Goal: Task Accomplishment & Management: Use online tool/utility

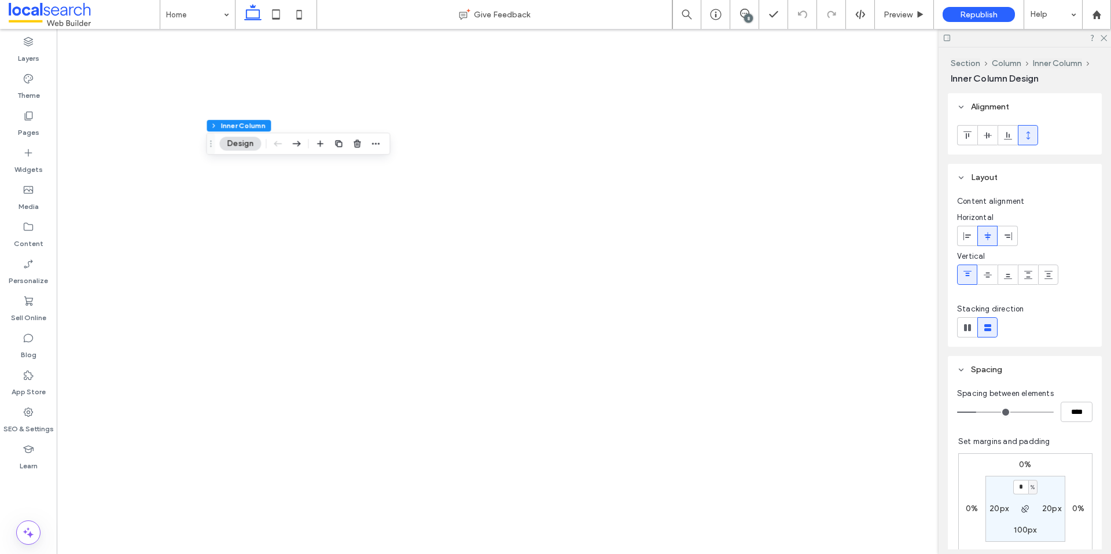
type input "**"
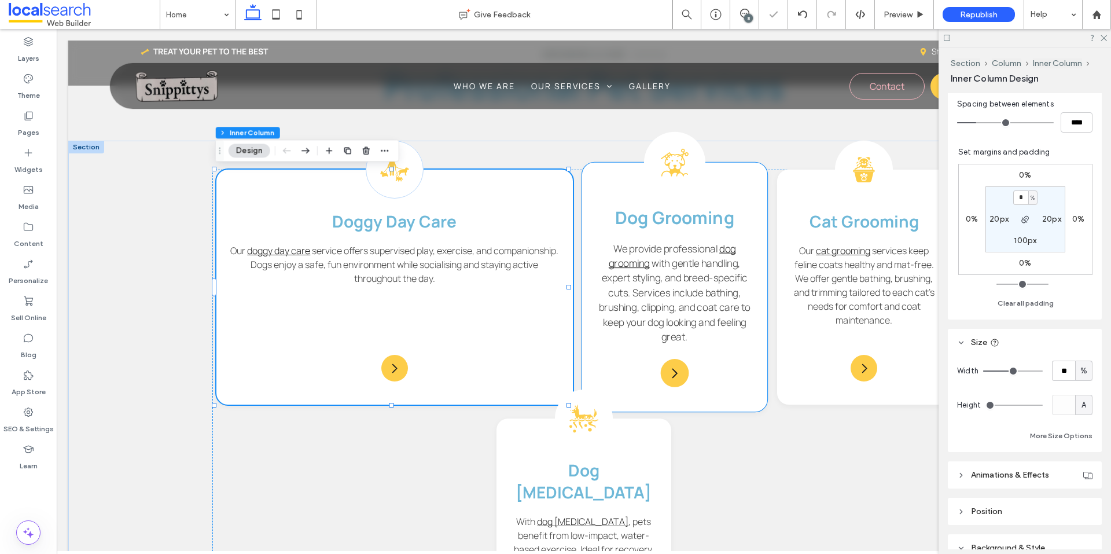
click at [755, 380] on div "Dog Grooming Icon Dog Grooming We provide professional dog grooming with gentle…" at bounding box center [674, 287] width 185 height 249
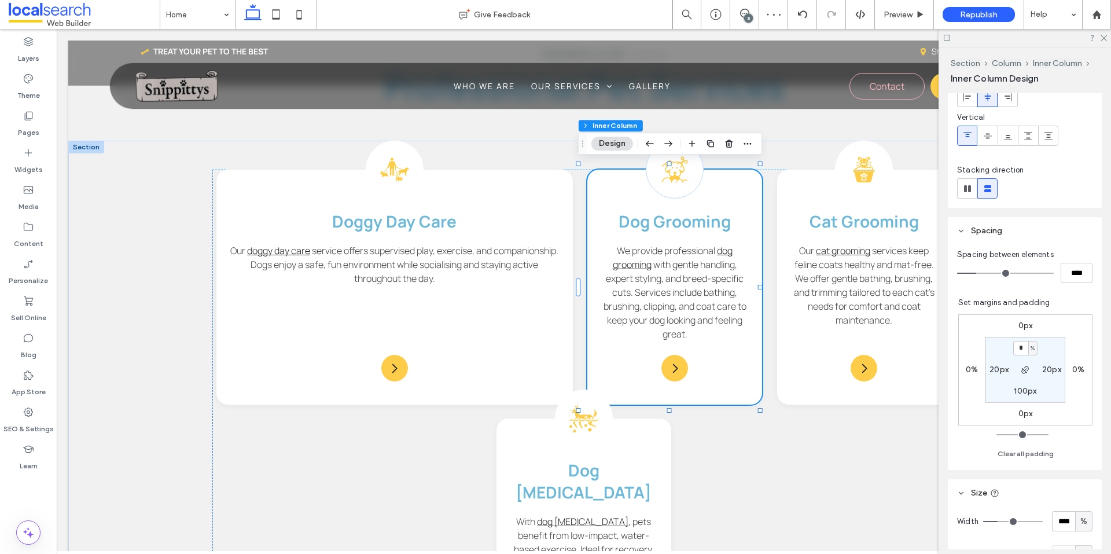
scroll to position [174, 0]
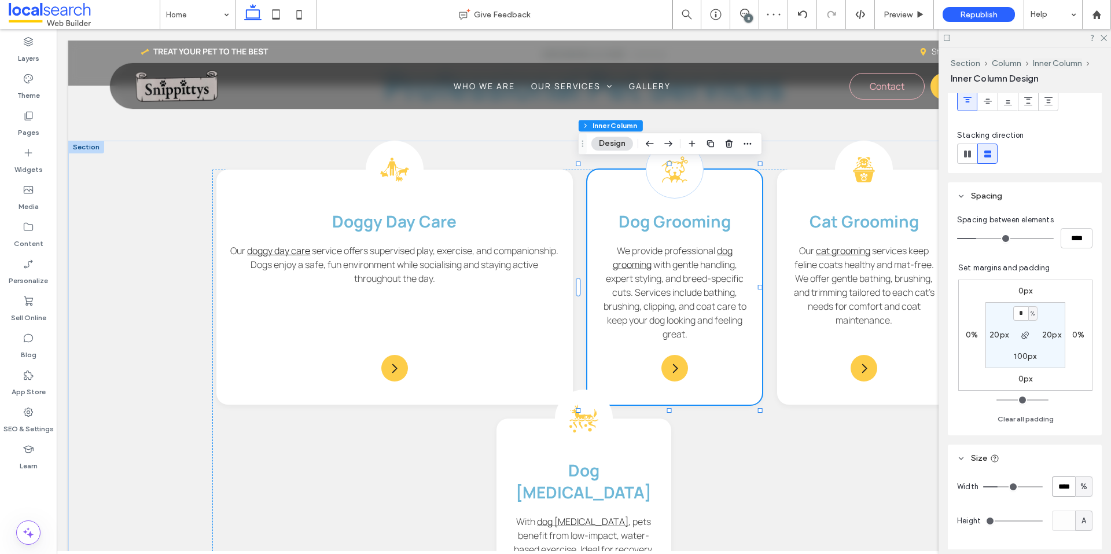
click at [1054, 482] on input "****" at bounding box center [1063, 486] width 23 height 20
type input "**"
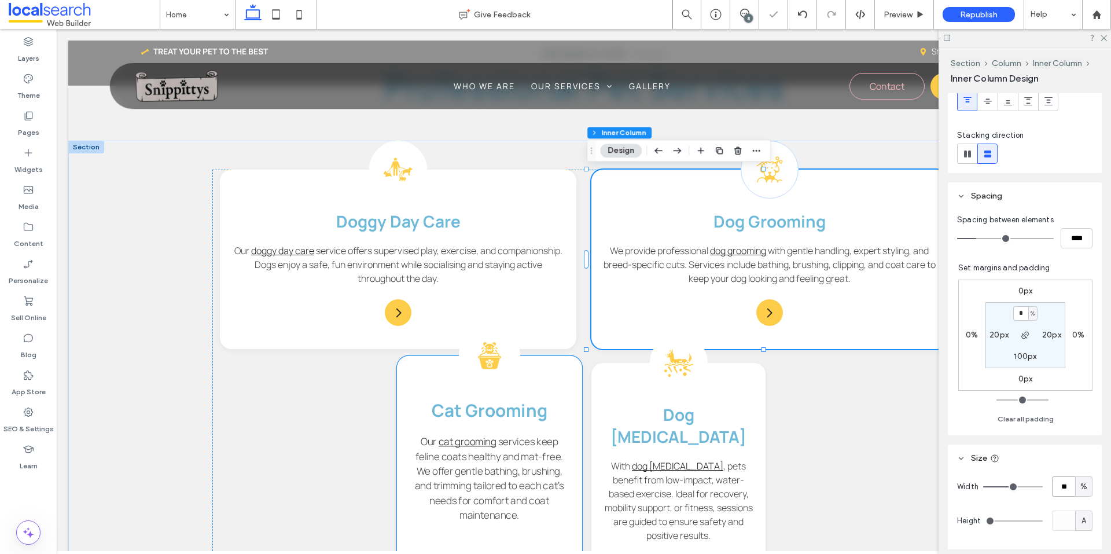
click at [558, 382] on div "Cat Grooming Icon Cat Grooming Our cat grooming services keep feline coats heal…" at bounding box center [489, 484] width 185 height 257
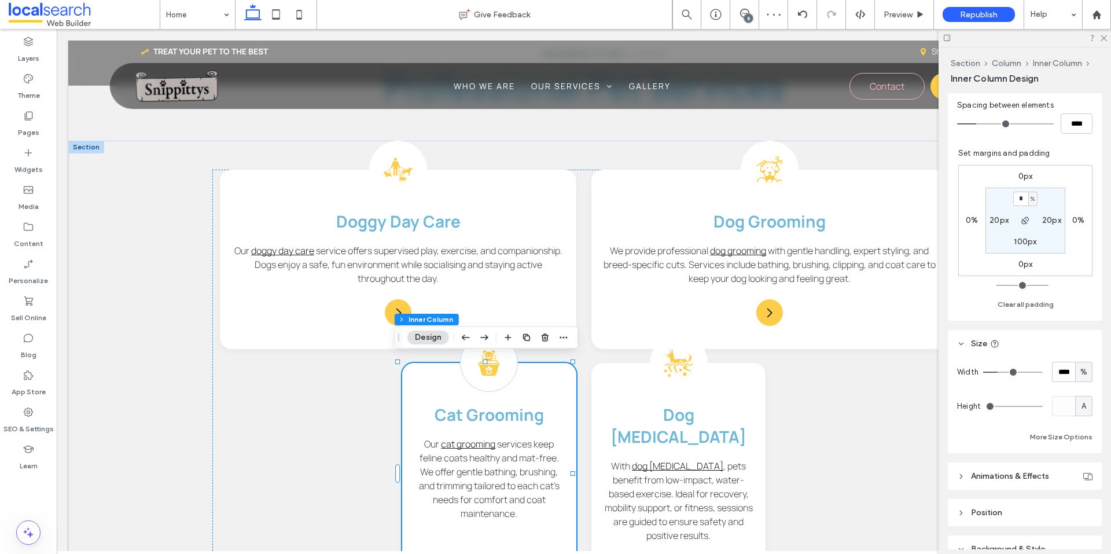
scroll to position [289, 0]
click at [1052, 371] on input "****" at bounding box center [1063, 370] width 23 height 20
type input "**"
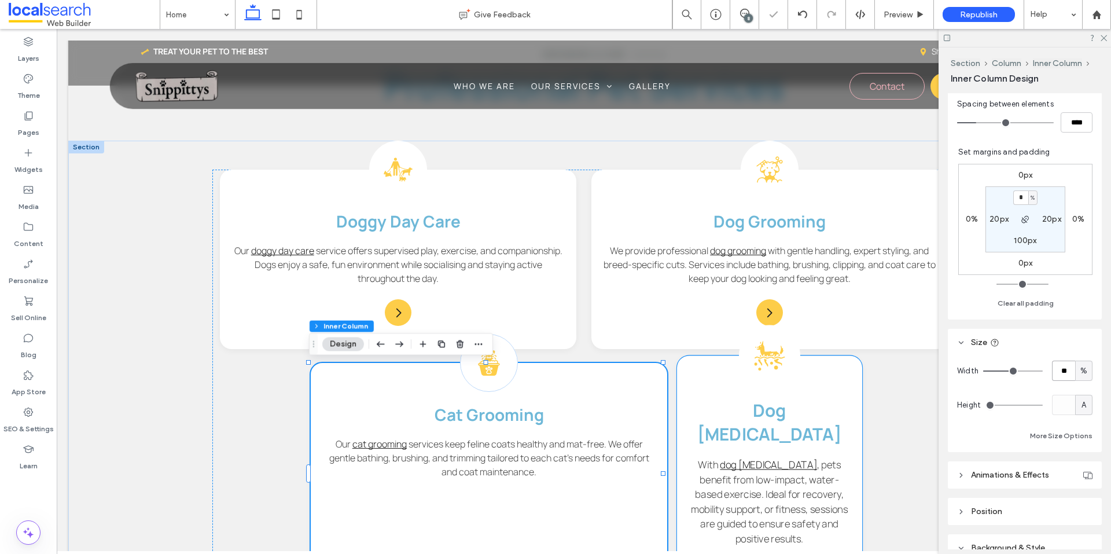
click at [836, 396] on div "Dog Hydrotherapy Icon Dog Hydrotherapy With dog hydrotherapy , pets benefit fro…" at bounding box center [769, 484] width 185 height 257
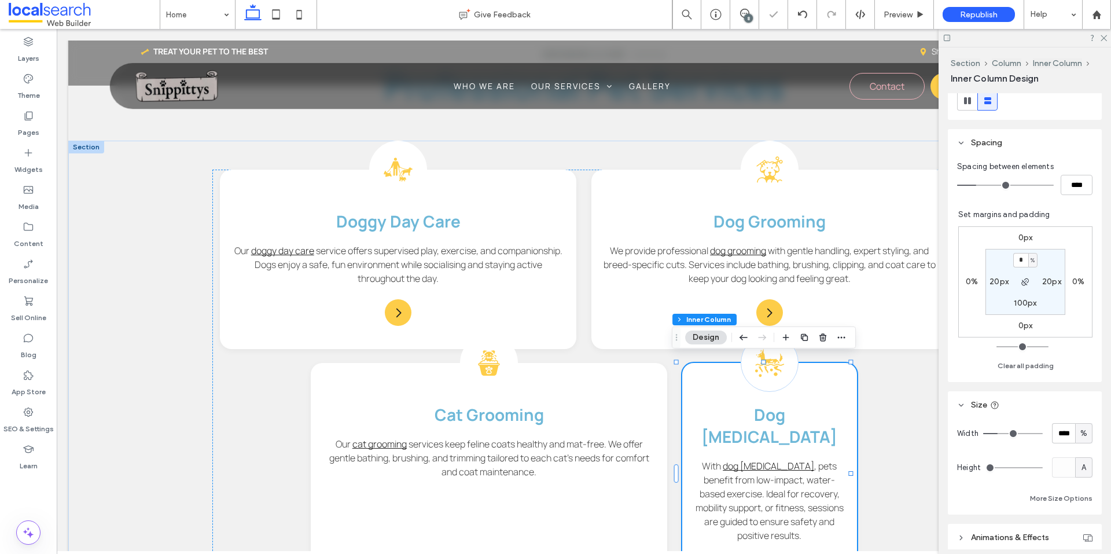
scroll to position [231, 0]
click at [1066, 428] on input "****" at bounding box center [1063, 428] width 23 height 20
type input "**"
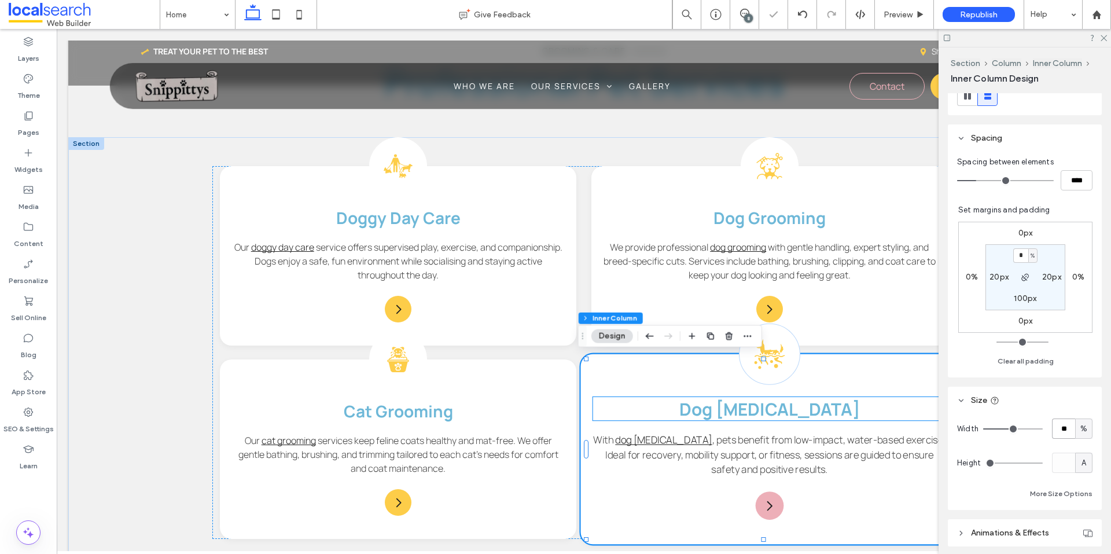
scroll to position [1331, 0]
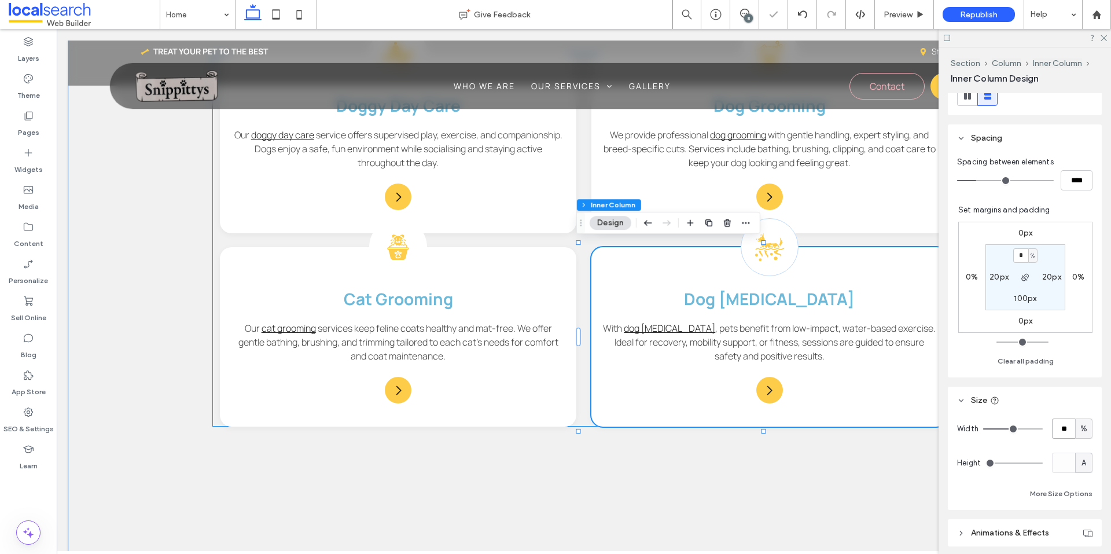
click at [552, 238] on div "Dog Day Care Icon Doggy Day Care Our doggy day care service offers supervised p…" at bounding box center [583, 240] width 742 height 373
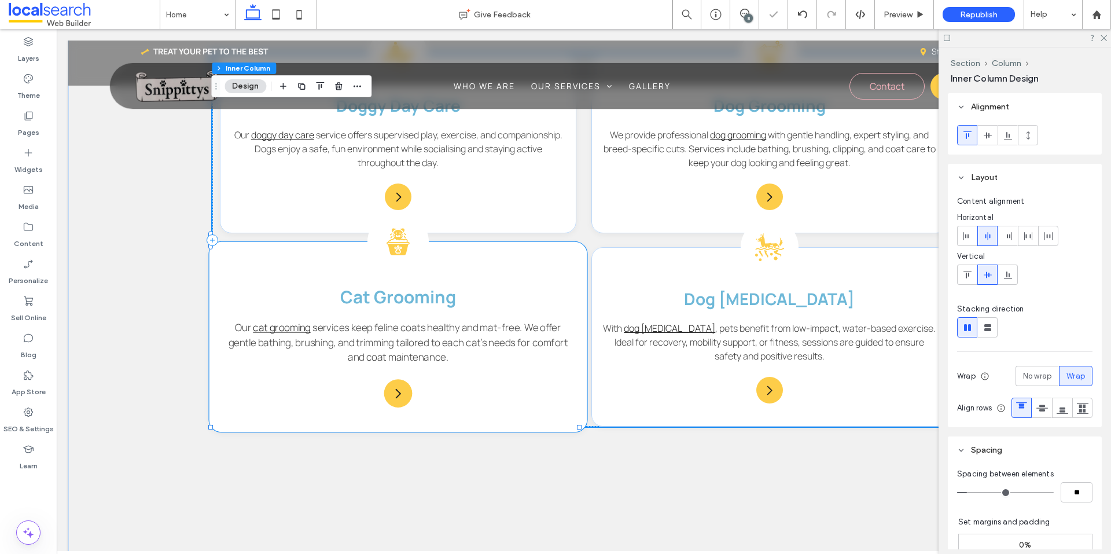
click at [548, 254] on div "Cat Grooming Icon Cat Grooming Our cat grooming services keep feline coats heal…" at bounding box center [398, 337] width 378 height 190
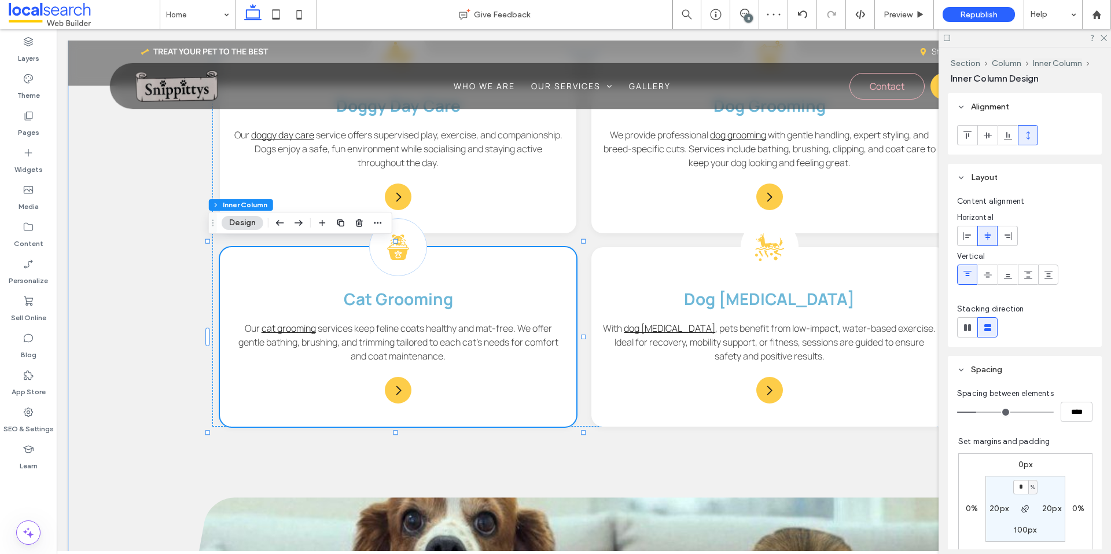
click at [1012, 467] on div "0px" at bounding box center [1025, 464] width 27 height 10
click at [1018, 466] on label "0px" at bounding box center [1025, 464] width 14 height 10
click at [1018, 465] on input "*" at bounding box center [1020, 465] width 15 height 14
click at [1021, 506] on icon "button" at bounding box center [1025, 508] width 9 height 9
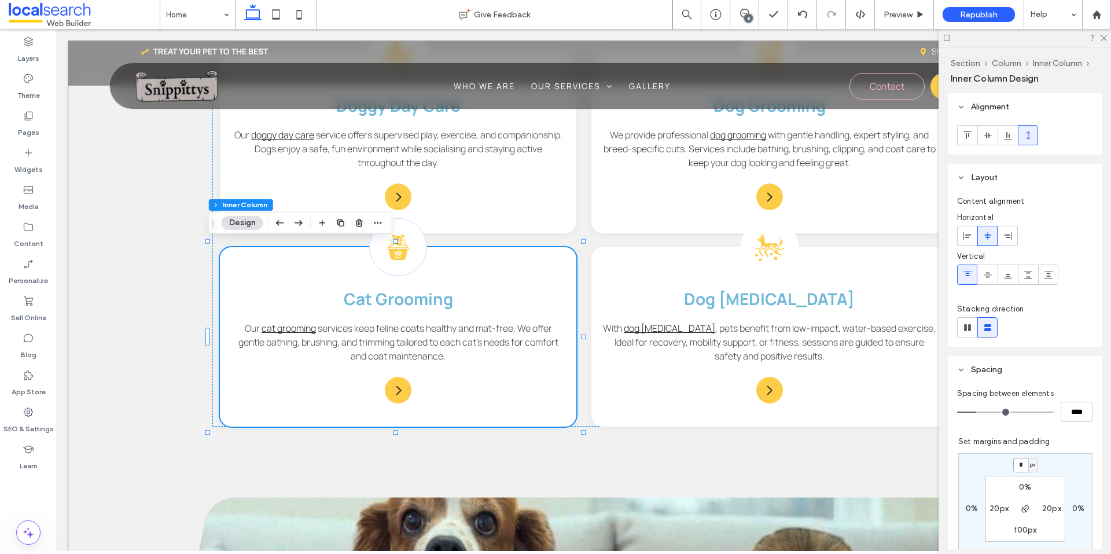
click at [1014, 466] on input "*" at bounding box center [1020, 465] width 15 height 14
type input "**"
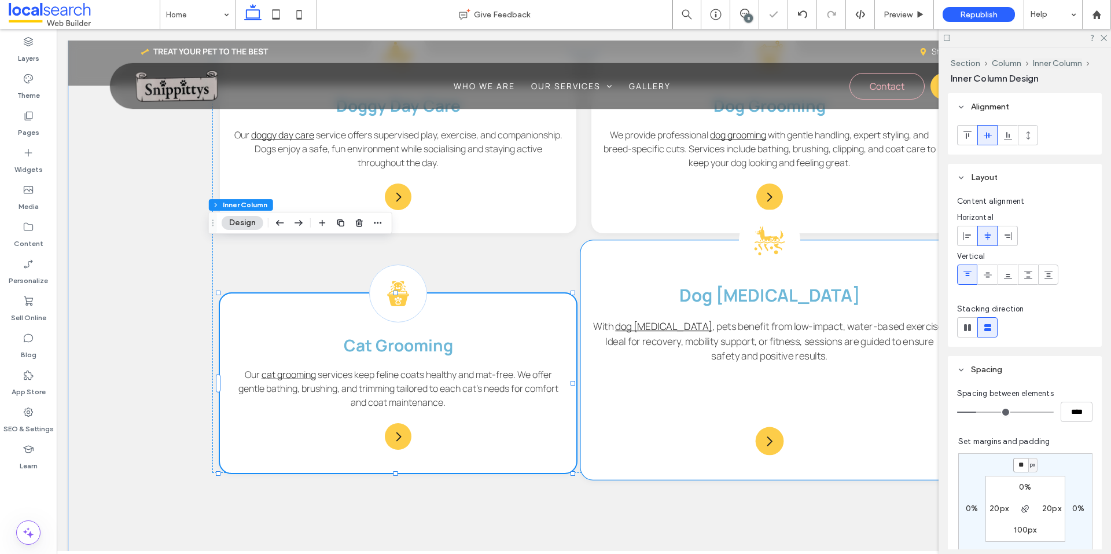
click at [653, 266] on div "Dog Hydrotherapy Icon Dog Hydrotherapy With dog hydrotherapy , pets benefit fro…" at bounding box center [769, 360] width 378 height 239
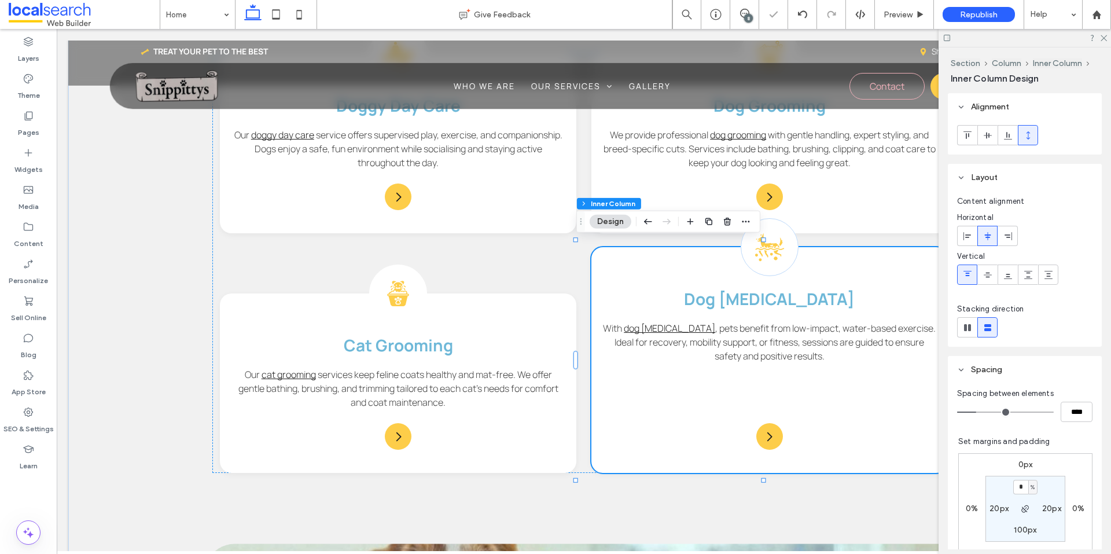
scroll to position [231, 0]
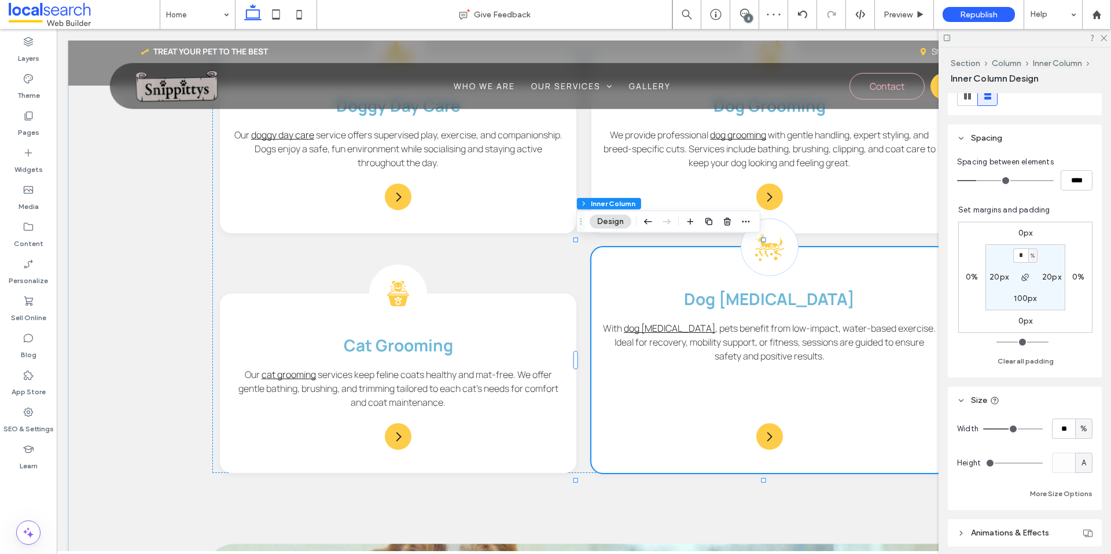
click at [1018, 235] on label "0px" at bounding box center [1025, 233] width 14 height 10
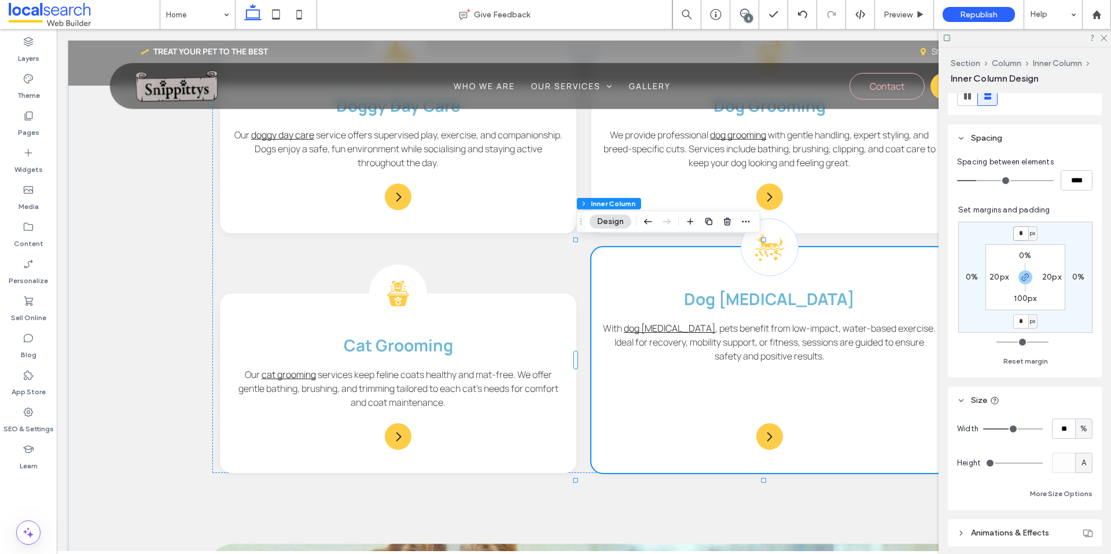
click at [1018, 230] on input "*" at bounding box center [1020, 233] width 15 height 14
click at [1021, 274] on icon "button" at bounding box center [1025, 276] width 9 height 9
click at [1013, 235] on input "*" at bounding box center [1020, 233] width 15 height 14
type input "**"
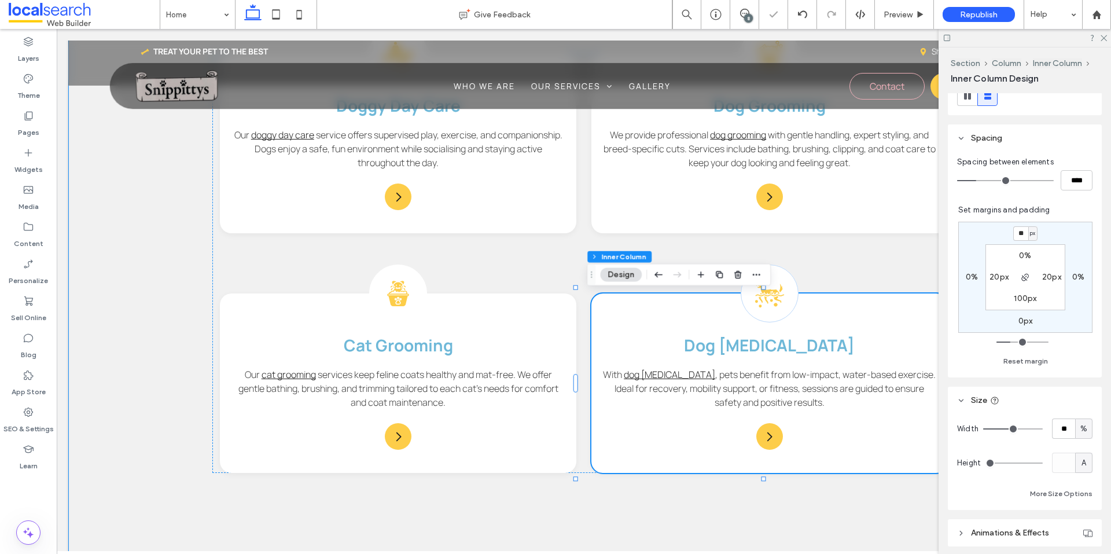
click at [708, 507] on div "Dog Day Care Icon Doggy Day Care Our doggy day care service offers supervised p…" at bounding box center [583, 341] width 1031 height 633
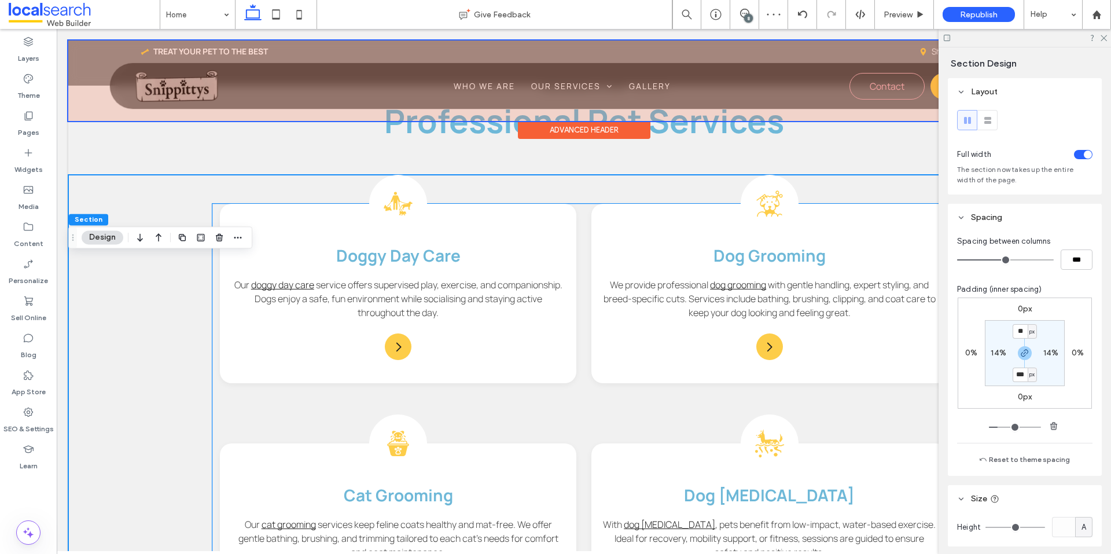
scroll to position [1273, 0]
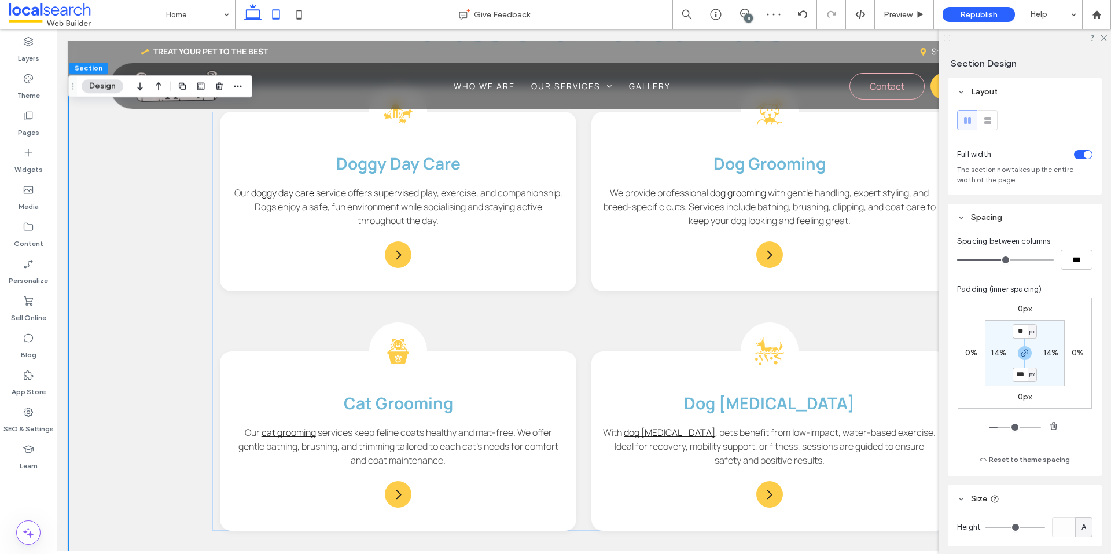
click at [279, 13] on icon at bounding box center [275, 14] width 23 height 23
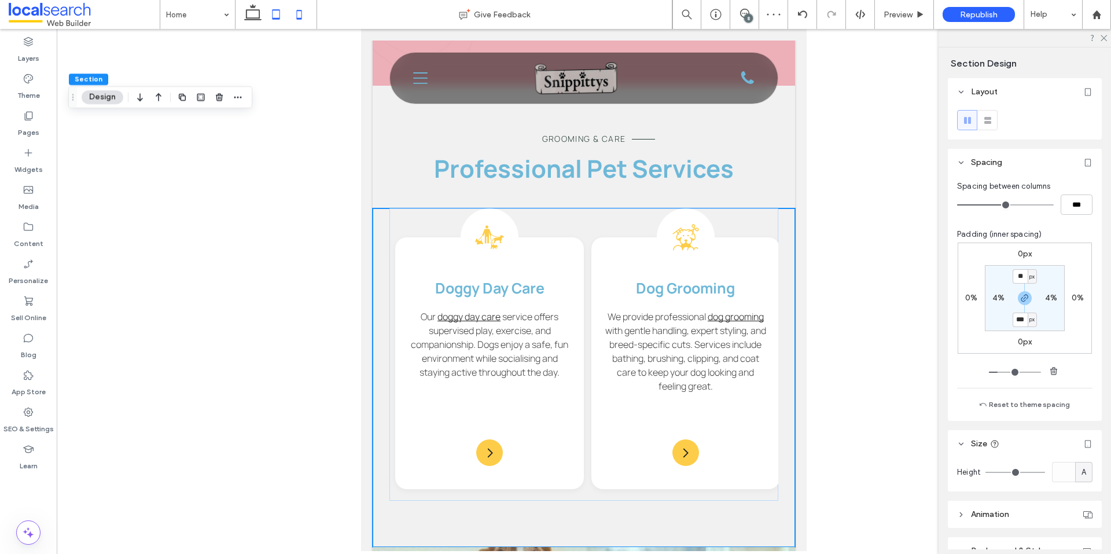
scroll to position [1321, 0]
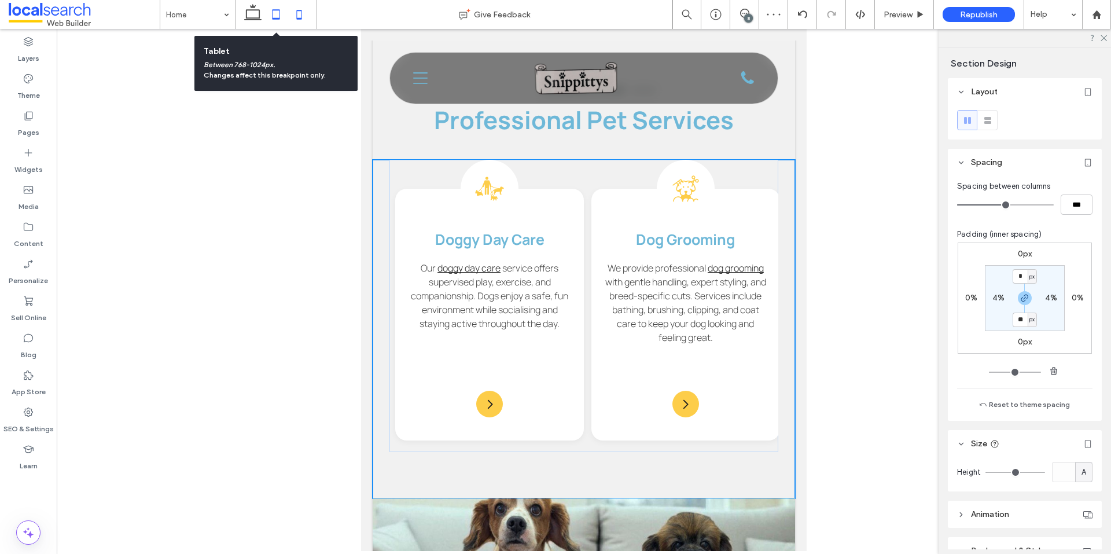
type input "*"
type input "**"
type input "*"
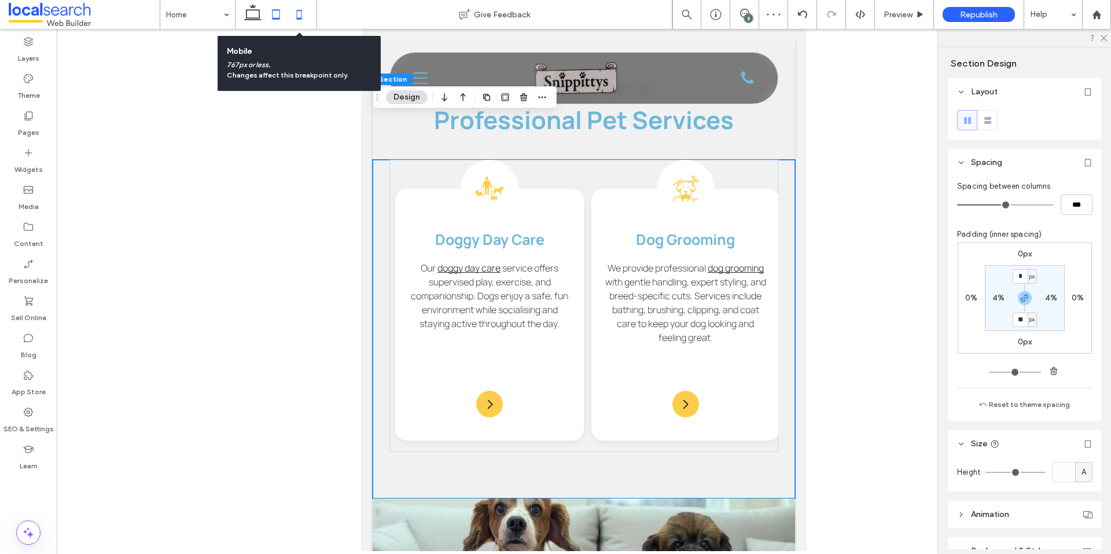
click at [304, 13] on icon at bounding box center [299, 14] width 23 height 23
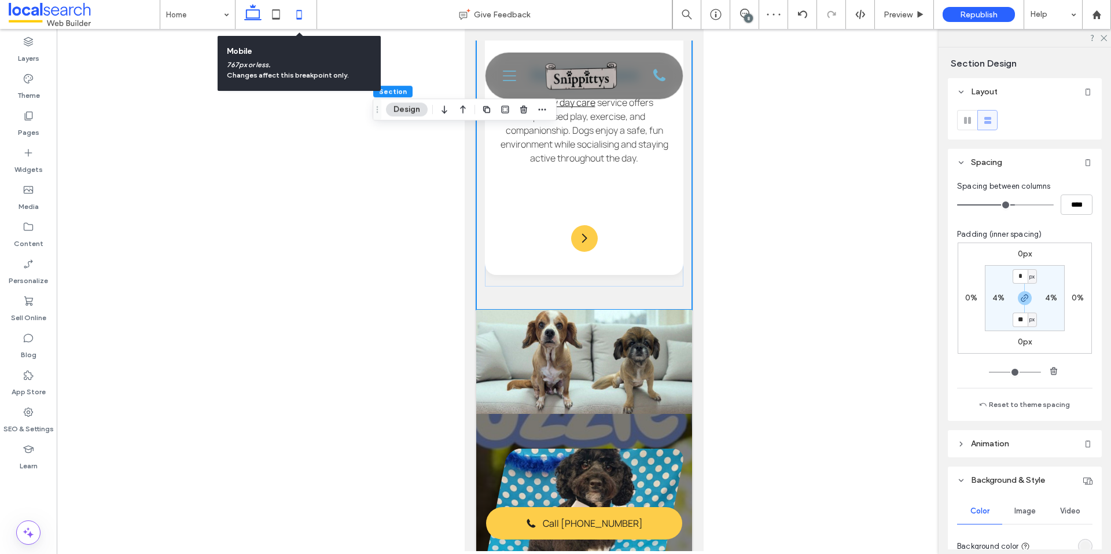
type input "**"
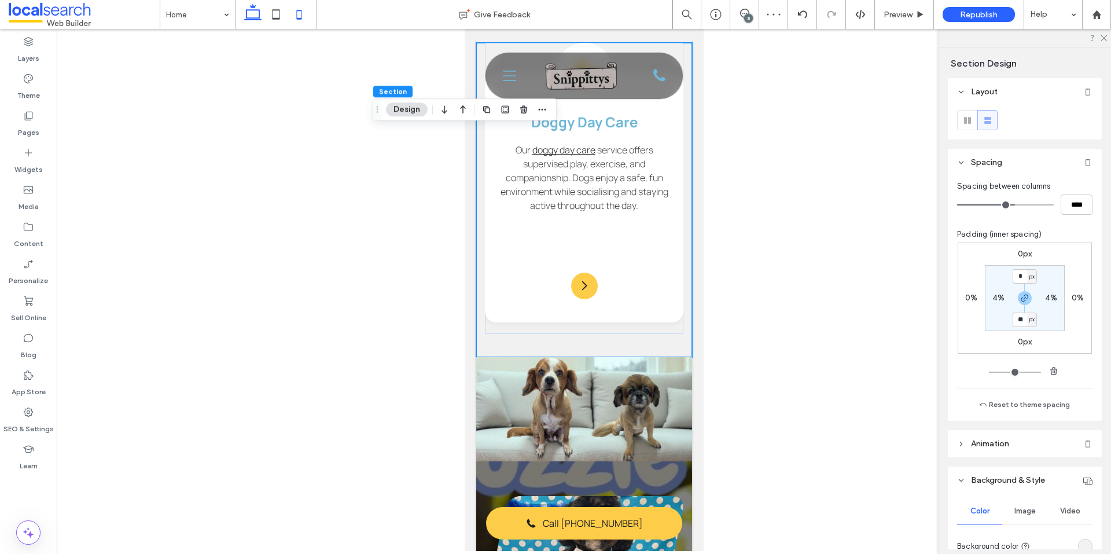
scroll to position [0, 12]
click at [250, 14] on icon at bounding box center [252, 14] width 23 height 23
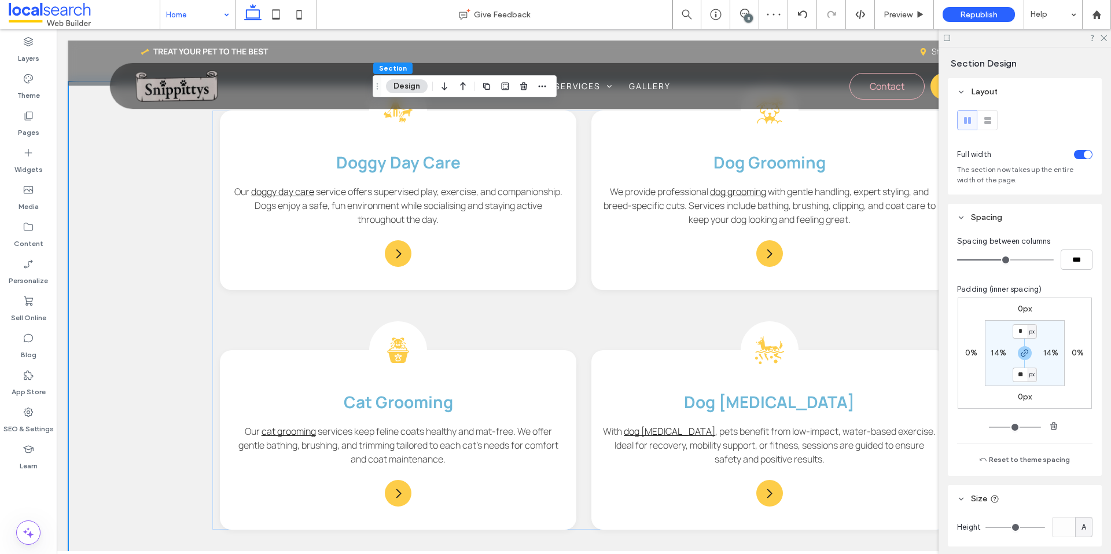
type input "**"
type input "***"
type input "**"
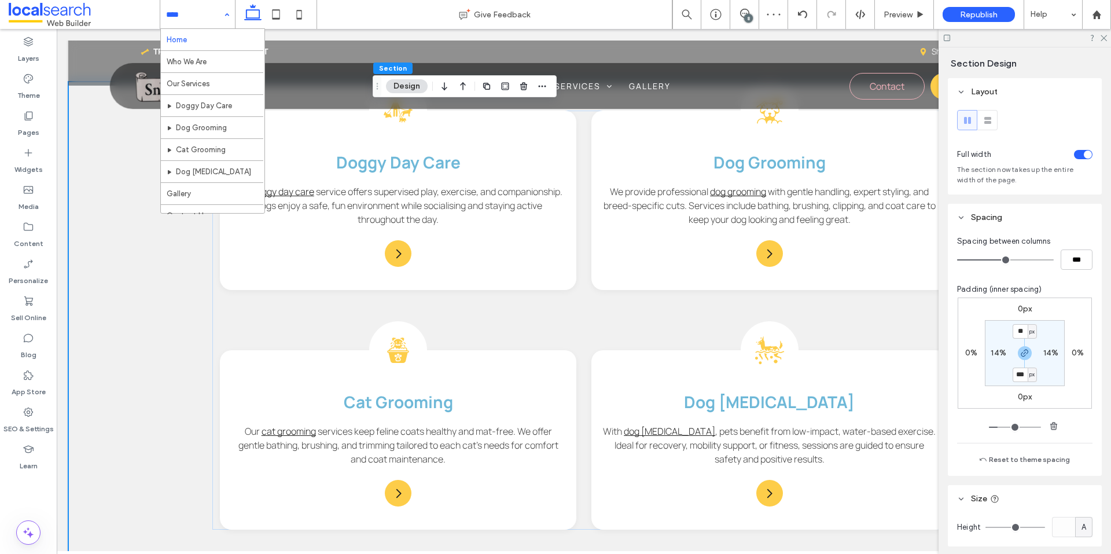
scroll to position [1552, 0]
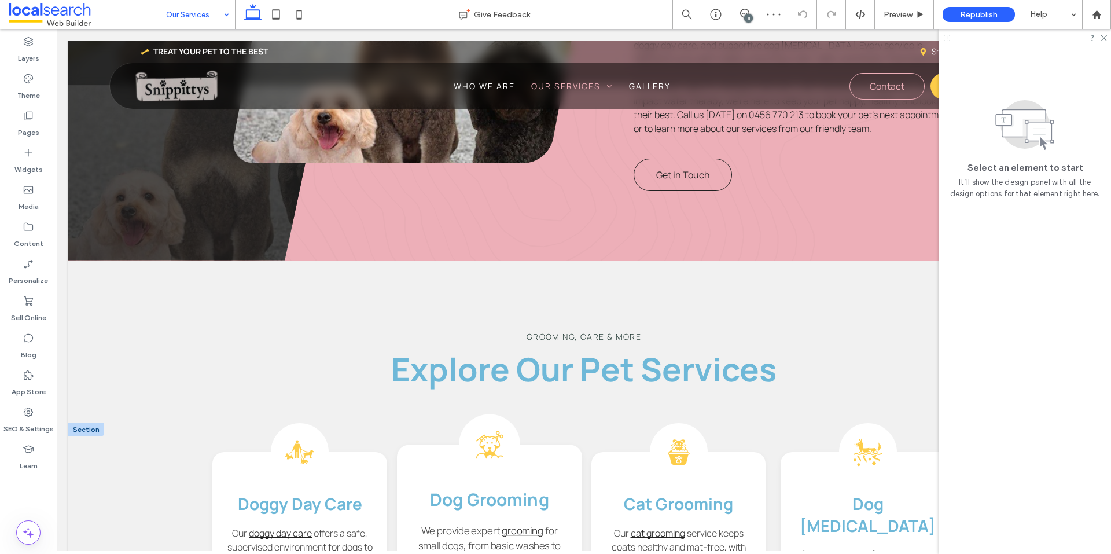
scroll to position [810, 0]
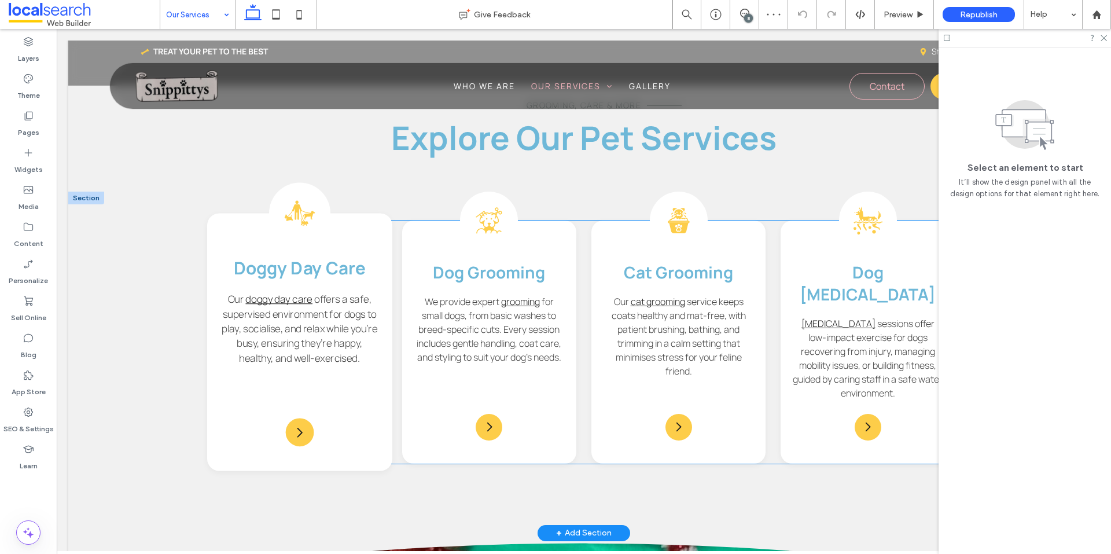
click at [375, 270] on h3 "Doggy Day Care" at bounding box center [300, 267] width 160 height 23
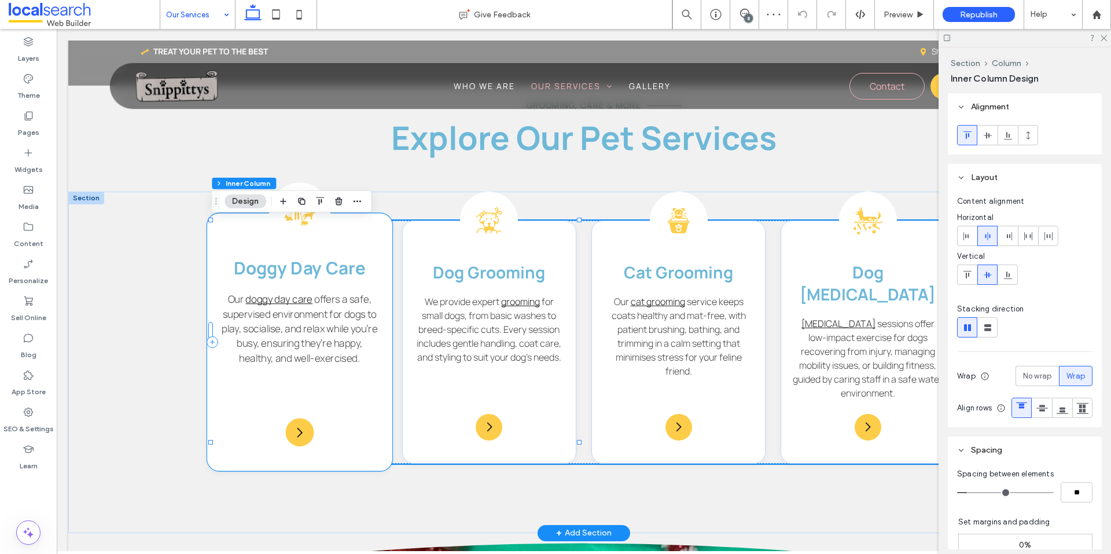
click at [372, 252] on div "Dog Day Care Icon Doggy Day Care Our doggy day care offers a safe, supervised e…" at bounding box center [299, 341] width 185 height 257
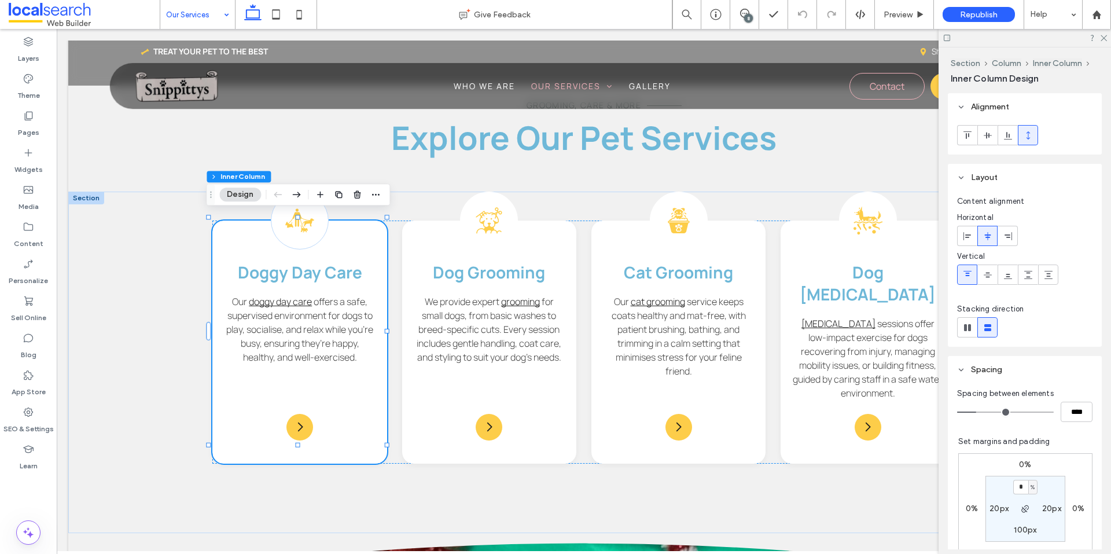
scroll to position [231, 0]
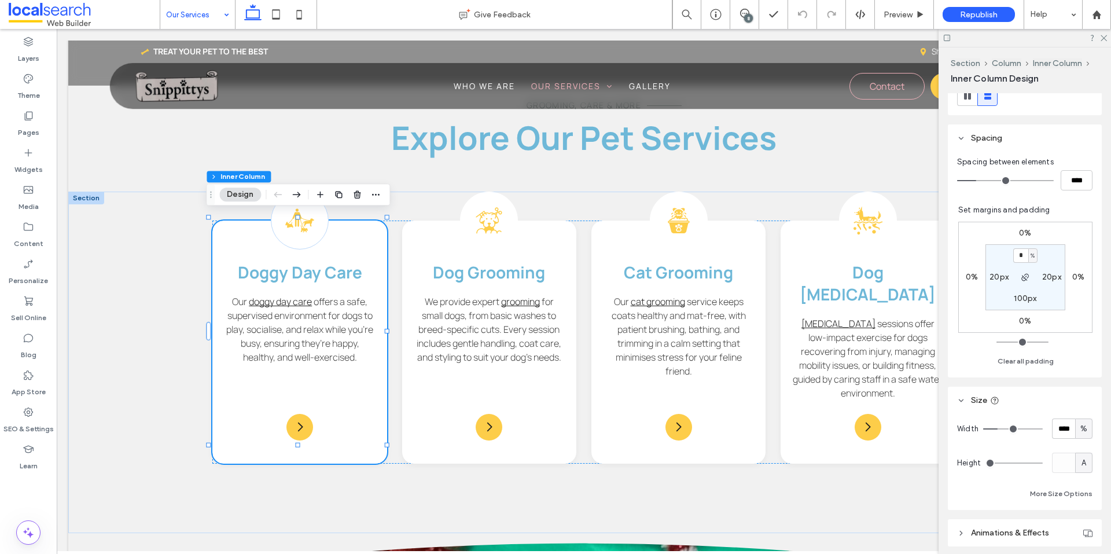
click at [1022, 234] on label "0%" at bounding box center [1025, 233] width 12 height 10
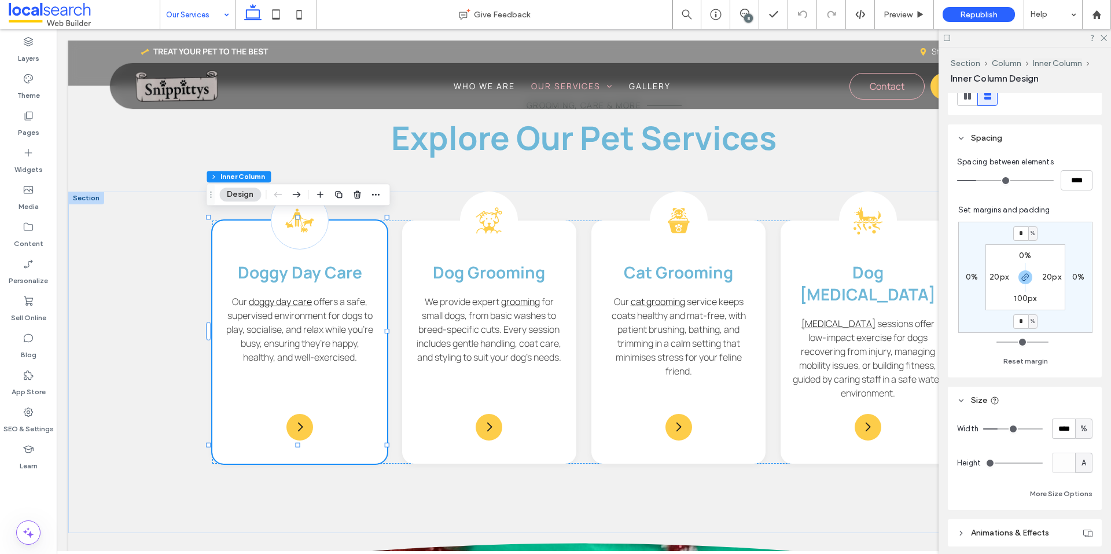
click at [1030, 237] on span "%" at bounding box center [1032, 233] width 4 height 12
click at [1025, 253] on span "px" at bounding box center [1023, 251] width 8 height 12
click at [1015, 233] on input "*" at bounding box center [1020, 233] width 15 height 14
click at [1021, 277] on icon "button" at bounding box center [1025, 276] width 9 height 9
click at [1015, 237] on input "*" at bounding box center [1020, 233] width 15 height 14
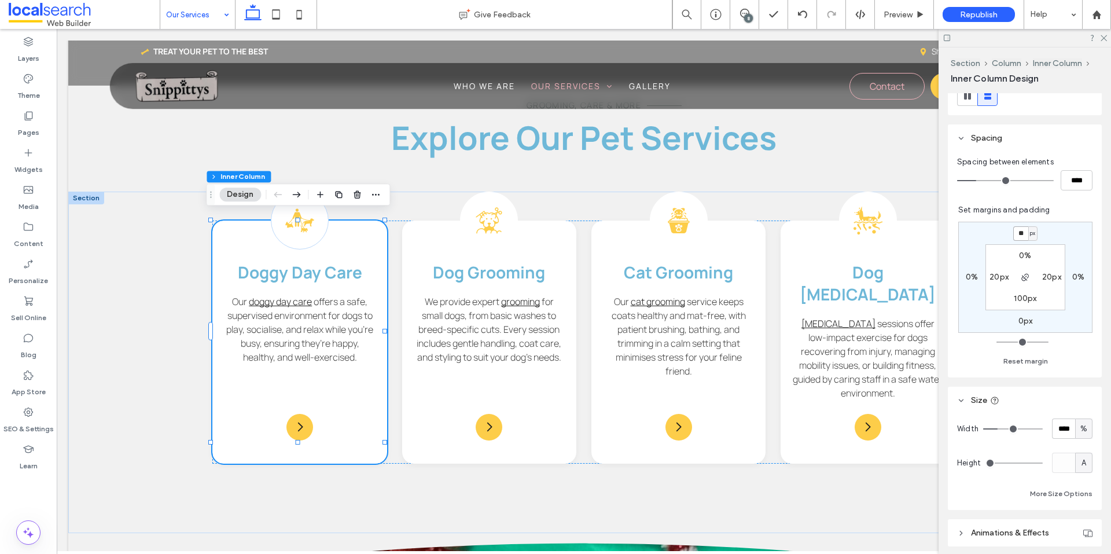
type input "*"
click at [1066, 433] on input "****" at bounding box center [1063, 428] width 23 height 20
type input "**"
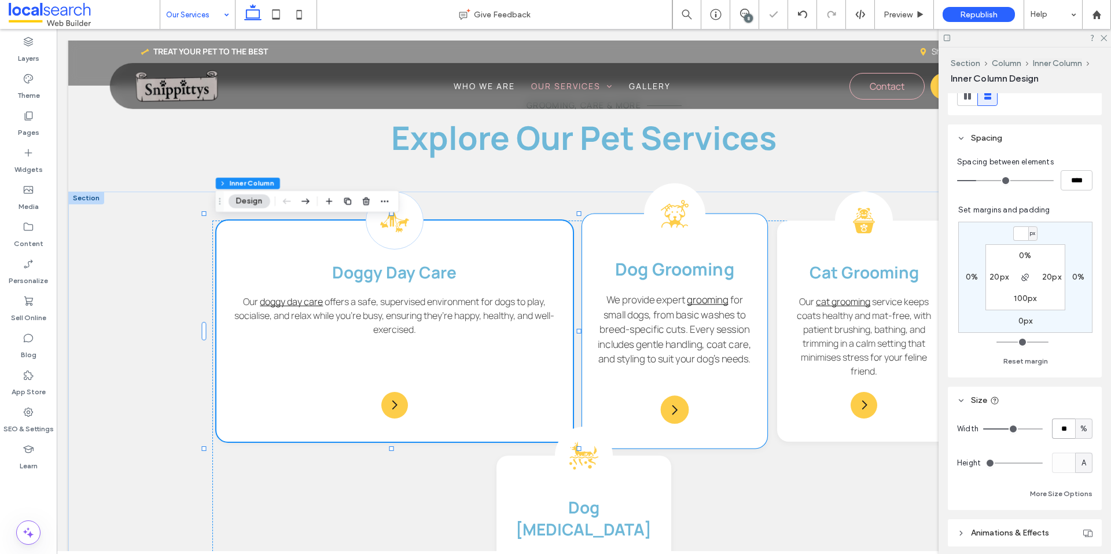
click at [720, 396] on div "Dog Grooming Icon Dog Grooming We provide expert grooming for small dogs, from …" at bounding box center [674, 330] width 185 height 234
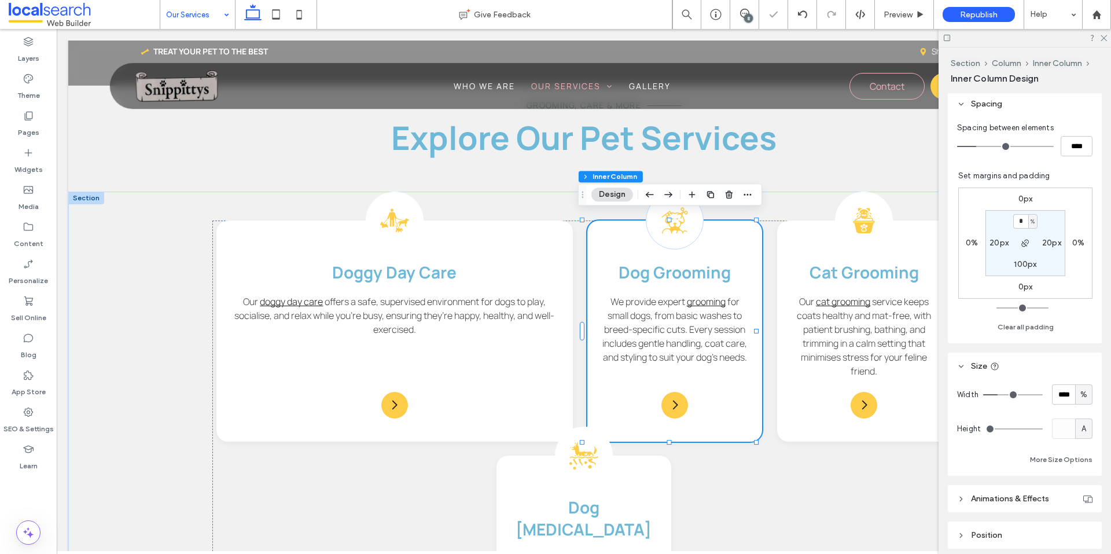
scroll to position [289, 0]
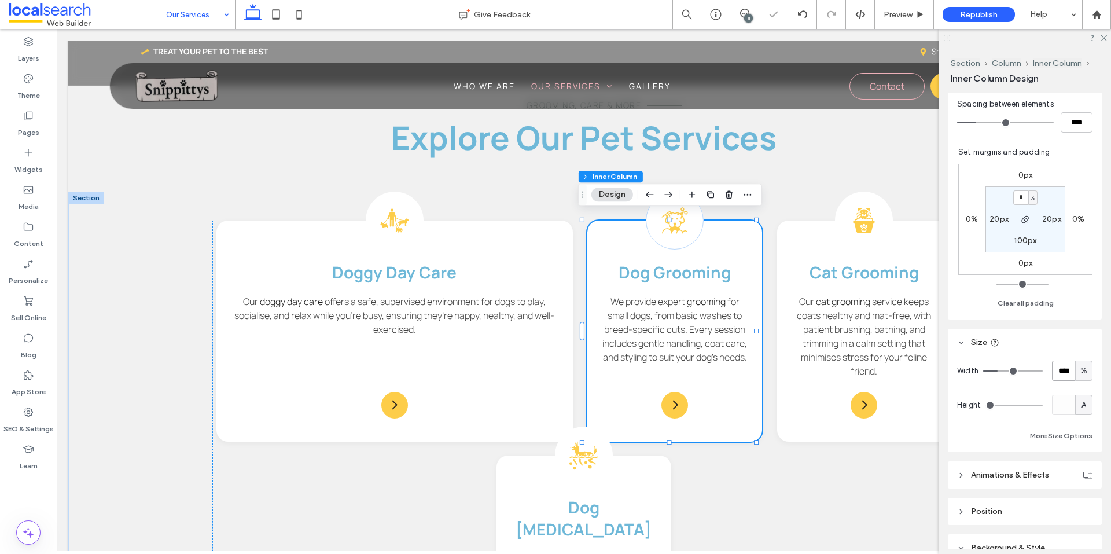
click at [1066, 368] on input "****" at bounding box center [1063, 370] width 23 height 20
type input "**"
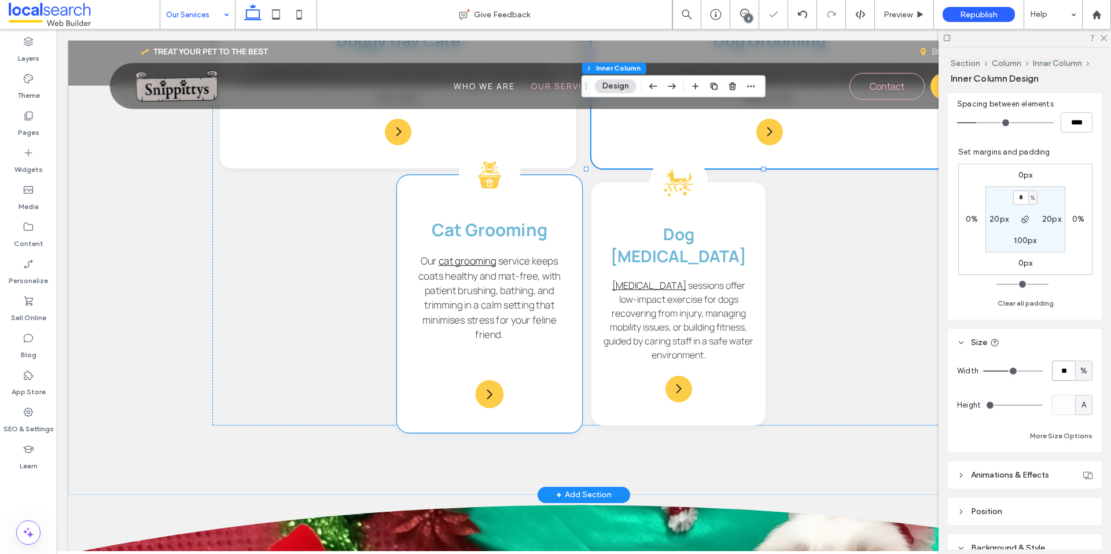
click at [550, 349] on div "Cat Grooming Icon Cat Grooming Our cat grooming service keeps coats healthy and…" at bounding box center [489, 303] width 185 height 257
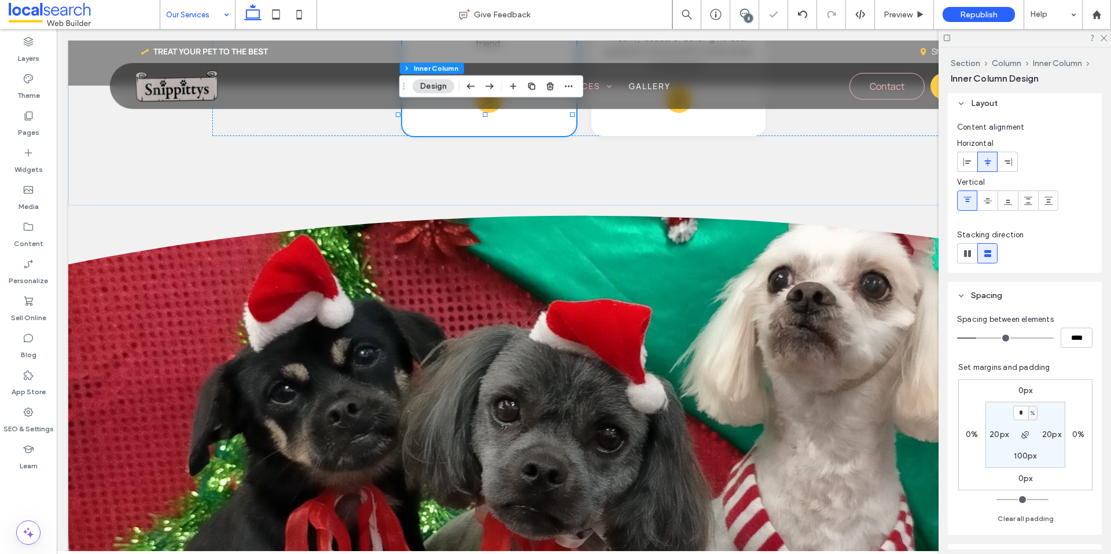
scroll to position [174, 0]
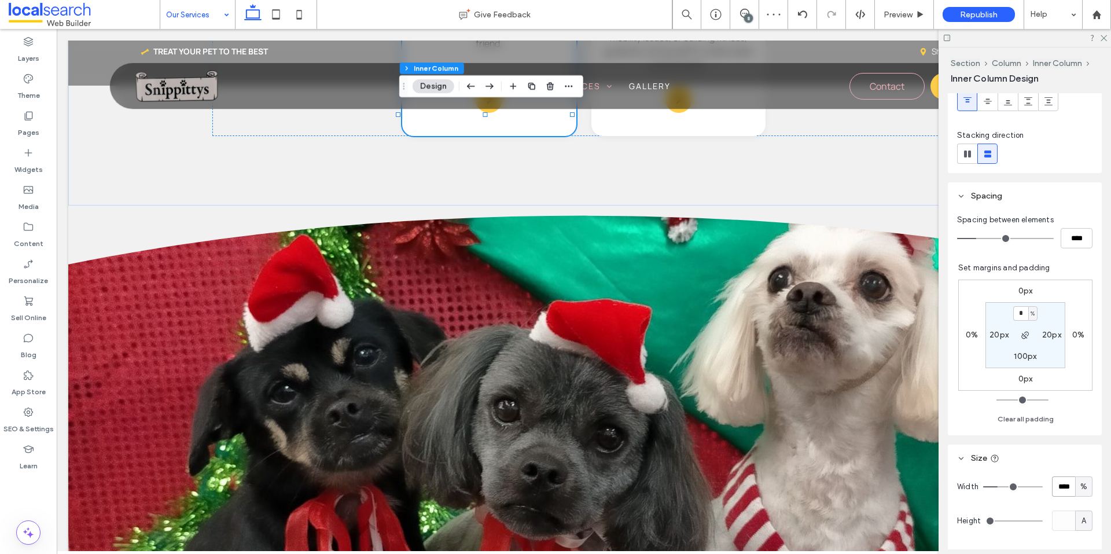
click at [1052, 481] on input "****" at bounding box center [1063, 486] width 23 height 20
type input "**"
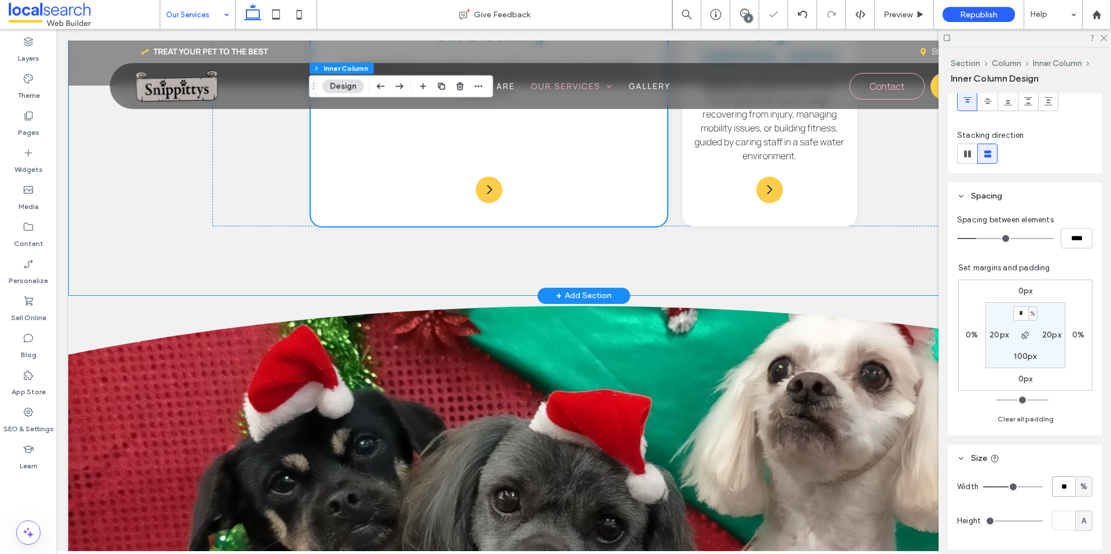
scroll to position [1099, 0]
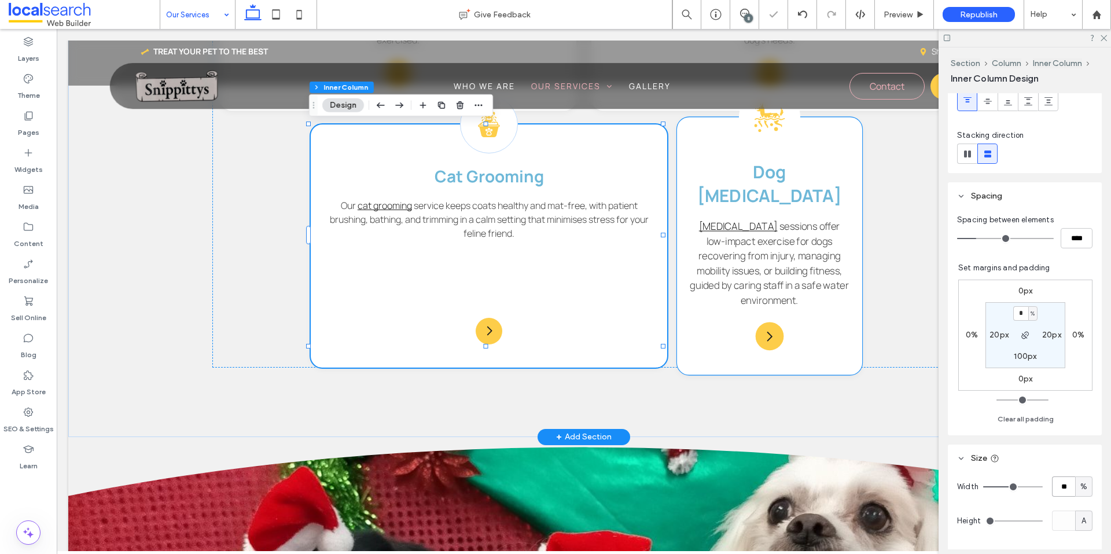
click at [839, 310] on div "Dog Hydrotherapy Icon Dog Hydrotherapy Hydrotherapy sessions offer low-impact e…" at bounding box center [769, 245] width 185 height 257
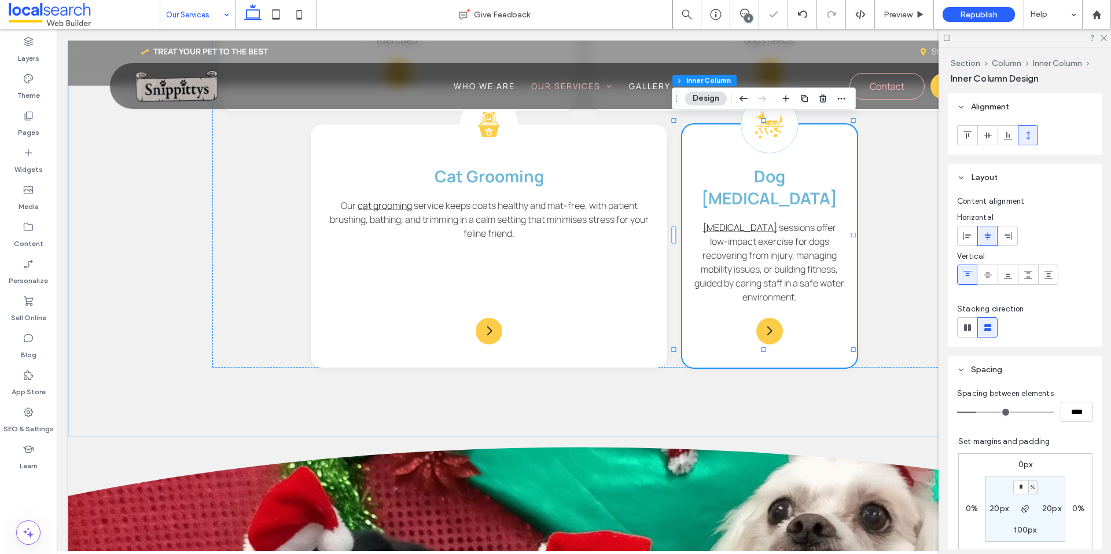
scroll to position [231, 0]
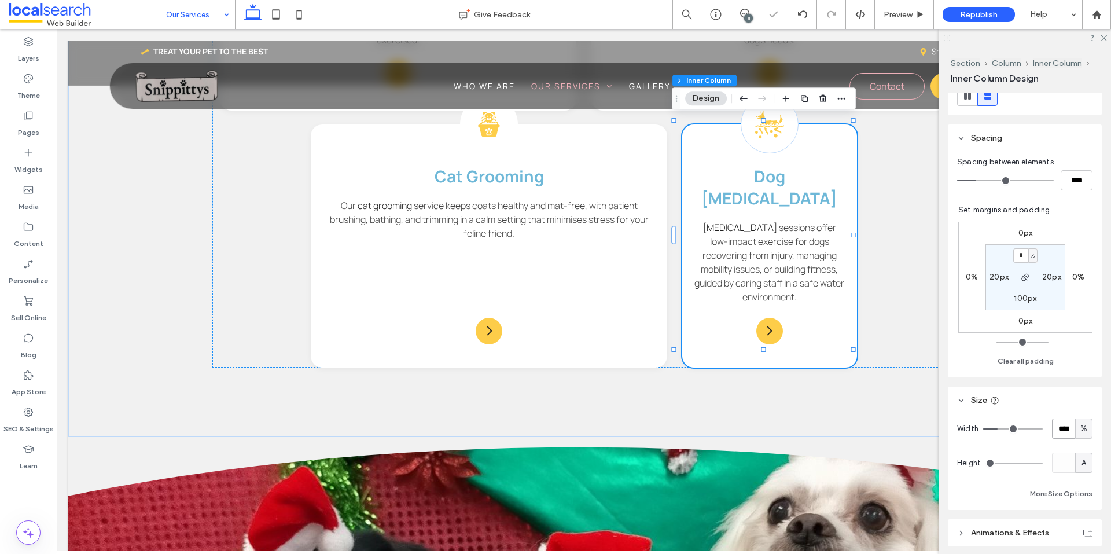
click at [1067, 435] on input "****" at bounding box center [1063, 428] width 23 height 20
type input "**"
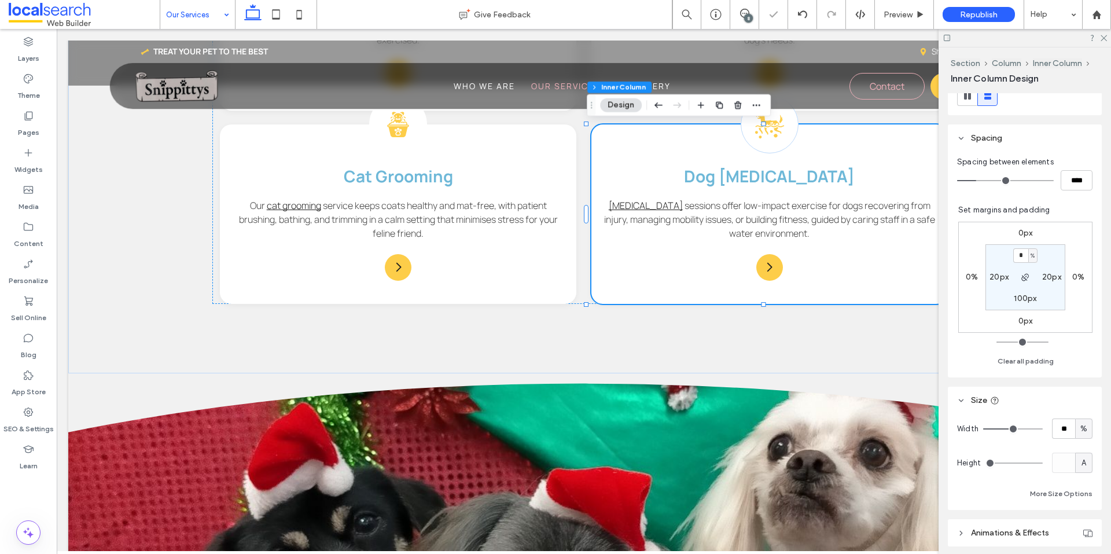
click at [1022, 234] on label "0px" at bounding box center [1025, 233] width 14 height 10
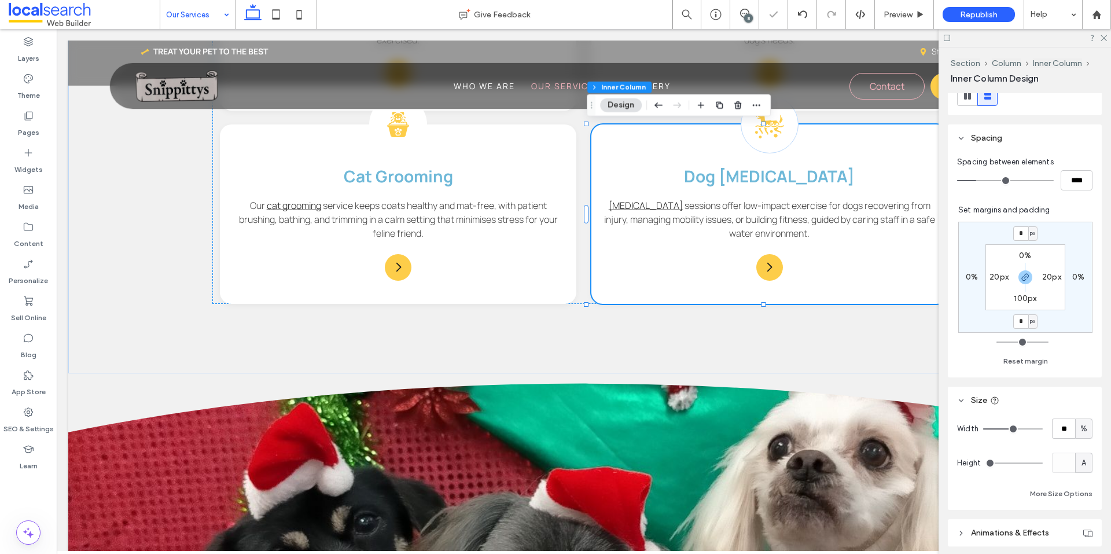
click at [1030, 230] on span "px" at bounding box center [1032, 233] width 5 height 12
click at [1002, 271] on section "0% 20px 100px 20px" at bounding box center [1025, 277] width 80 height 66
click at [1021, 275] on icon "button" at bounding box center [1025, 276] width 9 height 9
click at [1020, 231] on input "*" at bounding box center [1020, 233] width 15 height 14
type input "**"
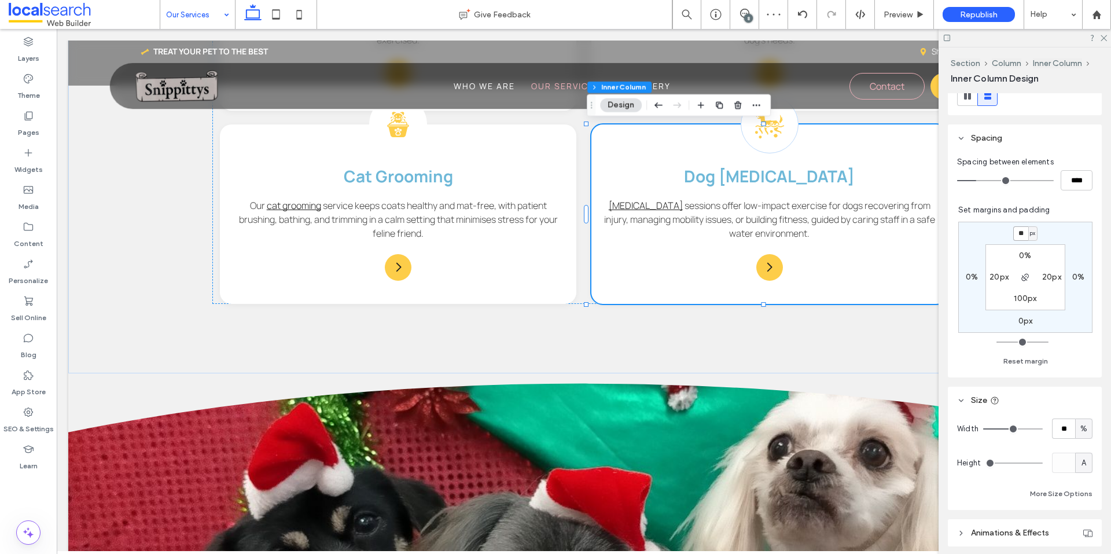
type input "**"
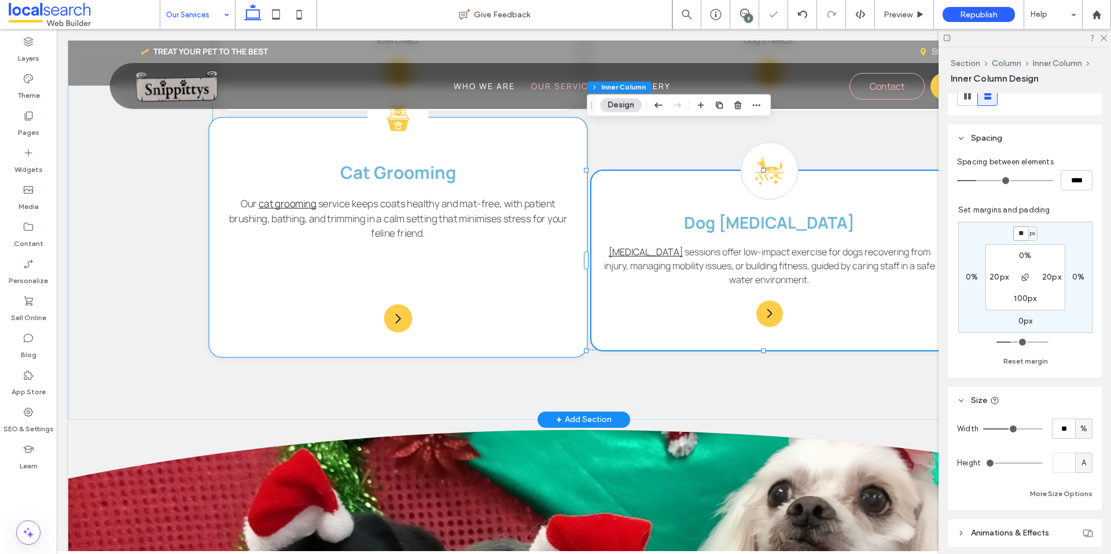
click at [526, 290] on div "Cat Grooming Icon Cat Grooming Our cat grooming service keeps coats healthy and…" at bounding box center [398, 236] width 378 height 239
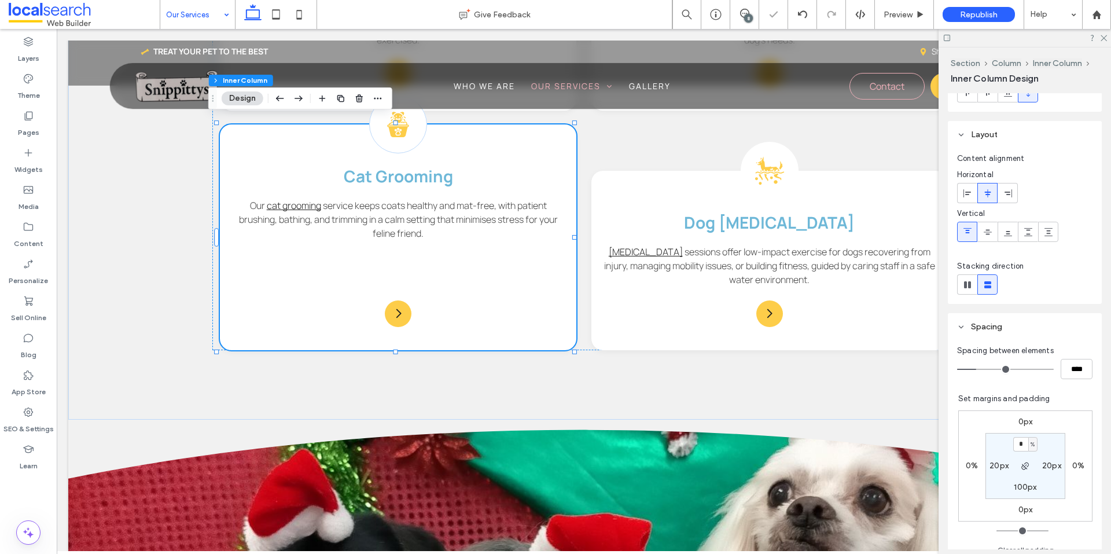
scroll to position [174, 0]
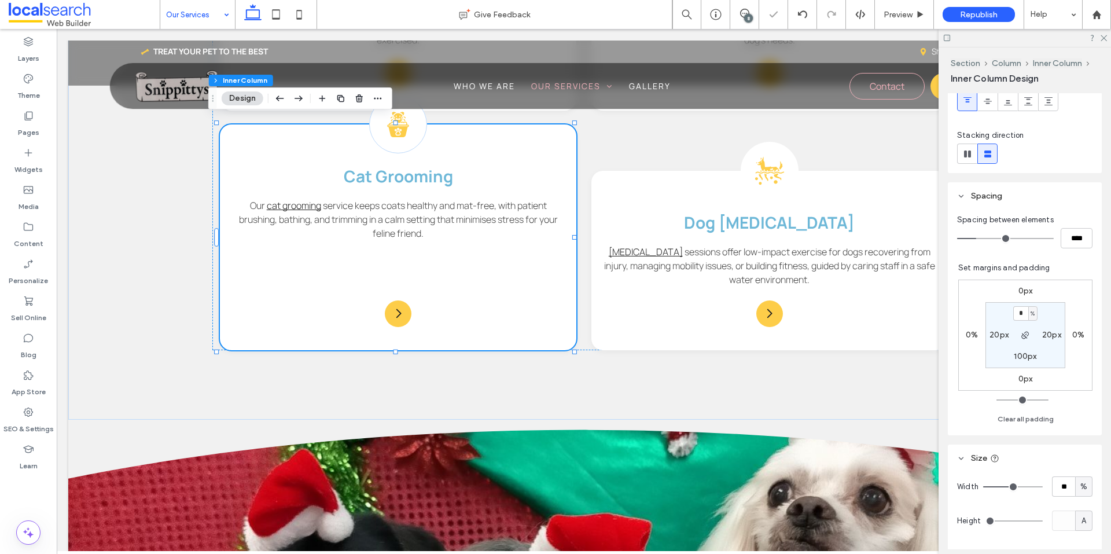
click at [1018, 297] on div "0px 0% 0px 0% * % 20px 100px 20px" at bounding box center [1025, 334] width 134 height 111
click at [1018, 293] on label "0px" at bounding box center [1025, 291] width 14 height 10
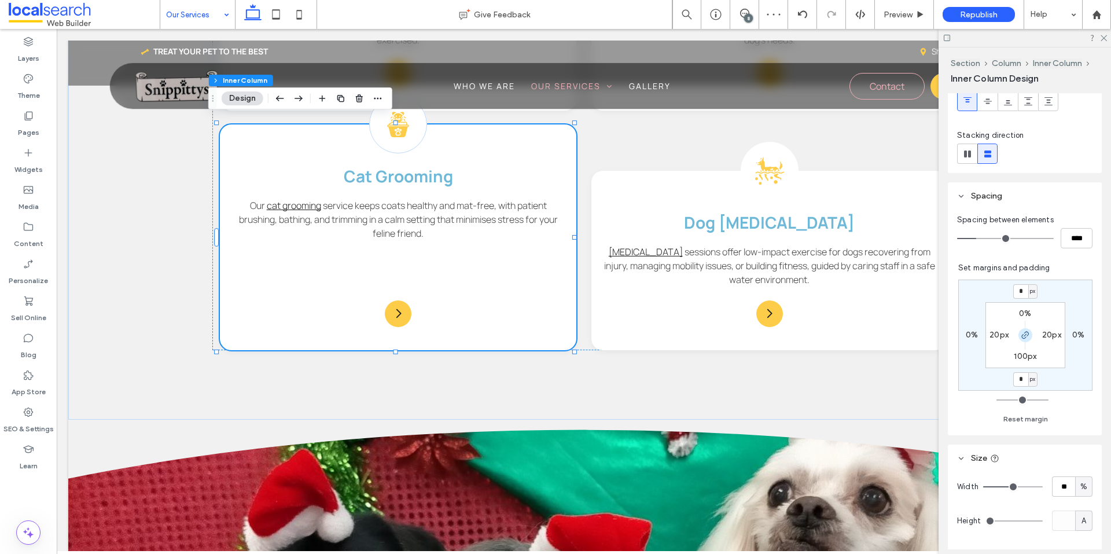
click at [1022, 338] on use "button" at bounding box center [1025, 334] width 7 height 7
click at [1015, 293] on input "*" at bounding box center [1020, 291] width 15 height 14
type input "**"
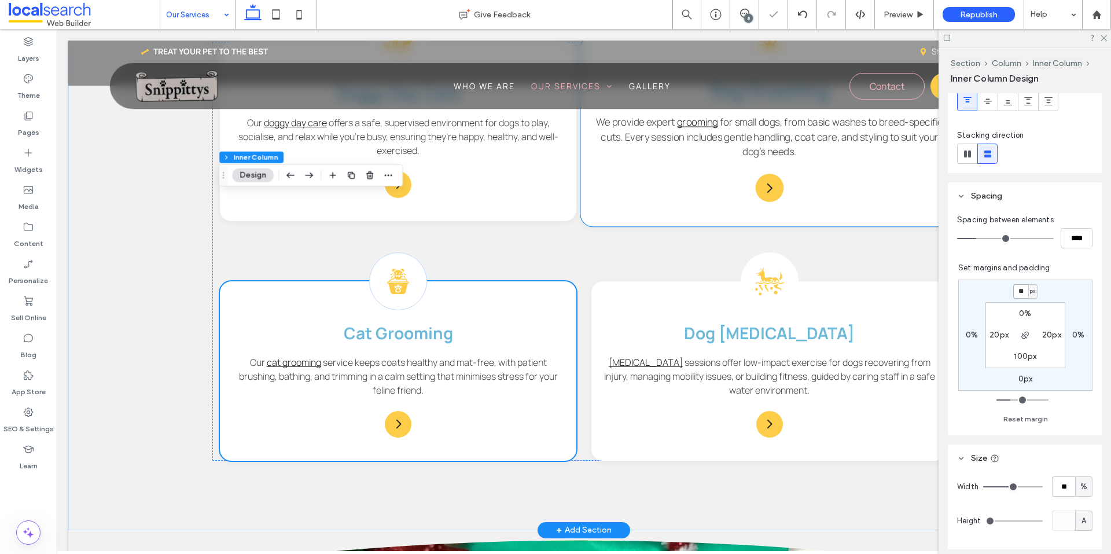
scroll to position [868, 0]
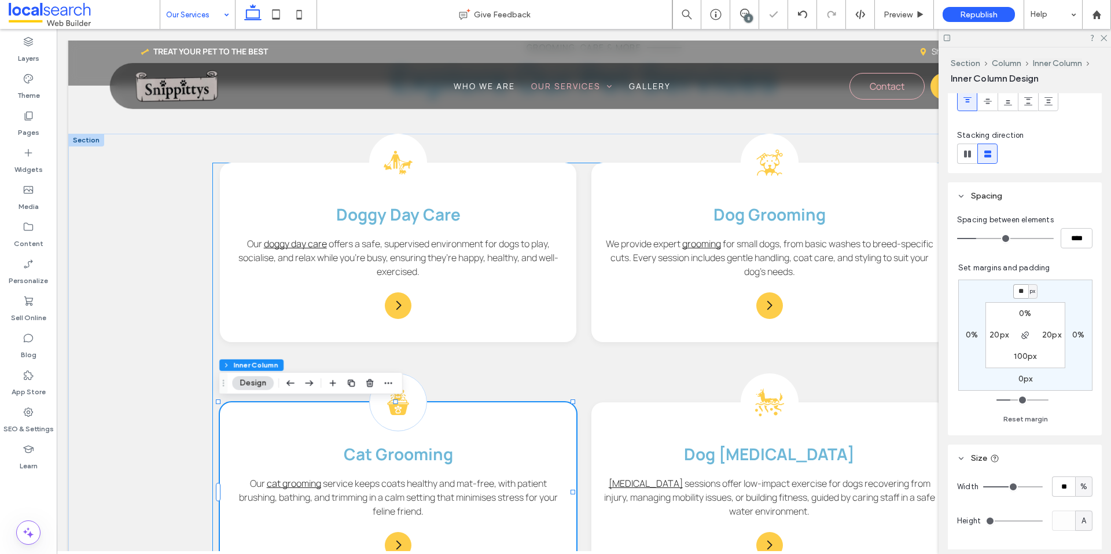
click at [590, 395] on div "Dog Day Care Icon Doggy Day Care Our doggy day care offers a safe, supervised e…" at bounding box center [583, 372] width 742 height 419
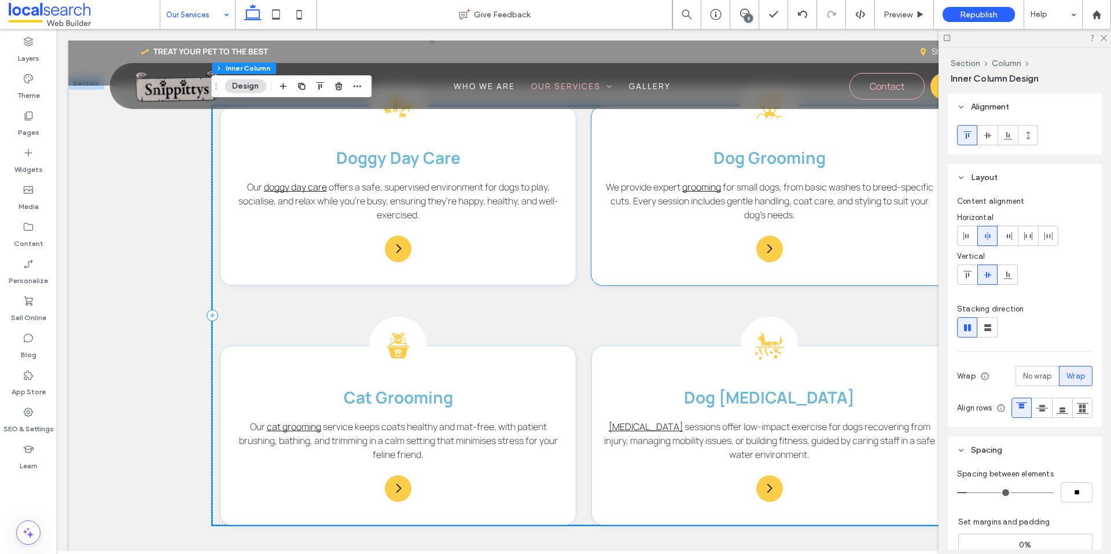
scroll to position [1041, 0]
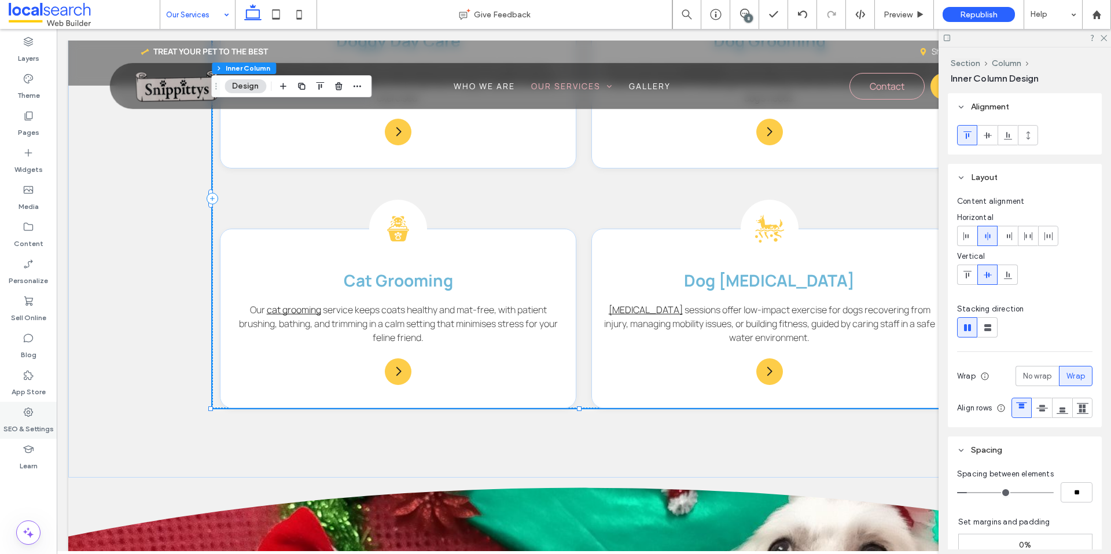
click at [35, 417] on div "SEO & Settings" at bounding box center [28, 419] width 57 height 37
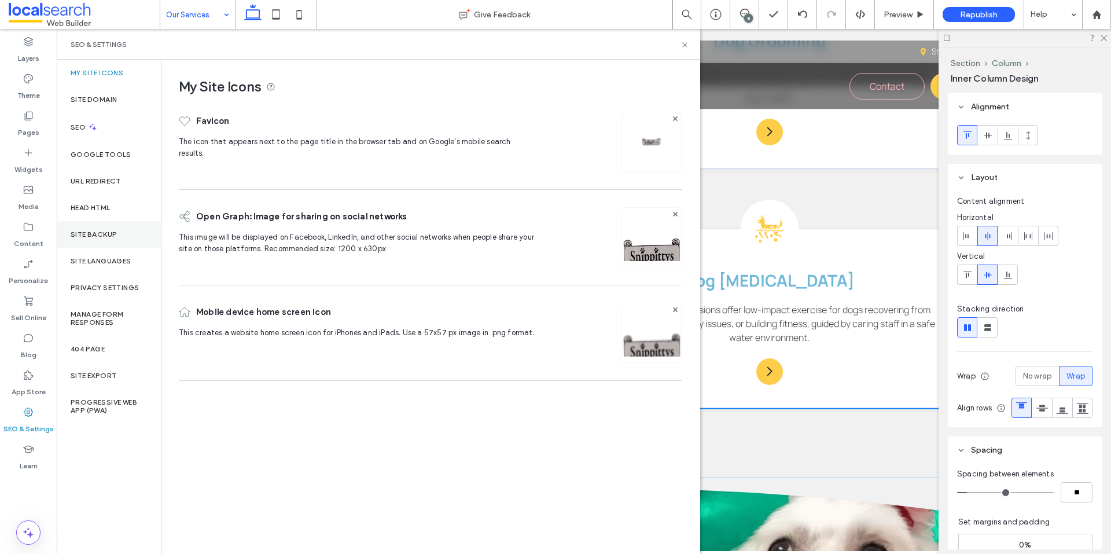
click at [106, 243] on div "Site Backup" at bounding box center [109, 234] width 104 height 27
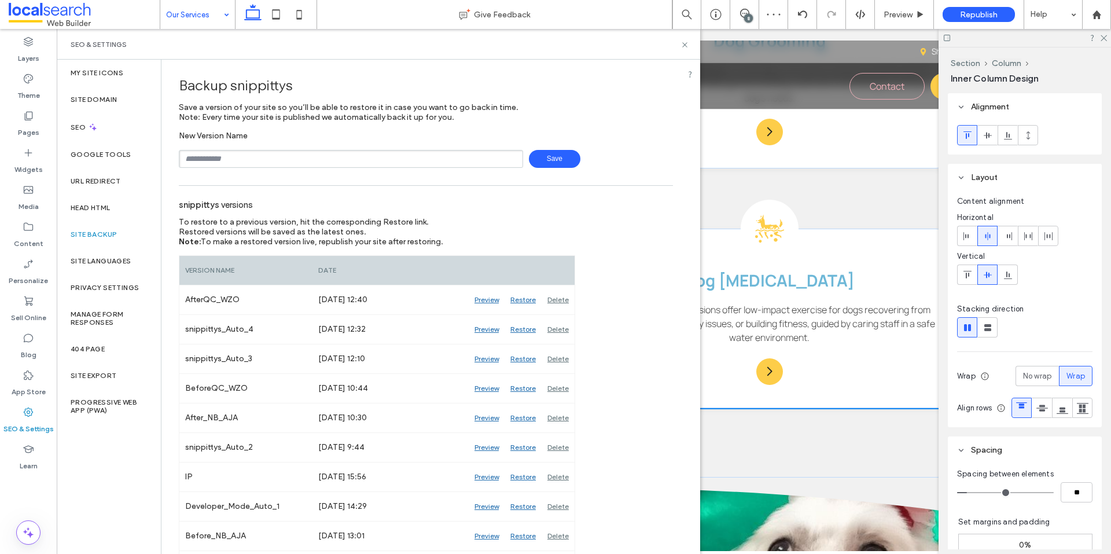
click at [299, 158] on input "text" at bounding box center [351, 159] width 344 height 18
click at [635, 227] on div "snippittys versions To restore to a previous version, hit the corresponding Res…" at bounding box center [426, 385] width 494 height 389
click at [683, 46] on use at bounding box center [684, 44] width 5 height 5
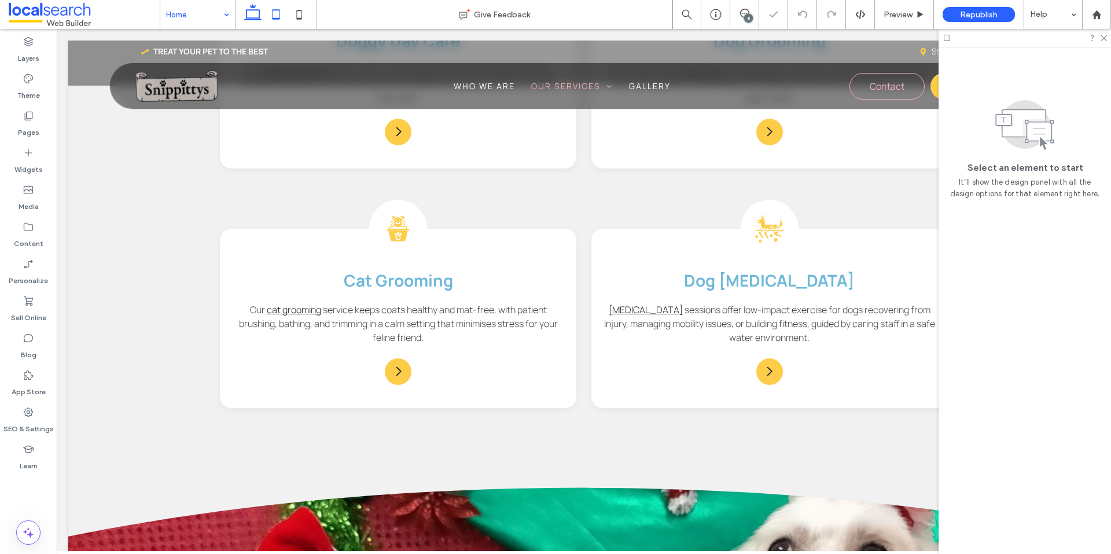
click at [275, 20] on icon at bounding box center [275, 14] width 23 height 23
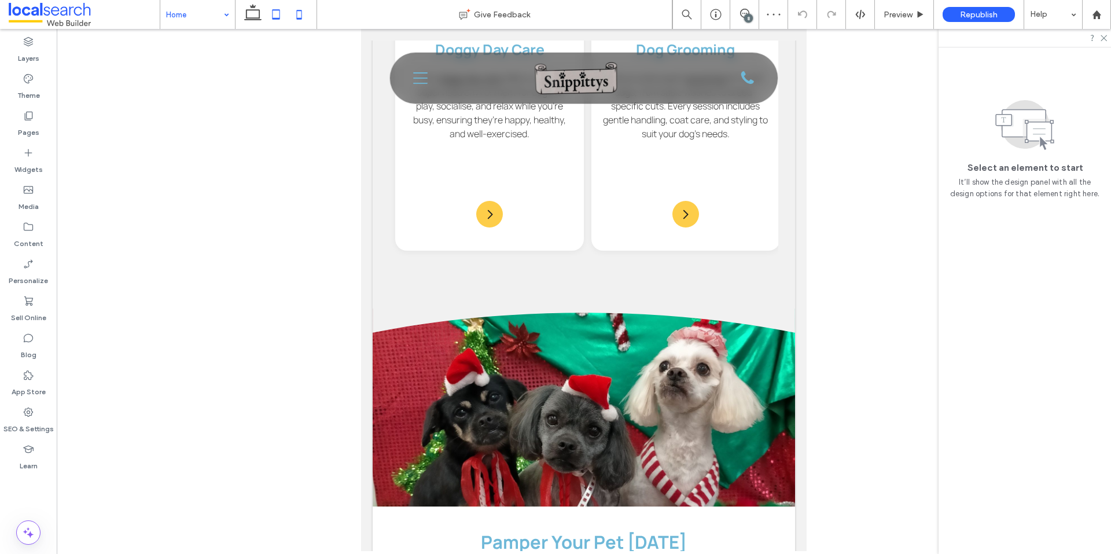
click at [300, 16] on icon at bounding box center [299, 14] width 23 height 23
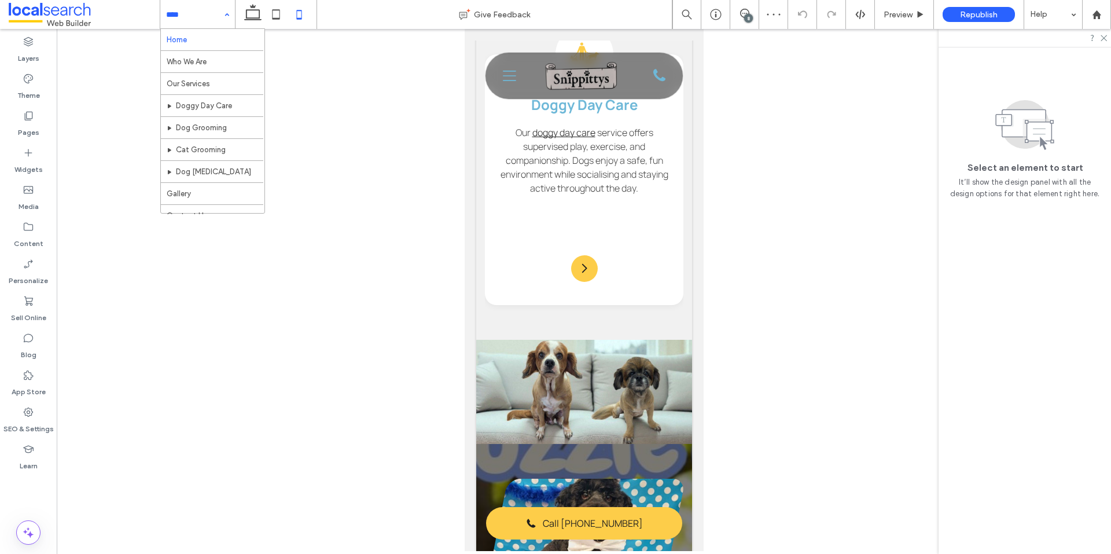
scroll to position [0, 12]
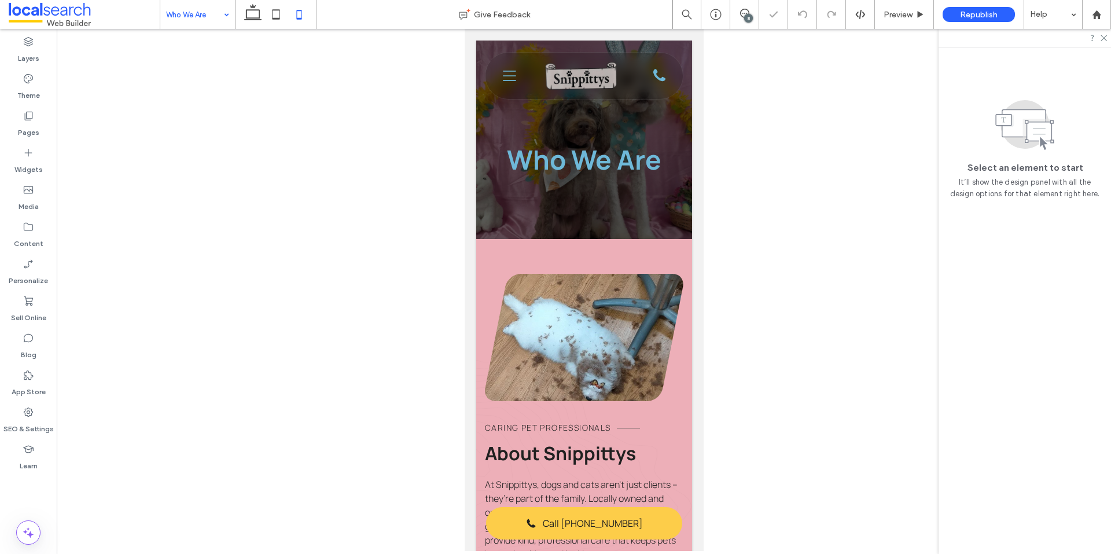
click at [213, 19] on input at bounding box center [194, 14] width 57 height 29
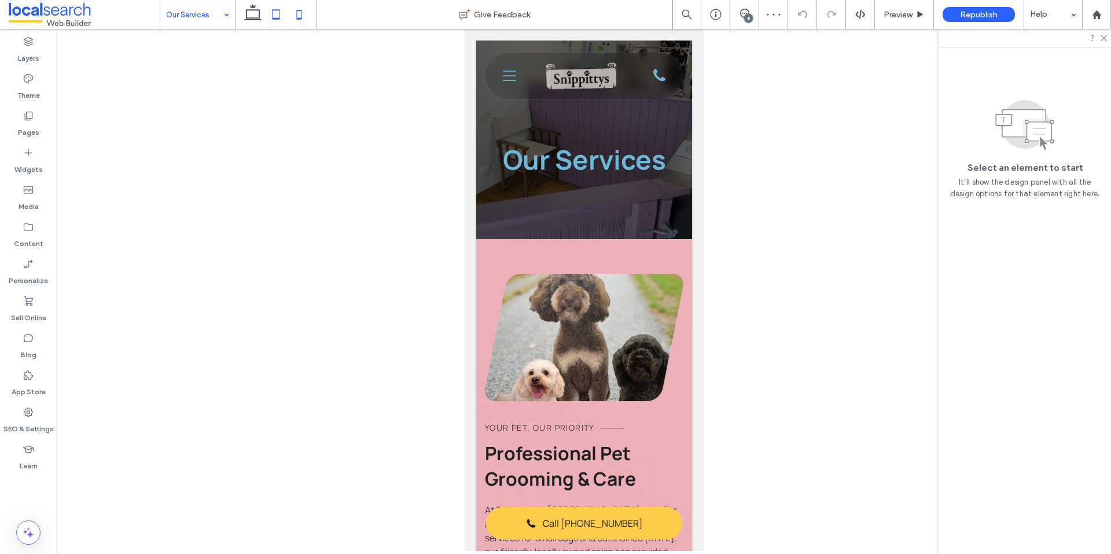
click at [277, 15] on icon at bounding box center [275, 14] width 23 height 23
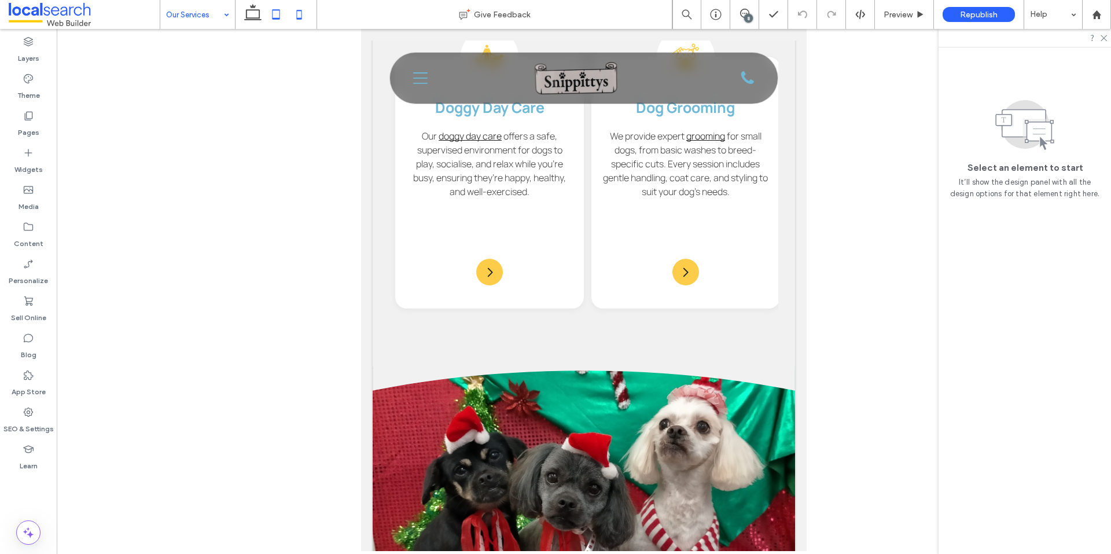
click at [288, 16] on icon at bounding box center [299, 14] width 23 height 23
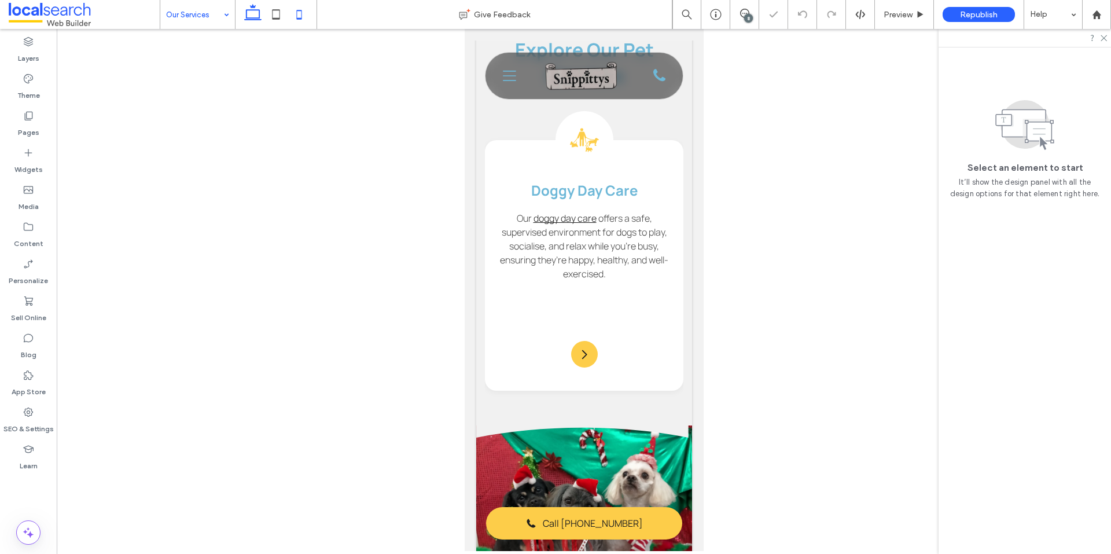
click at [256, 15] on icon at bounding box center [252, 14] width 23 height 23
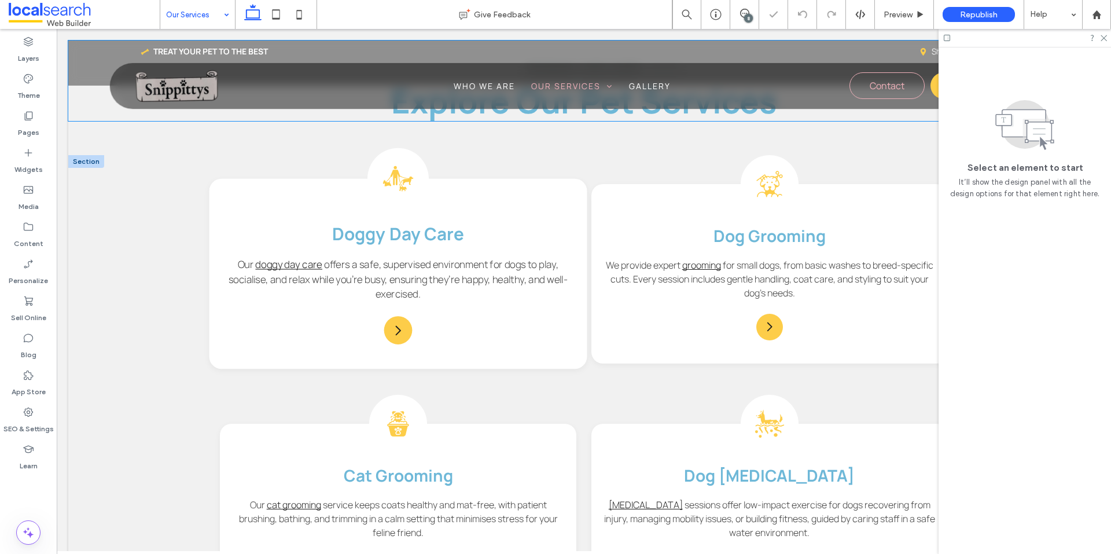
scroll to position [881, 0]
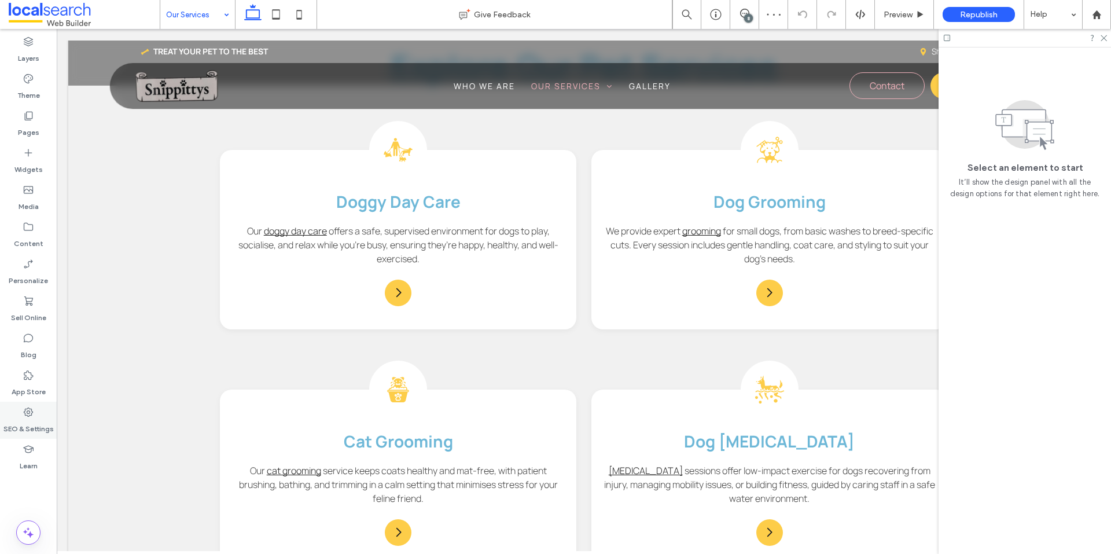
click at [36, 405] on div "SEO & Settings" at bounding box center [28, 419] width 57 height 37
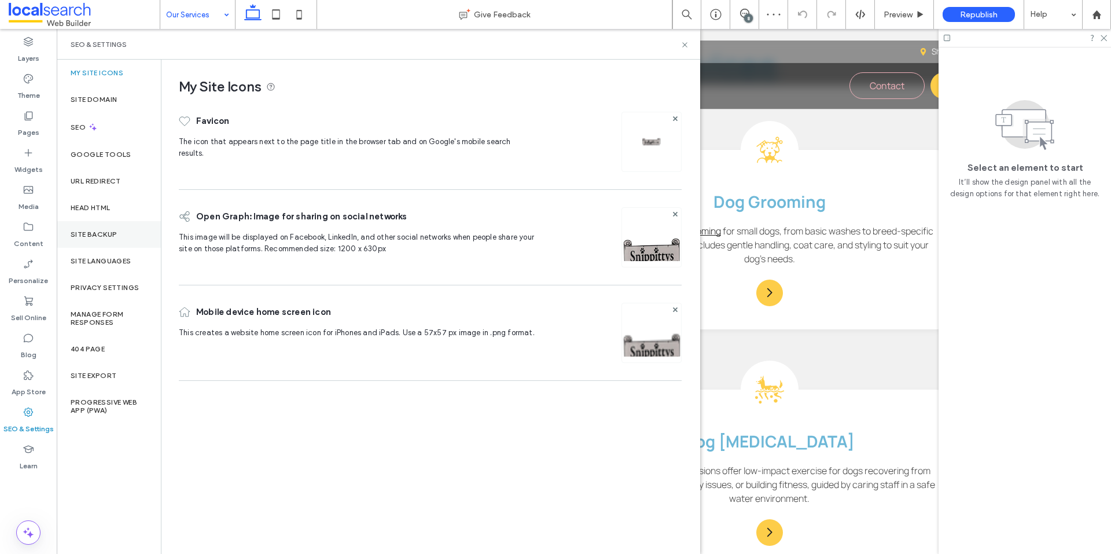
click at [100, 234] on label "Site Backup" at bounding box center [94, 234] width 46 height 8
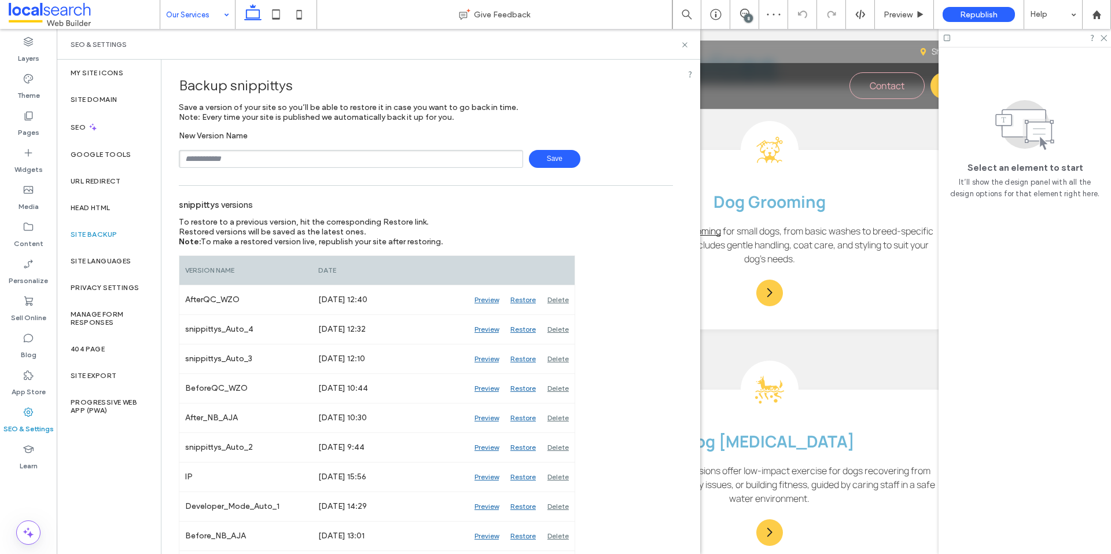
click at [559, 153] on span "Save" at bounding box center [554, 159] width 51 height 18
click at [686, 45] on icon at bounding box center [684, 44] width 9 height 9
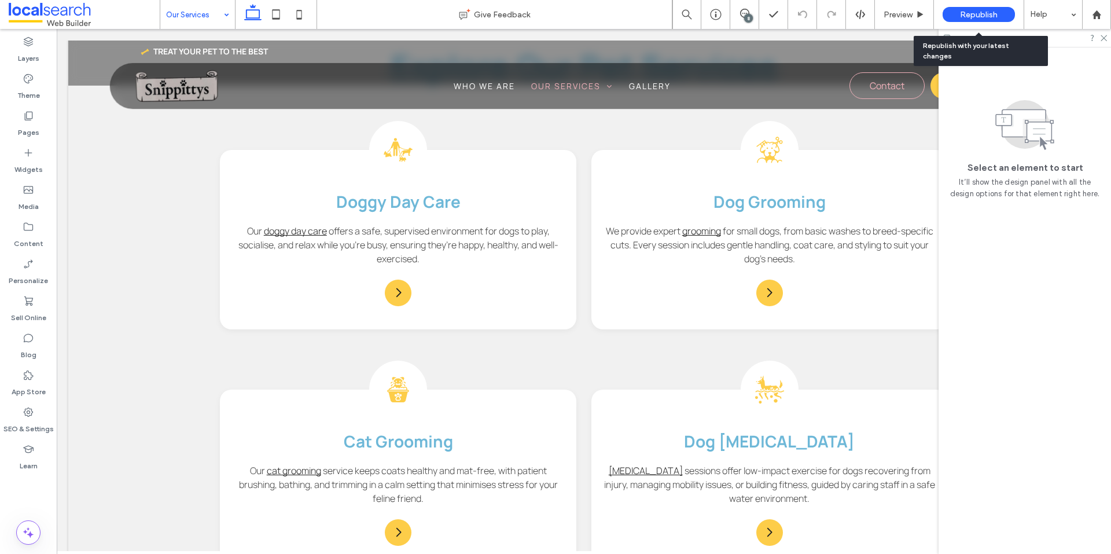
click at [957, 17] on div "Republish" at bounding box center [978, 14] width 72 height 15
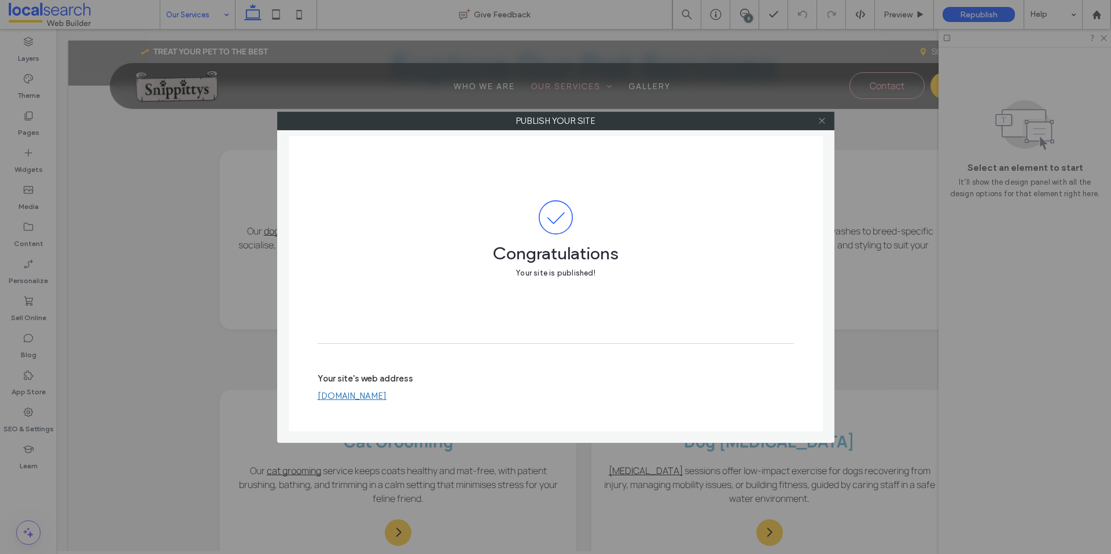
click at [822, 119] on icon at bounding box center [821, 120] width 9 height 9
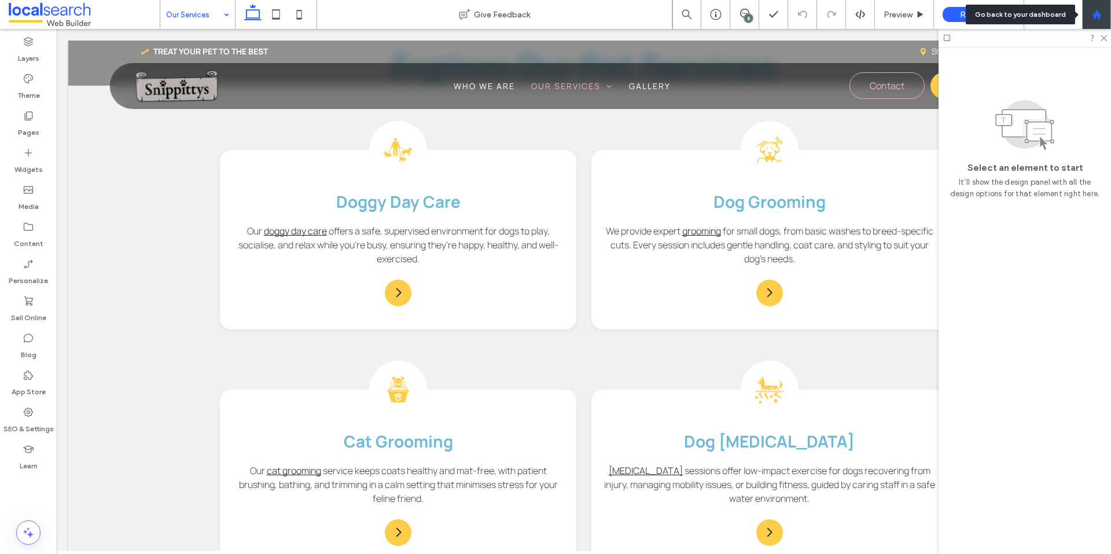
click at [1092, 13] on icon at bounding box center [1097, 15] width 10 height 10
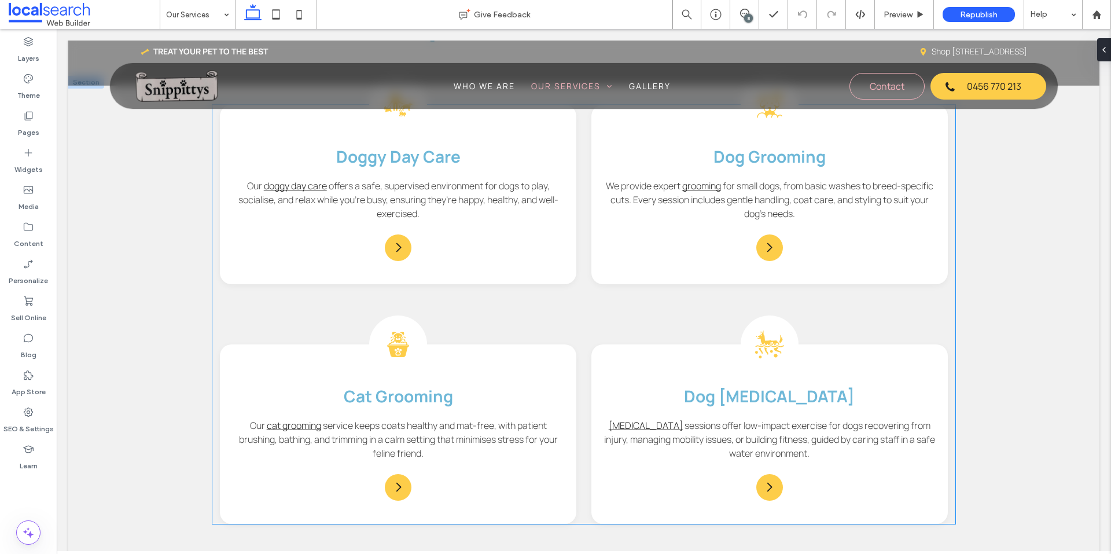
click at [546, 310] on div "Dog Day Care Icon Doggy Day Care Our doggy day care offers a safe, supervised e…" at bounding box center [583, 314] width 742 height 419
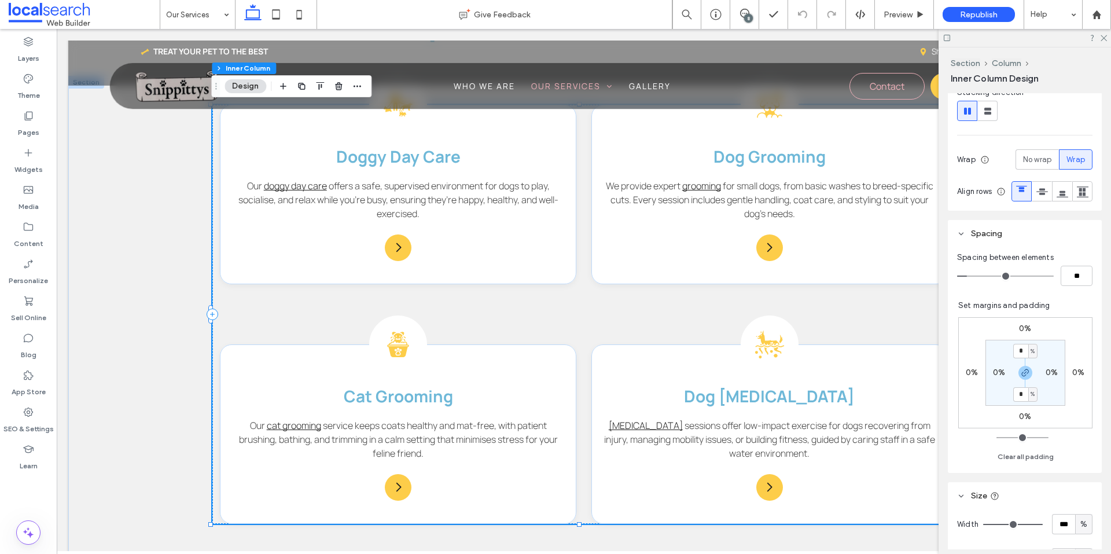
scroll to position [231, 0]
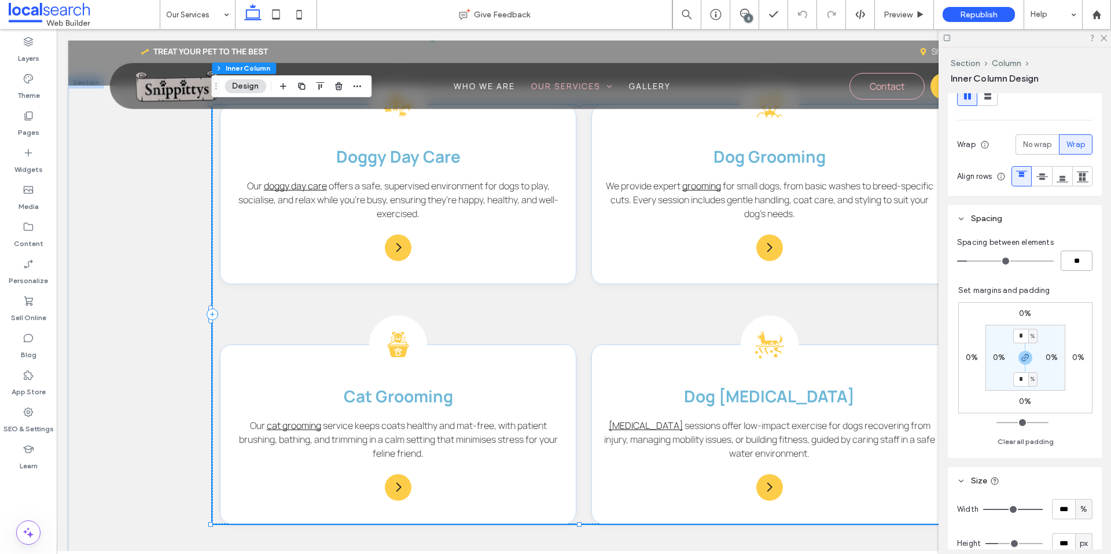
click at [1066, 271] on input "**" at bounding box center [1076, 261] width 32 height 20
type input "*"
type input "**"
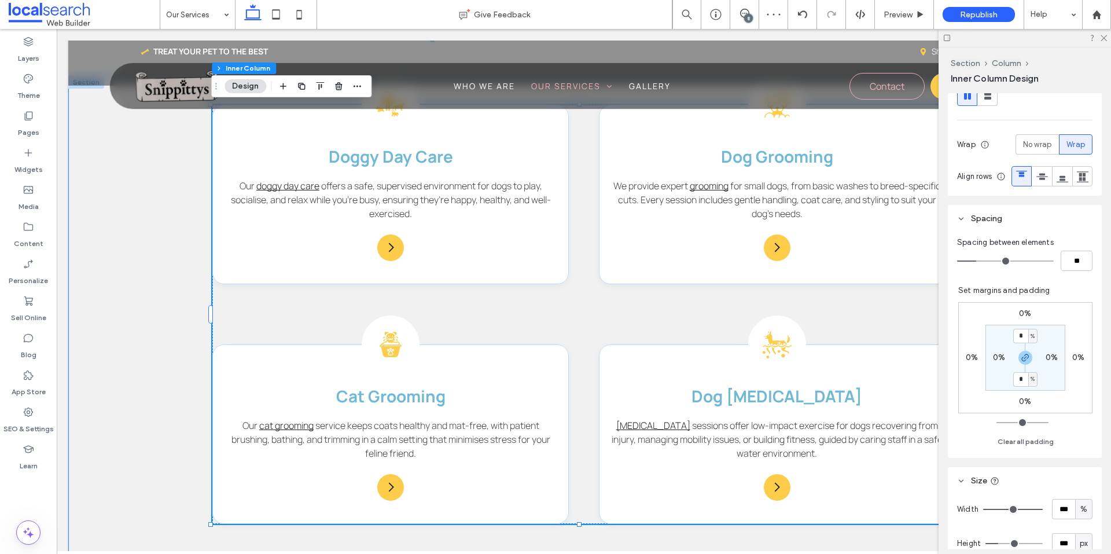
click at [164, 440] on div "Dog Day Care Icon Doggy Day Care Our doggy day care offers a safe, supervised e…" at bounding box center [583, 334] width 1031 height 517
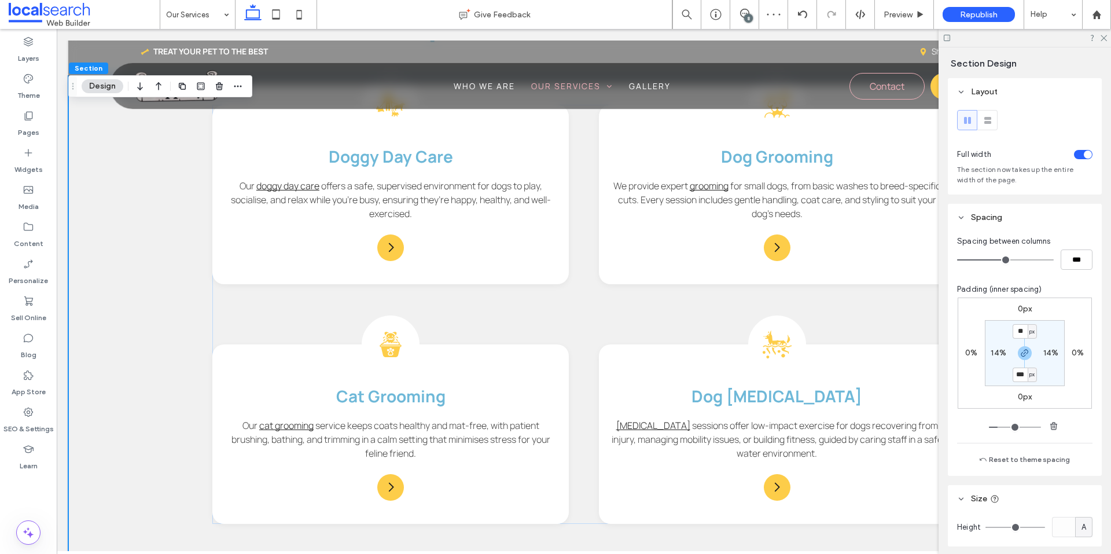
click at [1101, 41] on div at bounding box center [1024, 38] width 172 height 18
click at [1103, 40] on icon at bounding box center [1103, 38] width 8 height 8
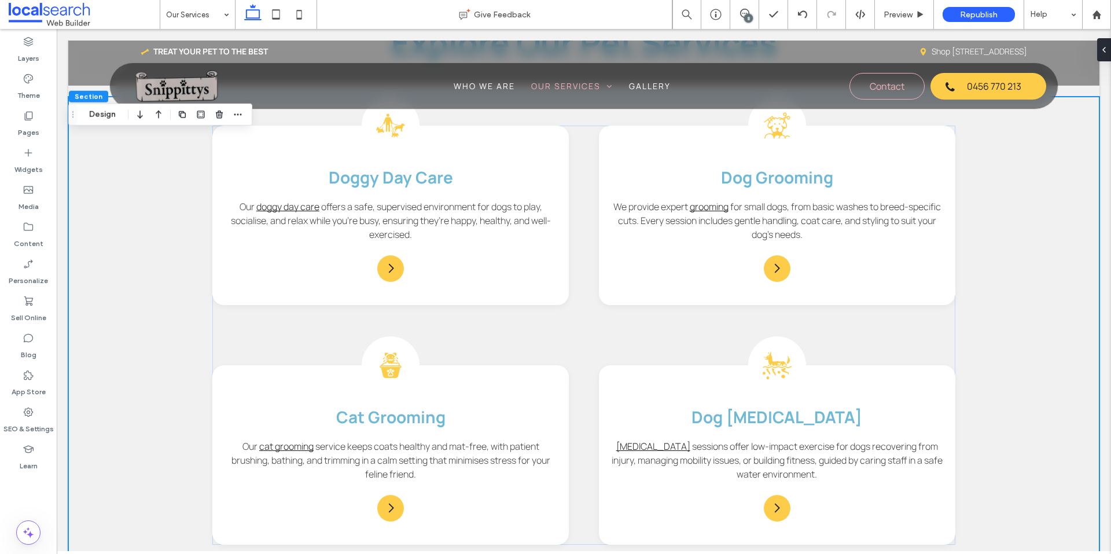
scroll to position [926, 0]
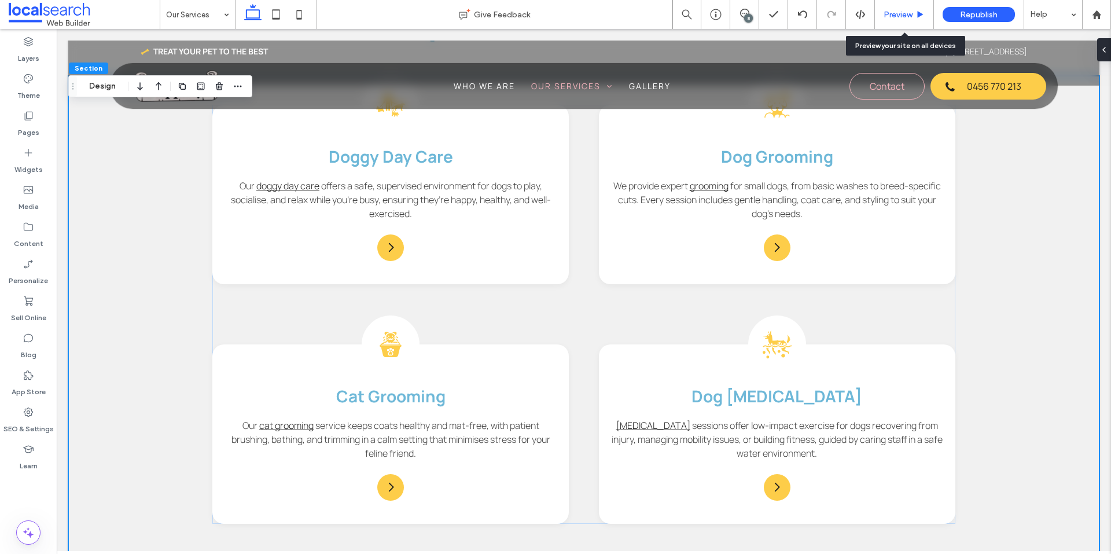
click at [893, 9] on div "Preview" at bounding box center [904, 14] width 59 height 29
click at [894, 12] on span "Preview" at bounding box center [897, 15] width 29 height 10
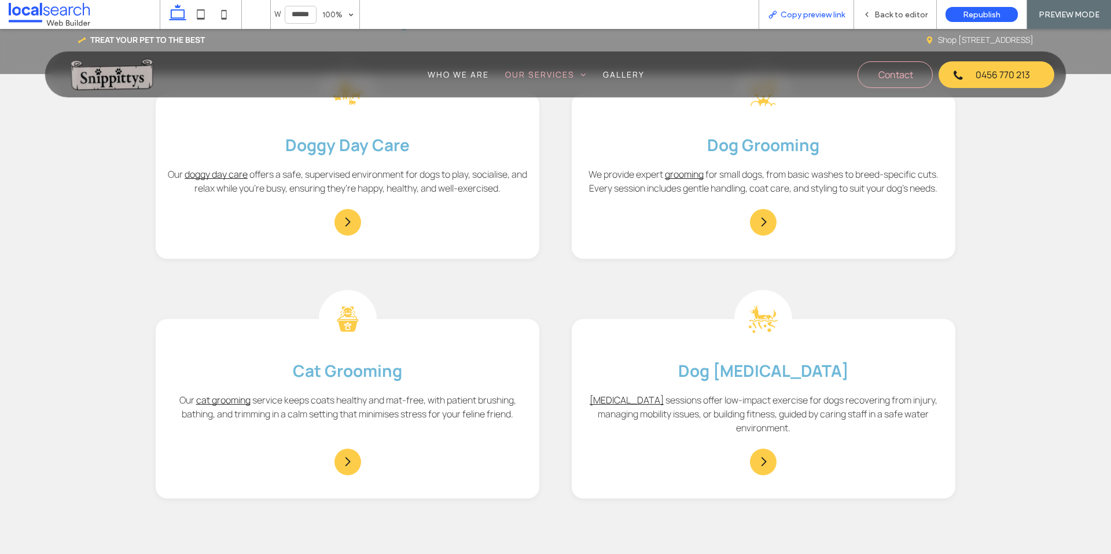
click at [778, 17] on div "Copy preview link" at bounding box center [806, 15] width 94 height 10
click at [860, 11] on div "Back to editor" at bounding box center [895, 15] width 82 height 10
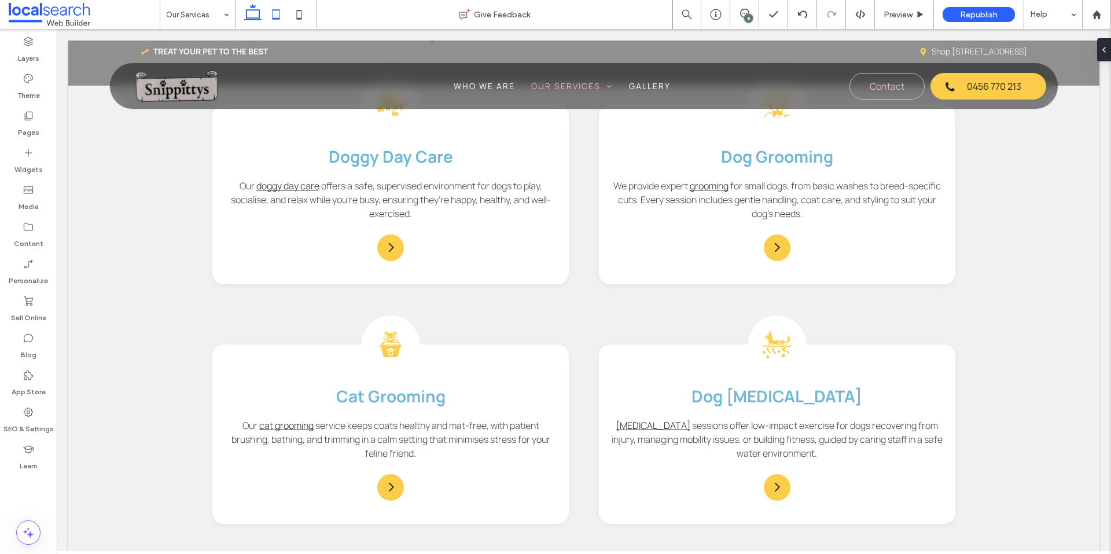
click at [271, 16] on icon at bounding box center [275, 14] width 23 height 23
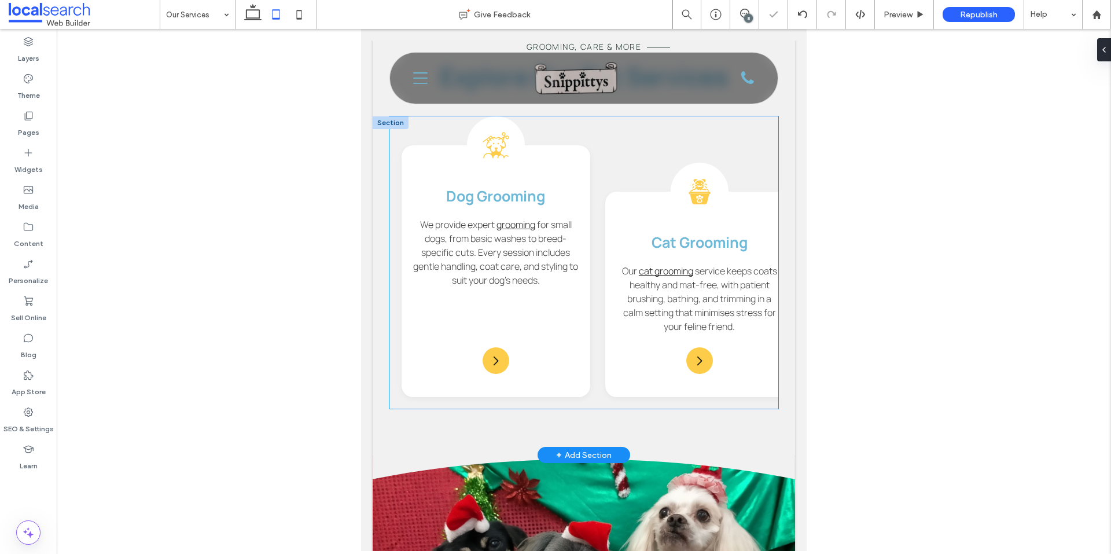
scroll to position [0, 193]
click at [735, 374] on div "Cat Grooming Icon Cat Grooming Our cat grooming service keeps coats healthy and…" at bounding box center [703, 293] width 189 height 205
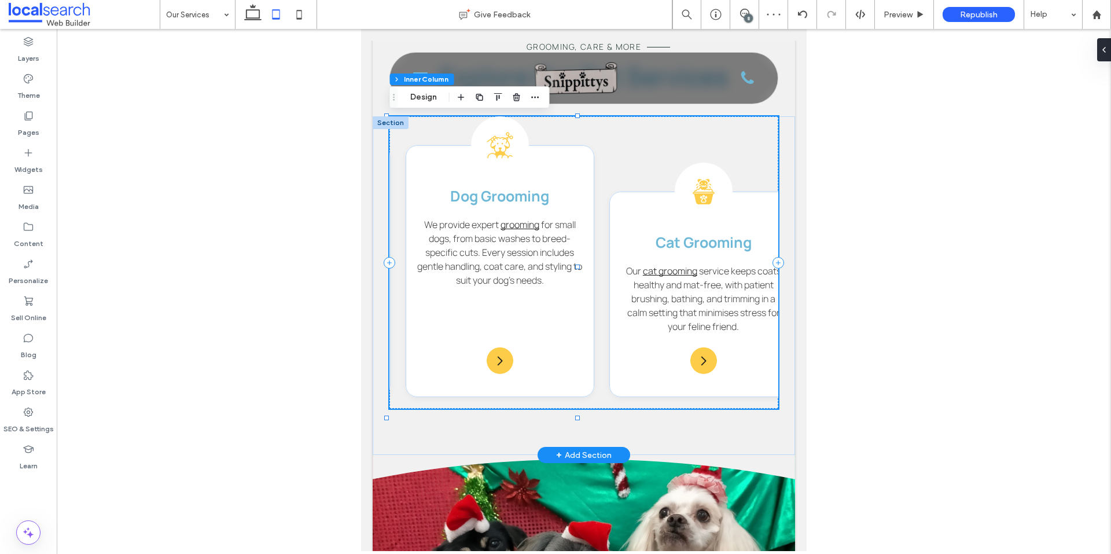
click at [735, 374] on div "Cat Grooming Icon Cat Grooming Our cat grooming service keeps coats healthy and…" at bounding box center [703, 293] width 189 height 205
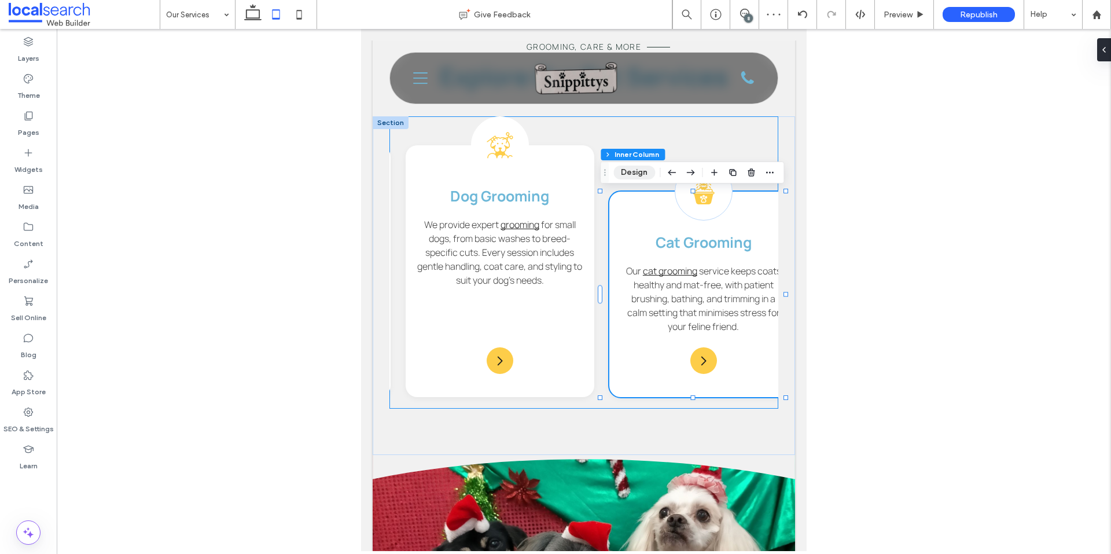
click at [638, 174] on button "Design" at bounding box center [634, 172] width 42 height 14
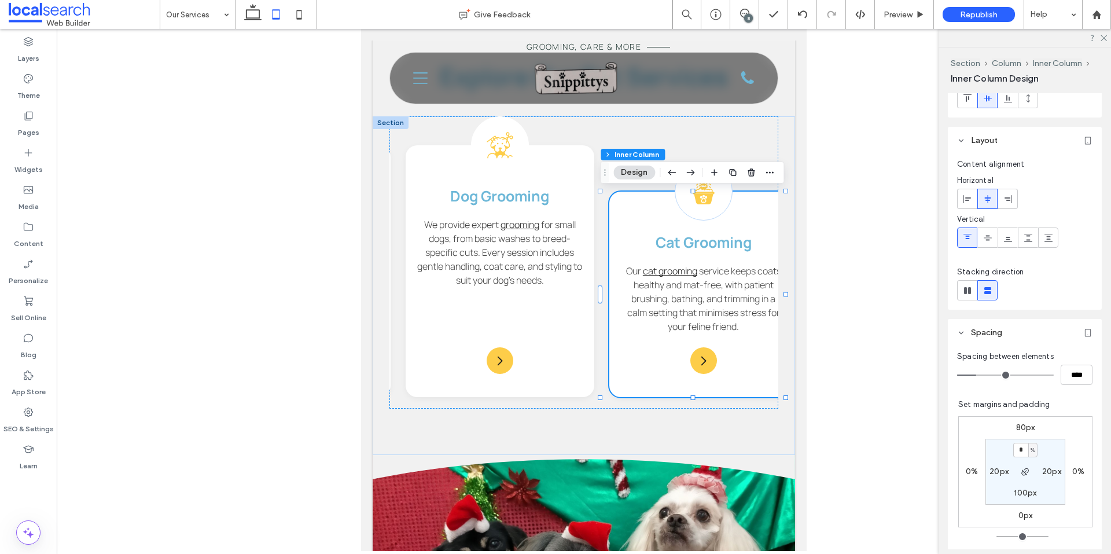
scroll to position [58, 0]
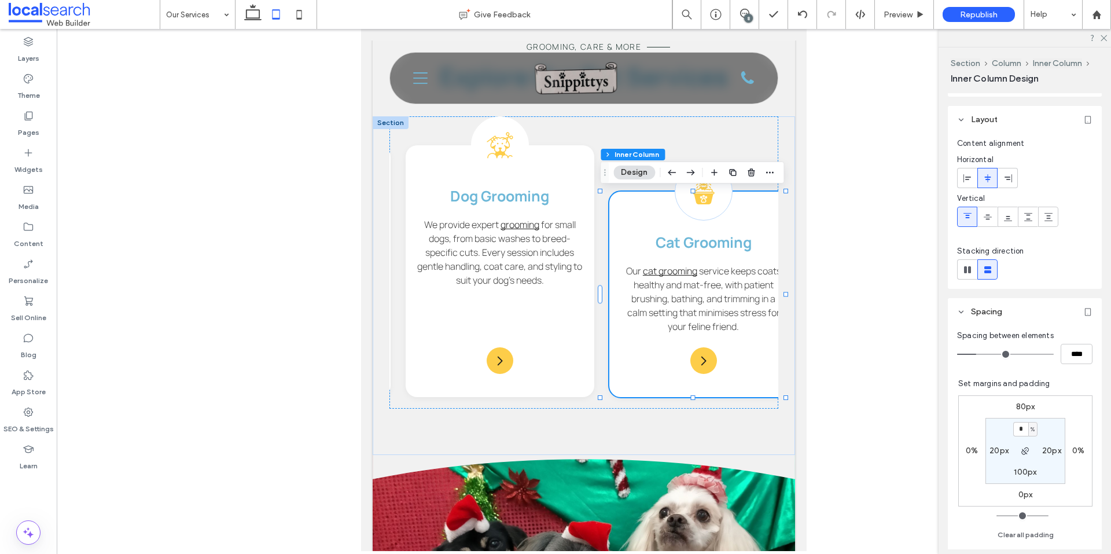
click at [1019, 403] on label "80px" at bounding box center [1025, 406] width 19 height 10
type input "**"
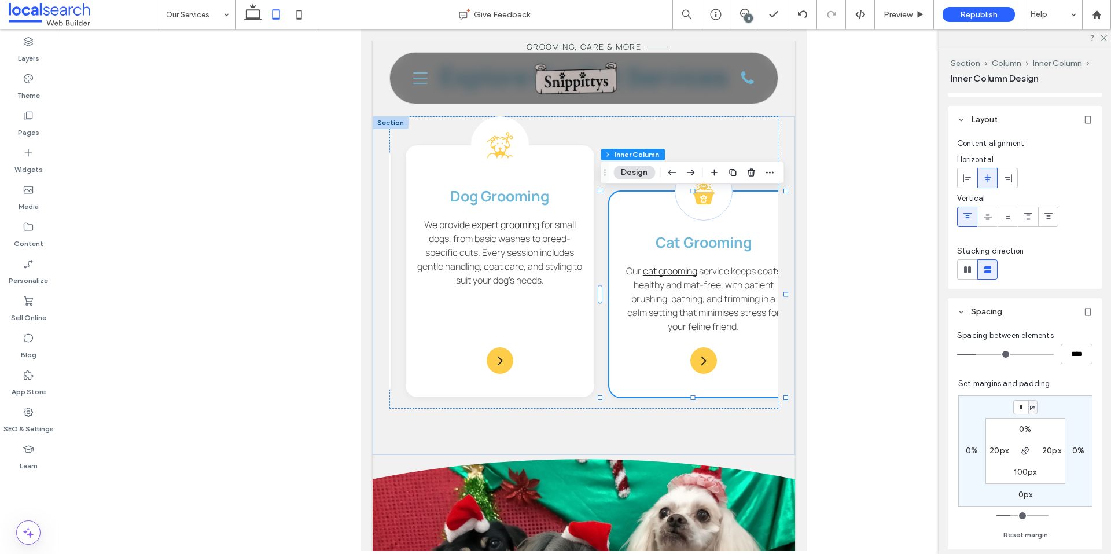
type input "*"
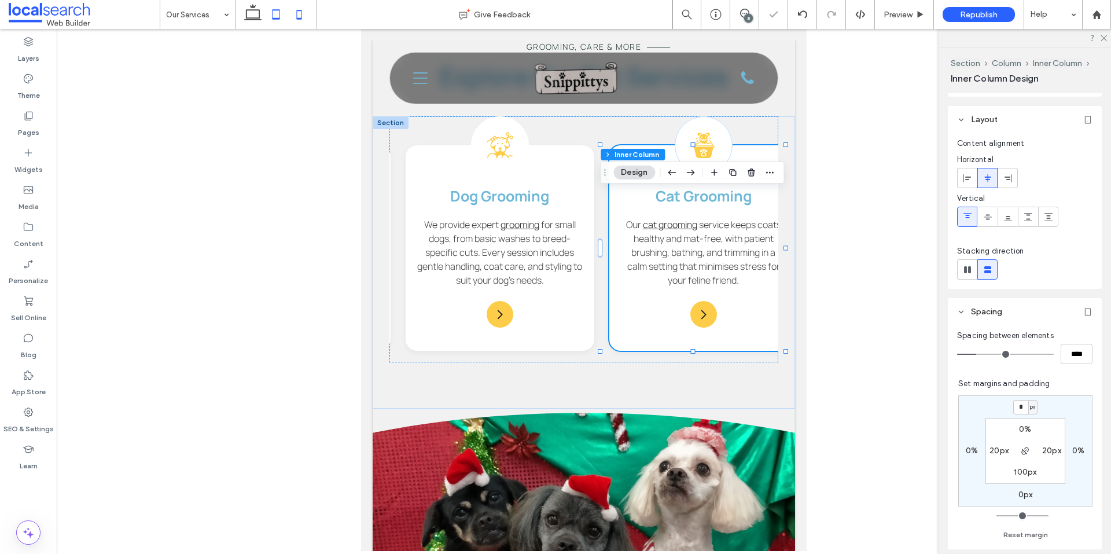
click at [301, 17] on icon at bounding box center [299, 14] width 23 height 23
type input "**"
type input "***"
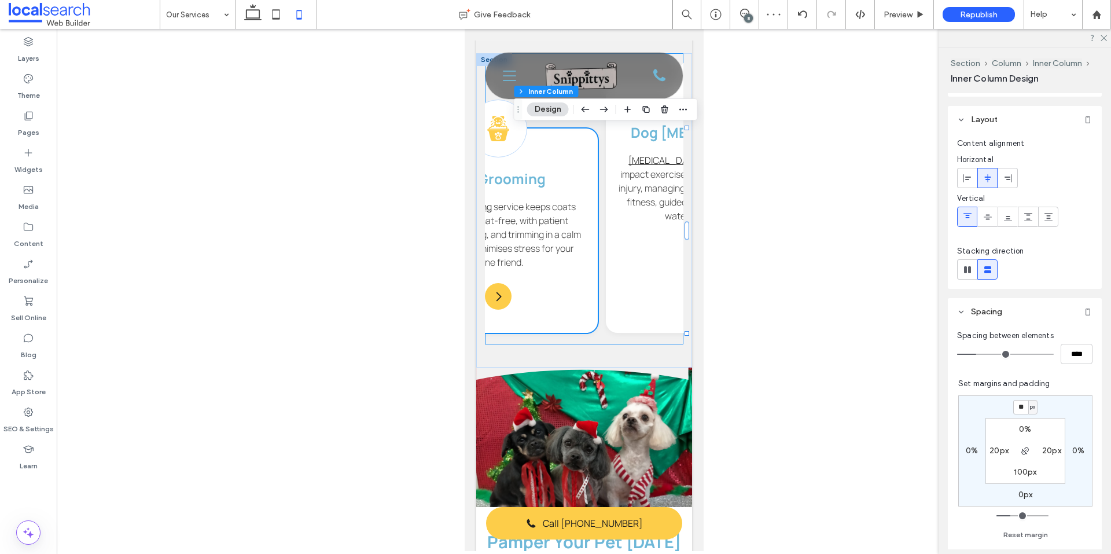
scroll to position [0, 583]
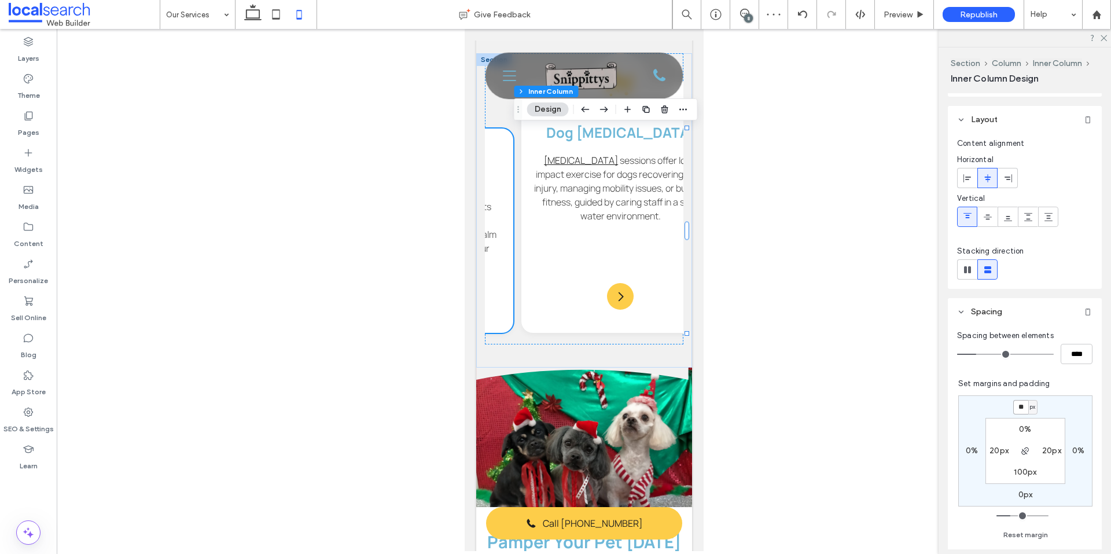
click at [1019, 407] on input "**" at bounding box center [1020, 407] width 15 height 14
type input "*"
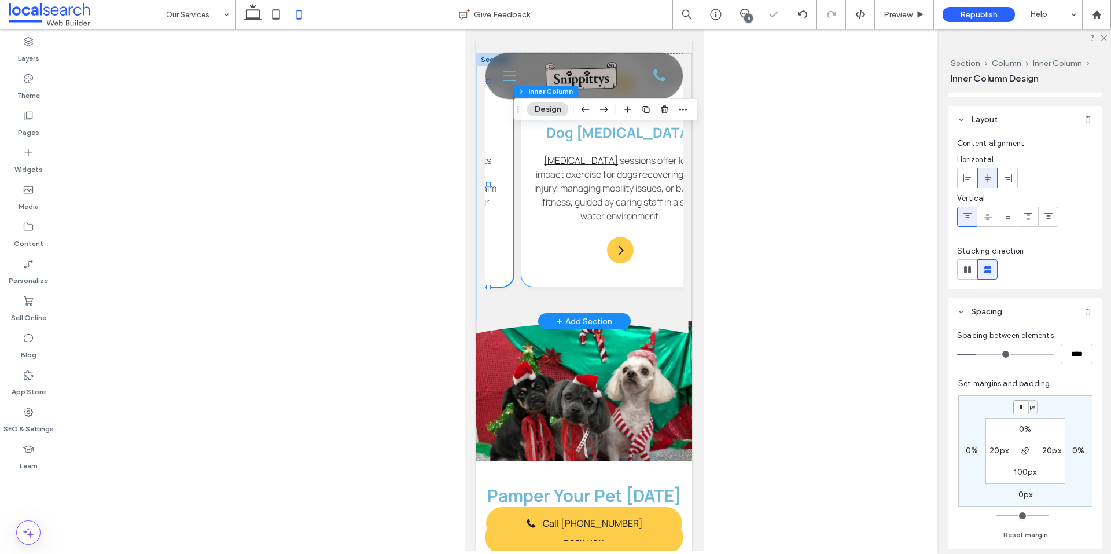
click at [634, 256] on div "Dog Hydrotherapy Icon Dog Hydrotherapy Hydrotherapy sessions offer low-impact e…" at bounding box center [620, 184] width 198 height 204
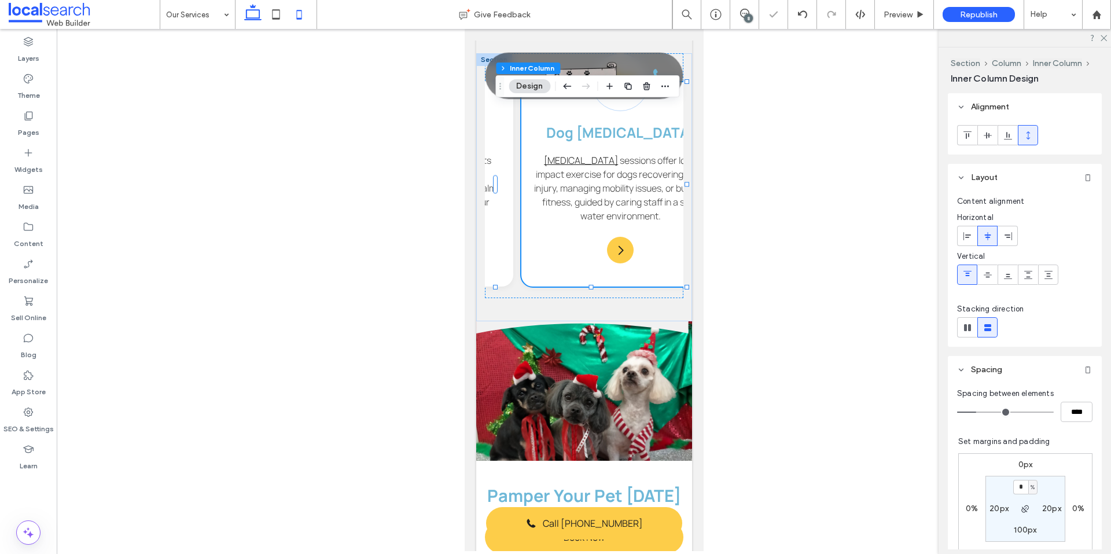
click at [257, 20] on use at bounding box center [252, 12] width 17 height 16
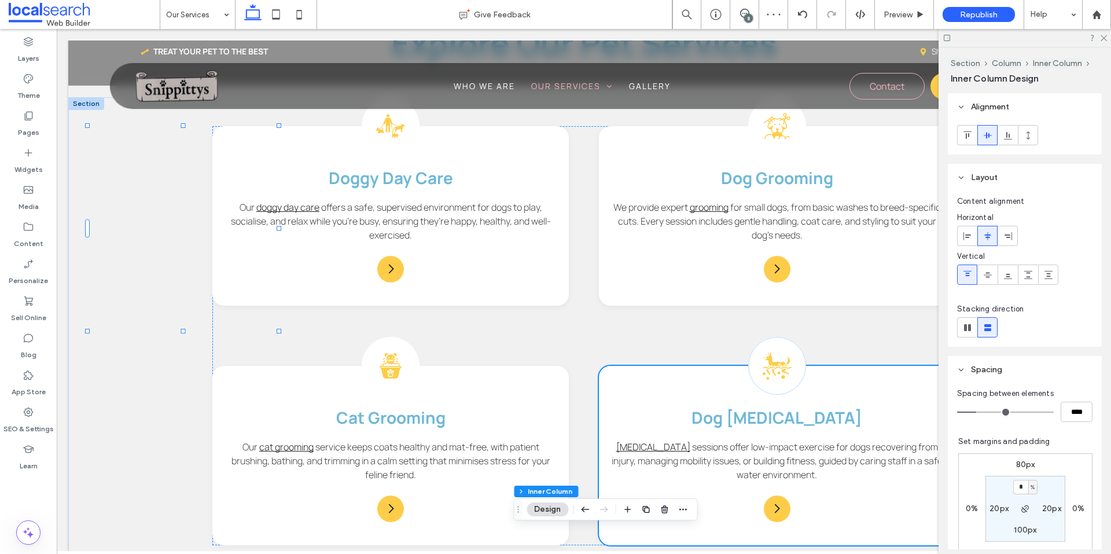
type input "**"
type input "*"
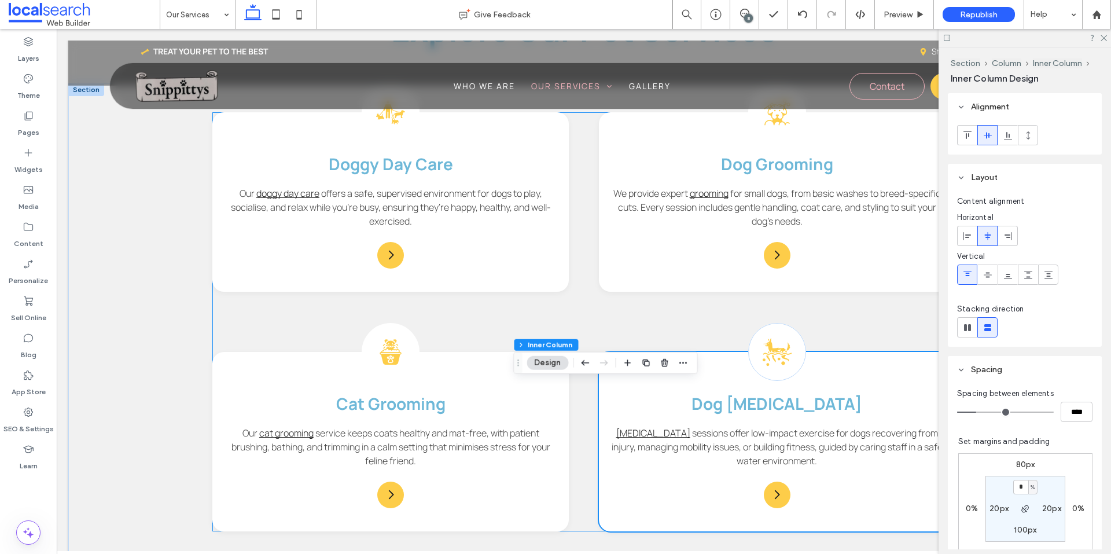
scroll to position [938, 0]
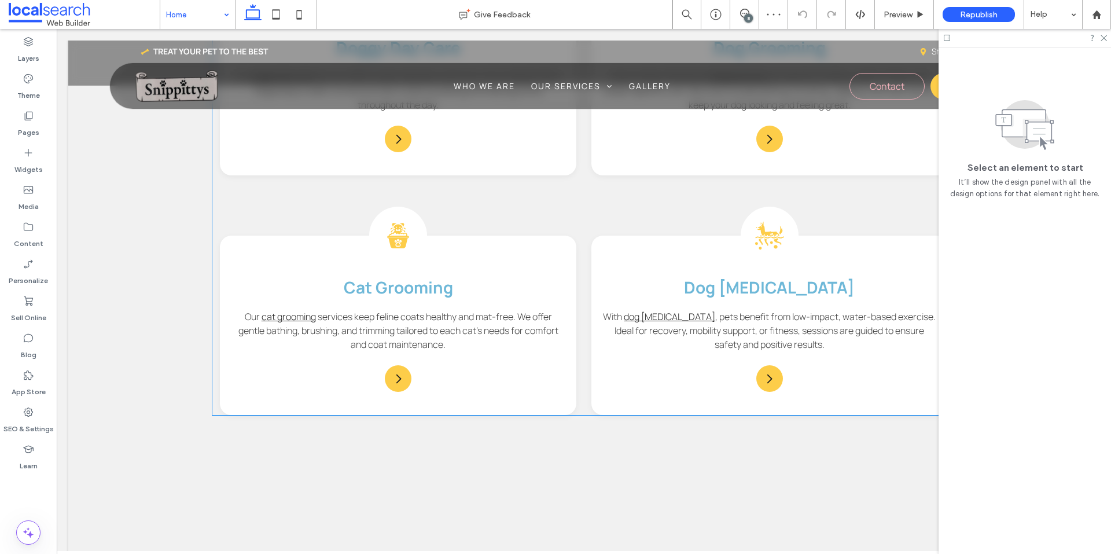
scroll to position [1331, 0]
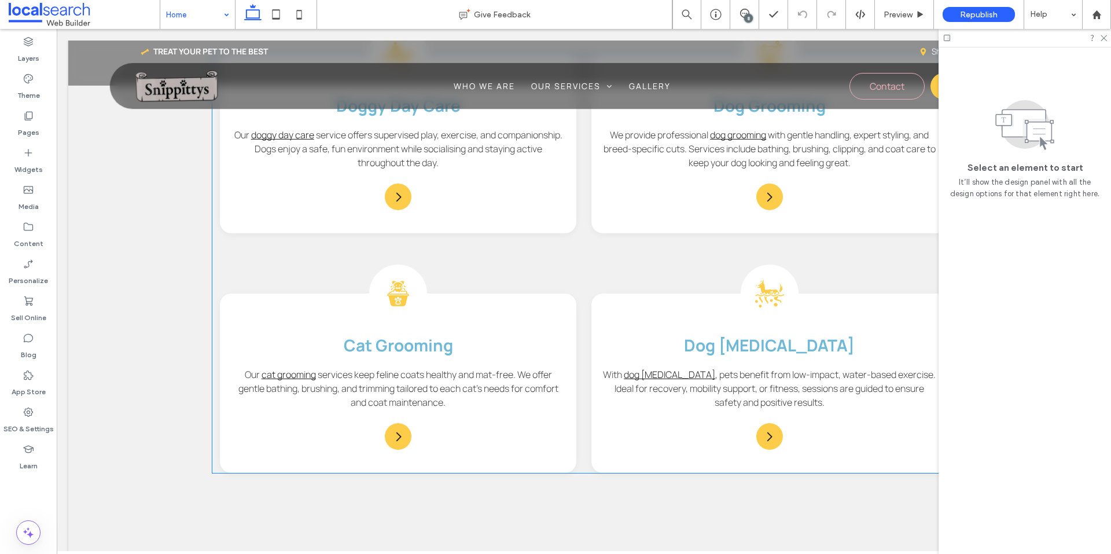
click at [579, 272] on div "Dog Day Care Icon Doggy Day Care Our doggy day care service offers supervised p…" at bounding box center [583, 263] width 742 height 419
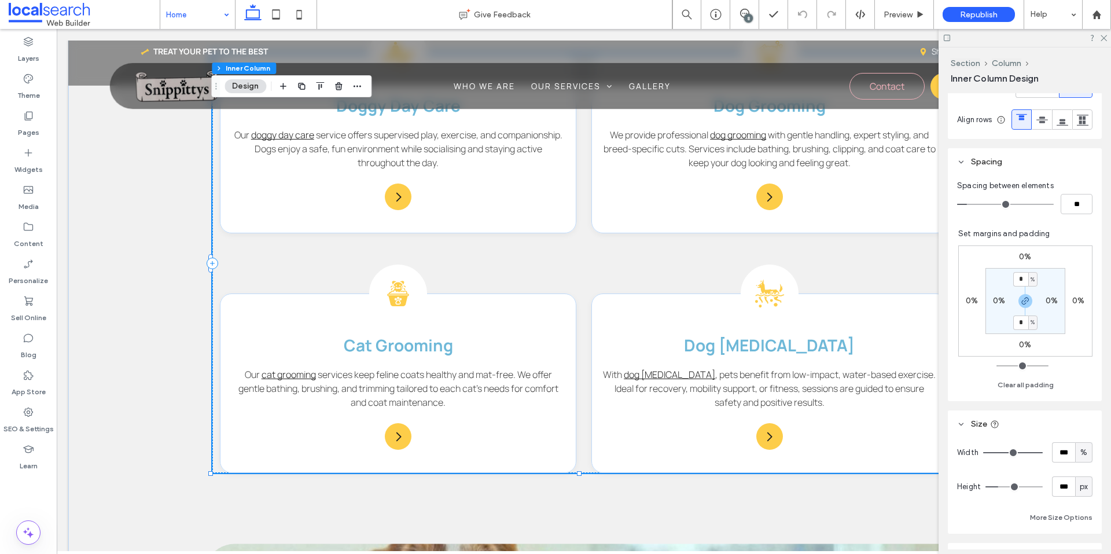
scroll to position [289, 0]
click at [1070, 213] on input "**" at bounding box center [1076, 203] width 32 height 20
type input "*"
type input "**"
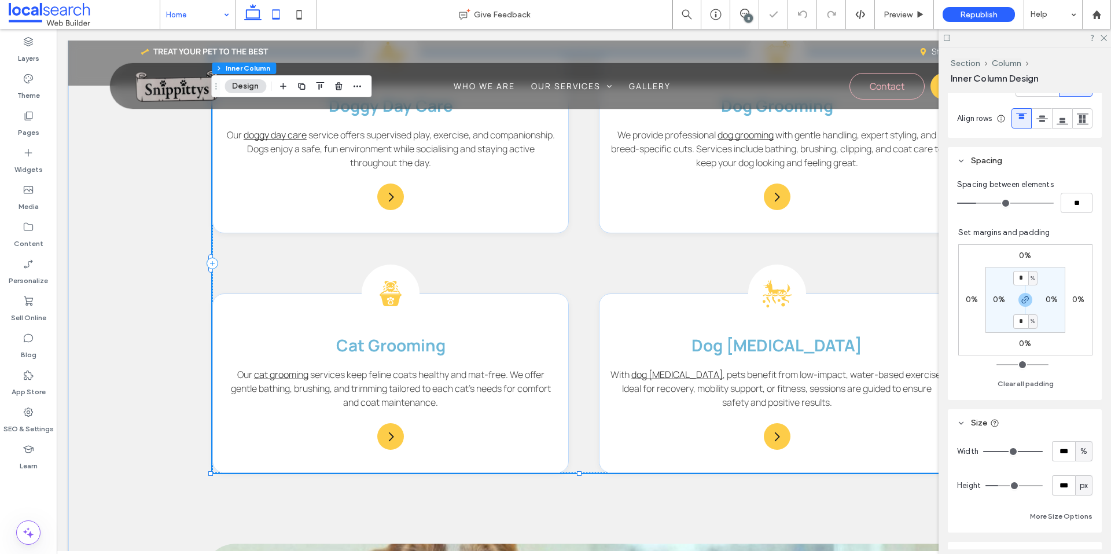
click at [270, 15] on icon at bounding box center [275, 14] width 23 height 23
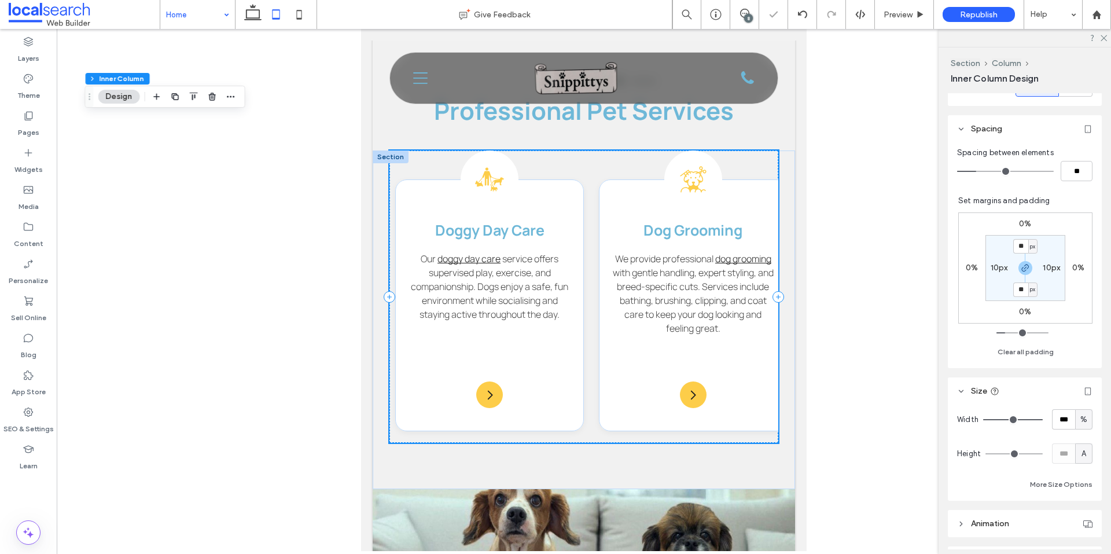
type input "**"
type input "*"
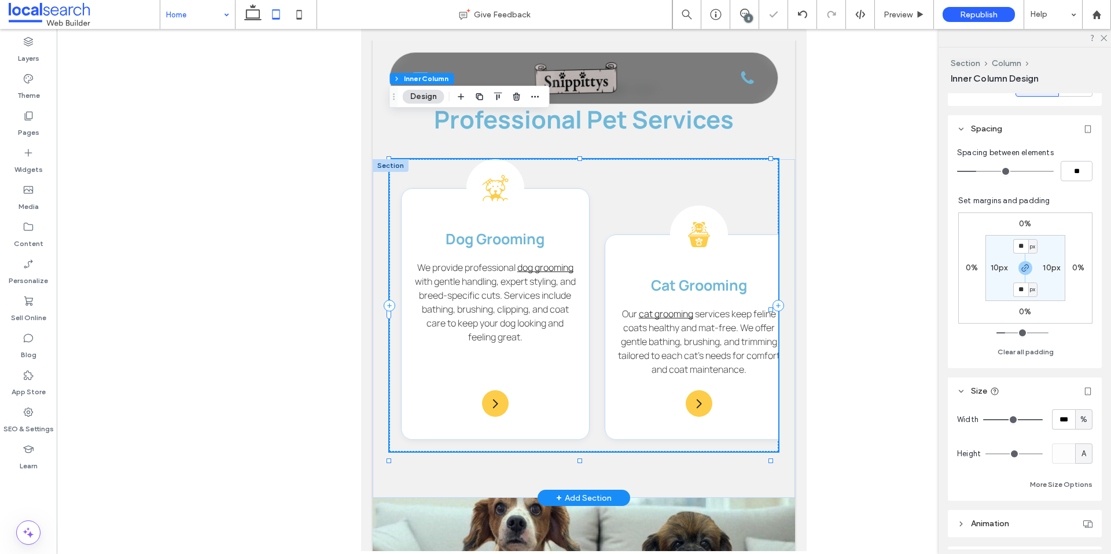
scroll to position [0, 193]
click at [651, 375] on div "Cat Grooming Icon Cat Grooming Our cat grooming services keep feline coats heal…" at bounding box center [703, 336] width 189 height 205
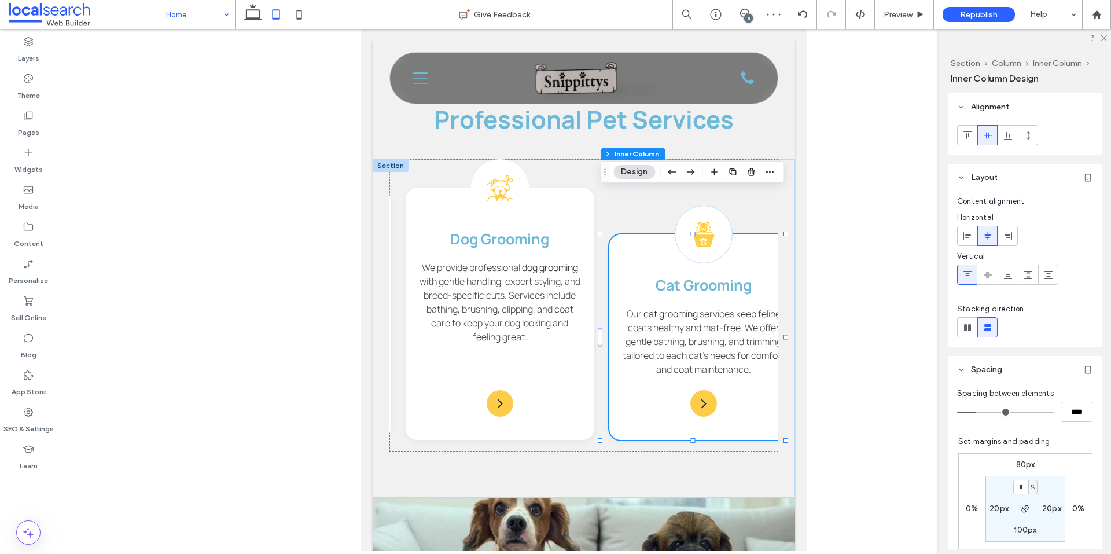
scroll to position [231, 0]
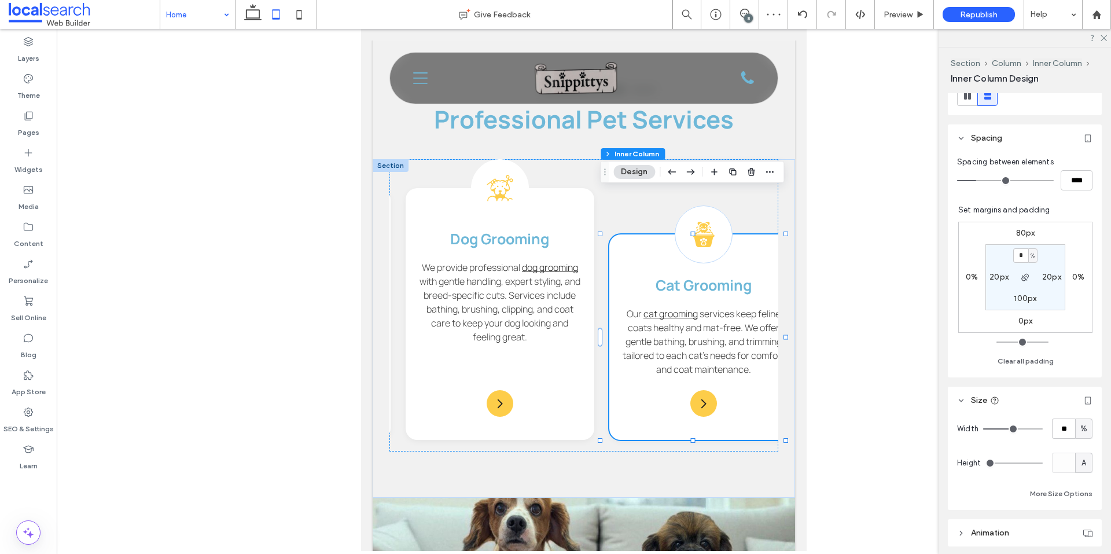
click at [1020, 230] on label "80px" at bounding box center [1025, 233] width 19 height 10
type input "**"
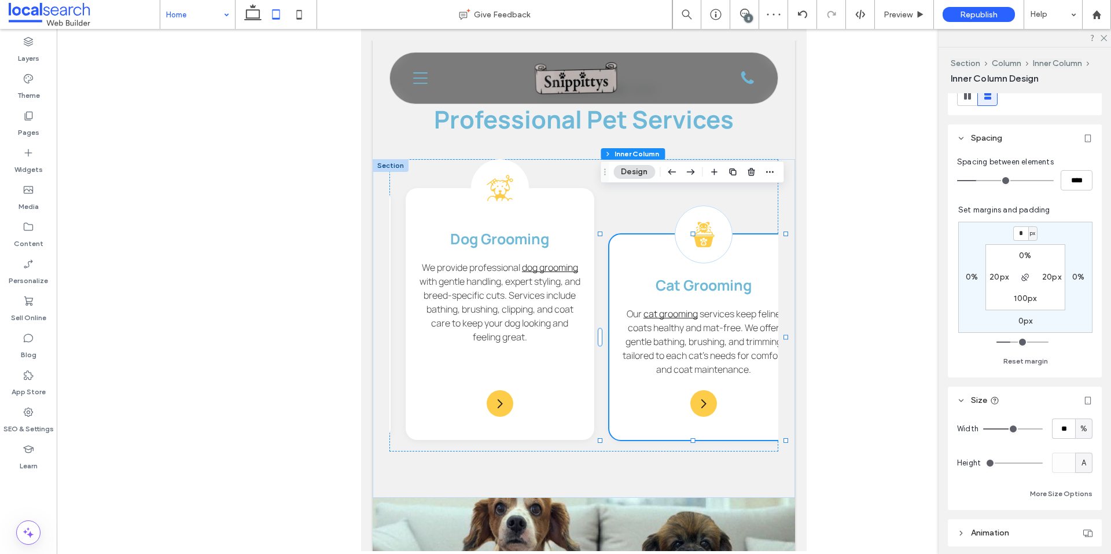
type input "*"
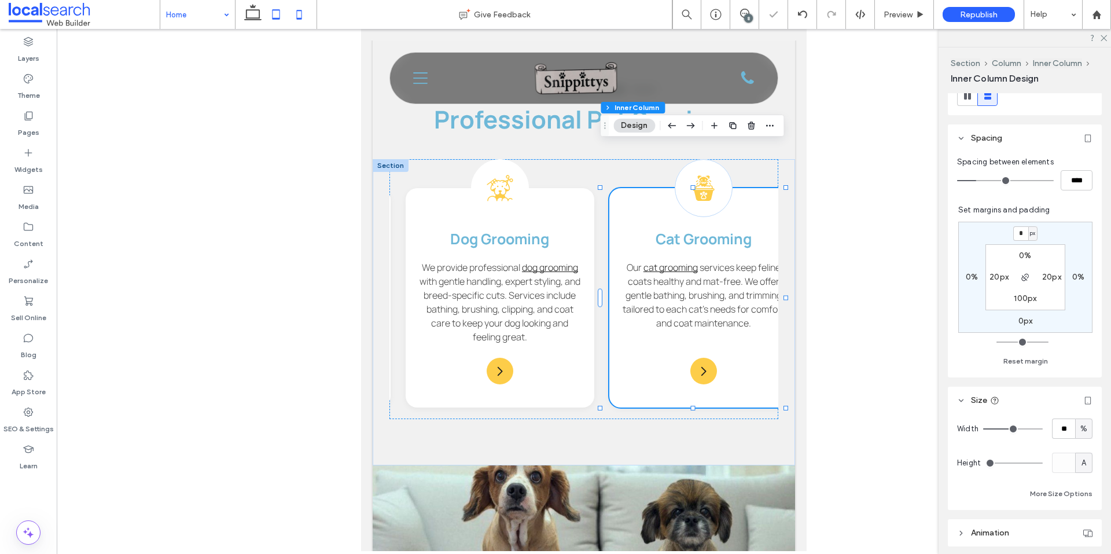
drag, startPoint x: 302, startPoint y: 17, endPoint x: 164, endPoint y: 261, distance: 280.3
click at [302, 17] on use at bounding box center [299, 14] width 5 height 9
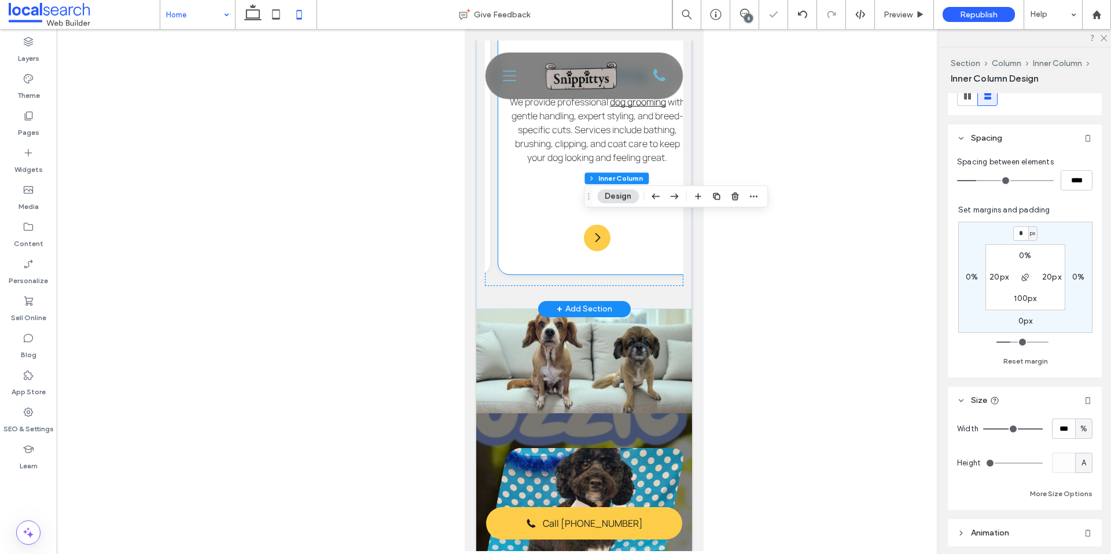
type input "**"
type input "***"
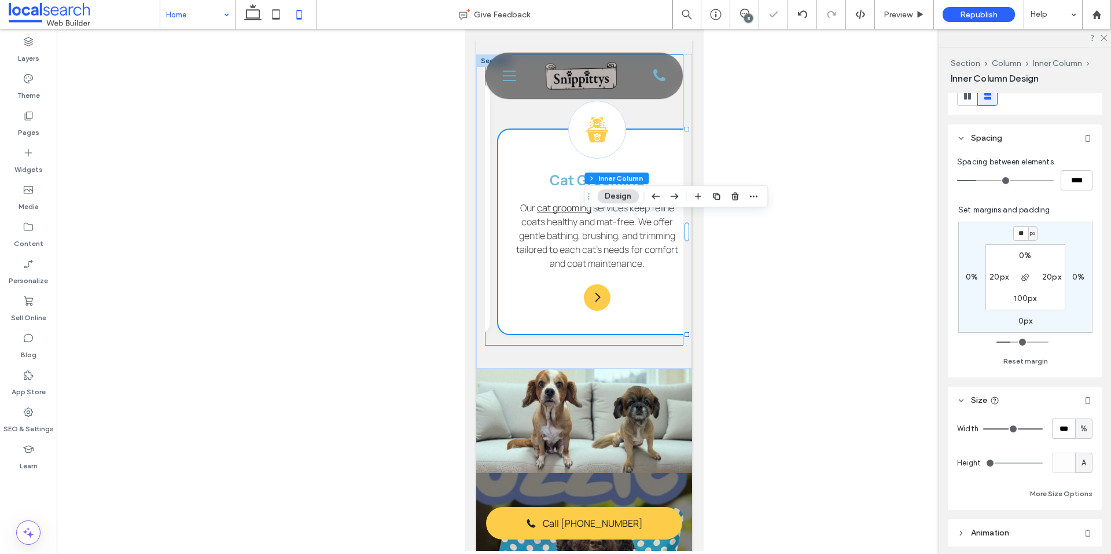
scroll to position [0, 396]
click at [1021, 233] on input "**" at bounding box center [1020, 233] width 15 height 14
type input "*"
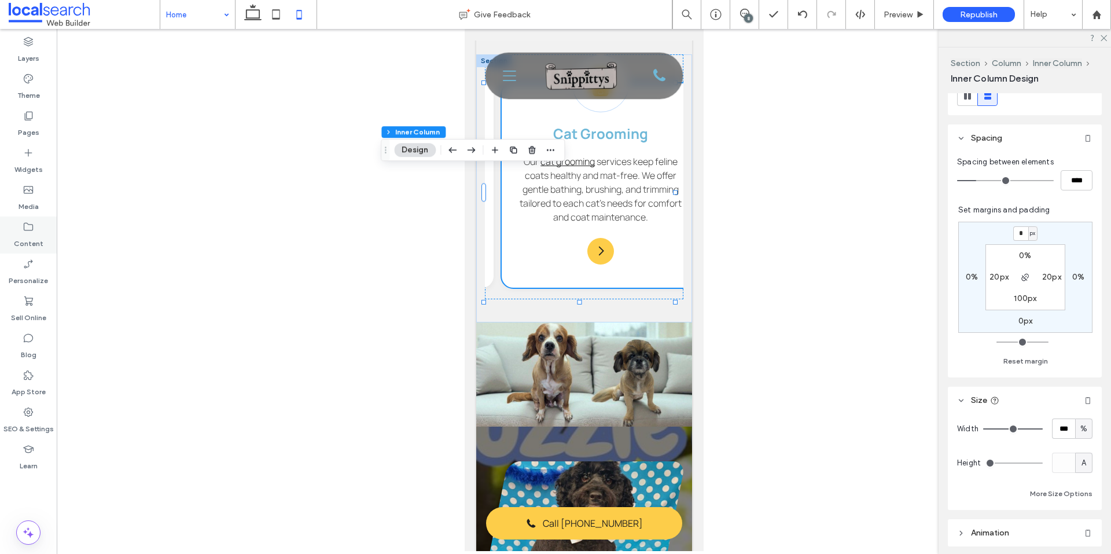
click at [39, 233] on label "Content" at bounding box center [29, 241] width 30 height 16
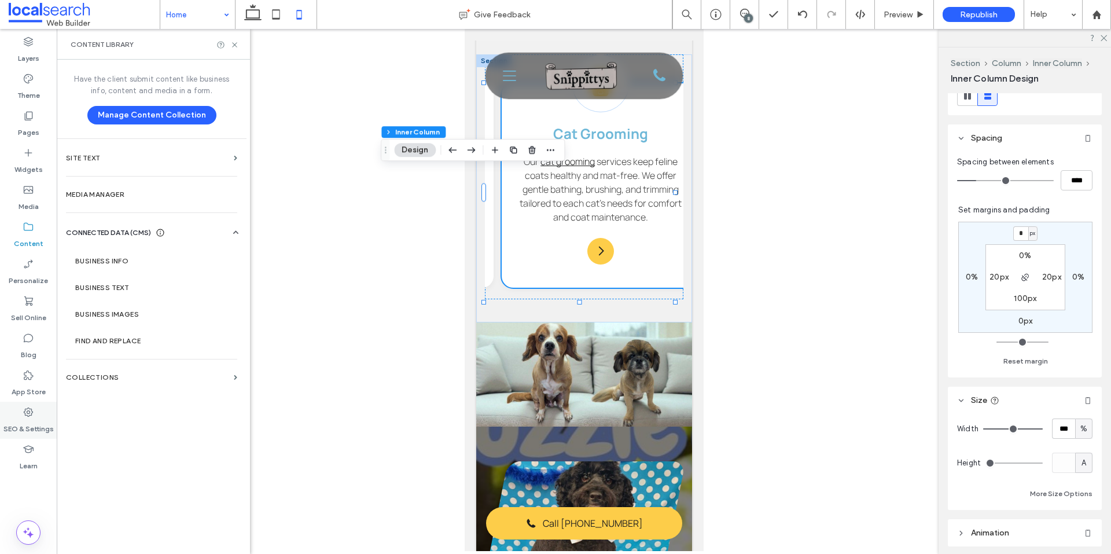
click at [28, 410] on use at bounding box center [28, 411] width 9 height 9
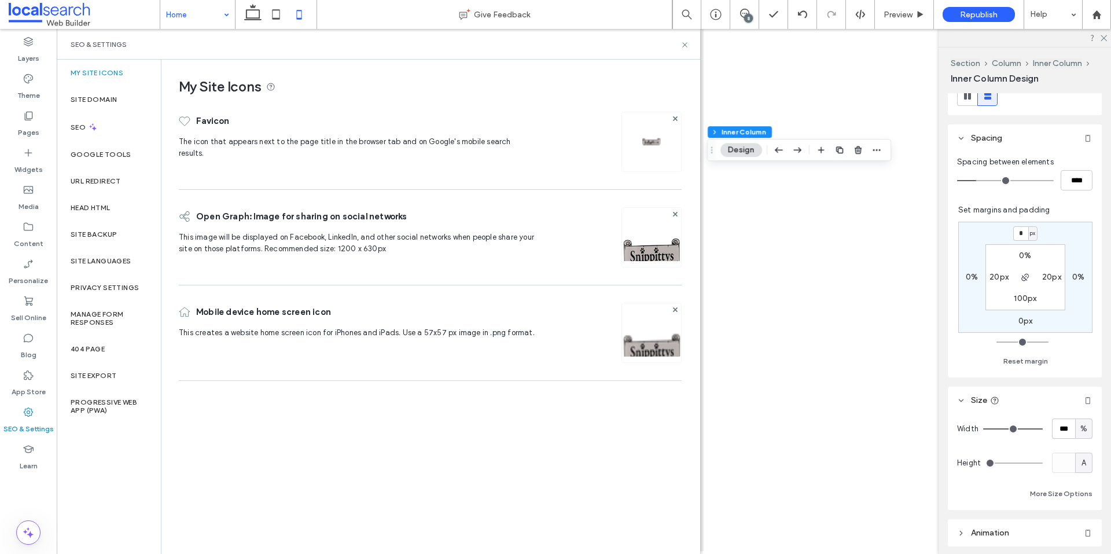
click at [117, 233] on div "Site Backup" at bounding box center [109, 234] width 104 height 27
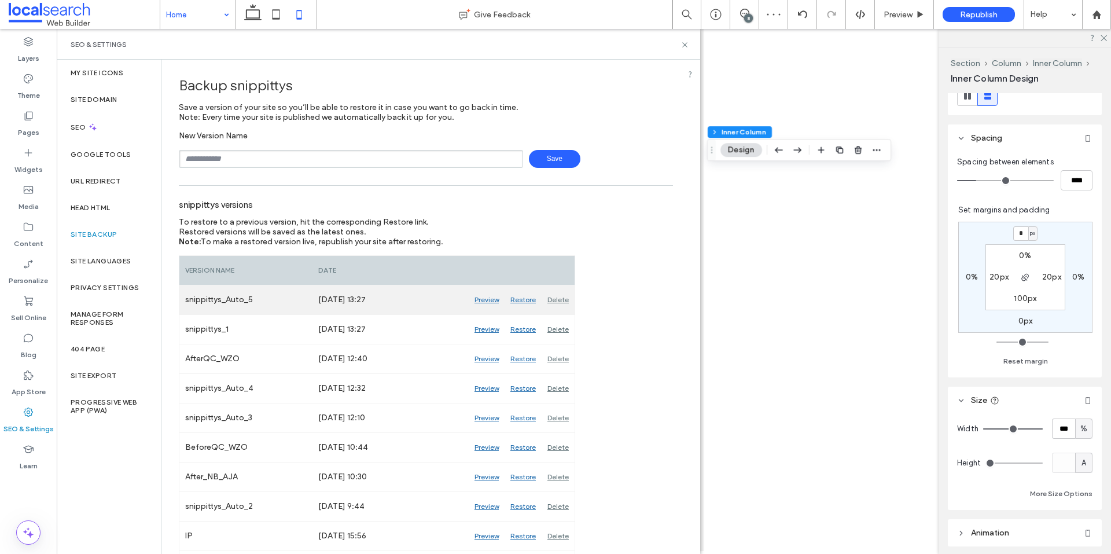
click at [563, 299] on div "Delete" at bounding box center [557, 299] width 33 height 29
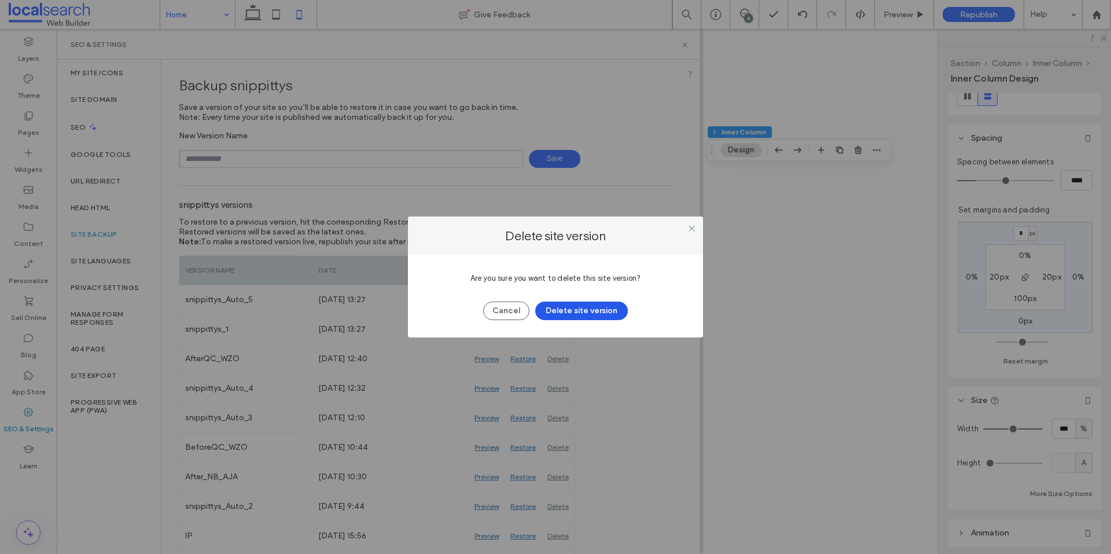
click at [601, 308] on button "Delete site version" at bounding box center [581, 310] width 93 height 19
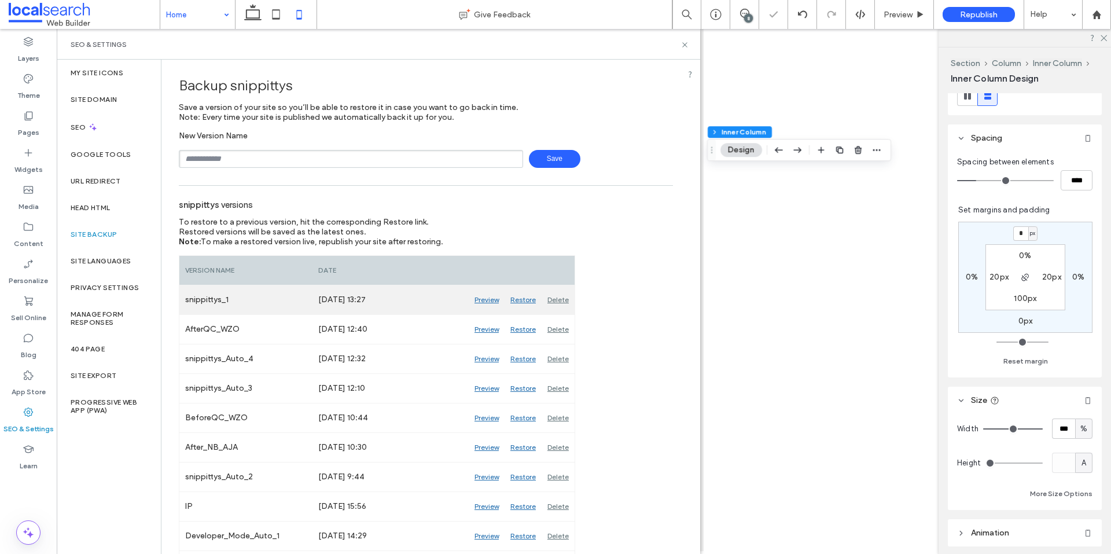
click at [561, 299] on div "Delete" at bounding box center [557, 299] width 33 height 29
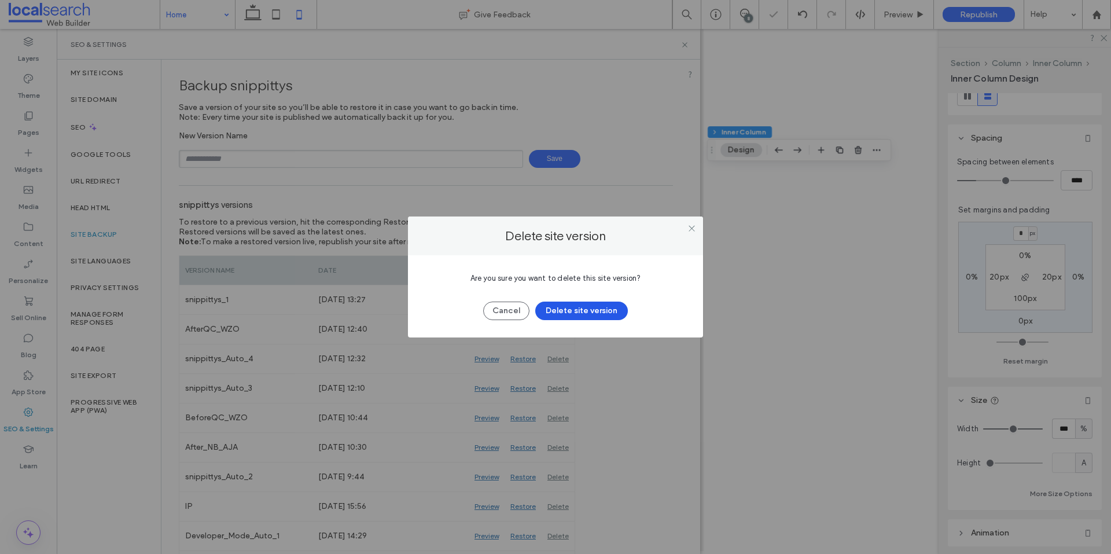
click at [621, 314] on button "Delete site version" at bounding box center [581, 310] width 93 height 19
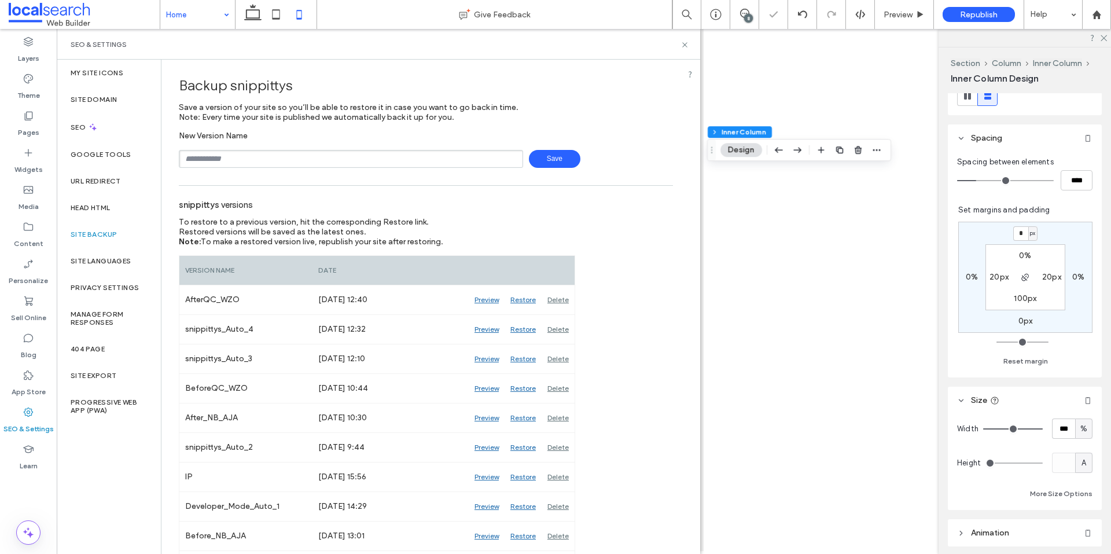
click at [554, 161] on span "Save" at bounding box center [554, 159] width 51 height 18
click at [684, 42] on icon at bounding box center [684, 44] width 9 height 9
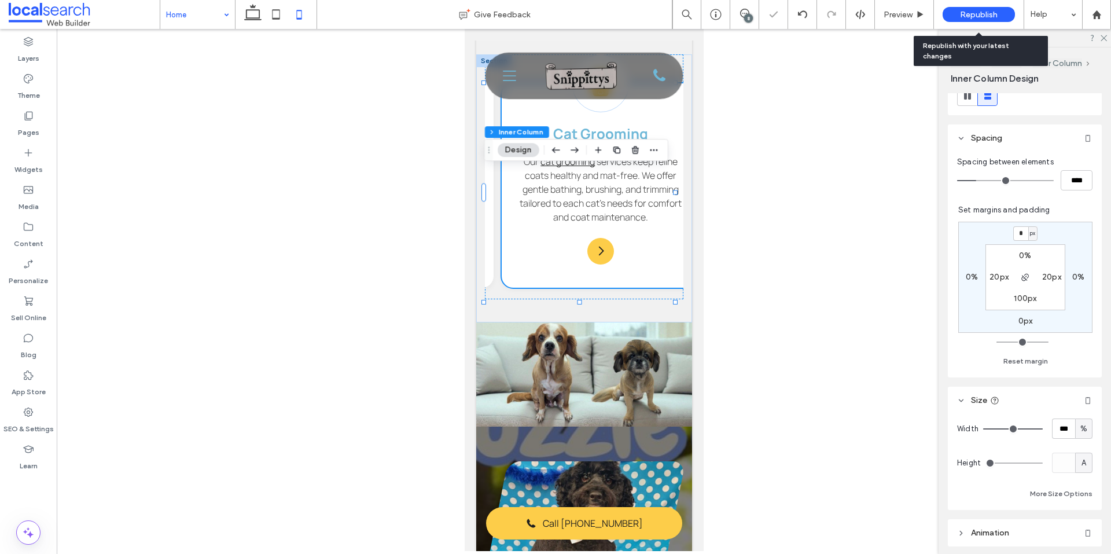
click at [955, 10] on div "Republish" at bounding box center [978, 14] width 72 height 15
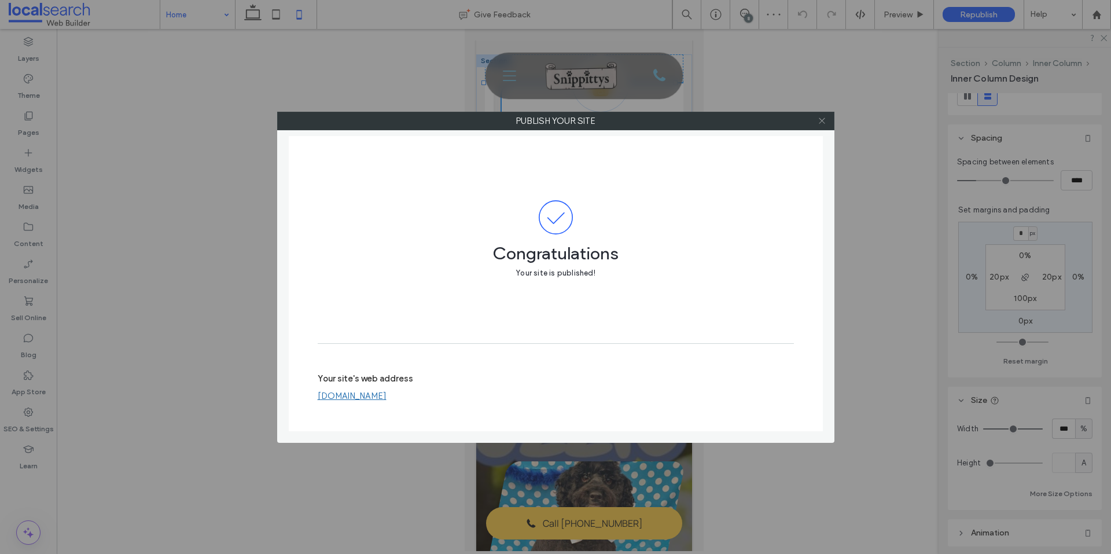
click at [823, 123] on icon at bounding box center [821, 120] width 9 height 9
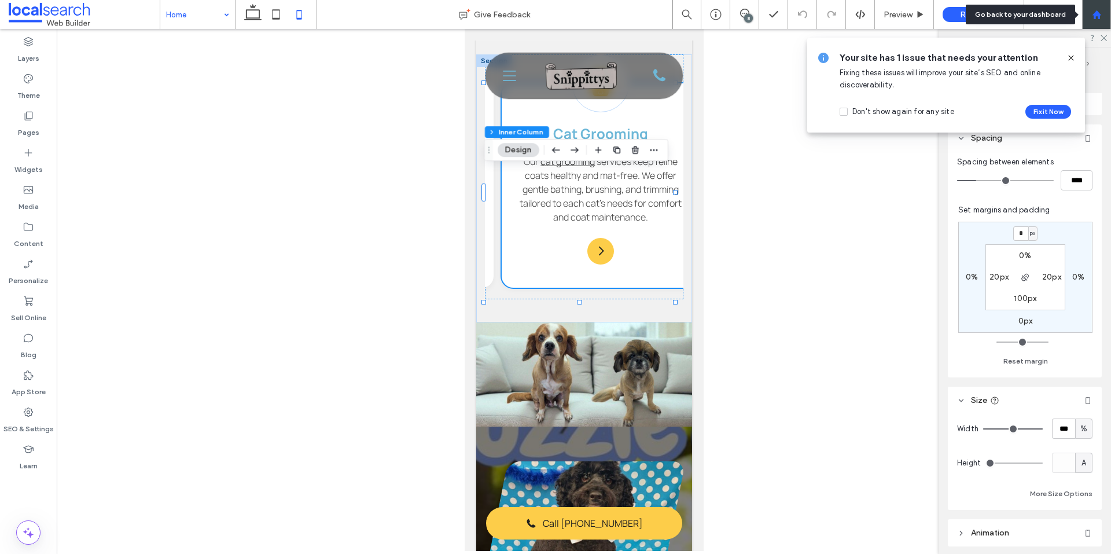
click at [1106, 16] on div at bounding box center [1096, 15] width 28 height 10
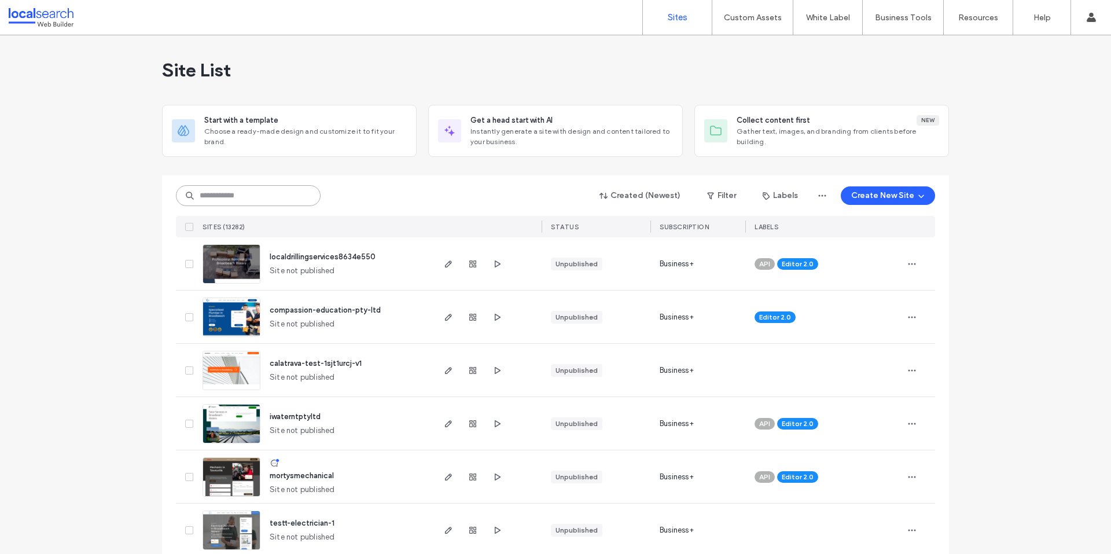
click at [236, 194] on input at bounding box center [248, 195] width 145 height 21
paste input "********"
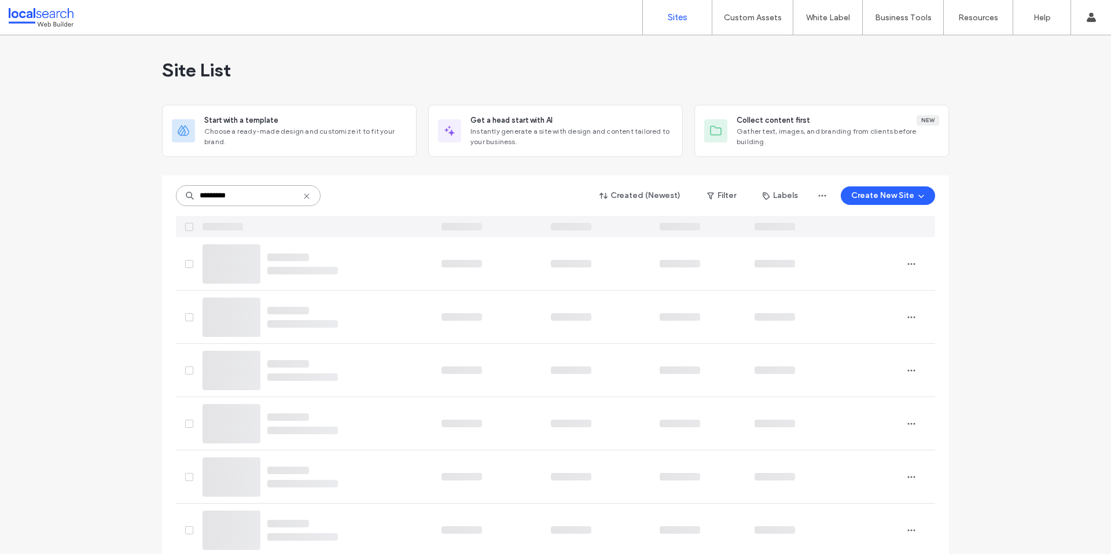
type input "********"
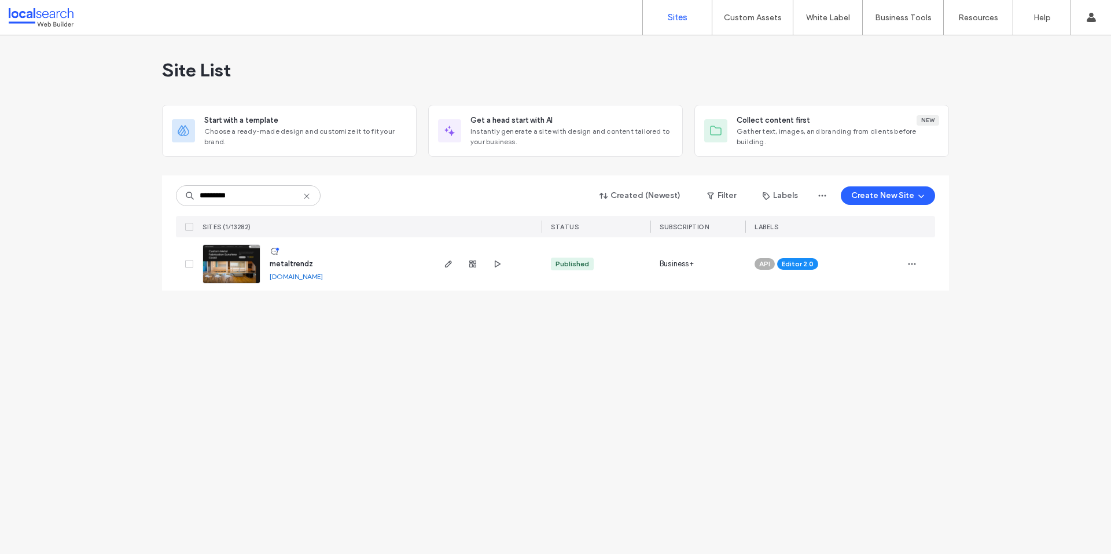
click at [299, 264] on span "metaltrendz" at bounding box center [291, 263] width 43 height 9
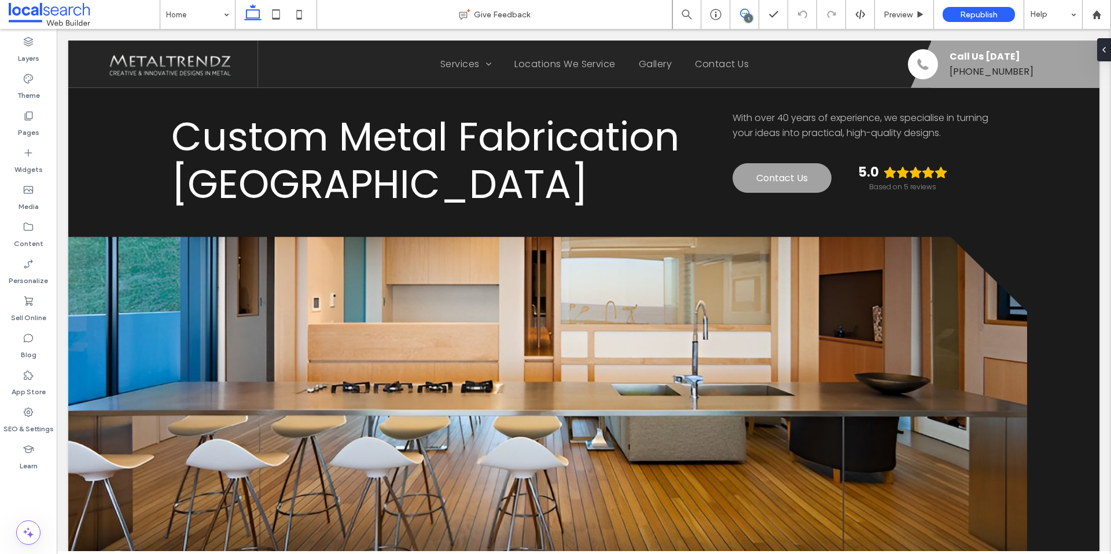
click at [754, 12] on span at bounding box center [744, 13] width 28 height 9
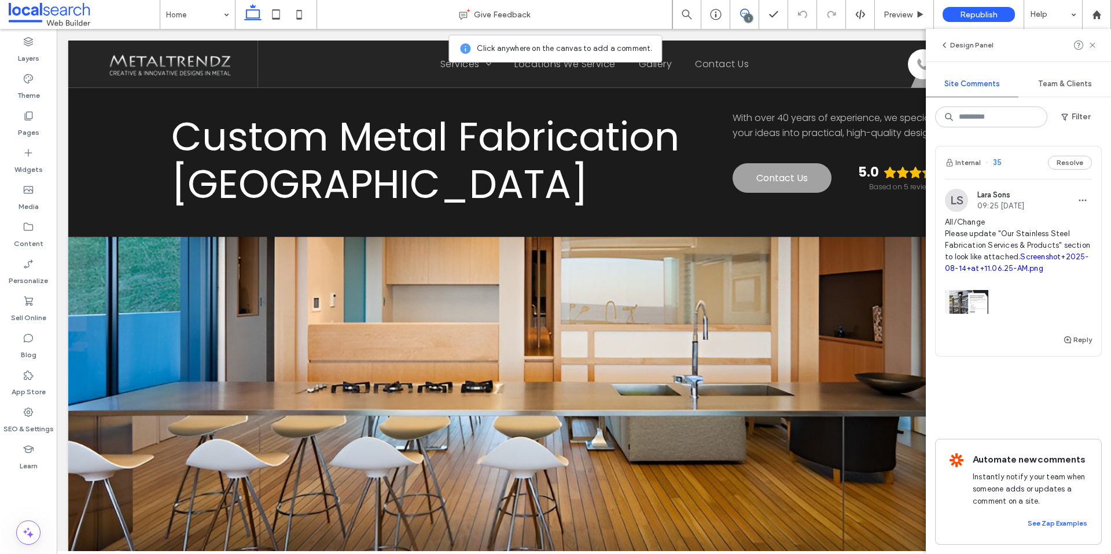
click at [1055, 295] on div at bounding box center [1018, 298] width 147 height 49
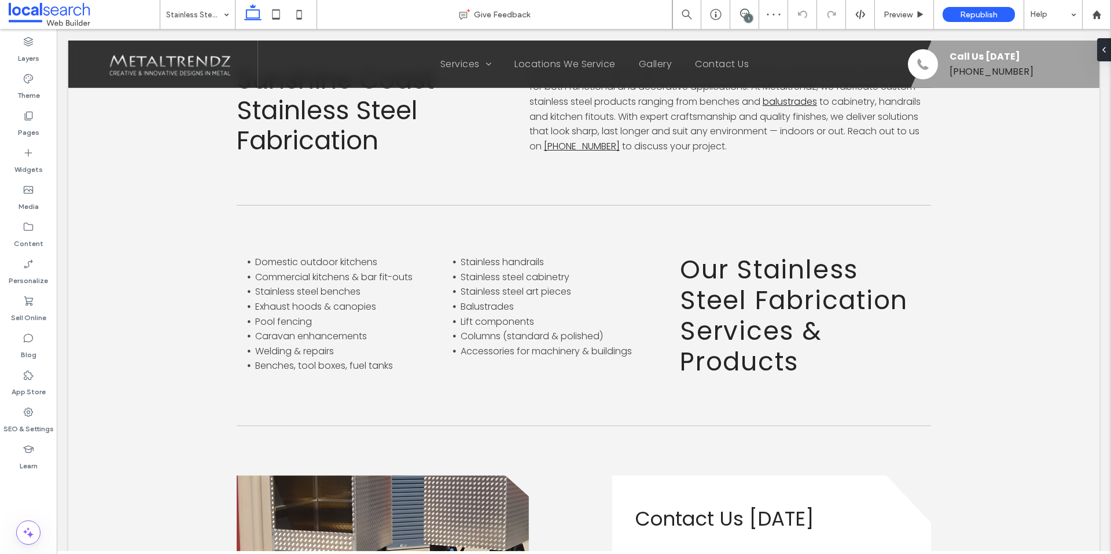
click at [750, 15] on div "1" at bounding box center [748, 18] width 9 height 9
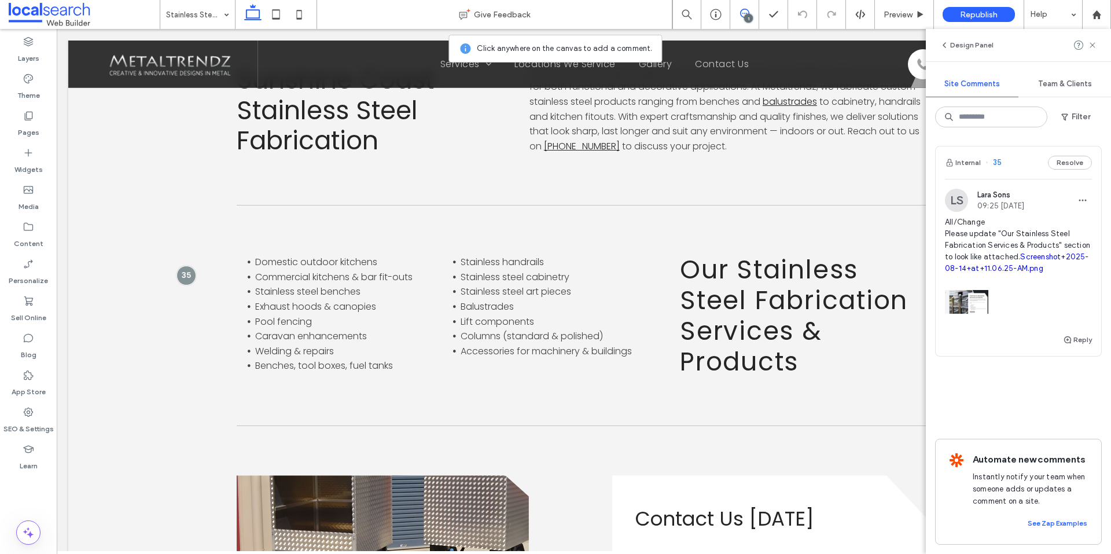
click at [1057, 256] on link "Screenshot+2025-08-14+at+11.06.25-AM.png" at bounding box center [1017, 262] width 144 height 20
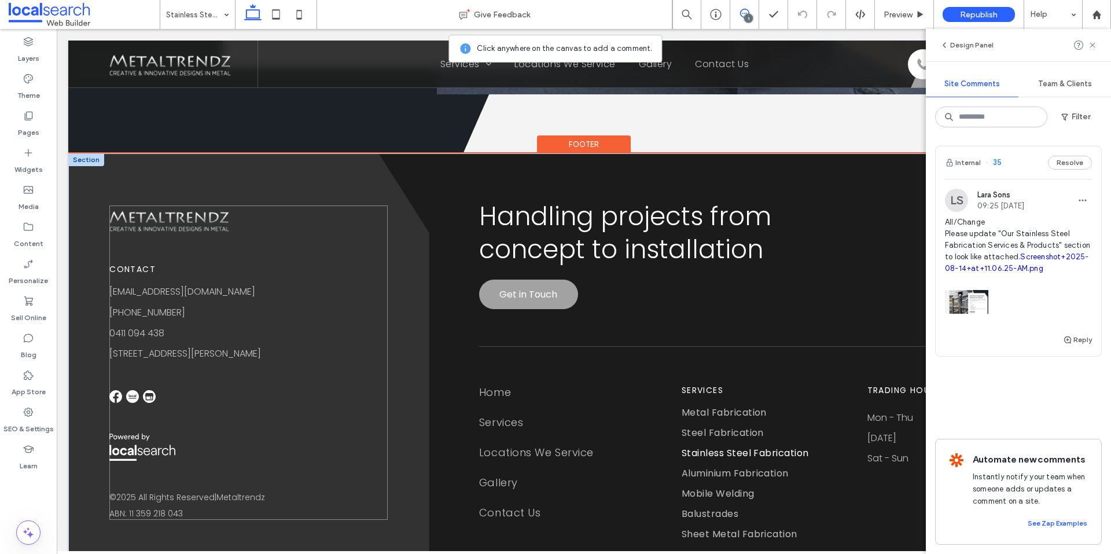
scroll to position [2405, 0]
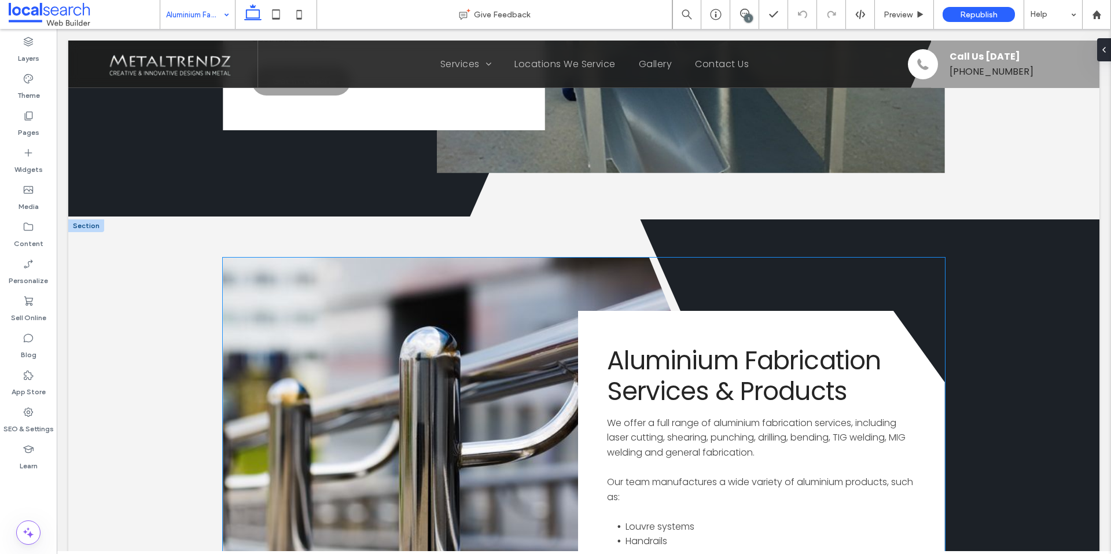
scroll to position [2130, 0]
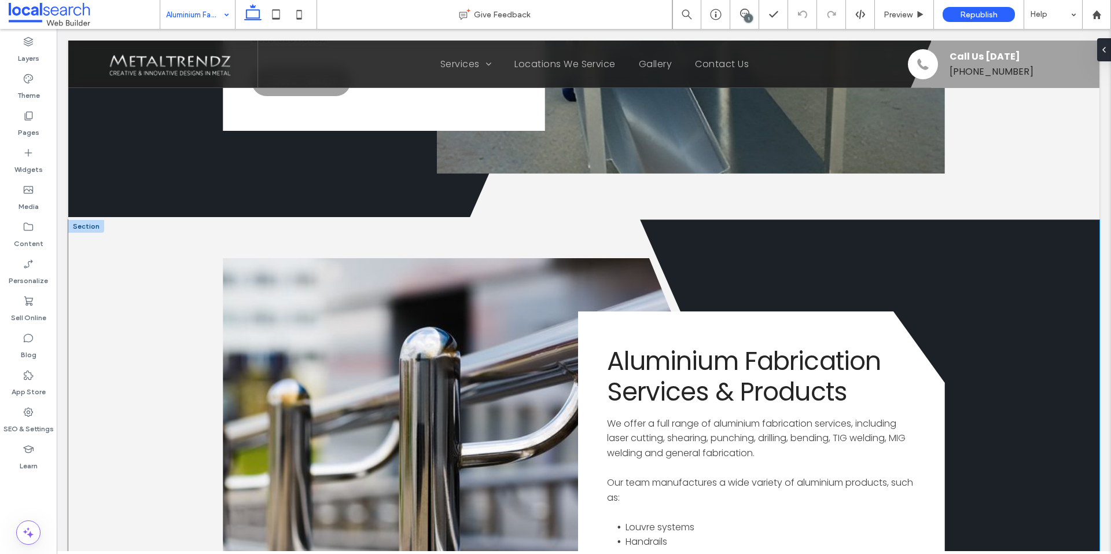
click at [358, 225] on icon at bounding box center [486, 518] width 836 height 603
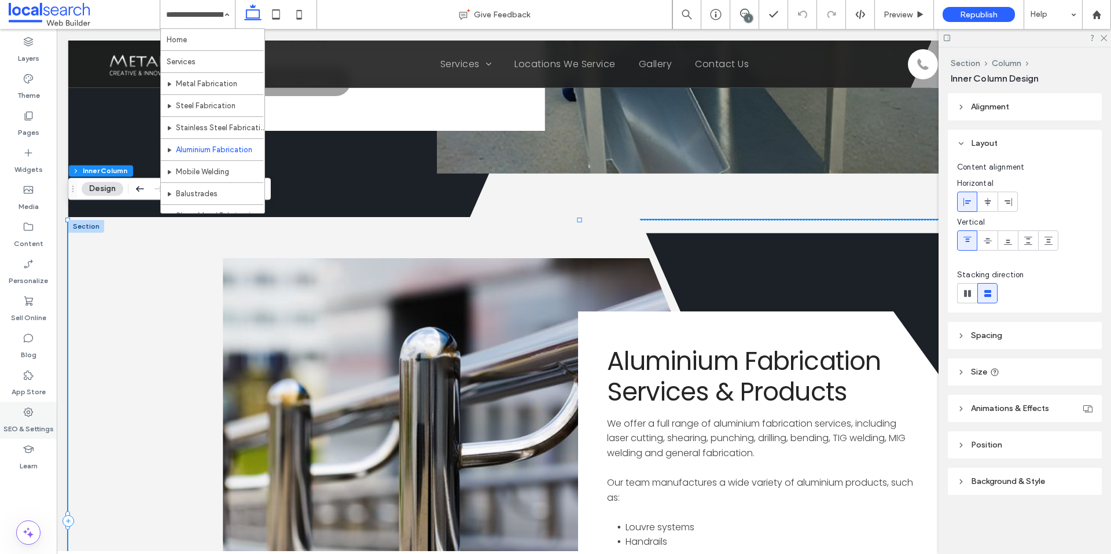
click at [33, 415] on icon at bounding box center [29, 412] width 12 height 12
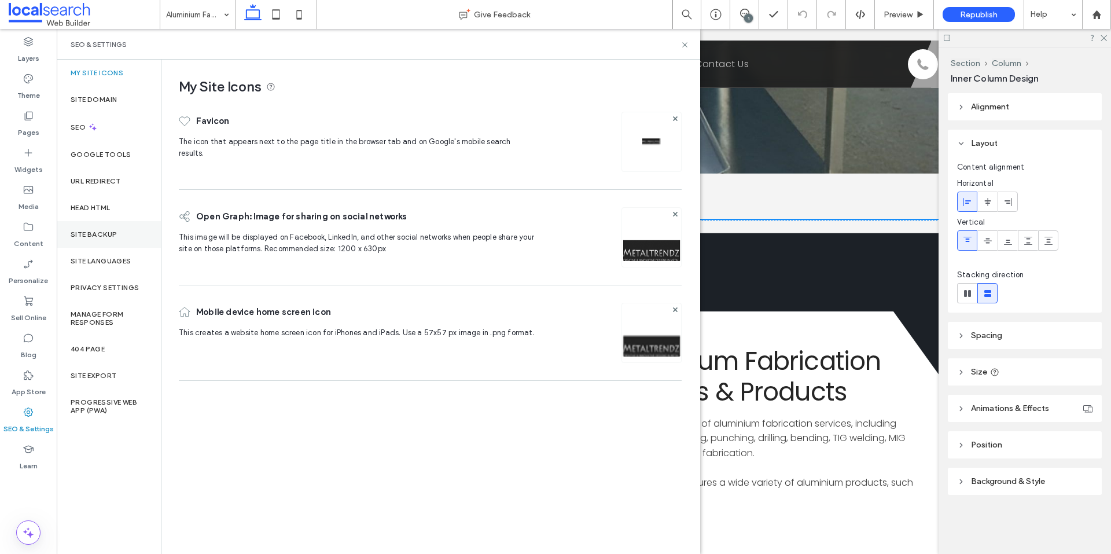
click at [97, 235] on label "Site Backup" at bounding box center [94, 234] width 46 height 8
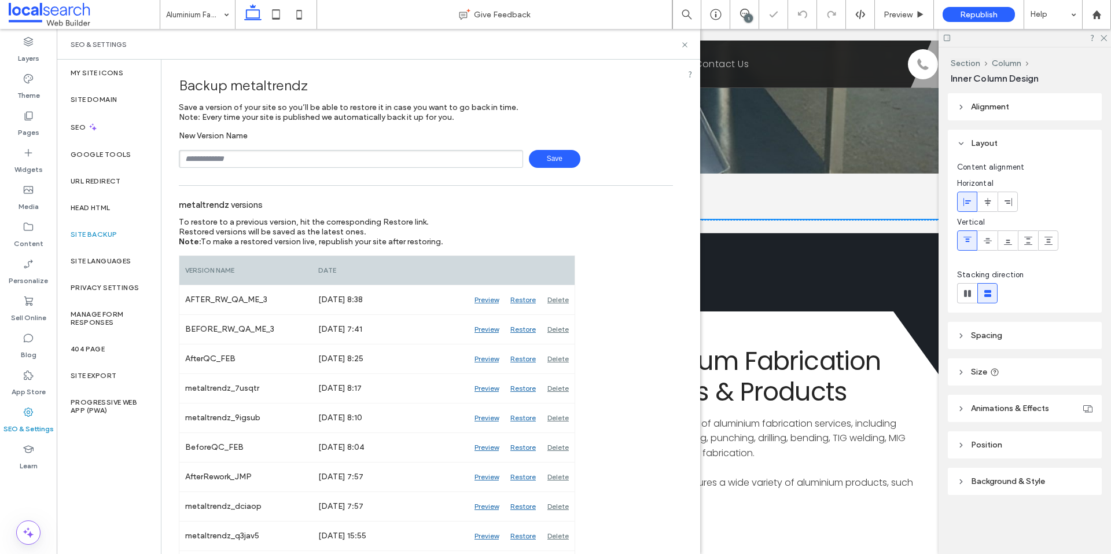
click at [421, 161] on input "text" at bounding box center [351, 159] width 344 height 18
type input "**********"
click at [566, 159] on span "Save" at bounding box center [554, 159] width 51 height 18
click at [684, 46] on icon at bounding box center [684, 44] width 9 height 9
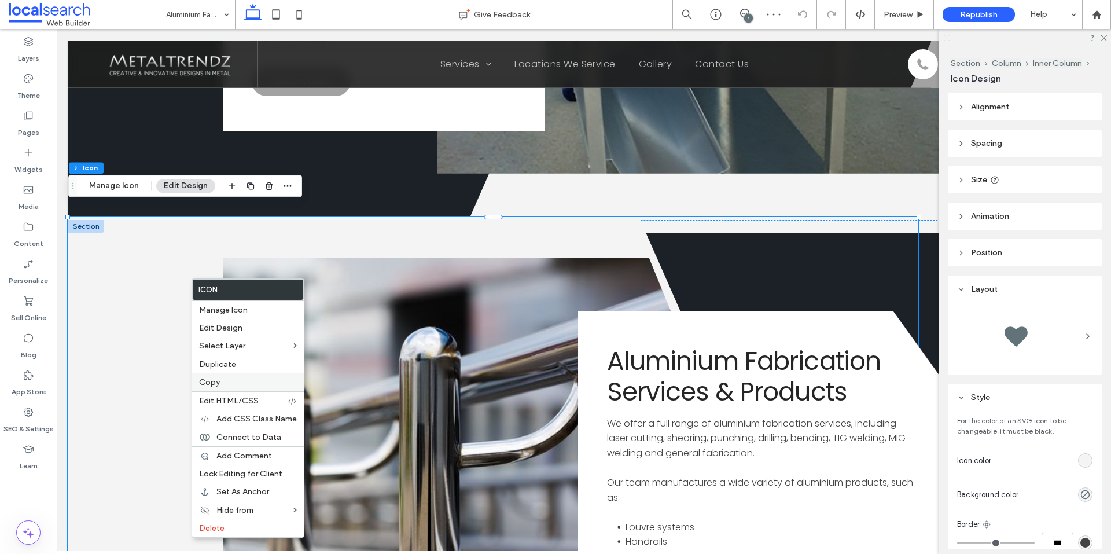
click at [240, 378] on label "Copy" at bounding box center [248, 382] width 98 height 10
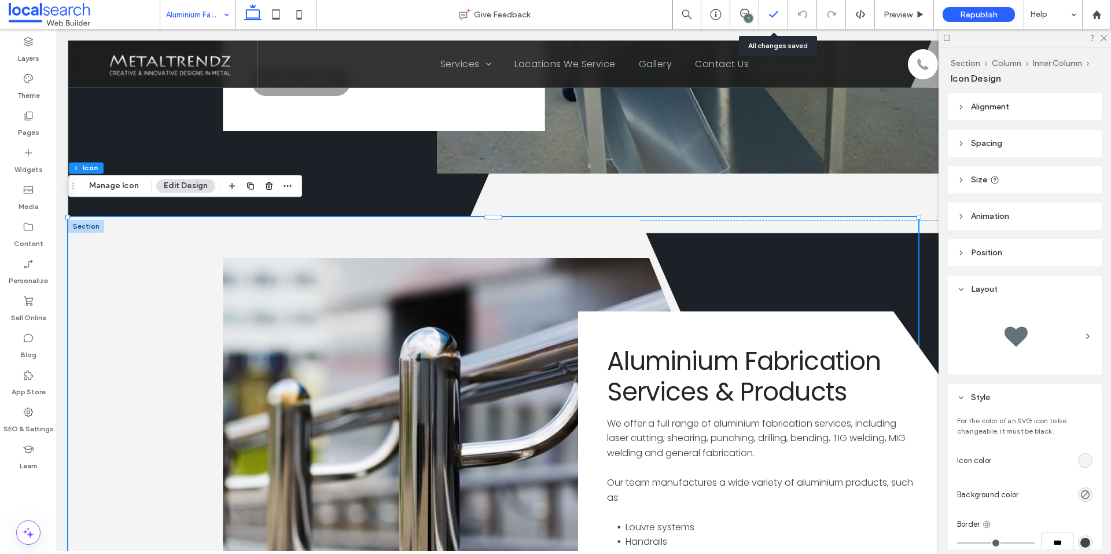
click at [759, 16] on div at bounding box center [773, 15] width 28 height 12
click at [753, 13] on span at bounding box center [744, 13] width 28 height 9
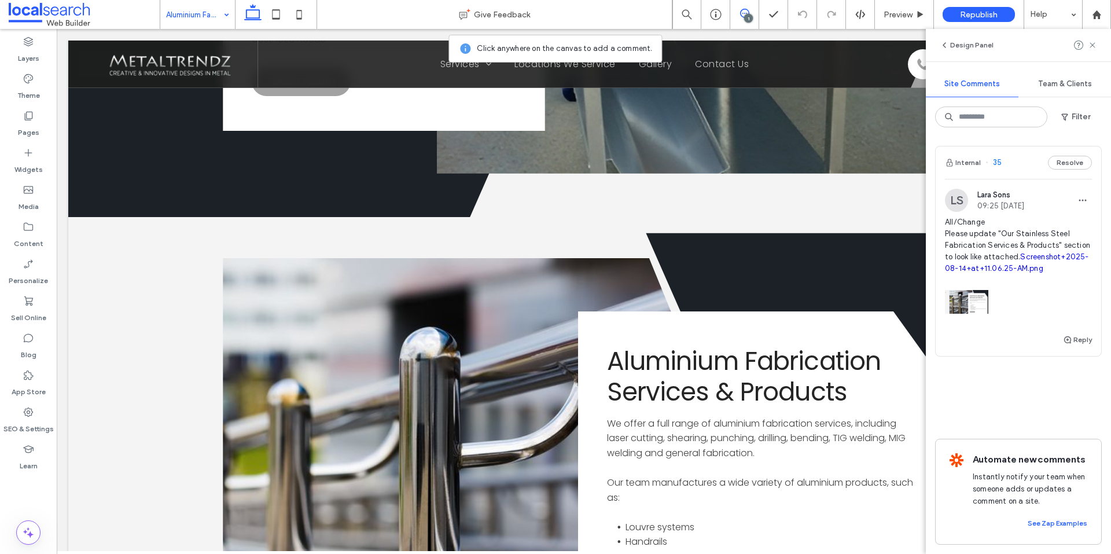
click at [1026, 263] on span "All/Change Please update "Our Stainless Steel Fabrication Services & Products" …" at bounding box center [1018, 245] width 147 height 58
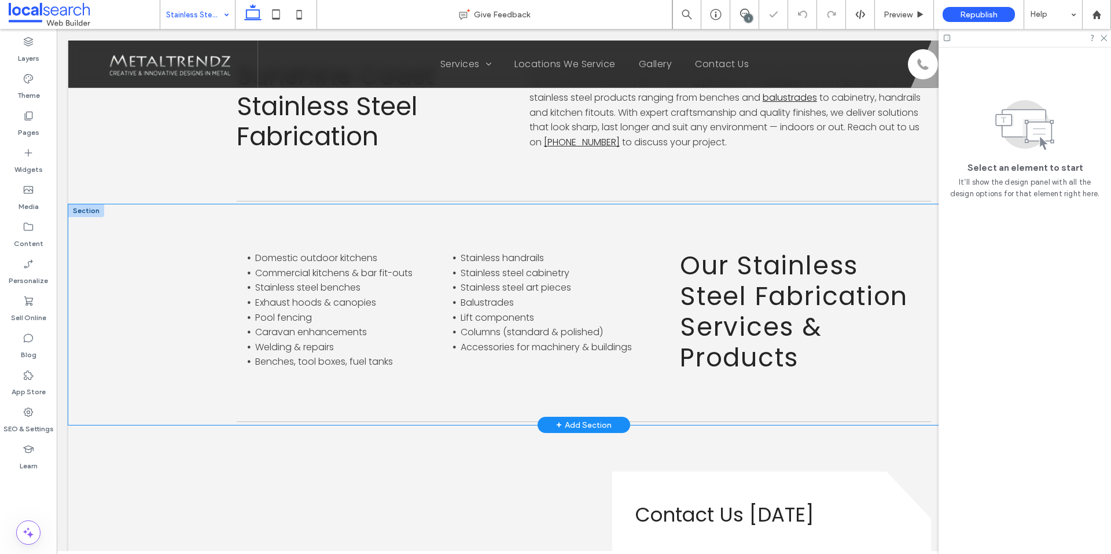
click at [187, 277] on div "Domestic outdoor kitchens Commercial kitchens & bar fit-outs Stainless steel be…" at bounding box center [583, 314] width 1031 height 220
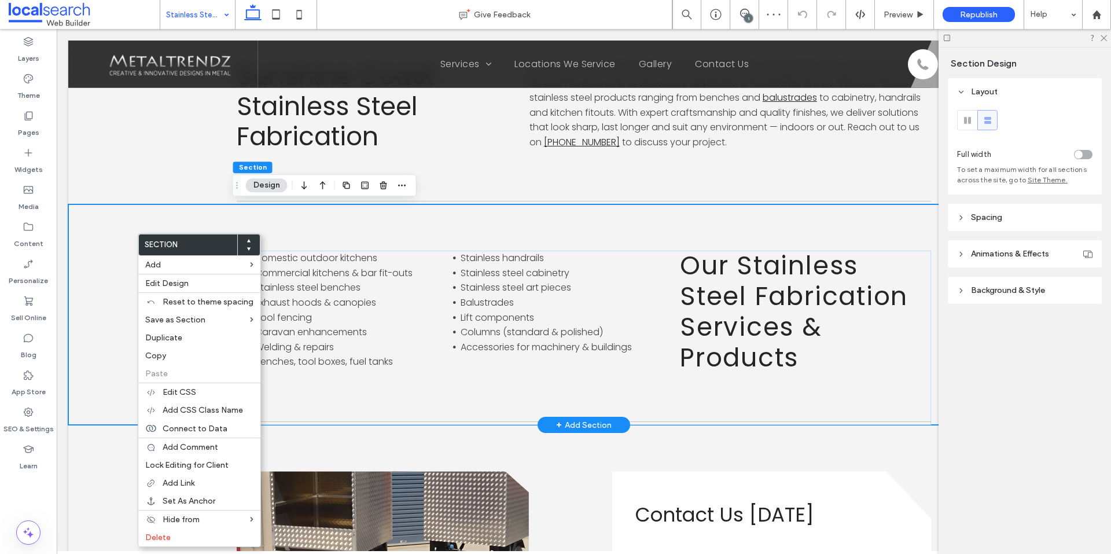
drag, startPoint x: 82, startPoint y: 284, endPoint x: 92, endPoint y: 275, distance: 13.9
click at [82, 284] on div "Domestic outdoor kitchens Commercial kitchens & bar fit-outs Stainless steel be…" at bounding box center [583, 314] width 1031 height 220
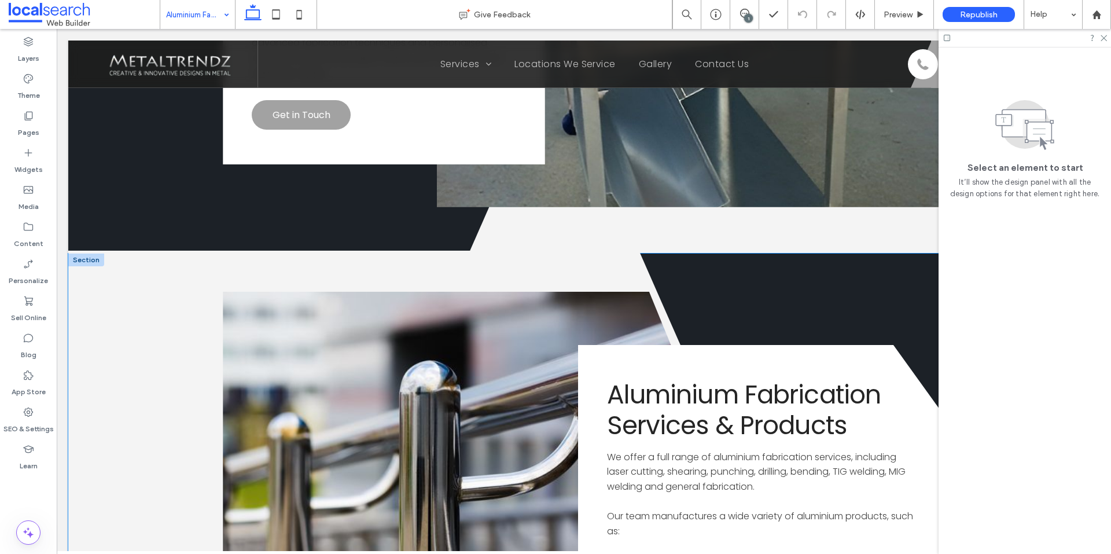
scroll to position [2025, 0]
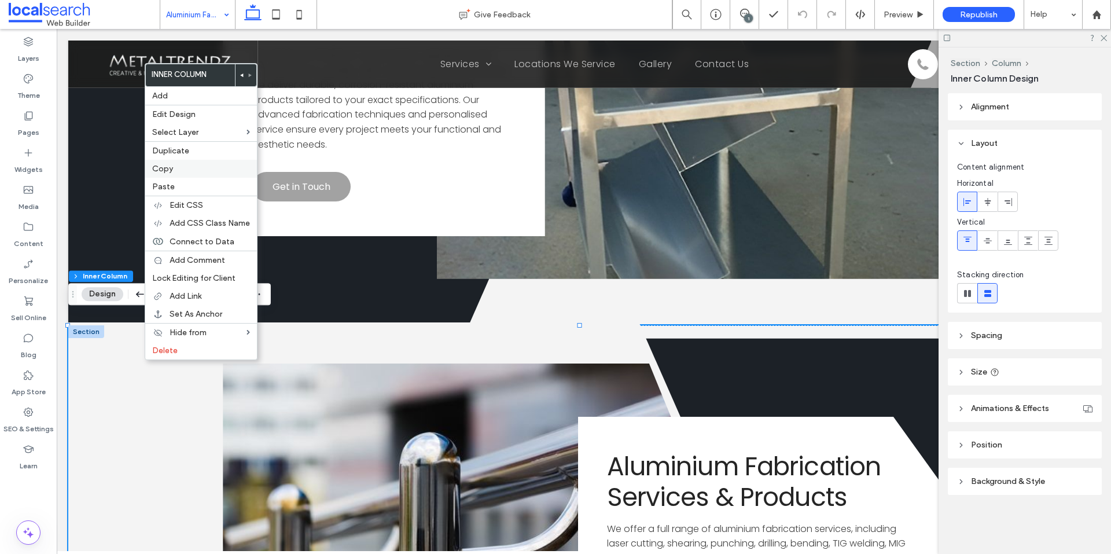
click at [183, 170] on label "Copy" at bounding box center [201, 169] width 98 height 10
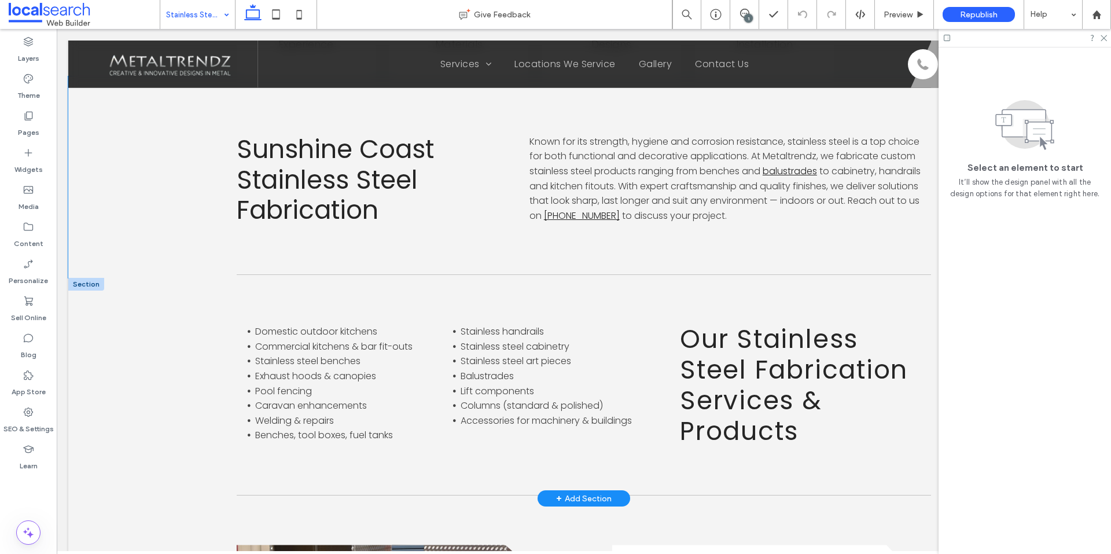
scroll to position [694, 0]
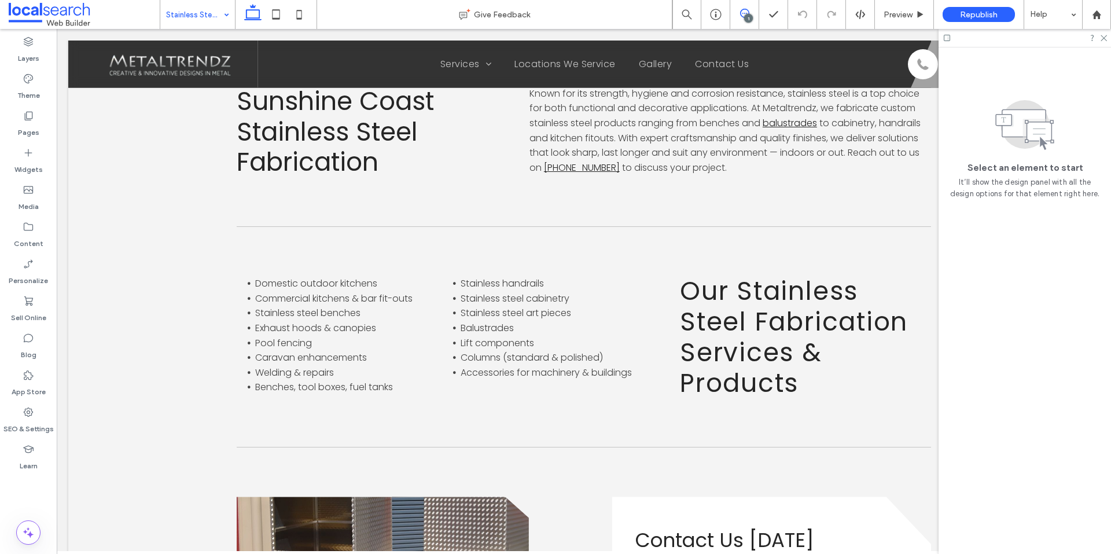
drag, startPoint x: 754, startPoint y: 16, endPoint x: 746, endPoint y: 13, distance: 9.1
click at [746, 13] on span at bounding box center [744, 13] width 28 height 9
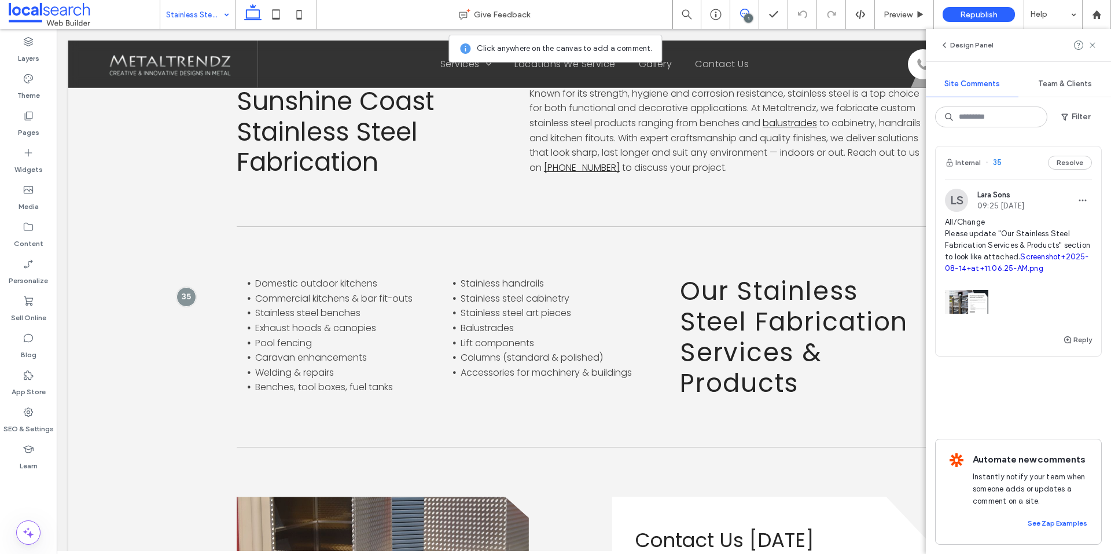
drag, startPoint x: 746, startPoint y: 13, endPoint x: 675, endPoint y: 1, distance: 71.6
click at [746, 13] on icon at bounding box center [744, 13] width 9 height 9
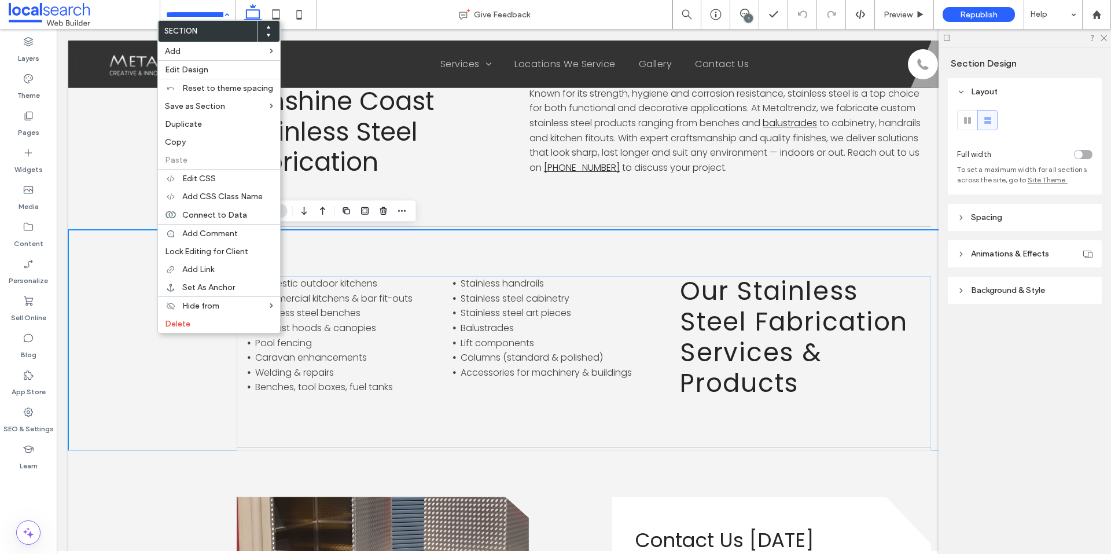
click at [216, 10] on input at bounding box center [194, 14] width 57 height 29
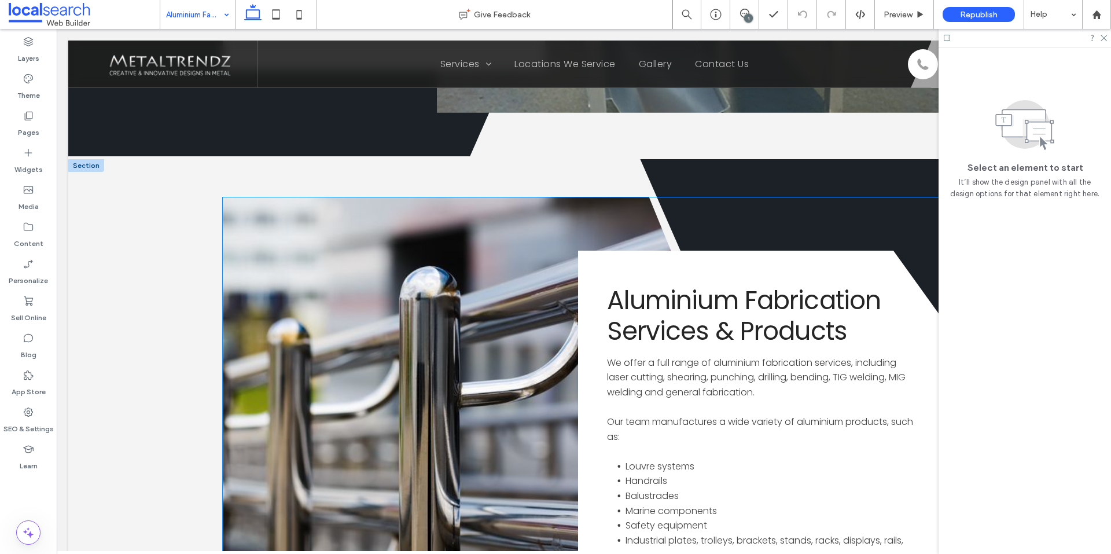
scroll to position [2433, 0]
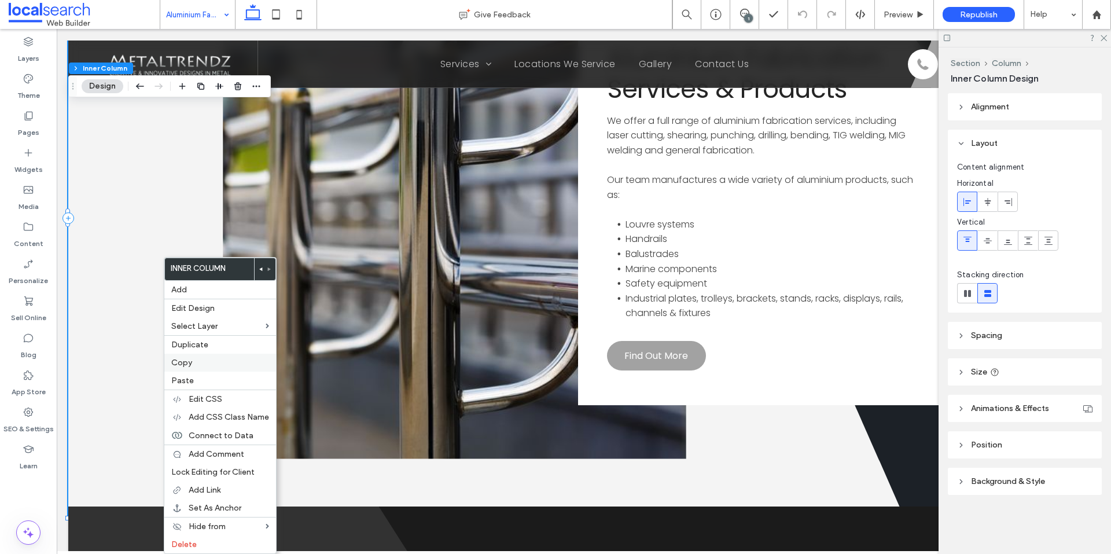
click at [200, 367] on label "Copy" at bounding box center [220, 363] width 98 height 10
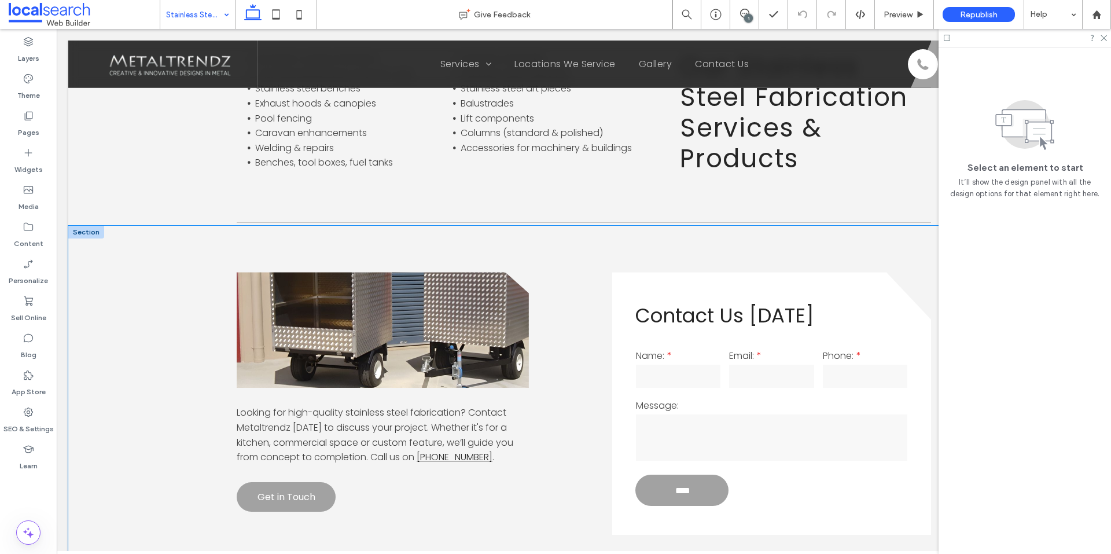
scroll to position [810, 0]
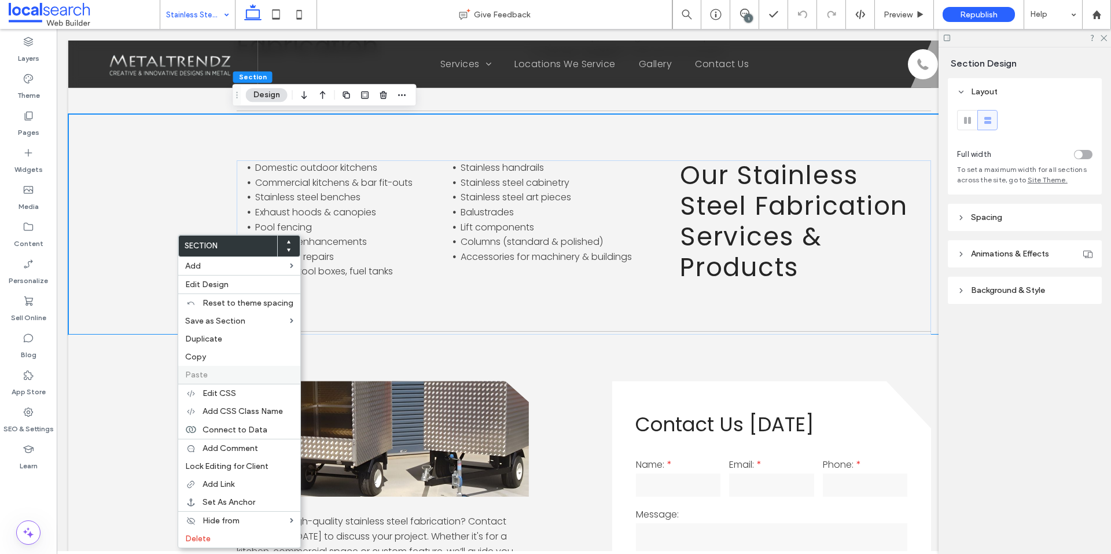
click at [218, 373] on label "Paste" at bounding box center [239, 375] width 108 height 10
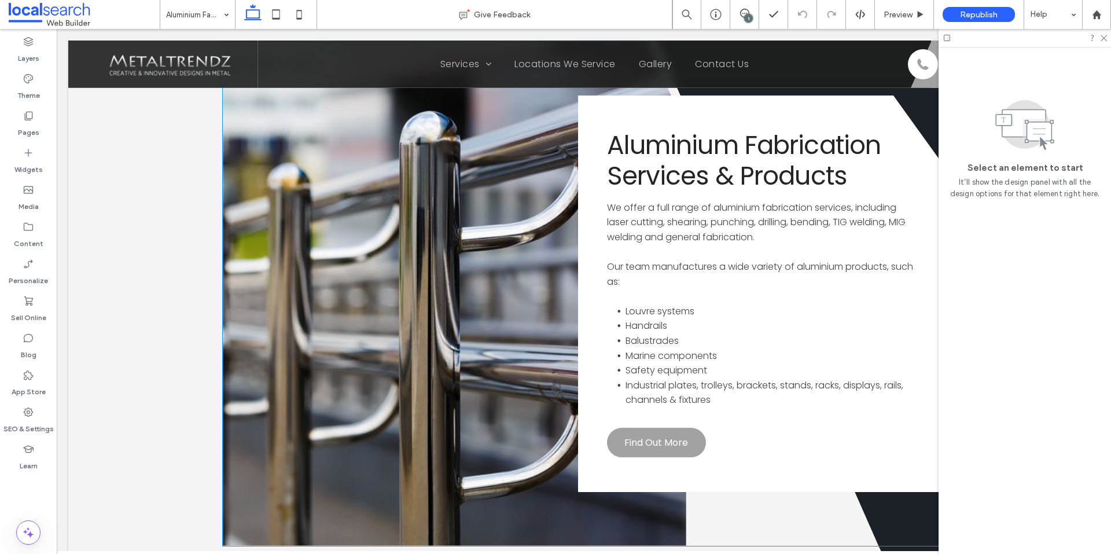
scroll to position [2201, 0]
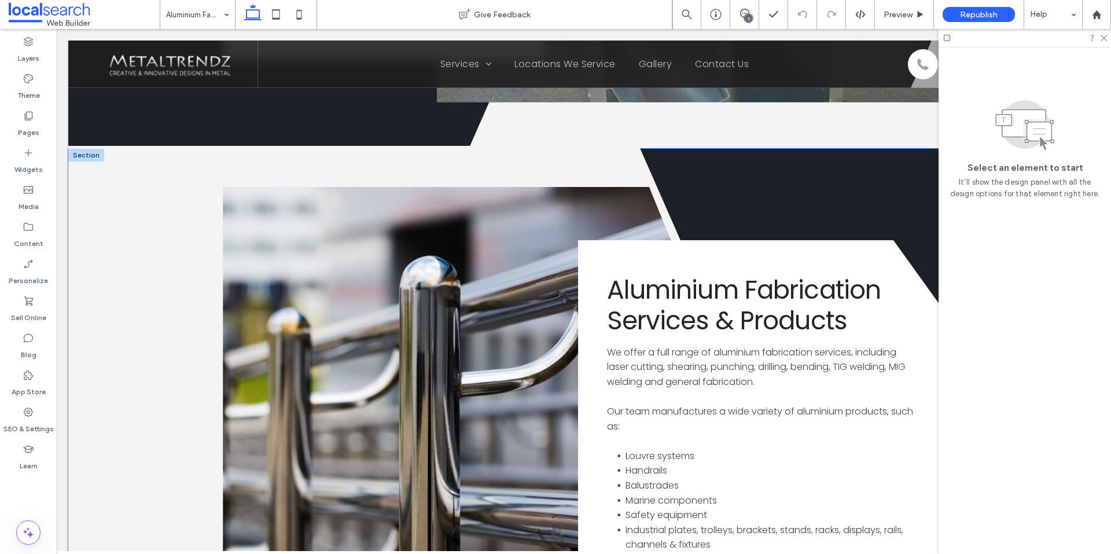
click at [706, 164] on icon "Divider Icon" at bounding box center [493, 447] width 850 height 603
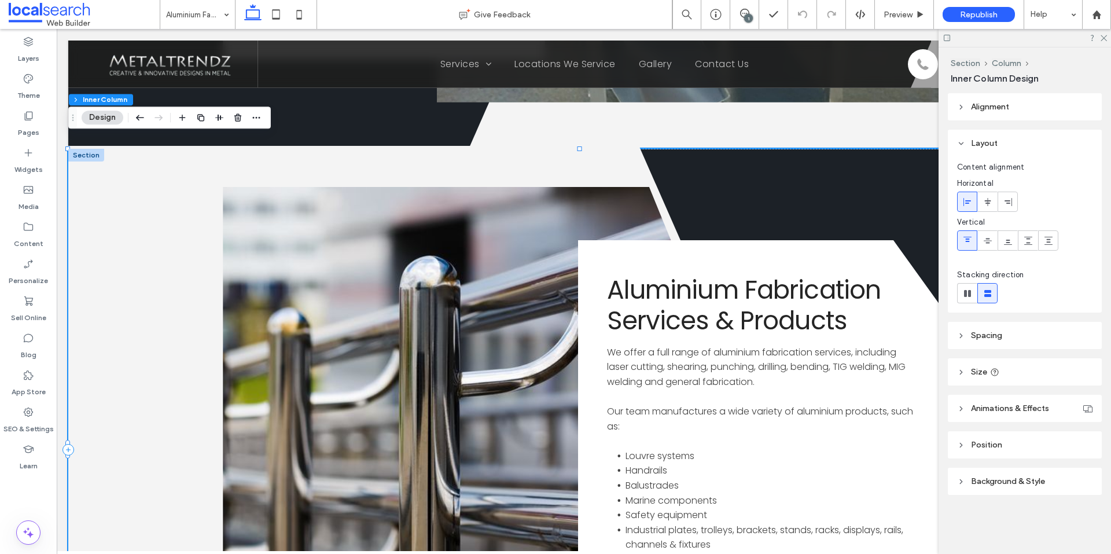
click at [706, 164] on icon "Divider Icon" at bounding box center [493, 447] width 850 height 603
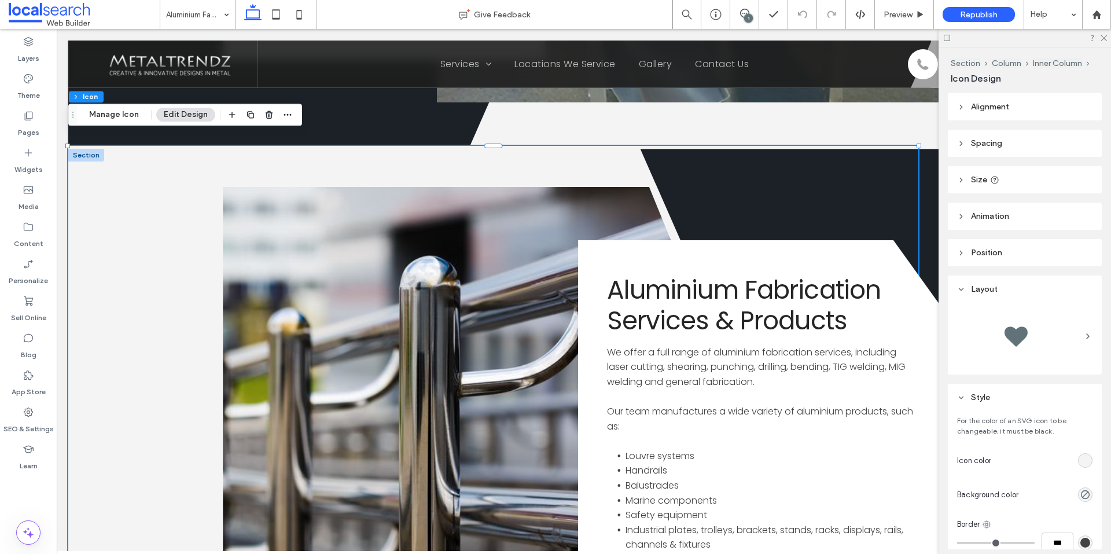
click at [933, 160] on div "Divider Icon" at bounding box center [583, 448] width 1031 height 599
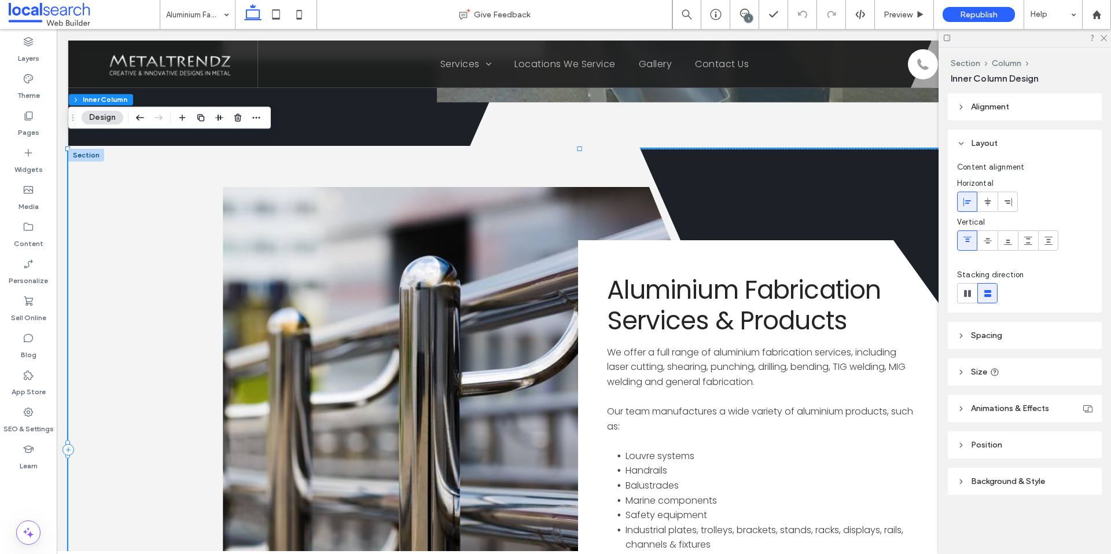
click at [933, 160] on div "Divider Icon" at bounding box center [583, 448] width 1031 height 599
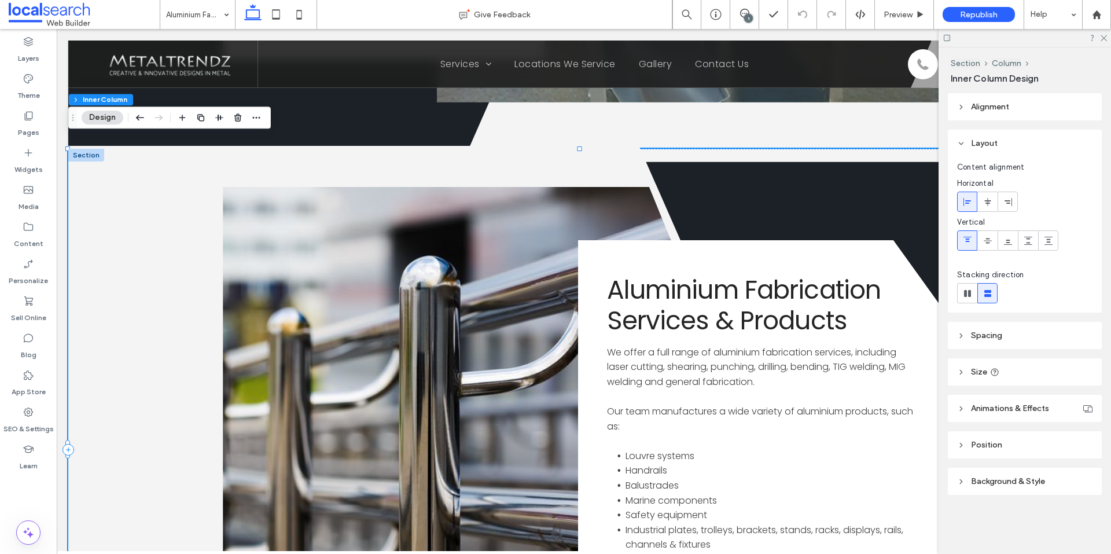
click at [978, 345] on header "Spacing" at bounding box center [1025, 335] width 154 height 27
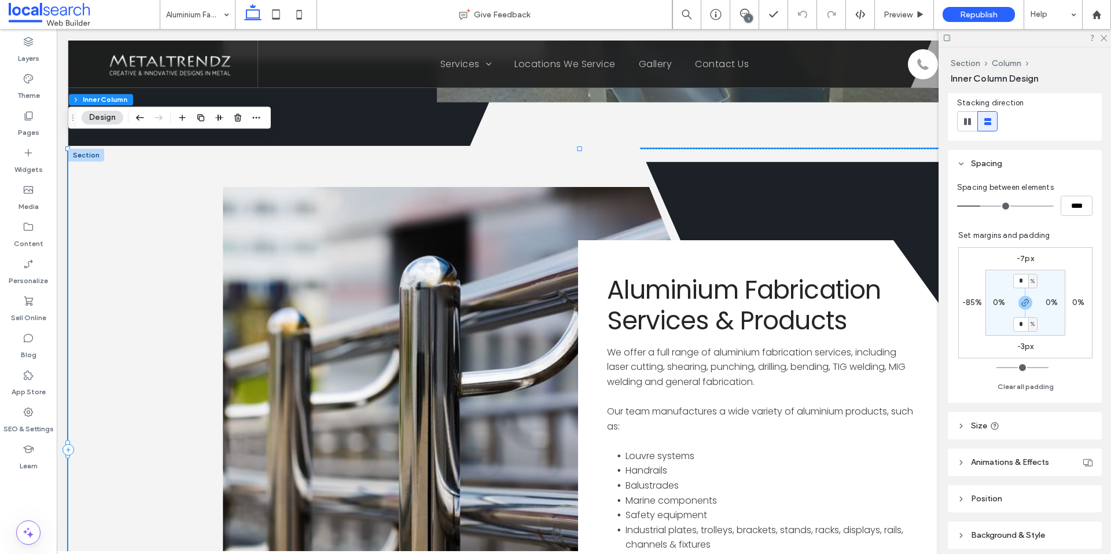
scroll to position [174, 0]
click at [39, 46] on div "Layers" at bounding box center [28, 49] width 57 height 37
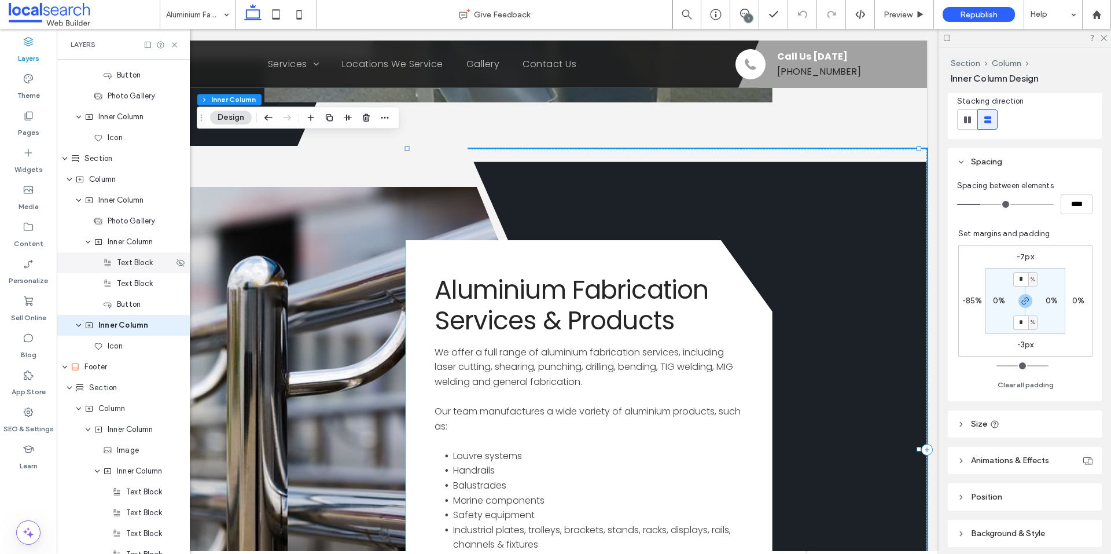
scroll to position [2096, 0]
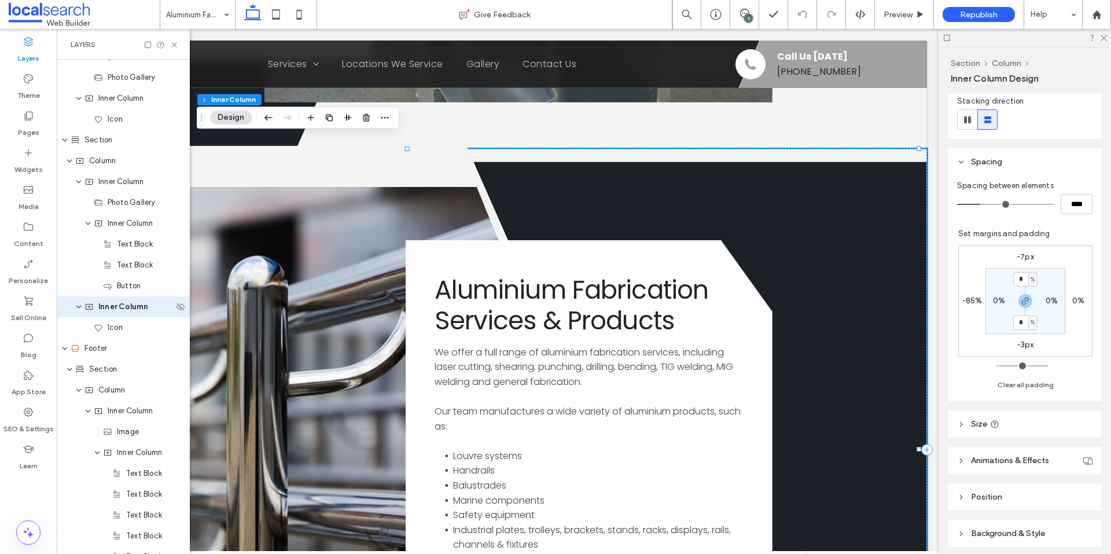
click at [80, 310] on icon "expand Inner Column" at bounding box center [78, 306] width 7 height 9
click at [87, 223] on use "expand Inner Column" at bounding box center [88, 223] width 5 height 3
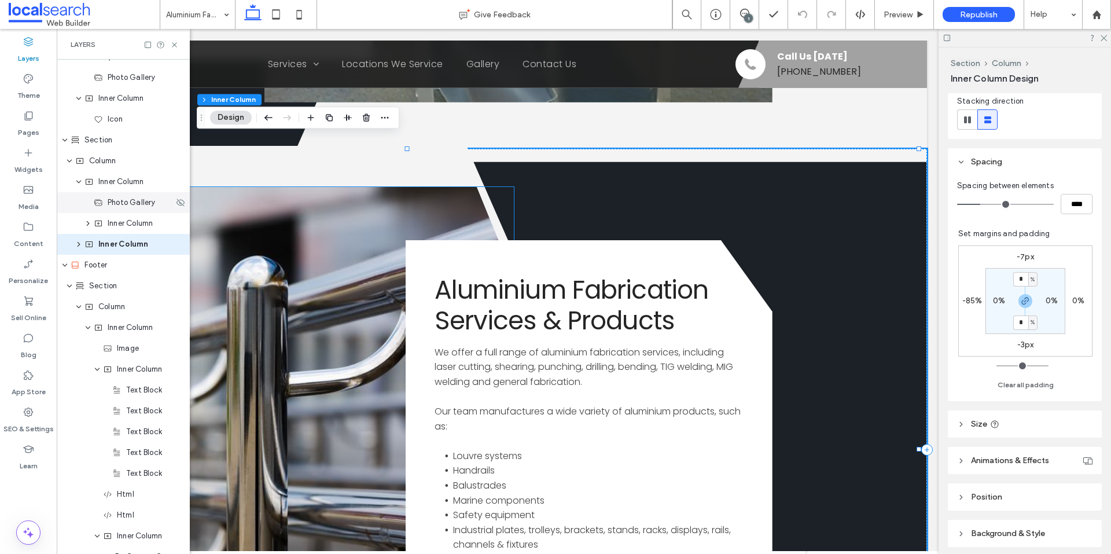
click at [101, 204] on use at bounding box center [99, 203] width 8 height 6
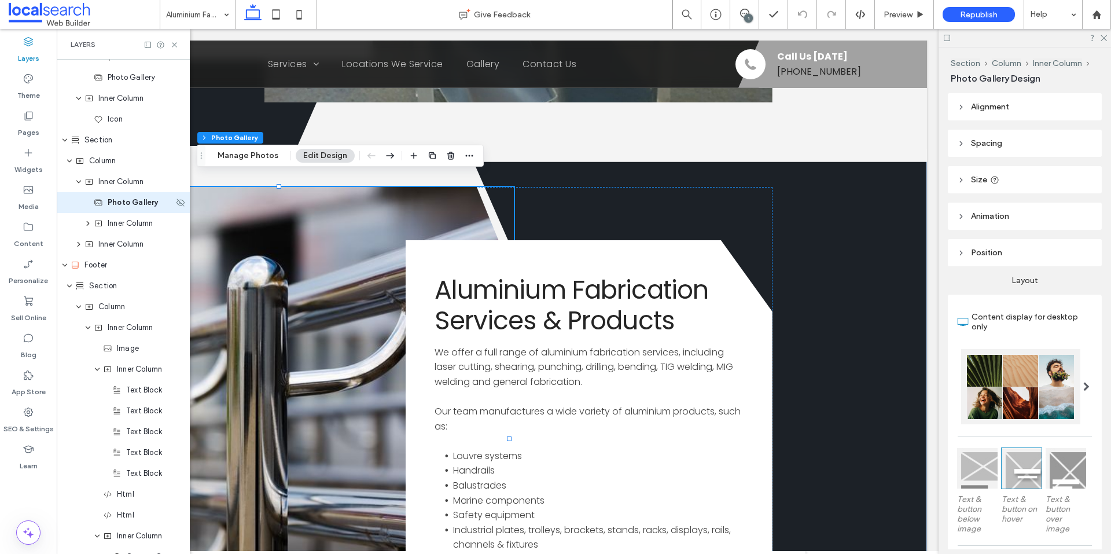
scroll to position [1992, 0]
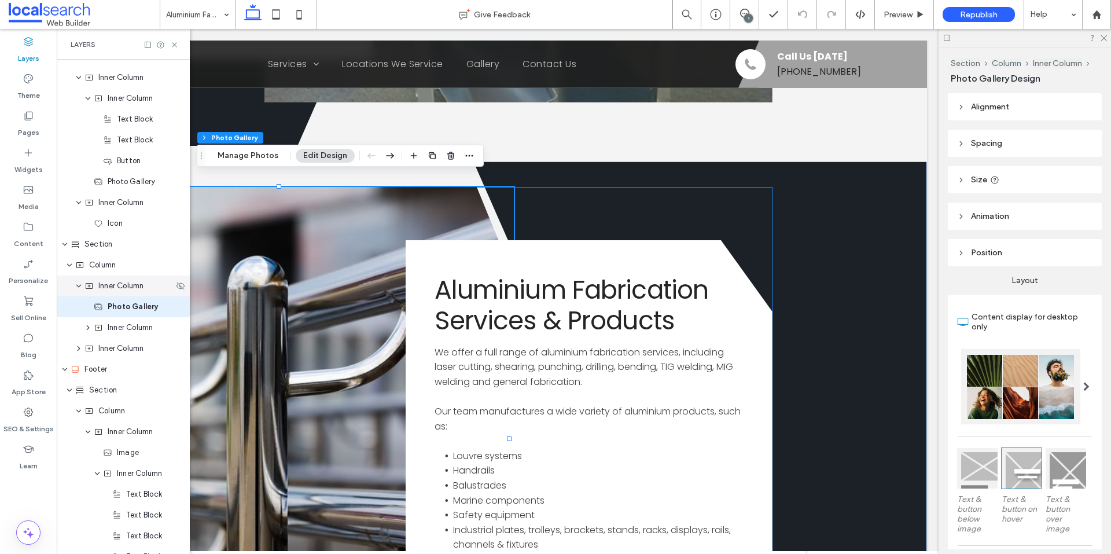
click at [78, 286] on use "expand Inner Column" at bounding box center [78, 286] width 5 height 3
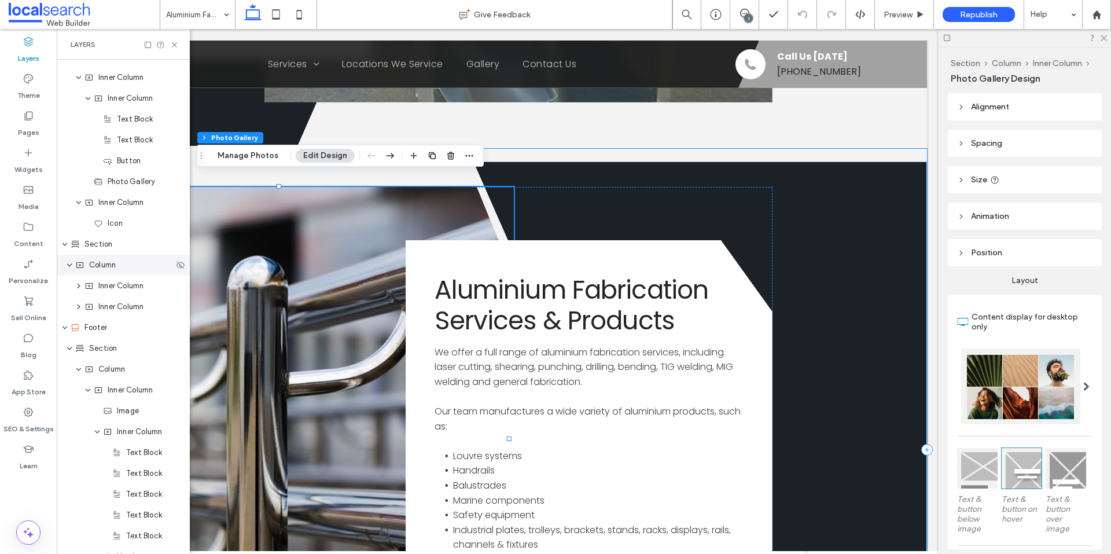
click at [120, 271] on div "Column" at bounding box center [123, 265] width 133 height 21
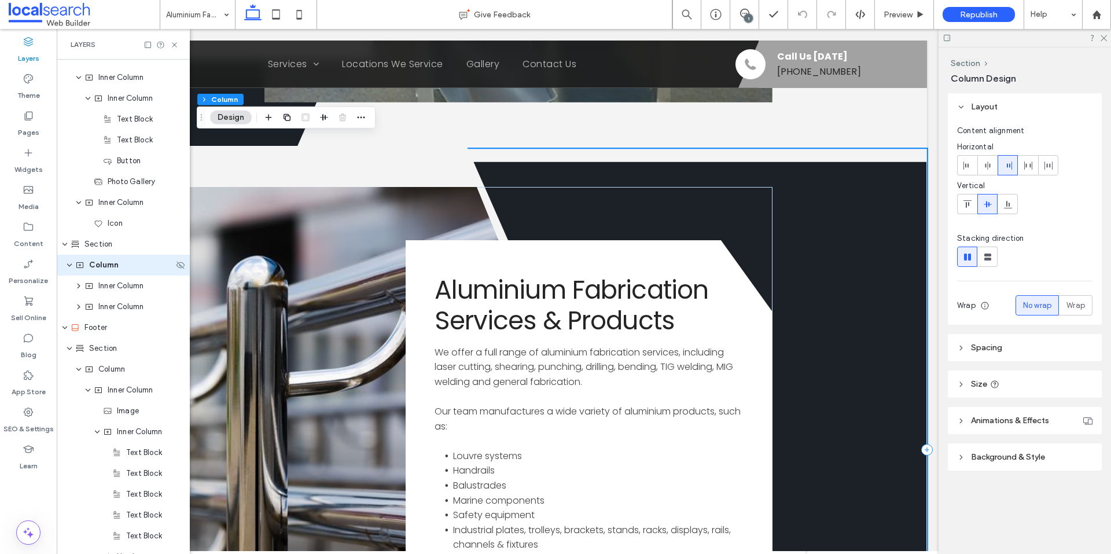
scroll to position [1950, 0]
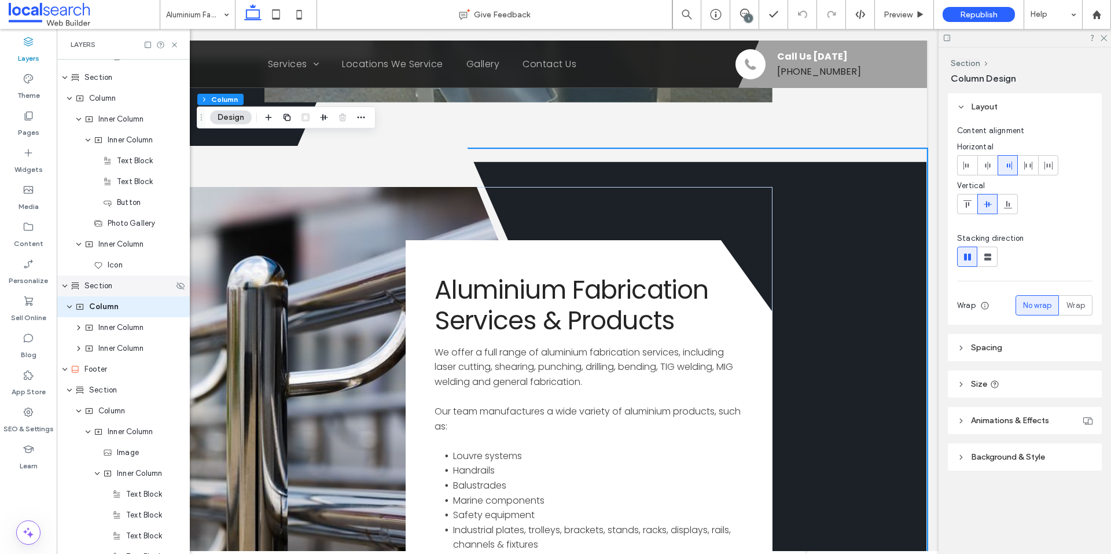
click at [121, 292] on div "Section" at bounding box center [123, 285] width 133 height 21
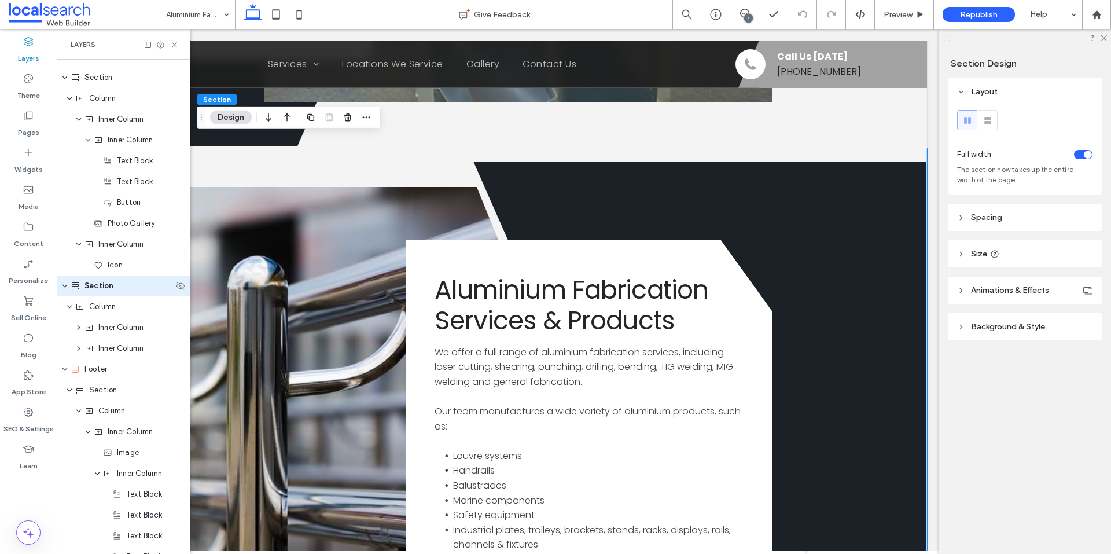
scroll to position [1929, 0]
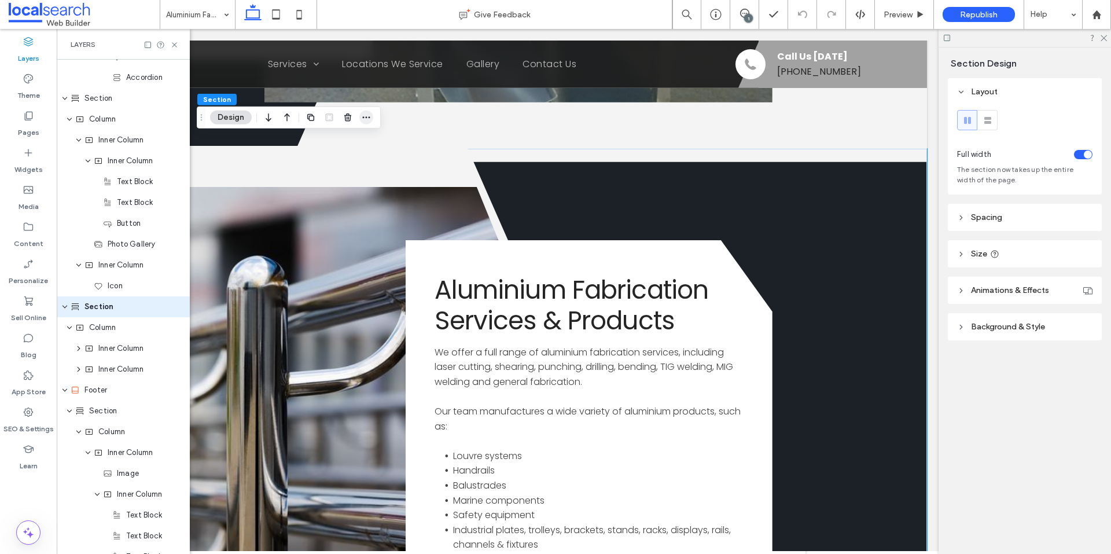
click at [365, 117] on icon "button" at bounding box center [366, 117] width 9 height 9
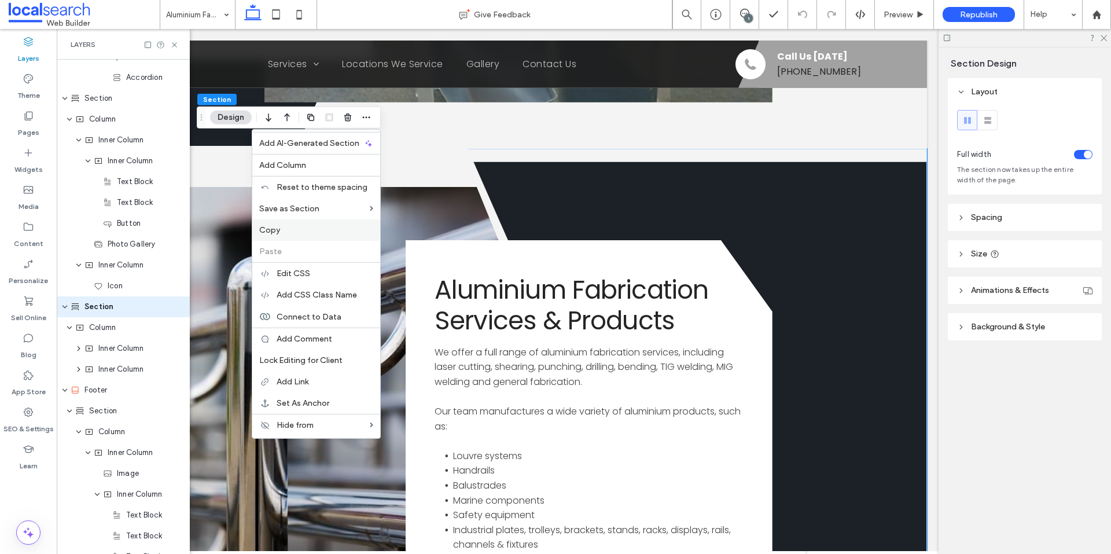
click at [307, 230] on label "Copy" at bounding box center [316, 230] width 114 height 10
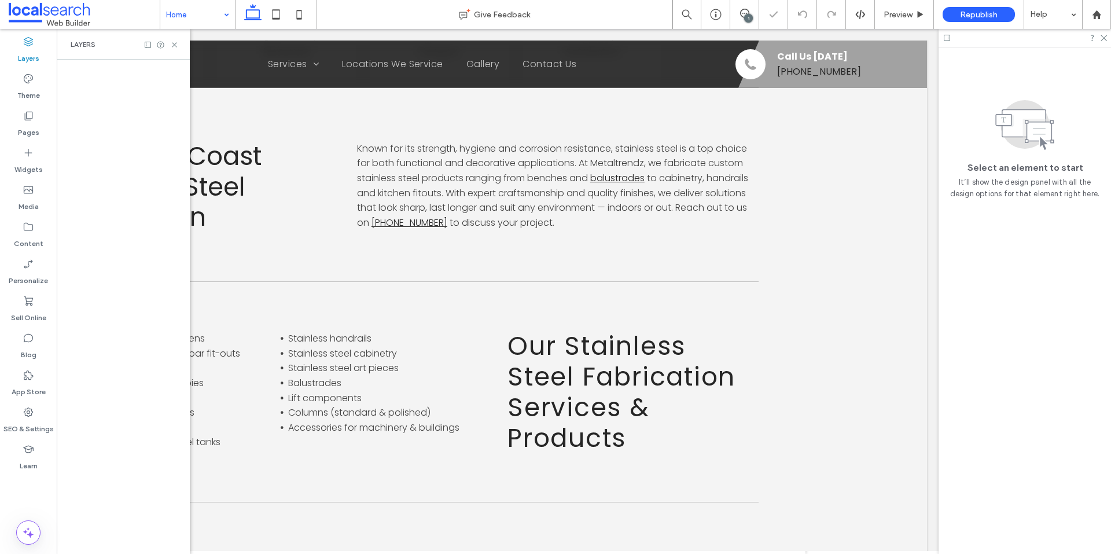
click at [211, 16] on input at bounding box center [194, 14] width 57 height 29
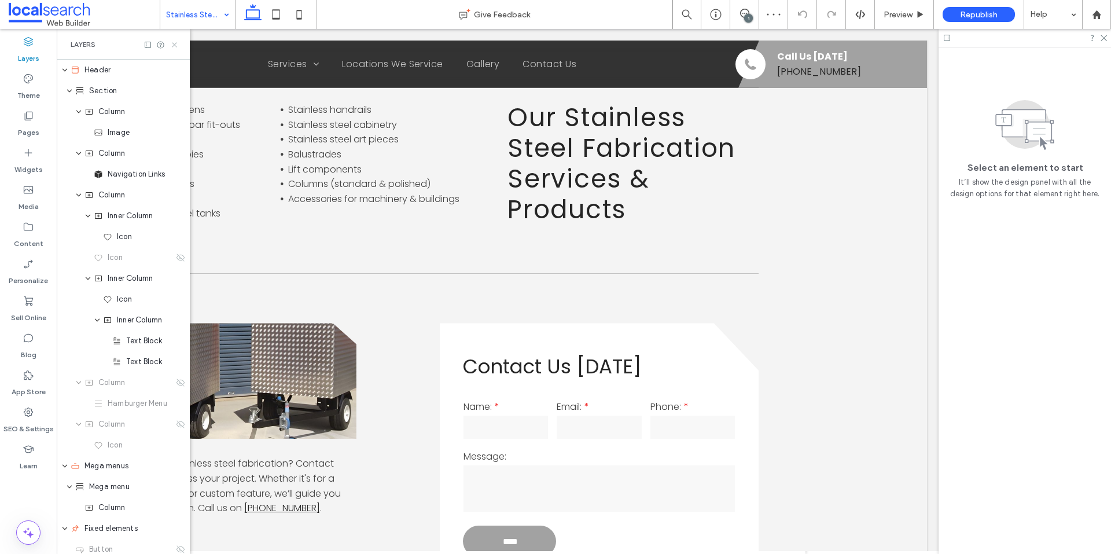
click at [174, 46] on icon at bounding box center [174, 44] width 9 height 9
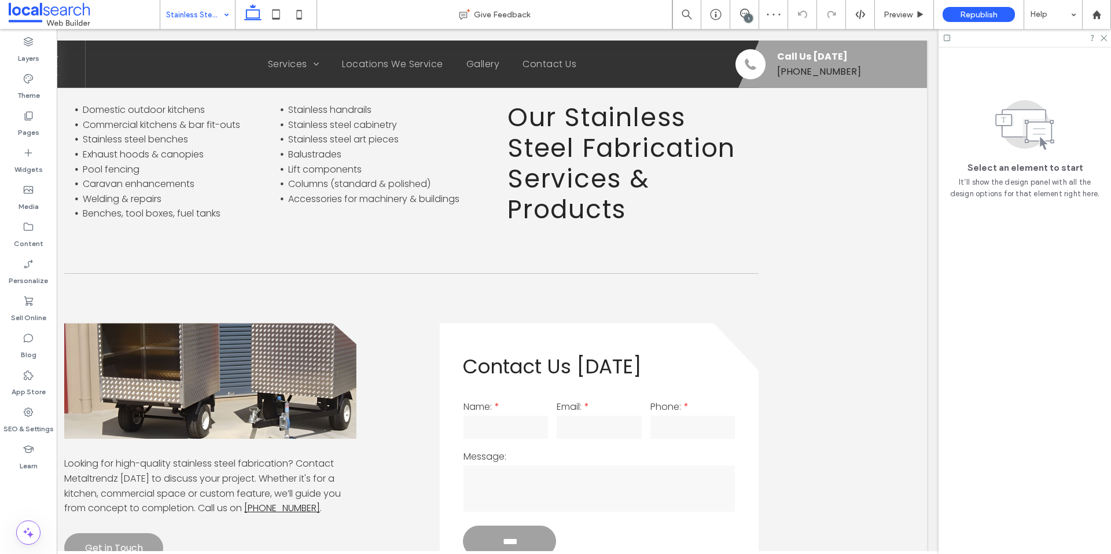
scroll to position [0, 172]
click at [949, 40] on icon at bounding box center [946, 38] width 9 height 9
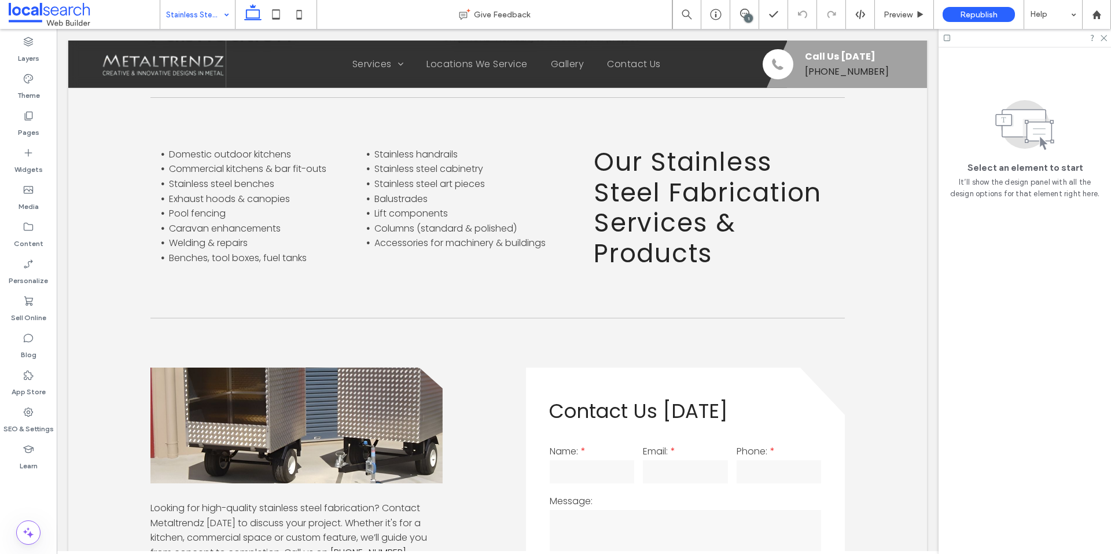
click at [949, 40] on icon at bounding box center [946, 38] width 9 height 9
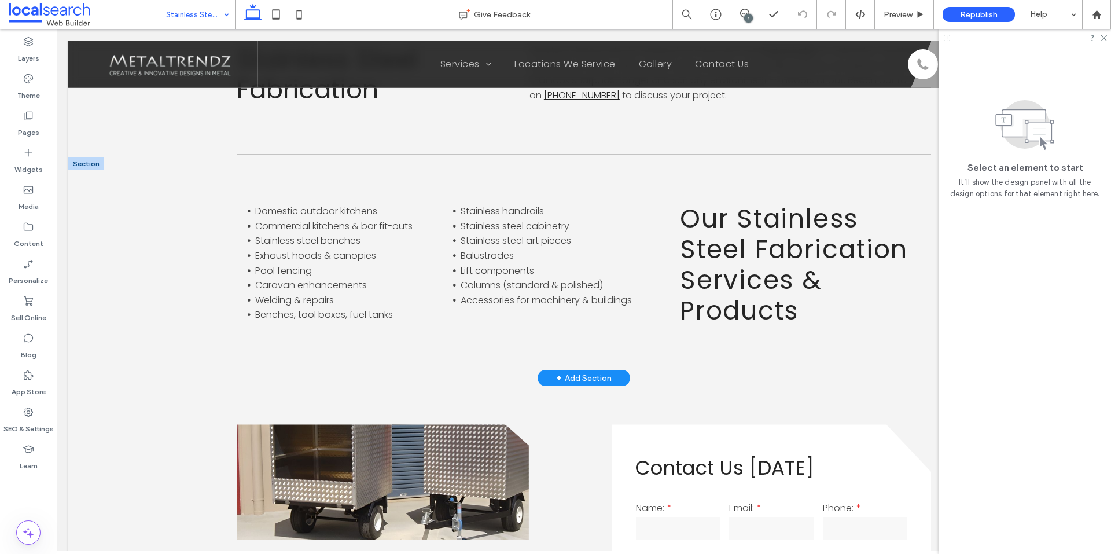
scroll to position [694, 0]
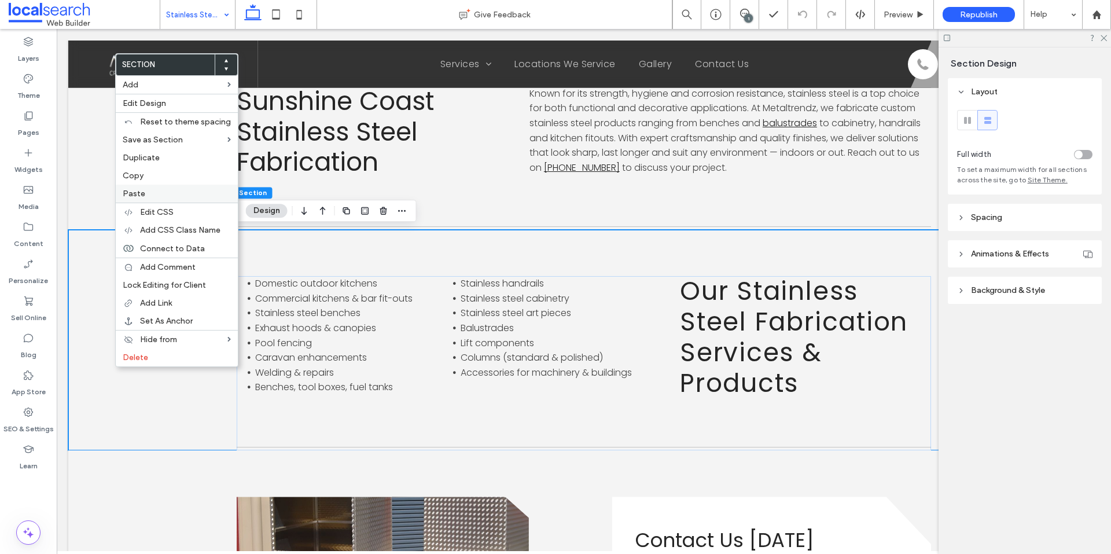
click at [164, 196] on label "Paste" at bounding box center [177, 194] width 108 height 10
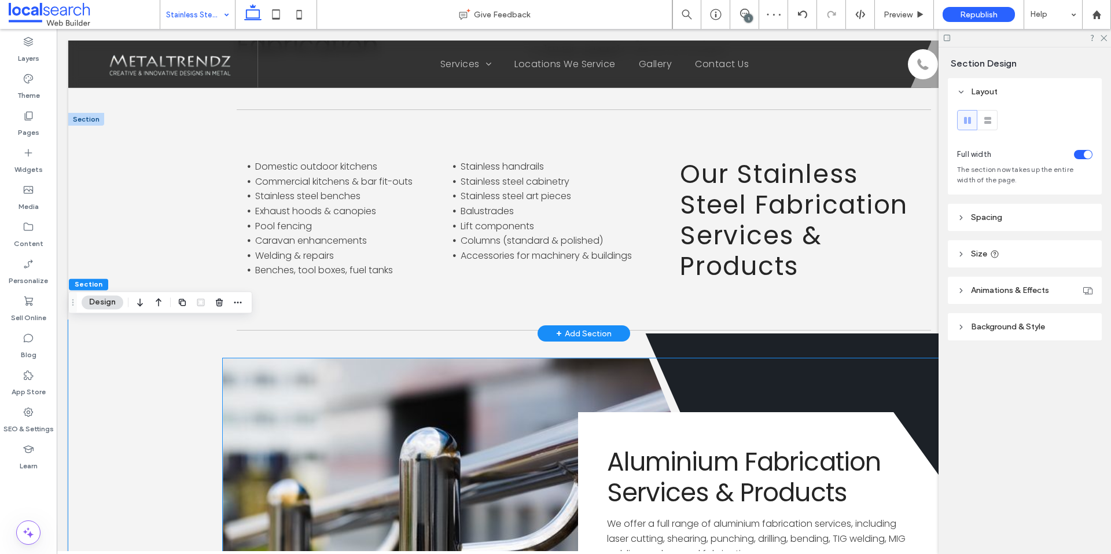
scroll to position [810, 0]
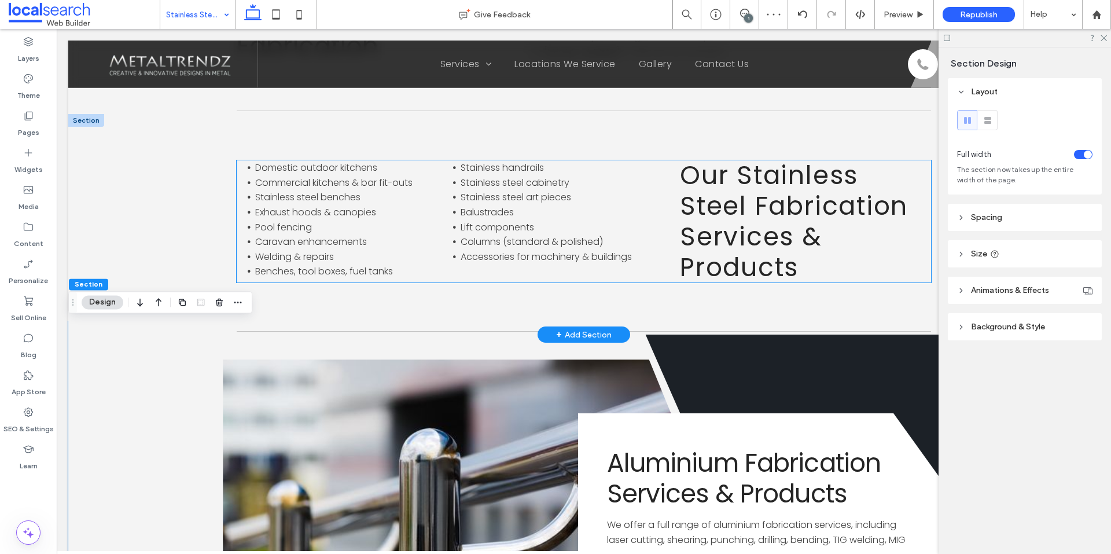
click at [764, 236] on span "Our Stainless Steel Fabrication Services & Products" at bounding box center [794, 220] width 228 height 127
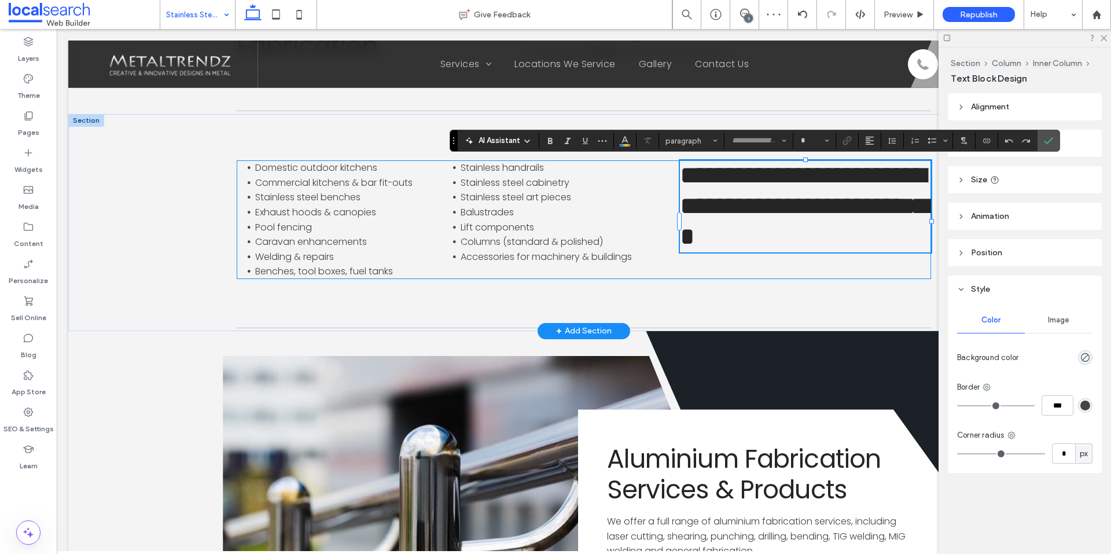
type input "*******"
type input "**"
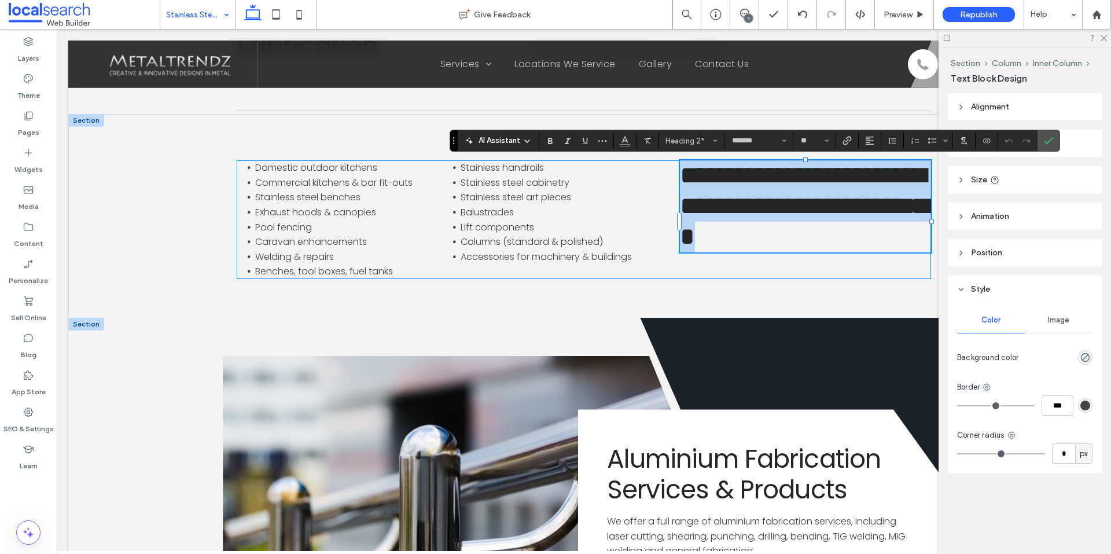
copy span "**********"
click at [680, 461] on span "Aluminium Fabrication Services & Products" at bounding box center [744, 474] width 274 height 66
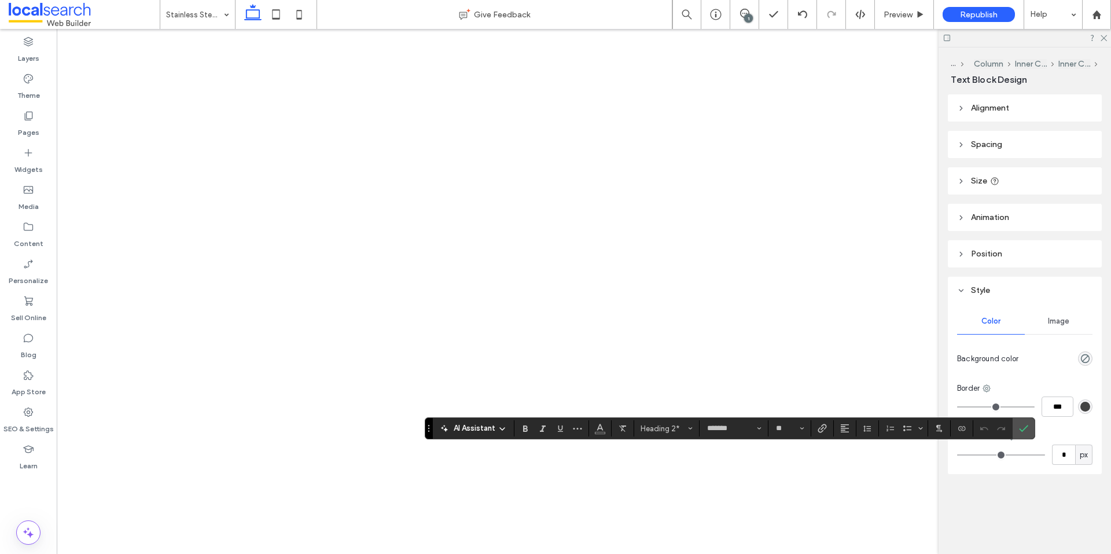
type input "**"
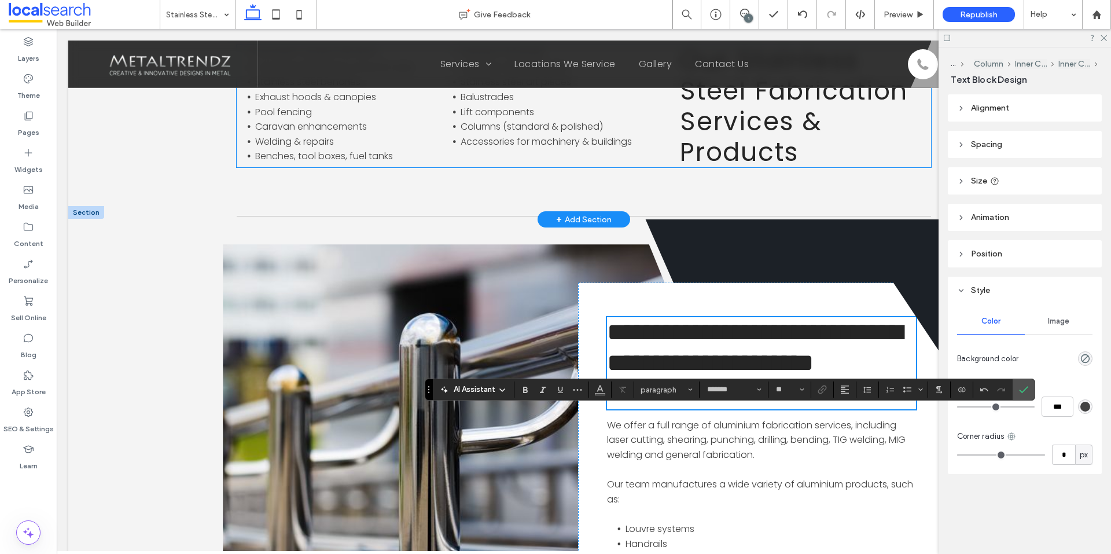
scroll to position [752, 0]
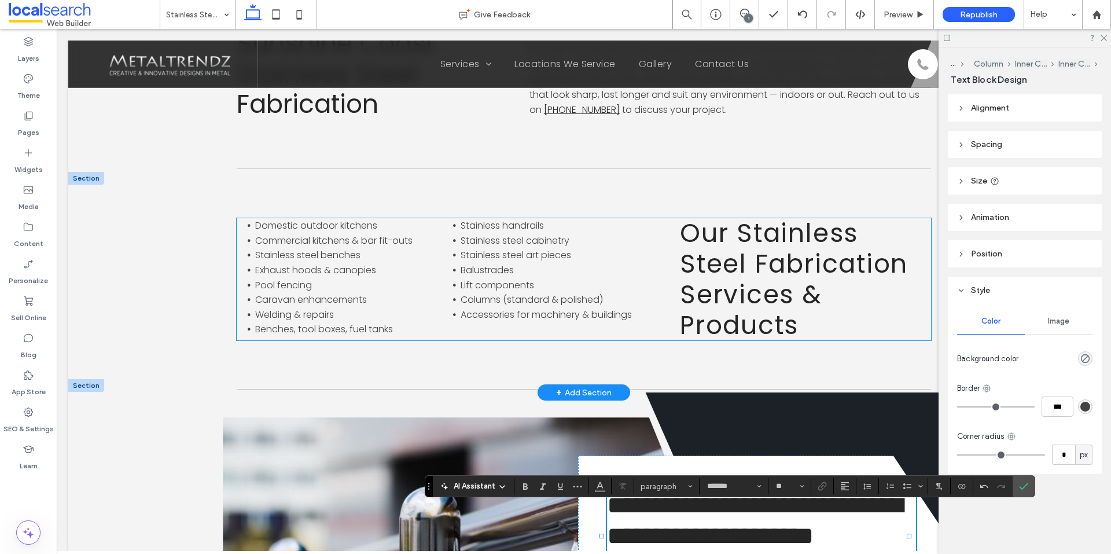
click at [363, 279] on li "Pool fencing" at bounding box center [344, 285] width 178 height 15
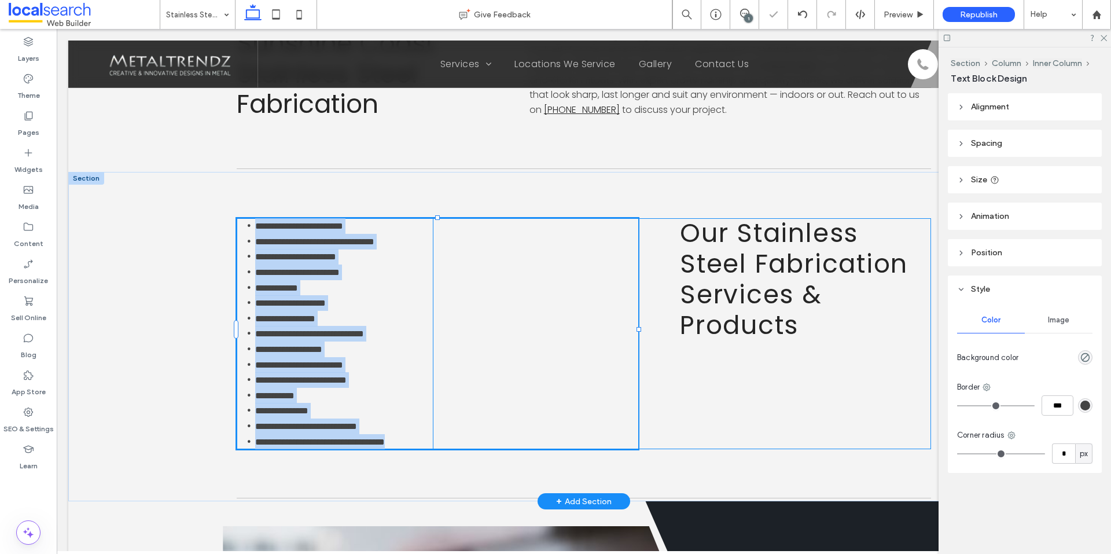
type input "*******"
type input "**"
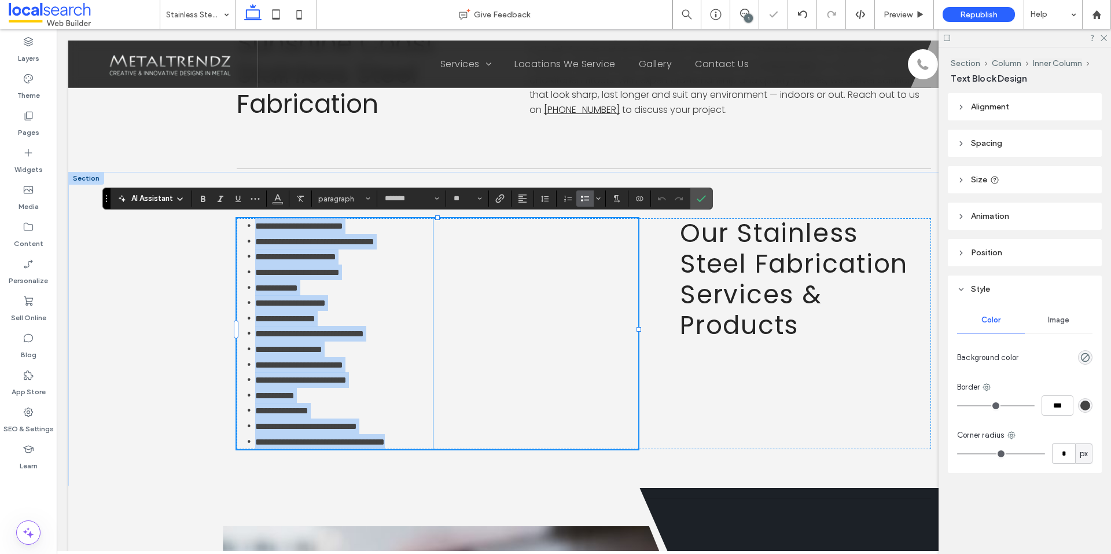
copy ul "**********"
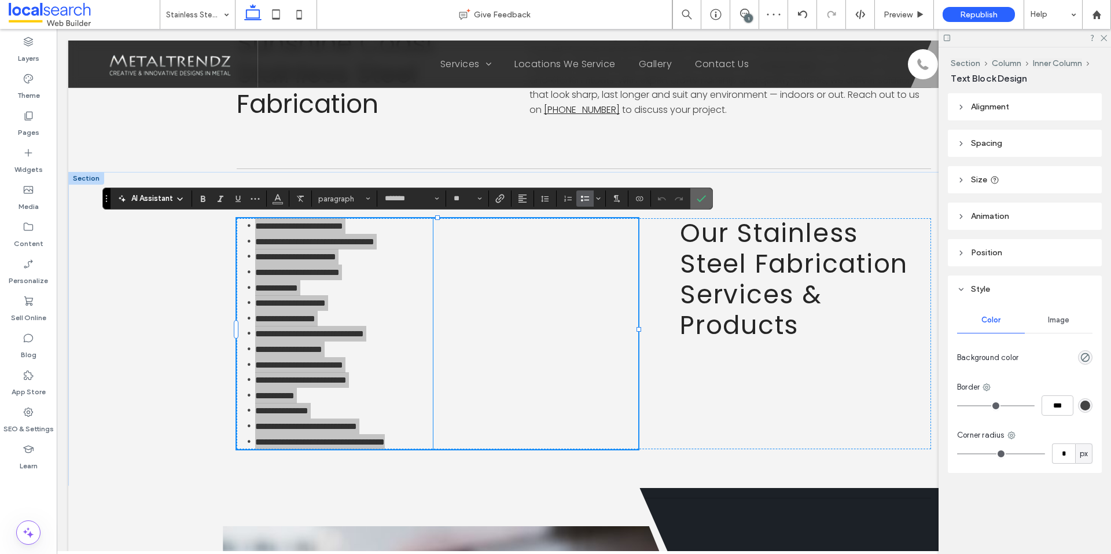
click at [701, 198] on icon "Confirm" at bounding box center [701, 198] width 9 height 9
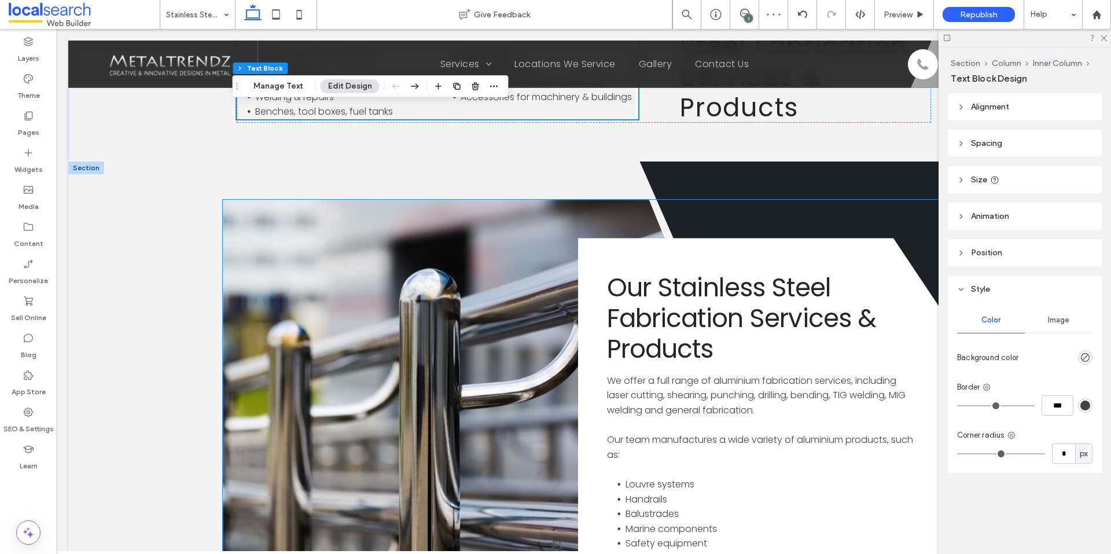
scroll to position [868, 0]
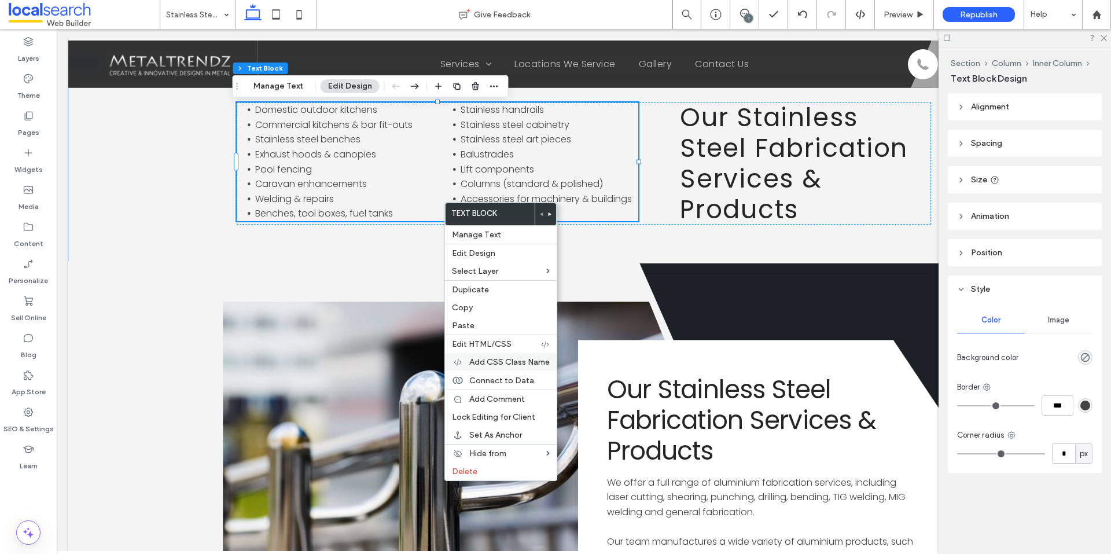
click at [511, 359] on span "Add CSS Class Name" at bounding box center [509, 362] width 80 height 10
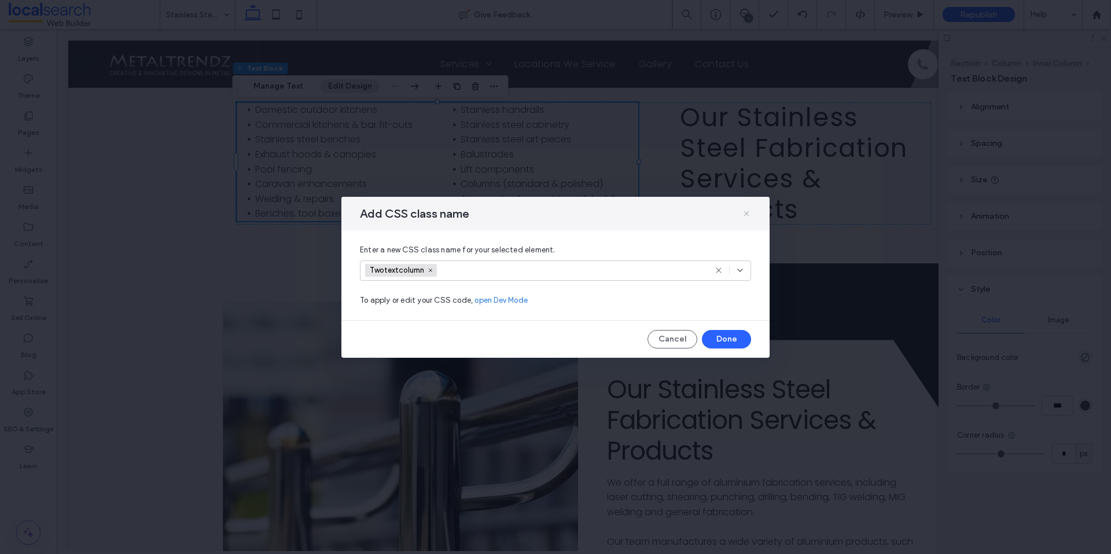
click at [745, 215] on use at bounding box center [745, 213] width 5 height 5
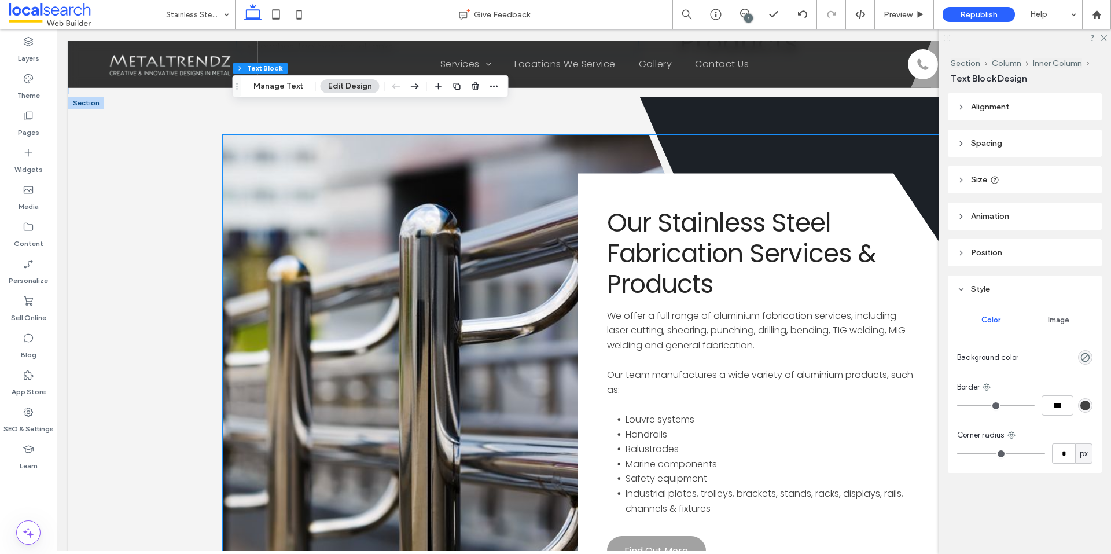
scroll to position [1099, 0]
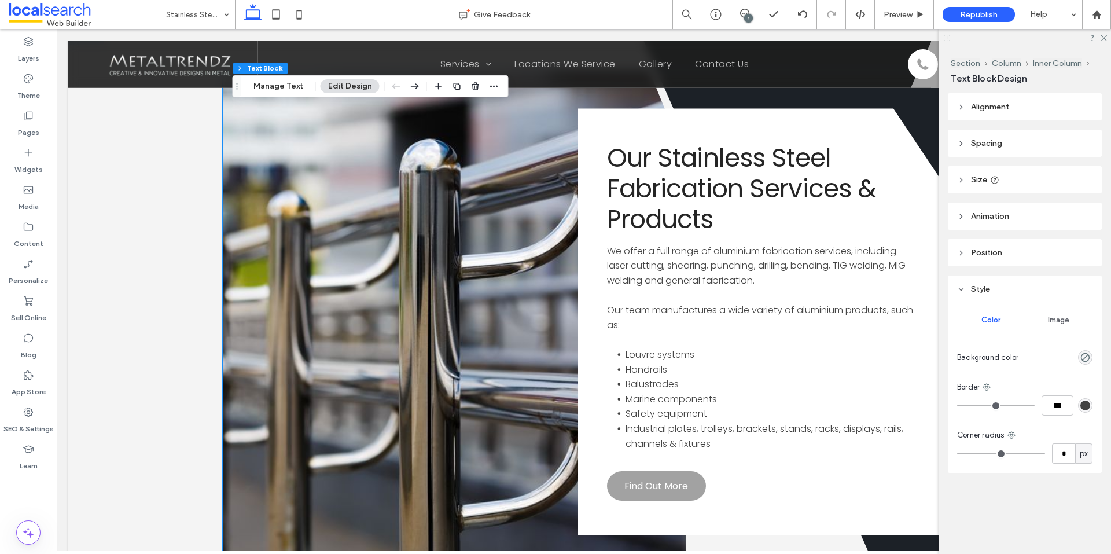
click at [689, 343] on p at bounding box center [761, 339] width 309 height 15
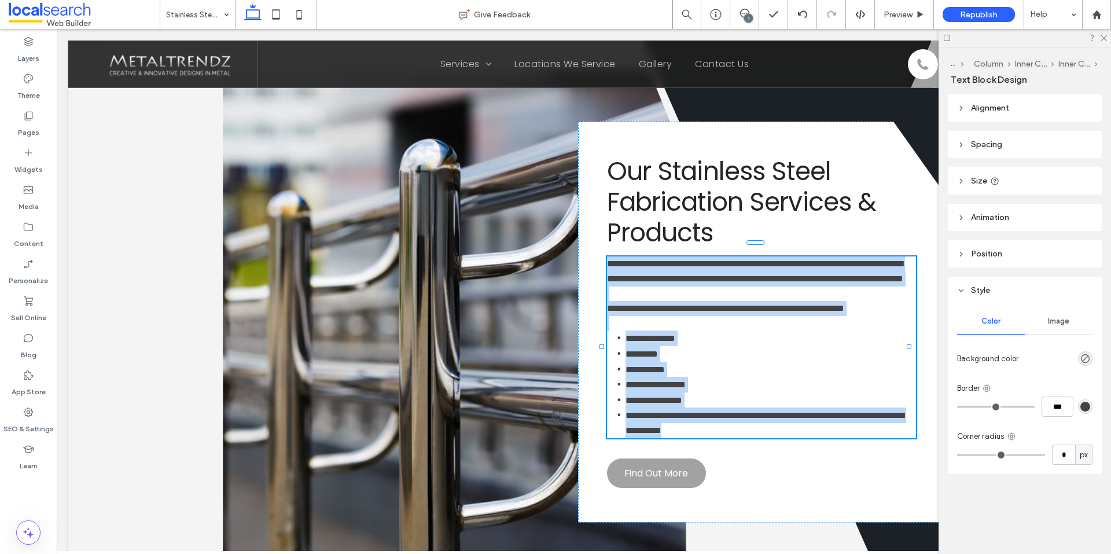
type input "*******"
type input "**"
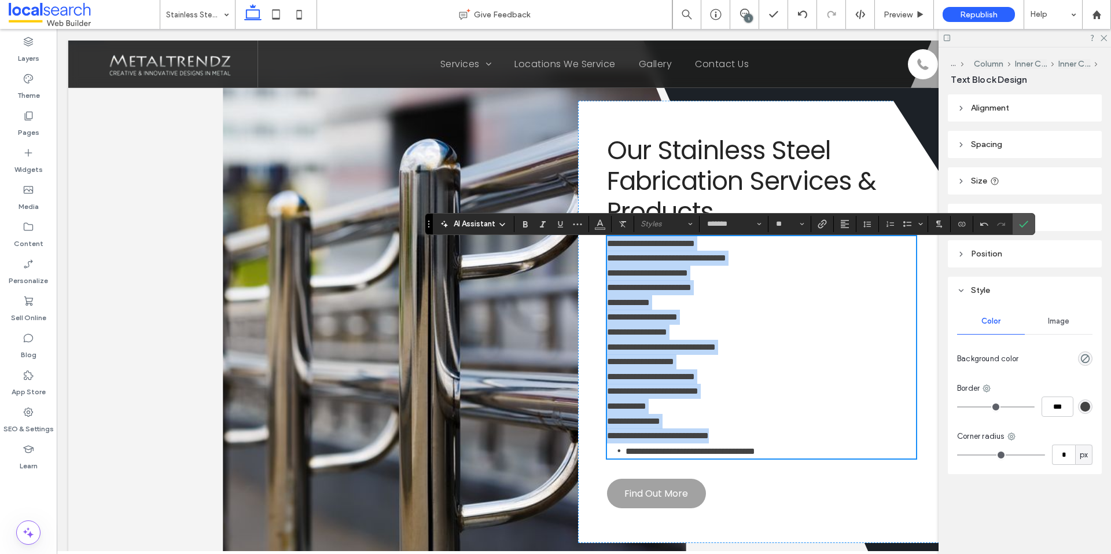
scroll to position [0, 0]
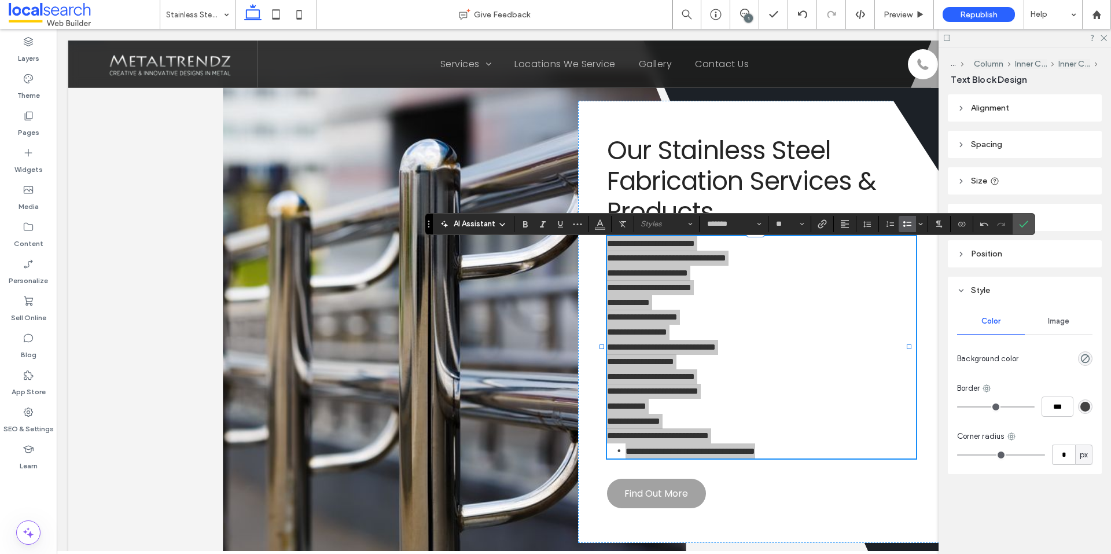
click at [903, 229] on span "Bulleted List" at bounding box center [904, 224] width 5 height 16
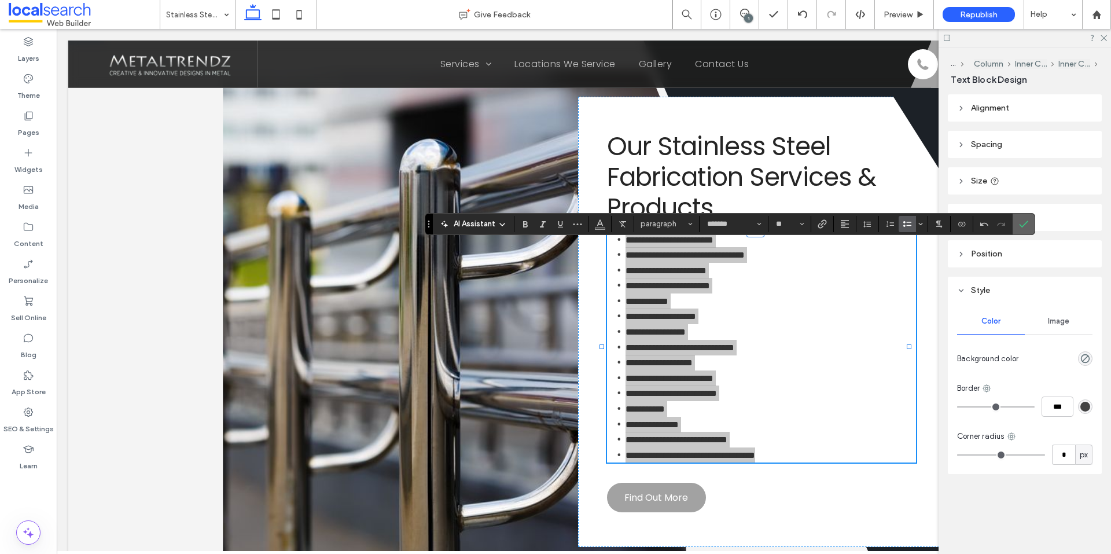
click at [1028, 226] on label "Confirm" at bounding box center [1023, 223] width 17 height 21
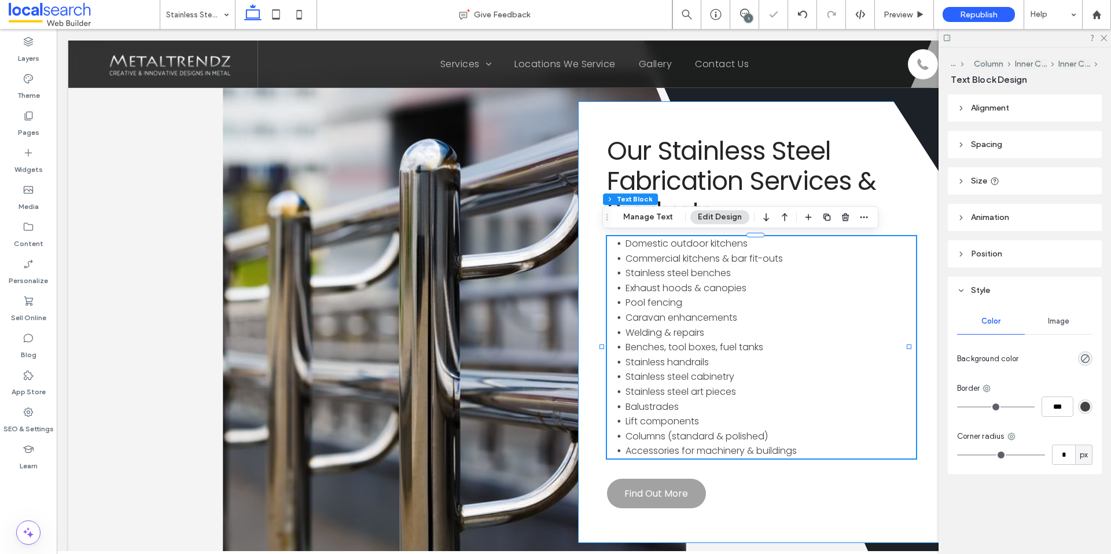
click at [792, 517] on div "Our Stainless Steel Fabrication Services & Products Domestic outdoor kitchens C…" at bounding box center [761, 321] width 367 height 441
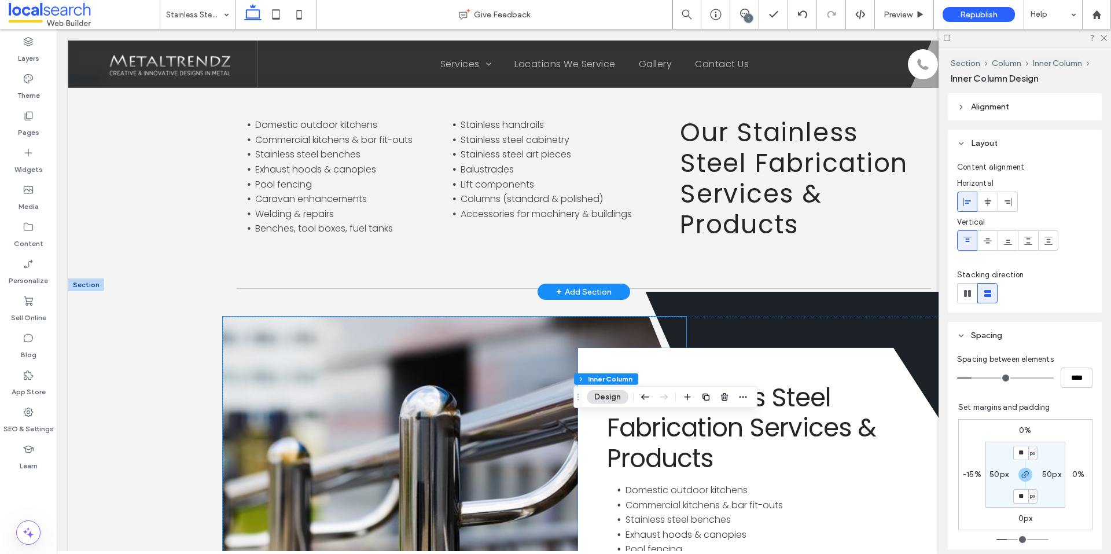
scroll to position [752, 0]
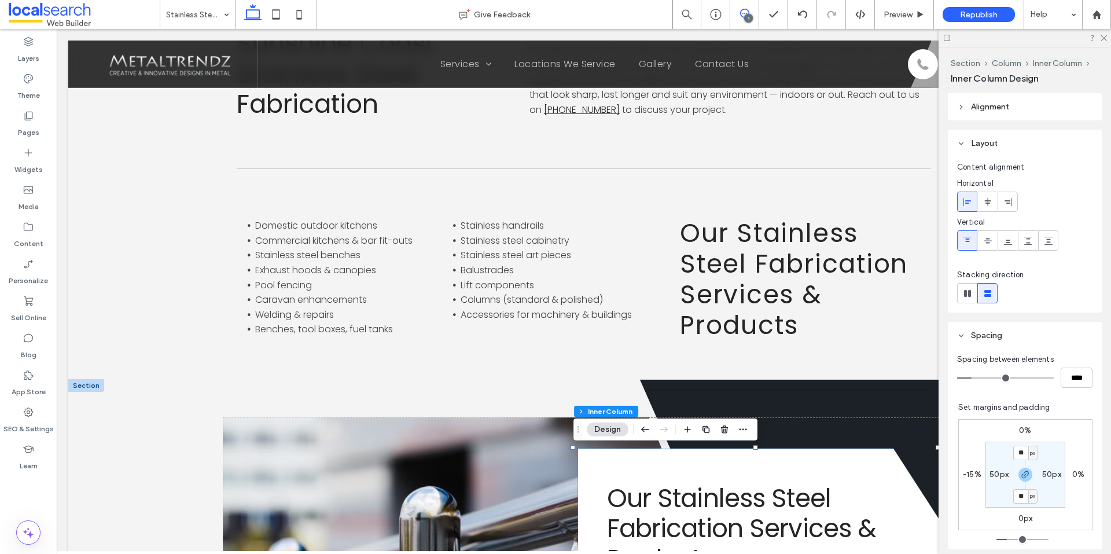
click at [739, 12] on span at bounding box center [744, 13] width 28 height 9
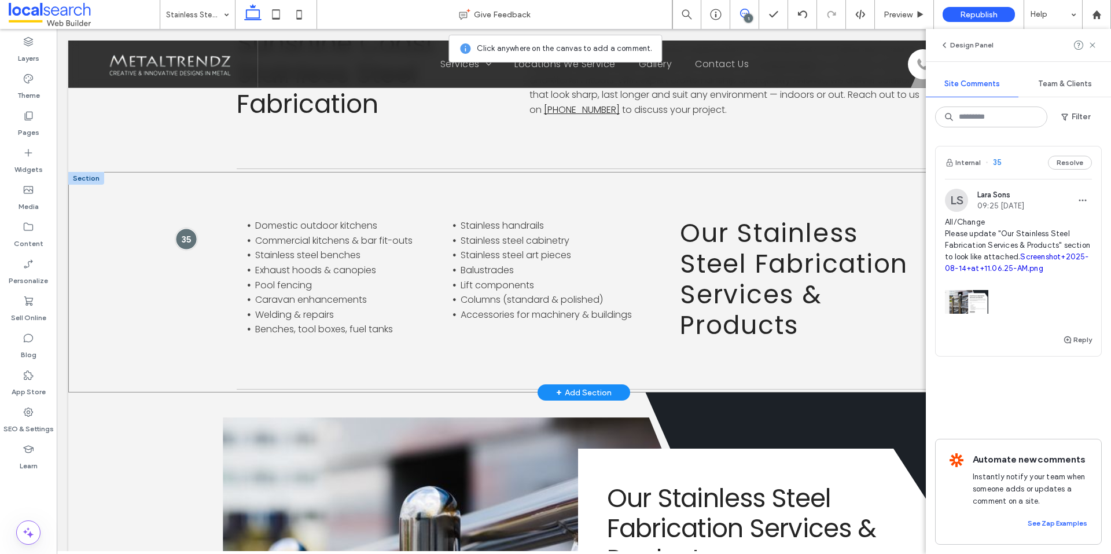
click at [180, 237] on div at bounding box center [185, 238] width 21 height 21
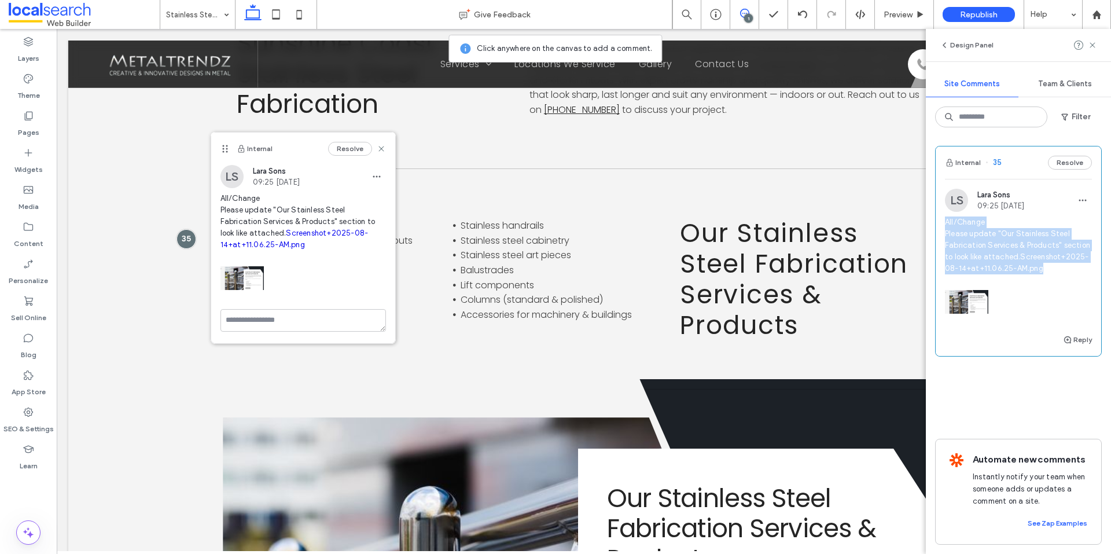
drag, startPoint x: 945, startPoint y: 222, endPoint x: 1083, endPoint y: 263, distance: 144.2
click at [1083, 263] on span "All/Change Please update "Our Stainless Steel Fabrication Services & Products" …" at bounding box center [1018, 245] width 147 height 58
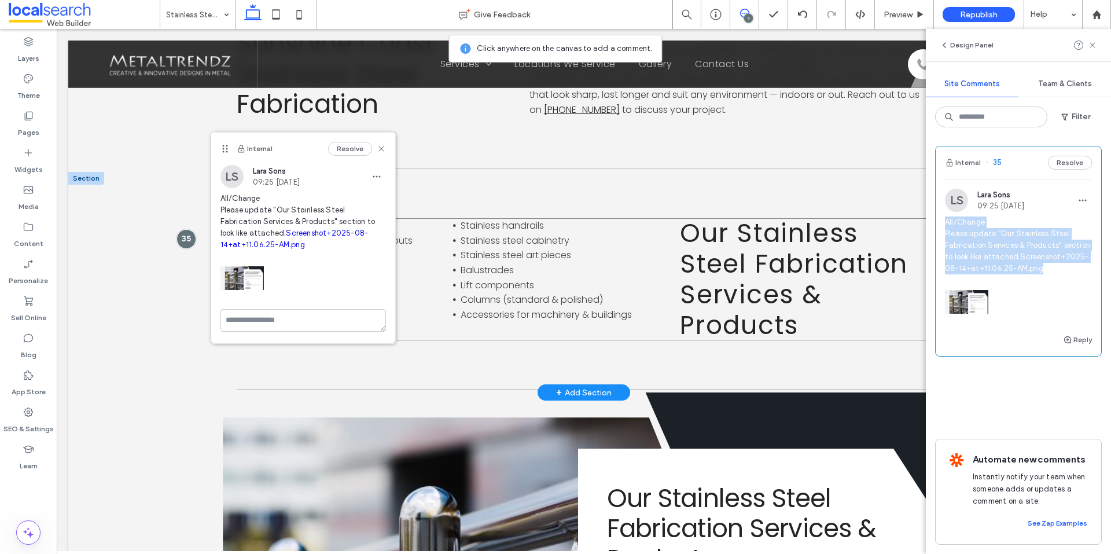
copy span "All/Change Please update "Our Stainless Steel Fabrication Services & Products" …"
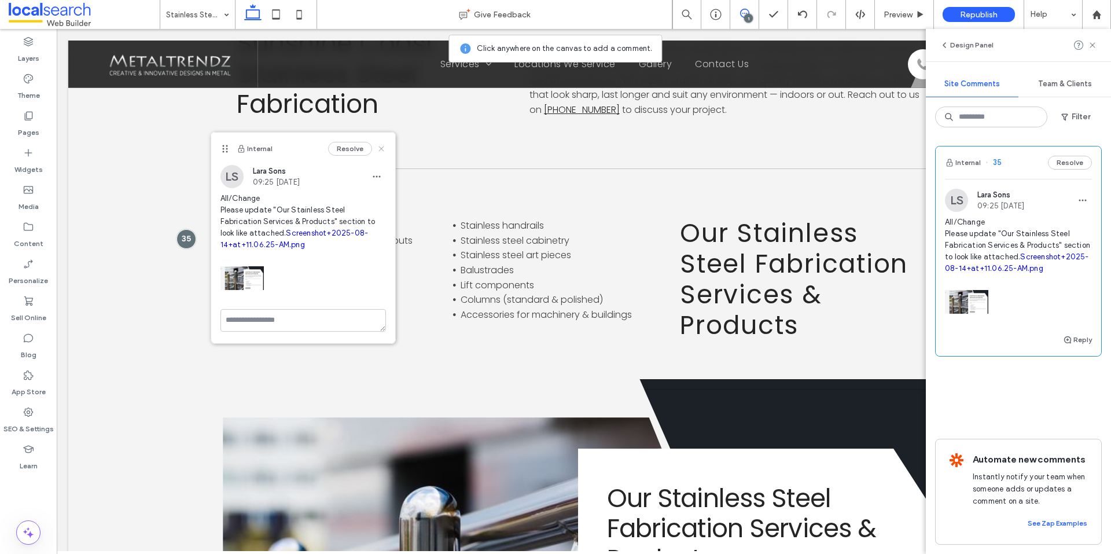
click at [381, 148] on icon at bounding box center [381, 148] width 9 height 9
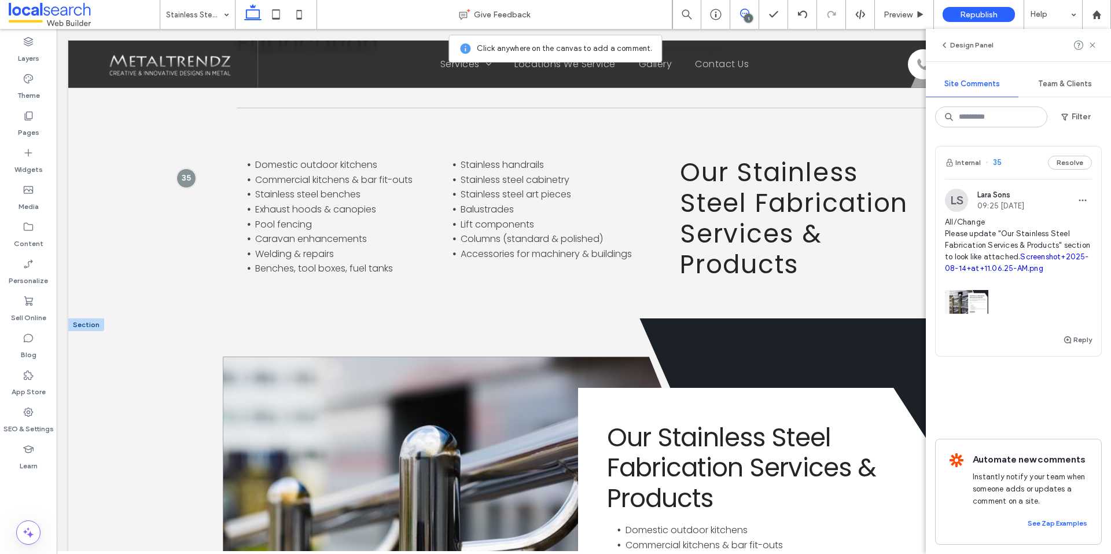
scroll to position [810, 0]
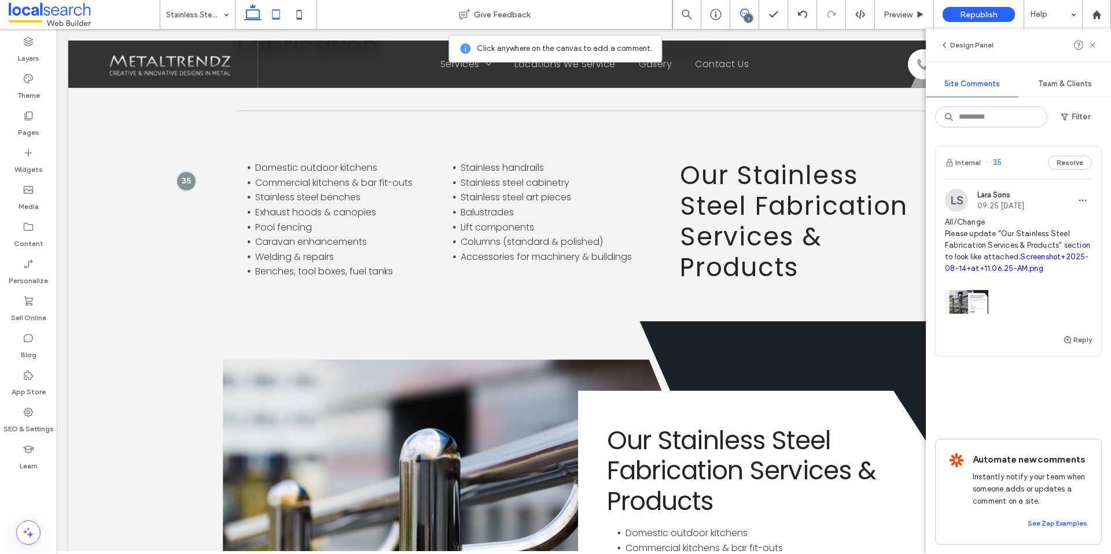
click at [270, 16] on icon at bounding box center [275, 14] width 23 height 23
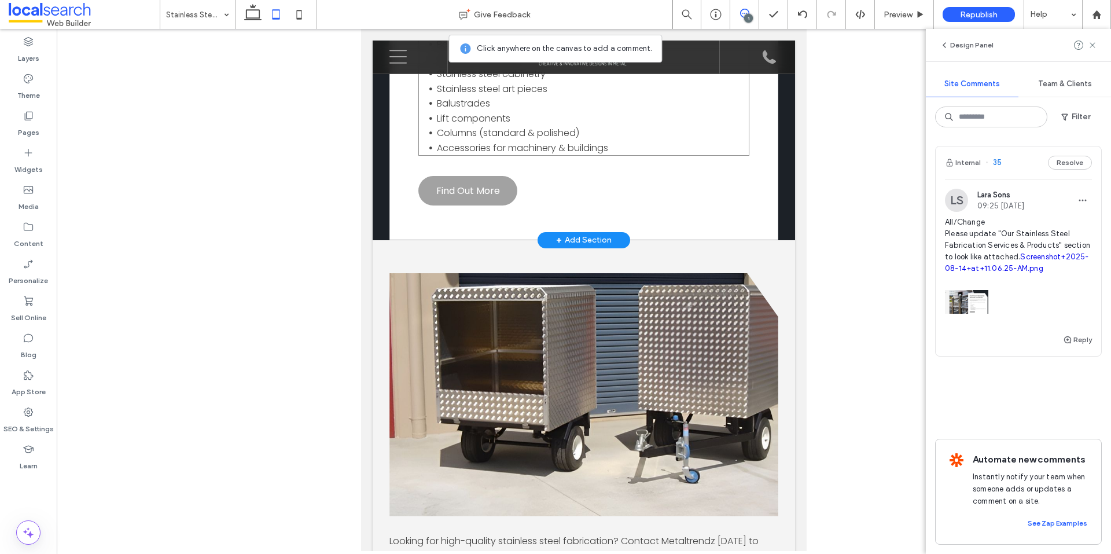
scroll to position [1471, 0]
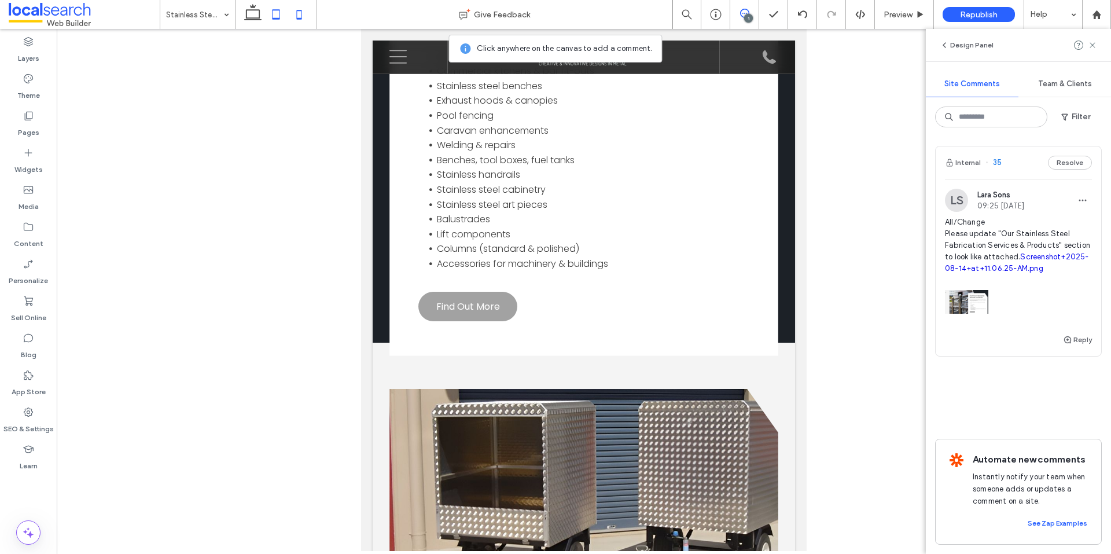
click at [301, 21] on icon at bounding box center [299, 14] width 23 height 23
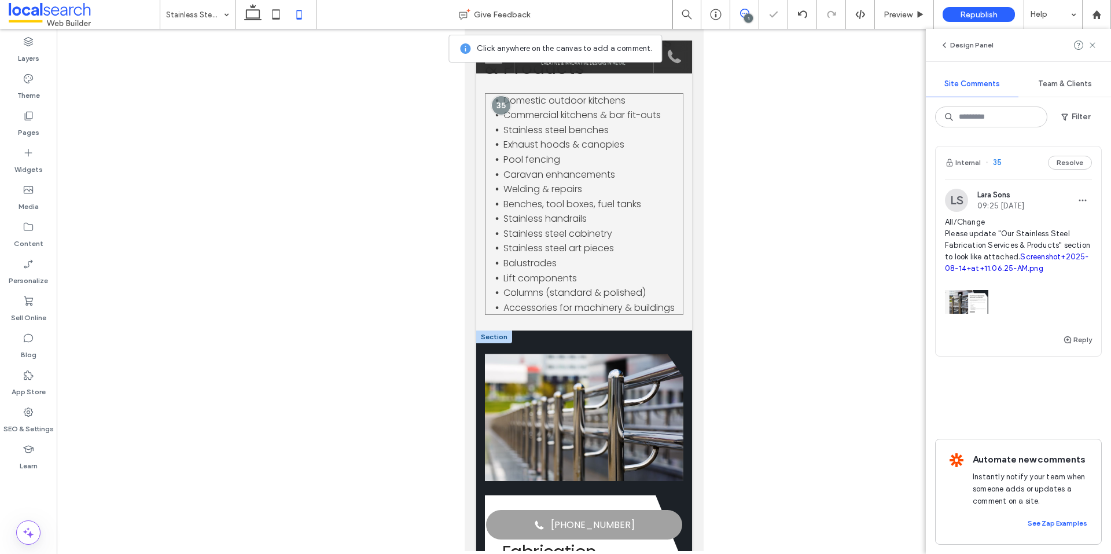
scroll to position [878, 0]
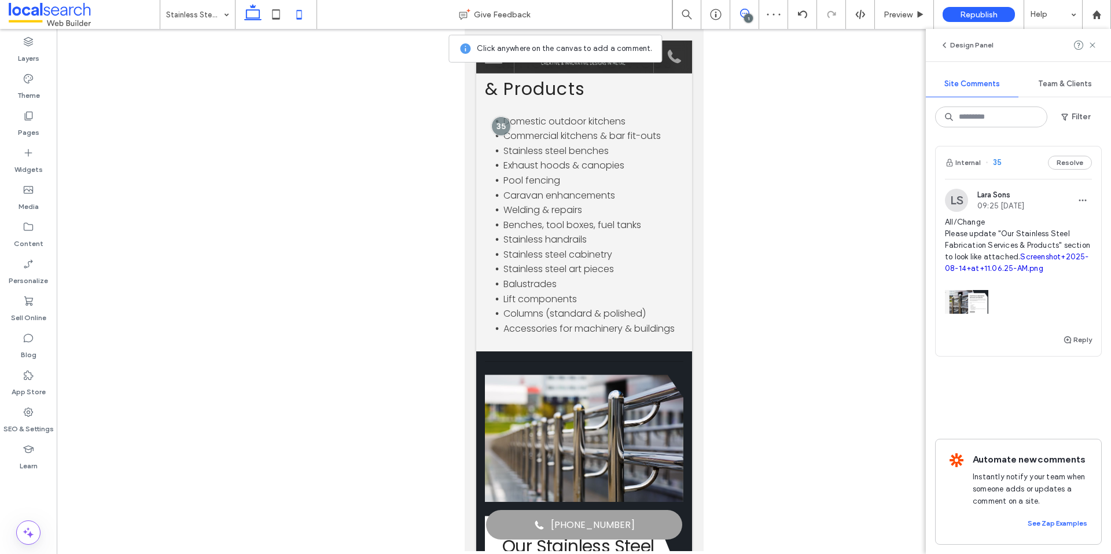
drag, startPoint x: 251, startPoint y: 23, endPoint x: 215, endPoint y: 35, distance: 38.4
click at [251, 23] on icon at bounding box center [252, 14] width 23 height 23
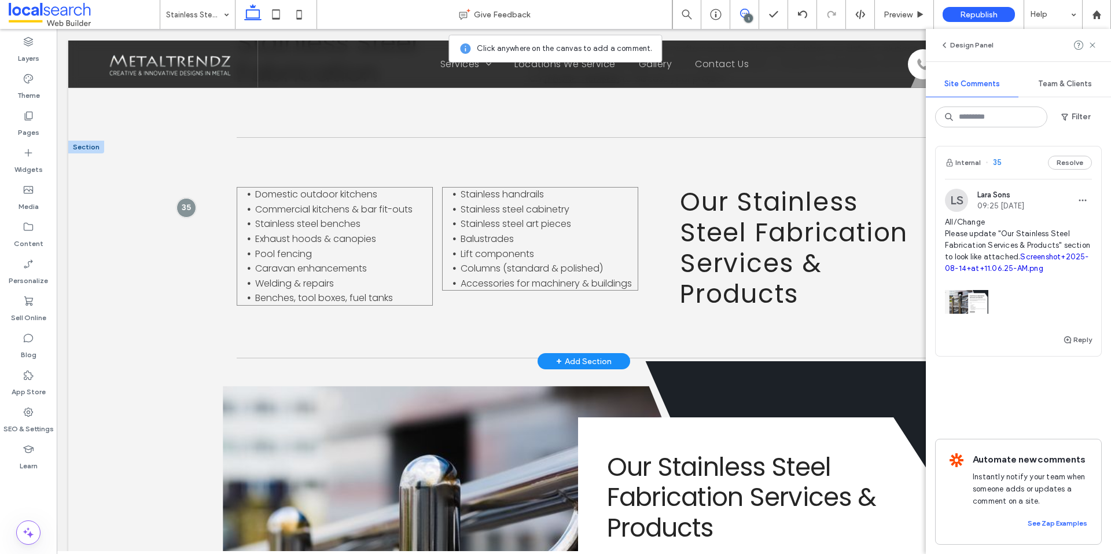
scroll to position [779, 0]
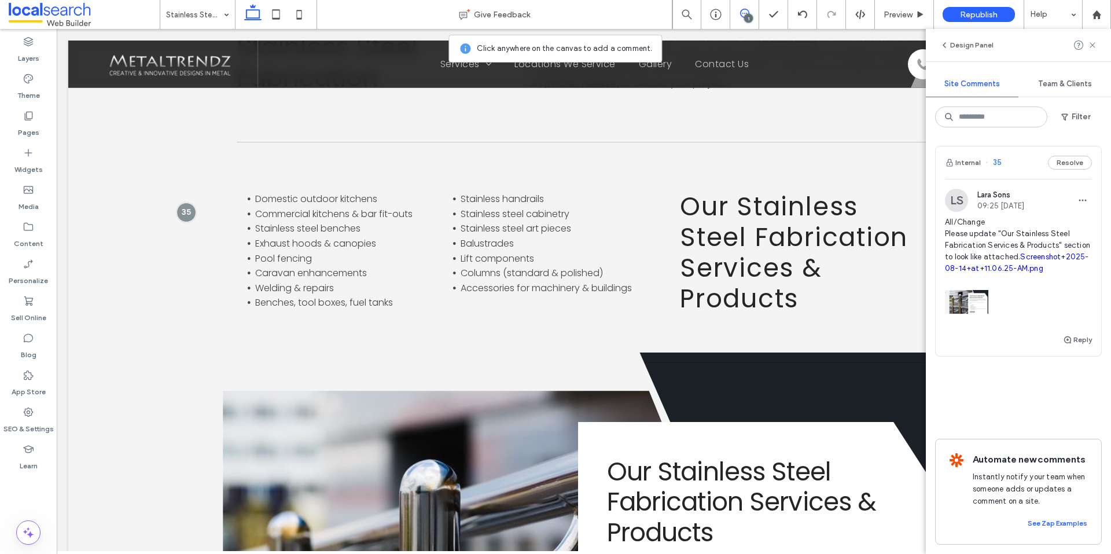
click at [745, 10] on icon at bounding box center [744, 13] width 9 height 9
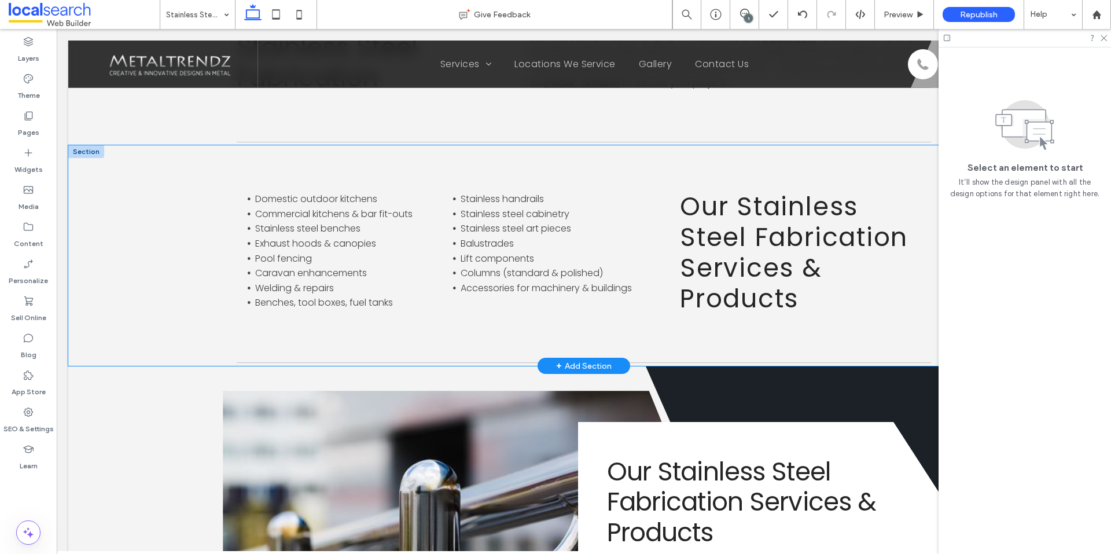
click at [143, 213] on div "Domestic outdoor kitchens Commercial kitchens & bar fit-outs Stainless steel be…" at bounding box center [583, 255] width 1031 height 220
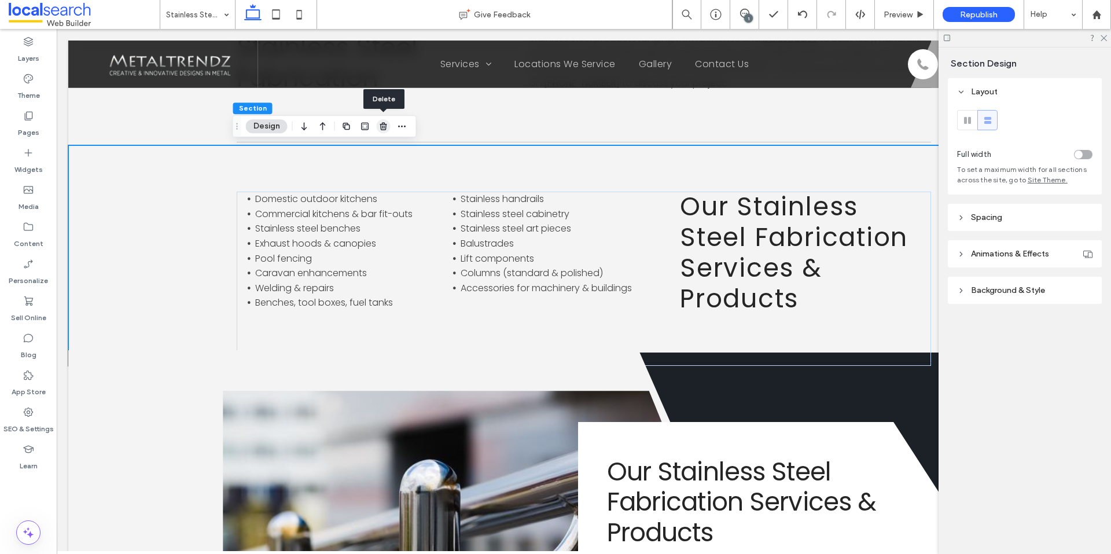
click at [379, 126] on icon "button" at bounding box center [383, 125] width 9 height 9
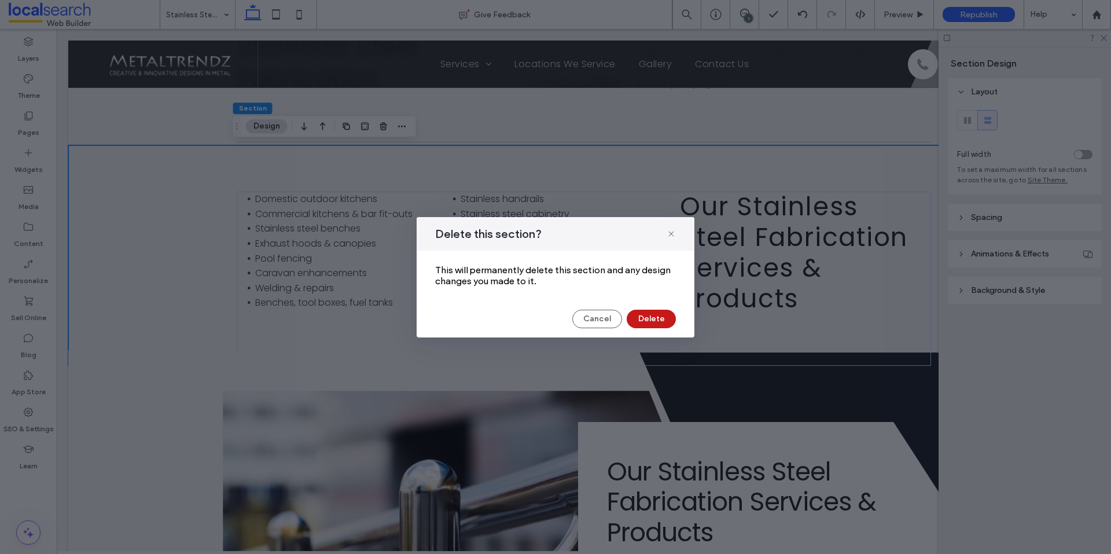
click at [641, 320] on button "Delete" at bounding box center [651, 319] width 49 height 19
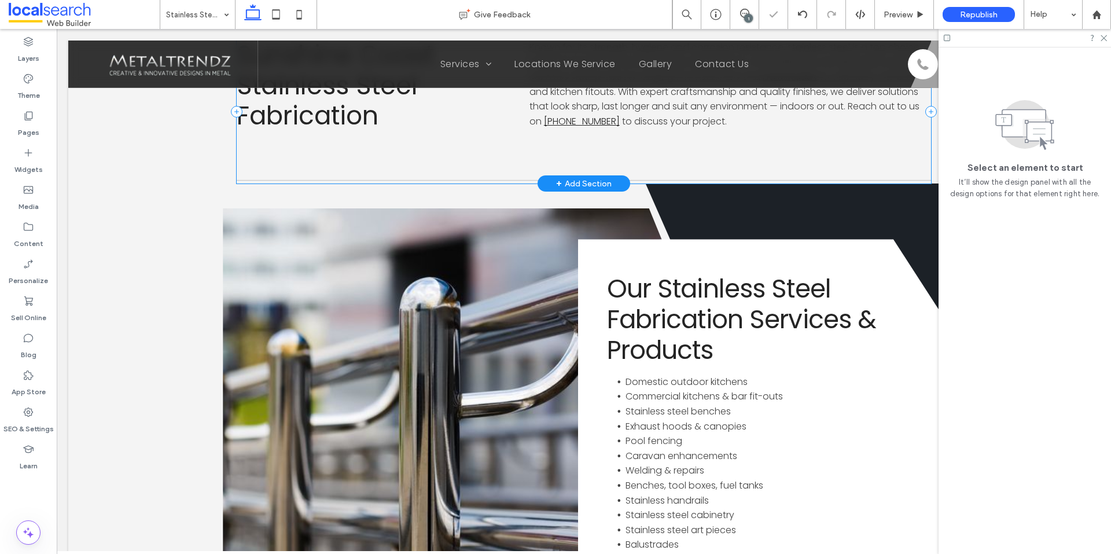
scroll to position [721, 0]
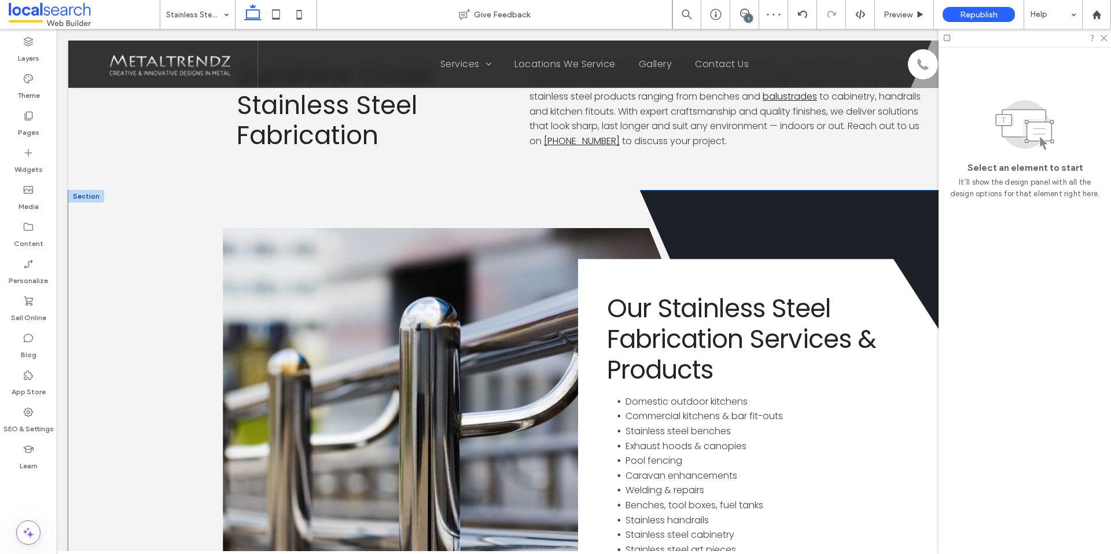
click at [205, 226] on icon at bounding box center [486, 488] width 836 height 603
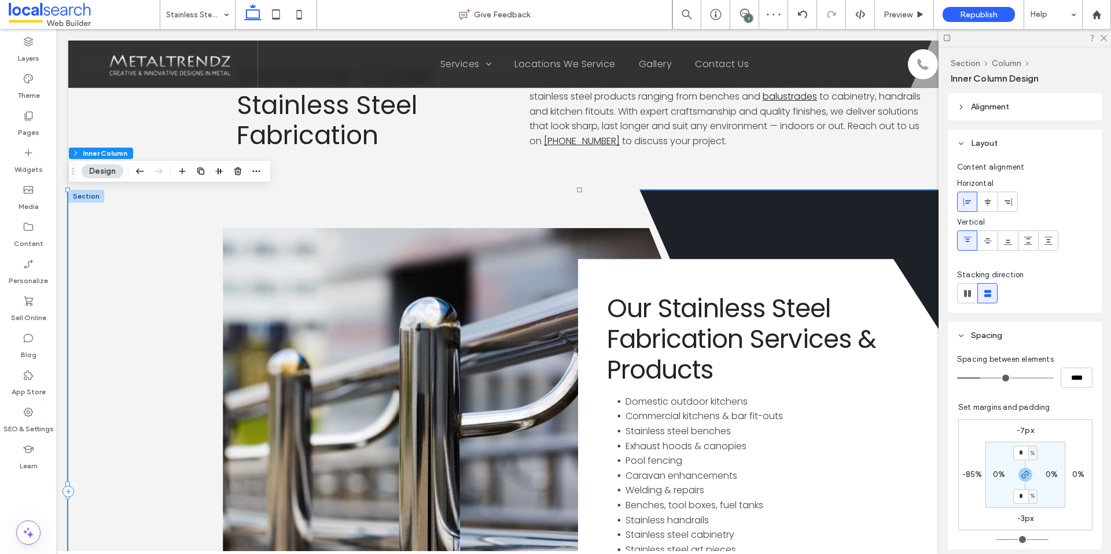
click at [174, 230] on icon at bounding box center [486, 488] width 836 height 603
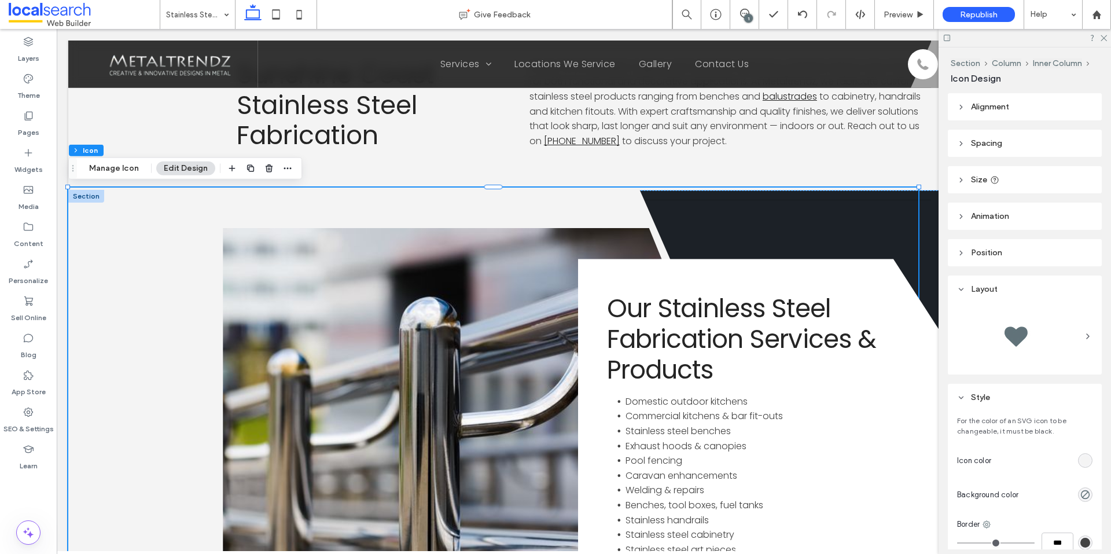
click at [960, 175] on header "Size" at bounding box center [1025, 179] width 154 height 27
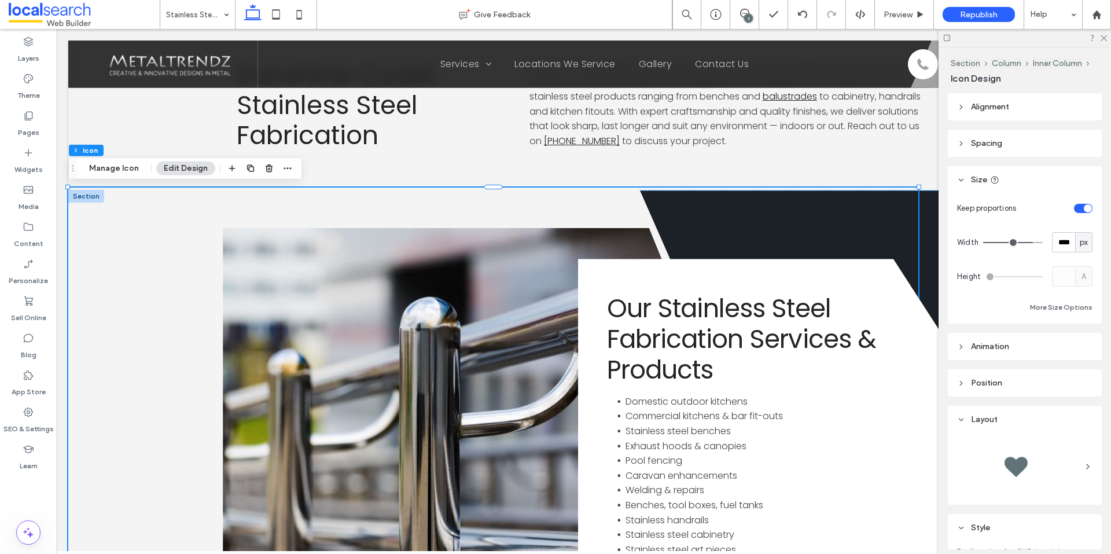
click at [968, 165] on div "Alignment Spacing Set margins and padding -5px 0% -5px 0% * px 0px * px 0px Cle…" at bounding box center [1028, 321] width 161 height 456
click at [967, 156] on header "Spacing" at bounding box center [1025, 143] width 154 height 27
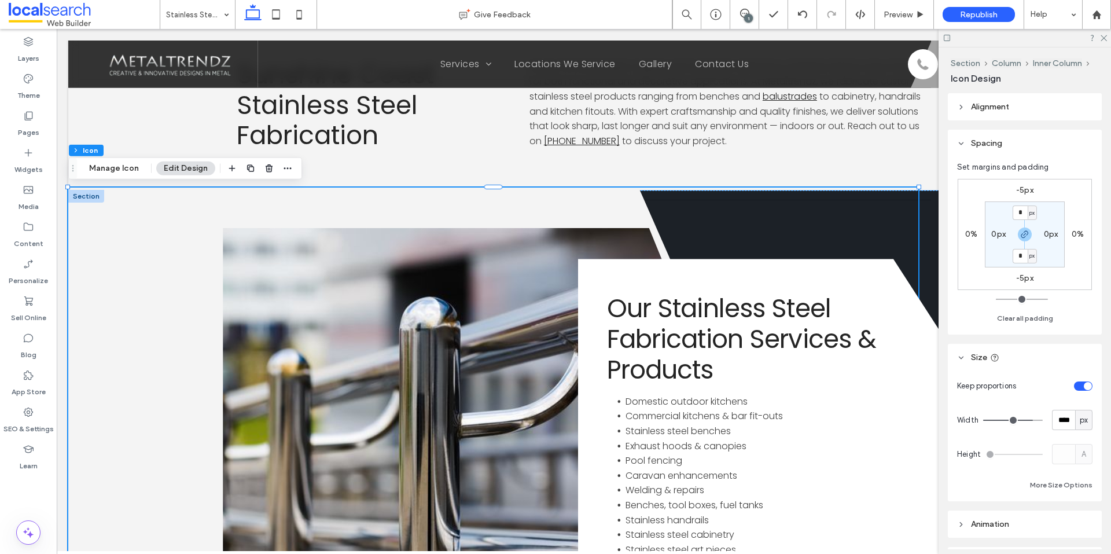
click at [1019, 278] on label "-5px" at bounding box center [1024, 278] width 17 height 10
type input "*"
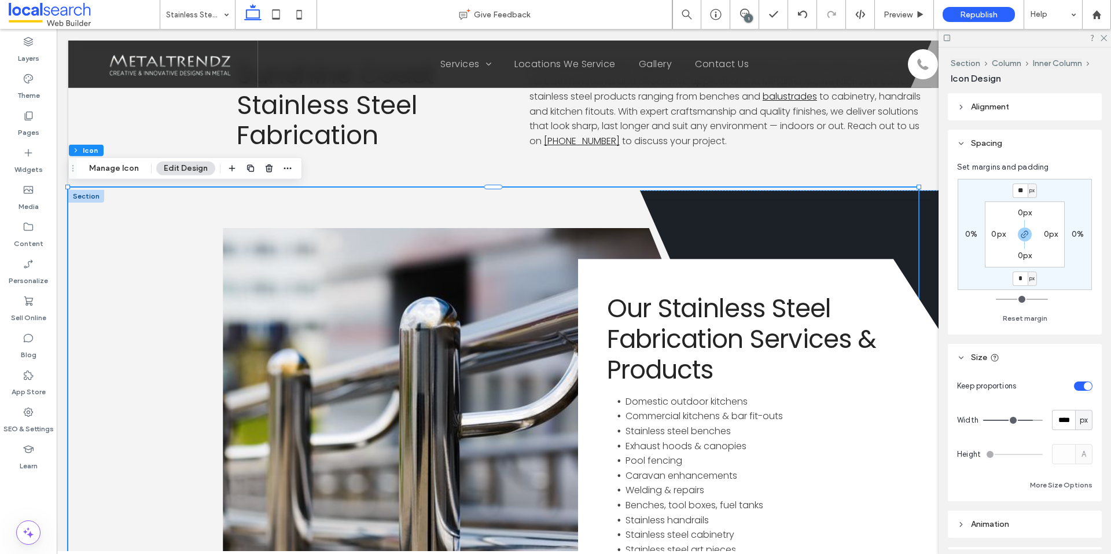
type input "*"
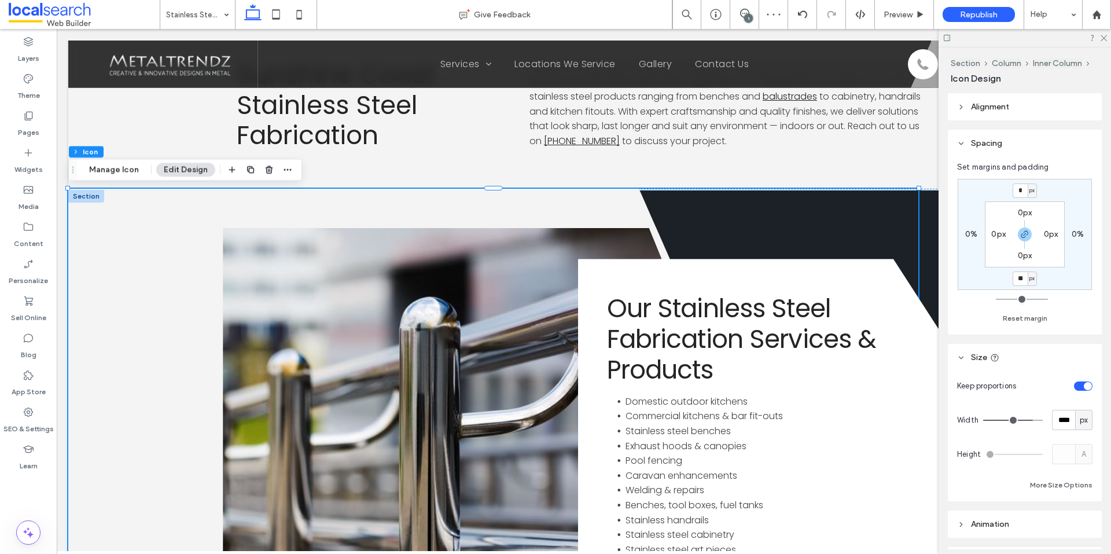
type input "**"
type input "*"
type input "**"
type input "*"
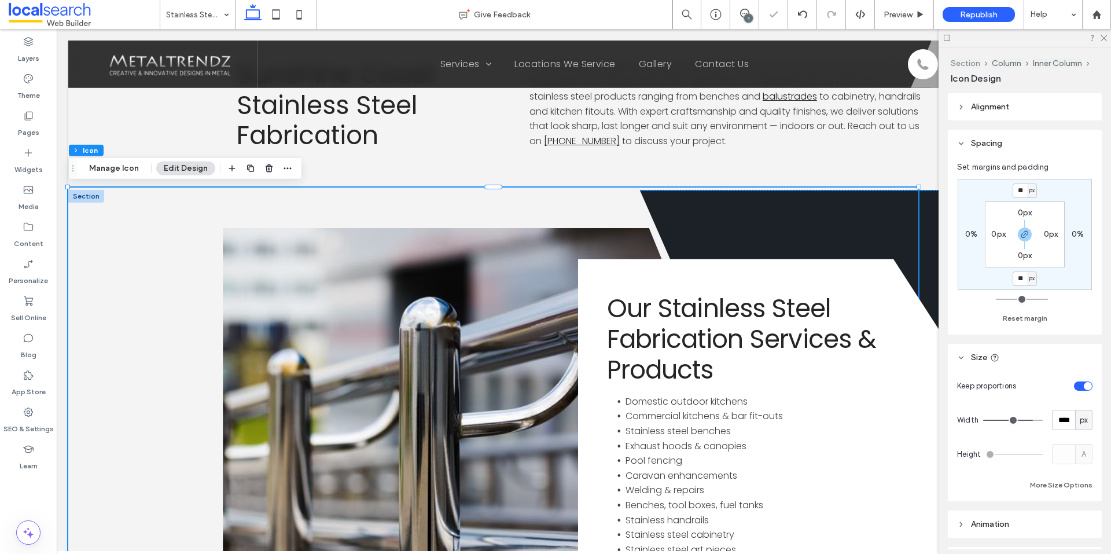
click at [965, 63] on button "Section" at bounding box center [966, 63] width 30 height 10
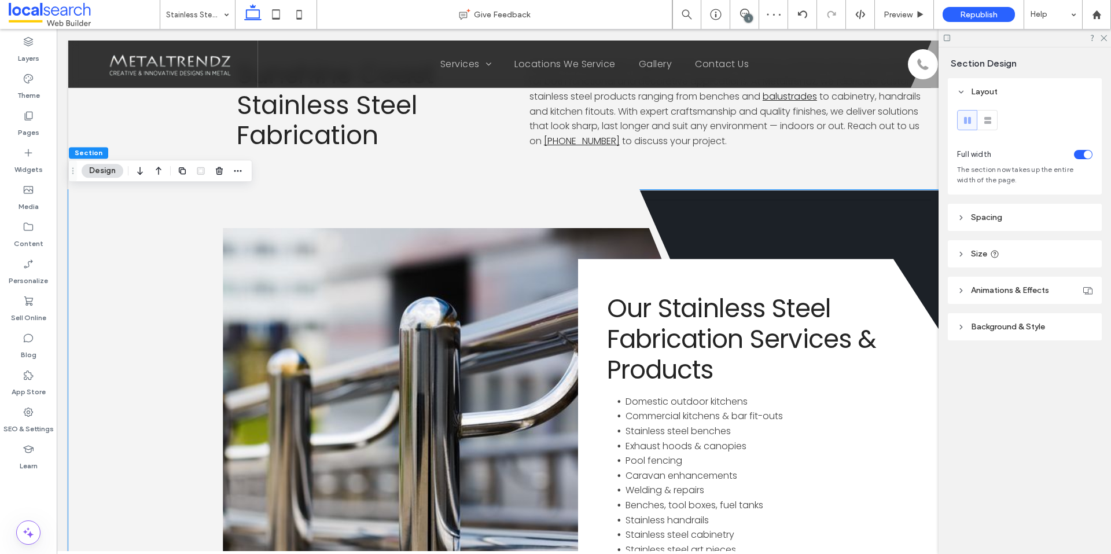
click at [979, 217] on span "Spacing" at bounding box center [986, 217] width 31 height 10
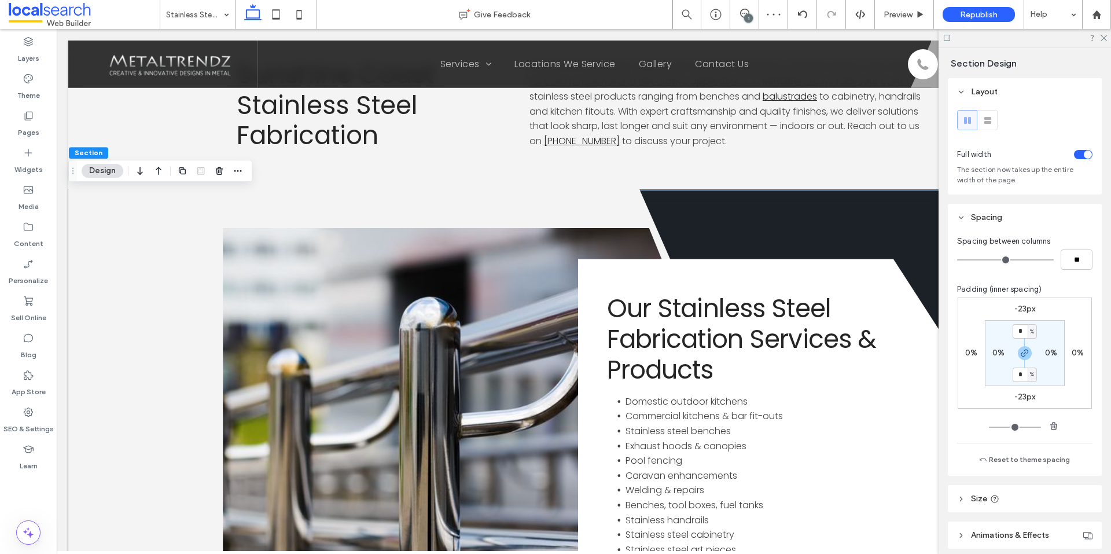
click at [1025, 310] on label "-23px" at bounding box center [1024, 309] width 21 height 10
type input "*"
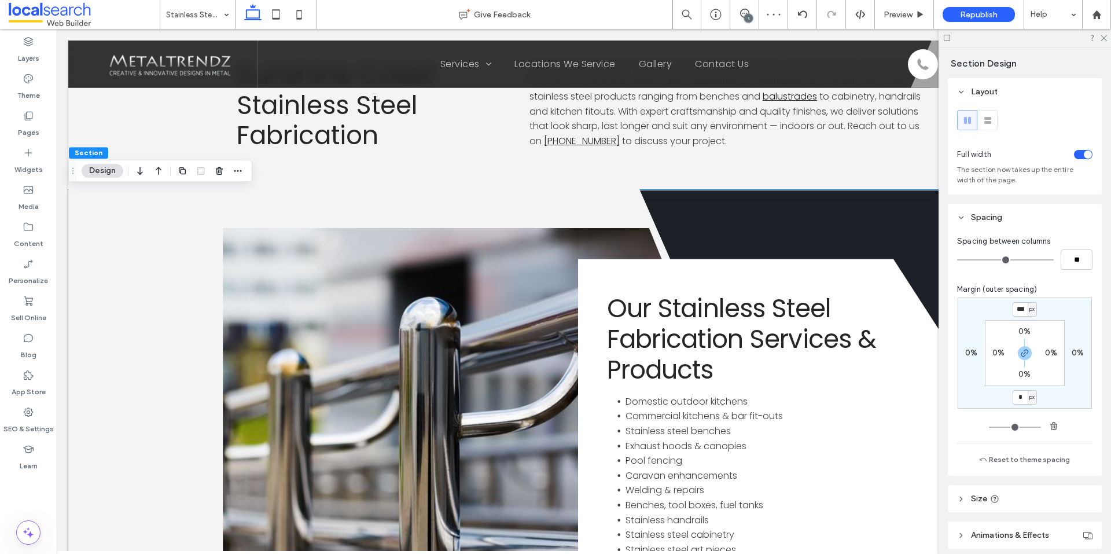
type input "*"
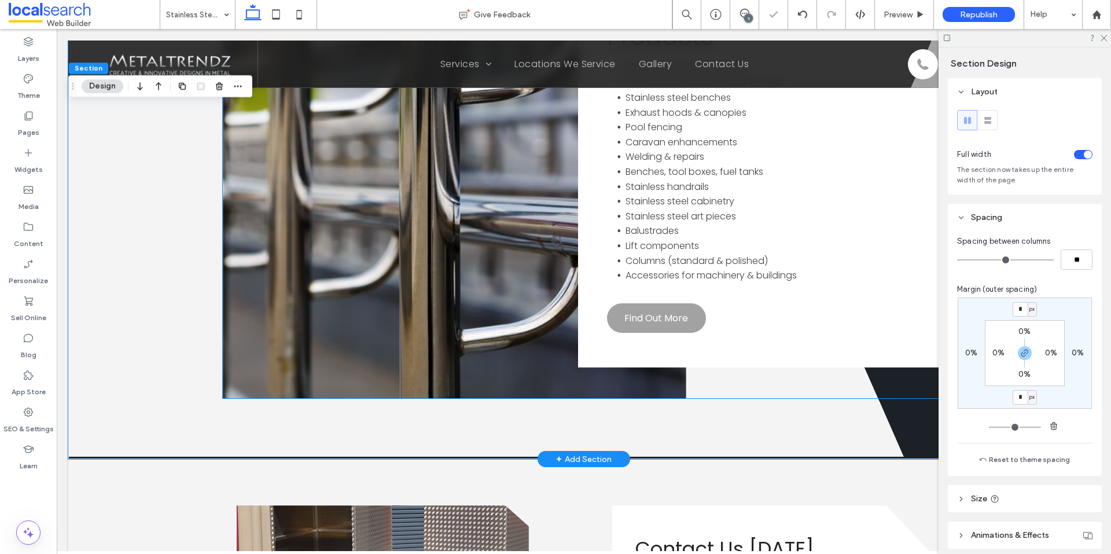
scroll to position [1184, 0]
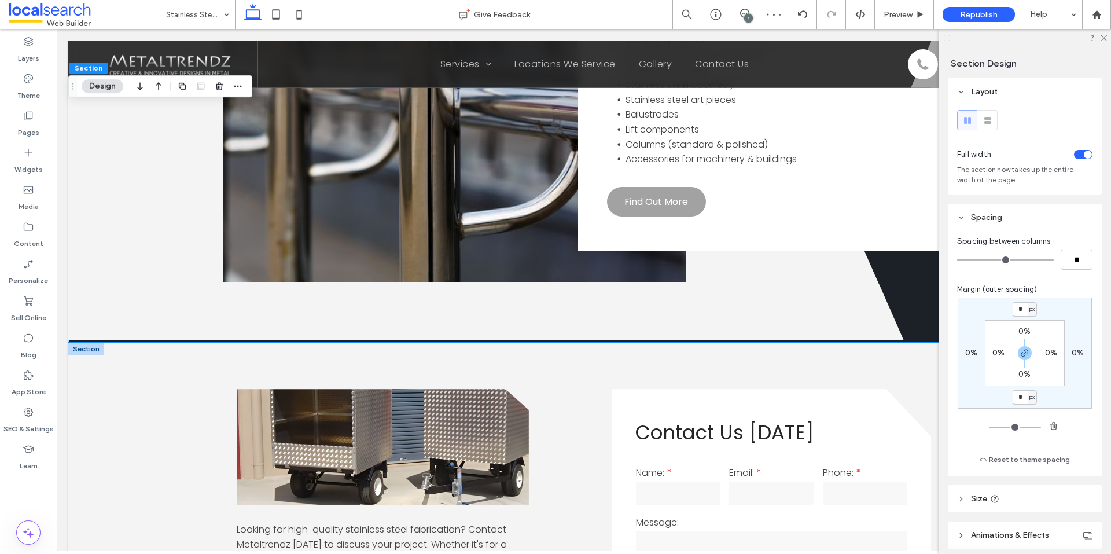
click at [200, 432] on div "Looking for high-quality stainless steel fabrication? Contact Metaltrendz [DATE…" at bounding box center [583, 546] width 1031 height 408
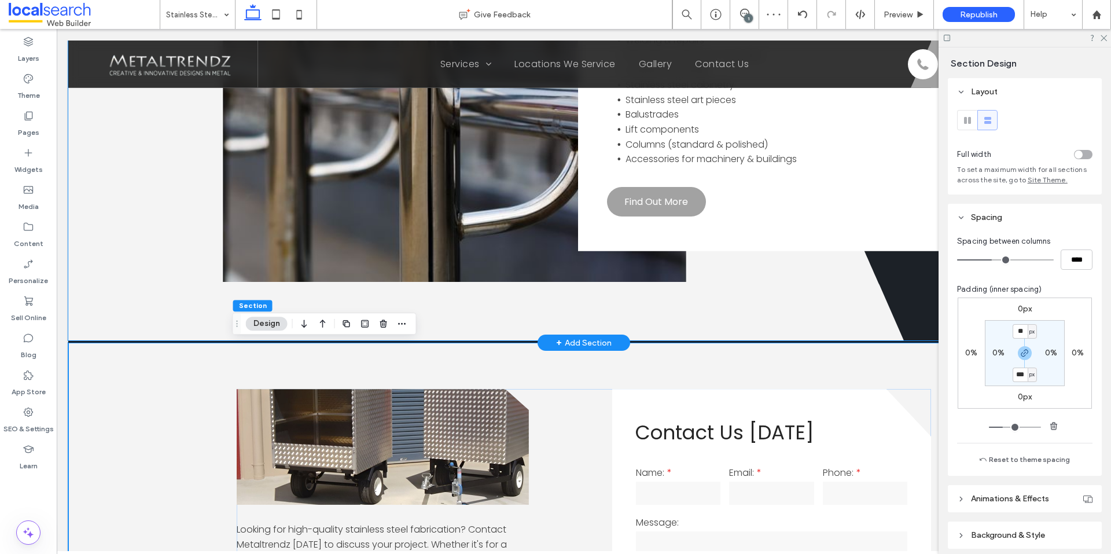
click at [132, 310] on icon at bounding box center [486, 39] width 836 height 603
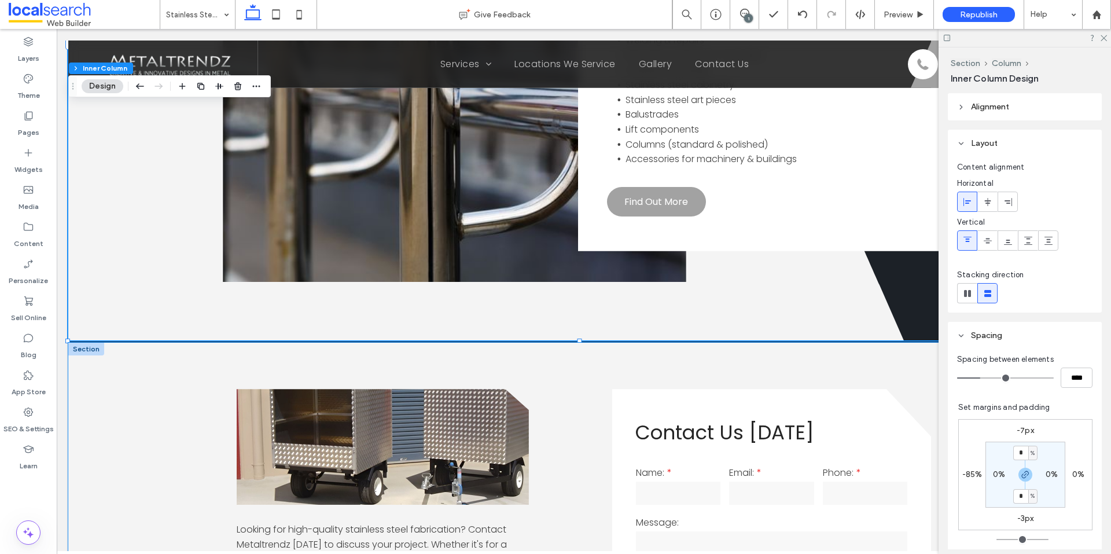
click at [197, 516] on div "Looking for high-quality stainless steel fabrication? Contact Metaltrendz [DATE…" at bounding box center [583, 546] width 1031 height 408
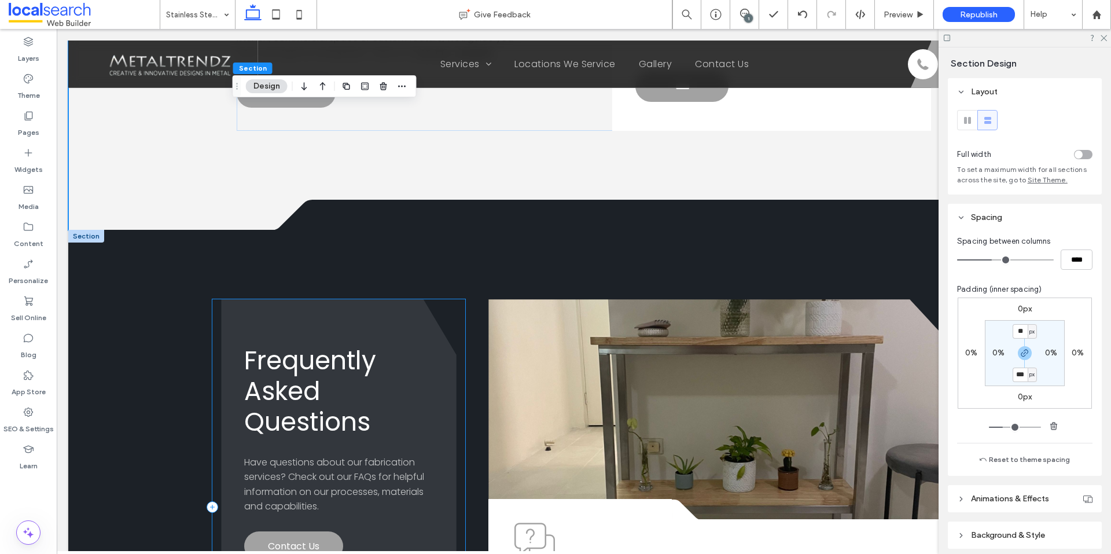
click at [202, 414] on div "Frequently Asked Questions Have questions about our fabrication services? Check…" at bounding box center [583, 507] width 1031 height 554
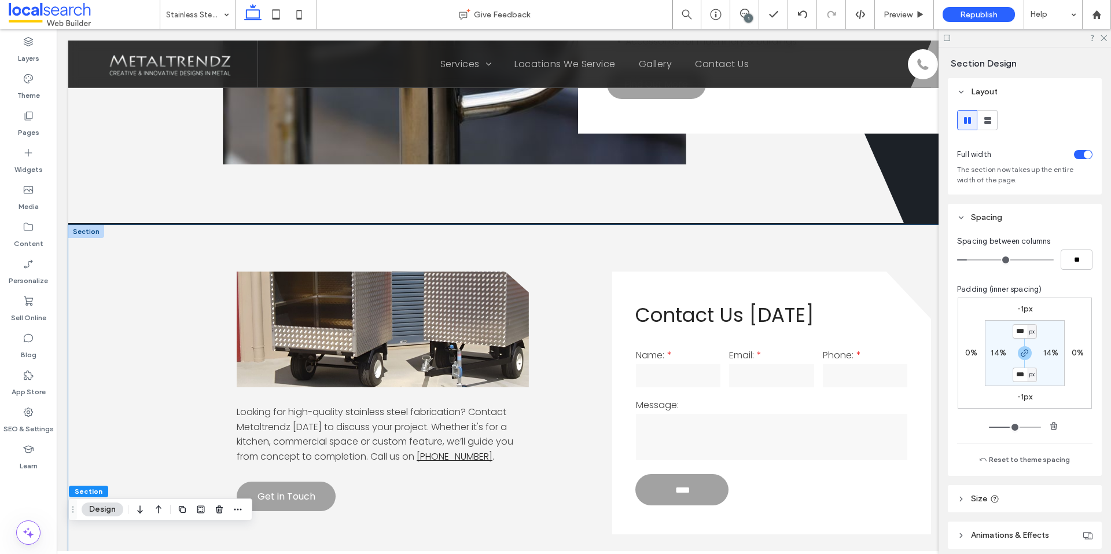
scroll to position [1242, 0]
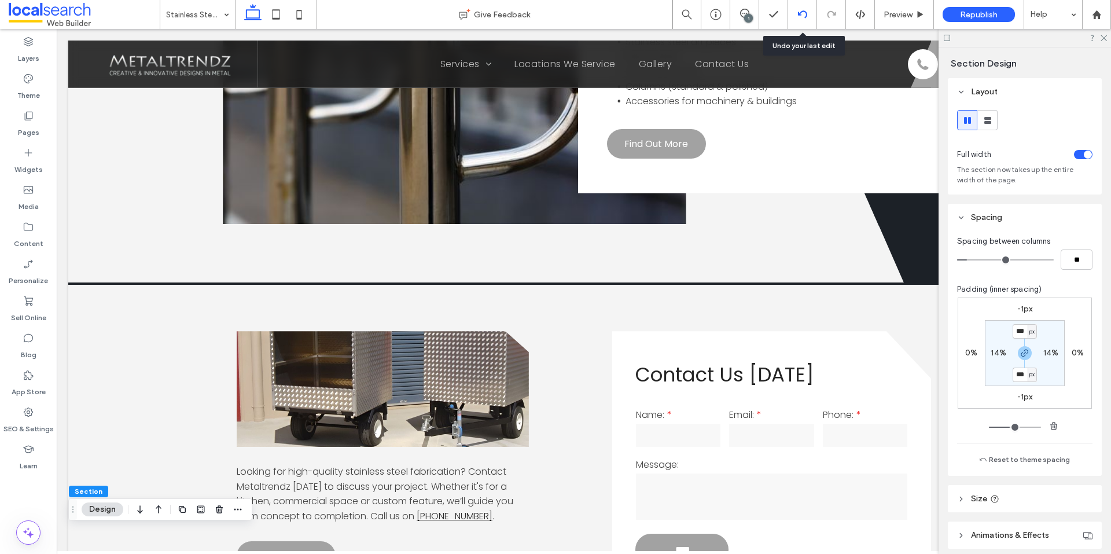
click at [799, 18] on icon at bounding box center [802, 14] width 9 height 9
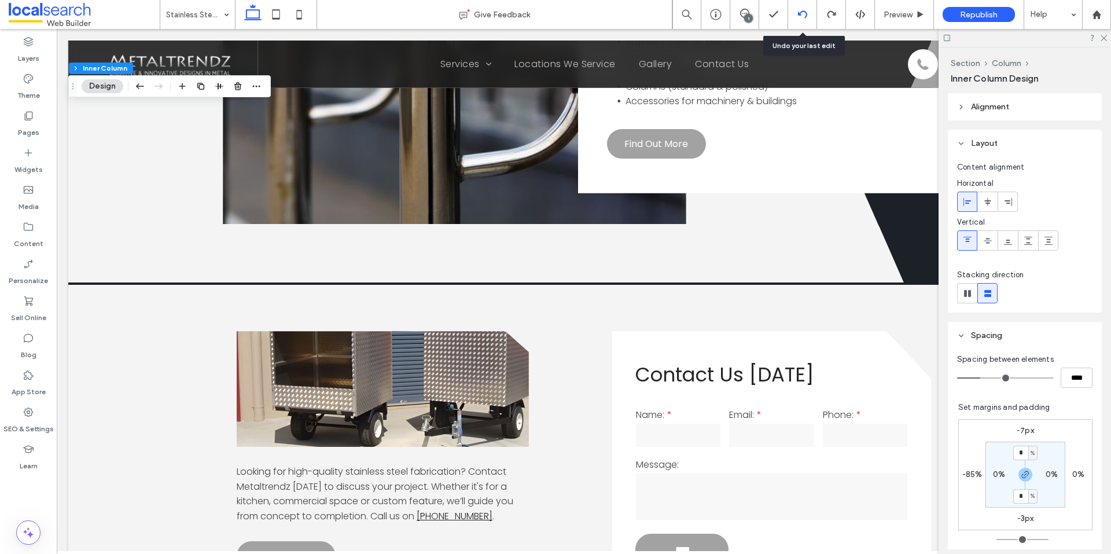
click at [805, 15] on icon at bounding box center [802, 14] width 9 height 9
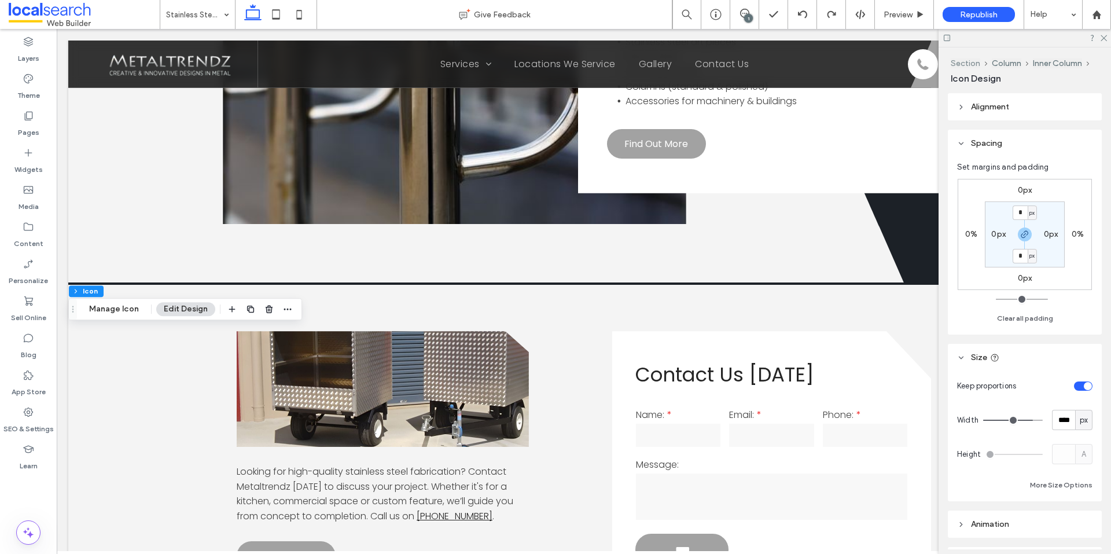
click at [971, 62] on button "Section" at bounding box center [966, 63] width 30 height 10
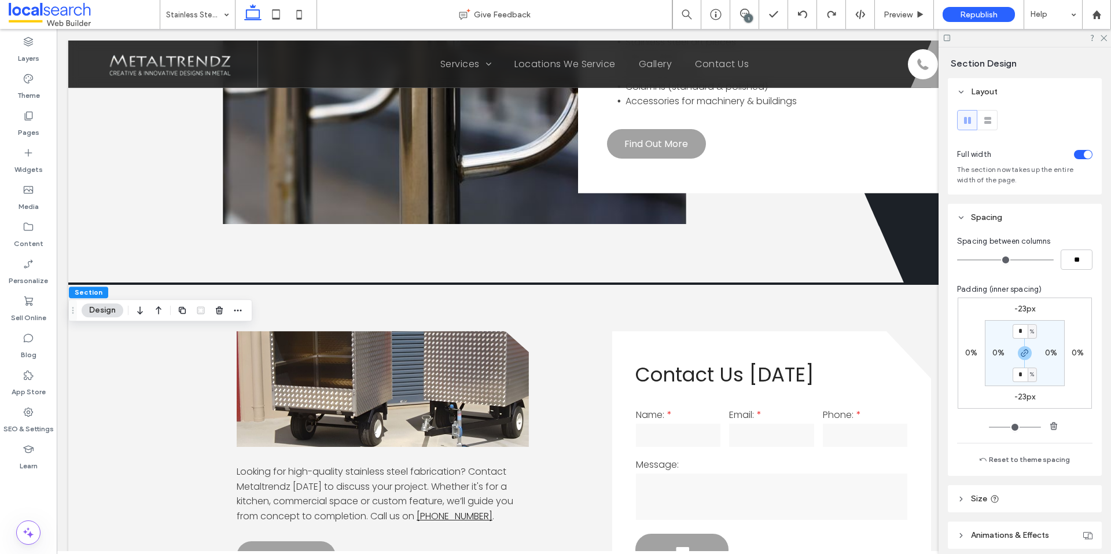
click at [1018, 310] on label "-23px" at bounding box center [1024, 309] width 21 height 10
type input "*"
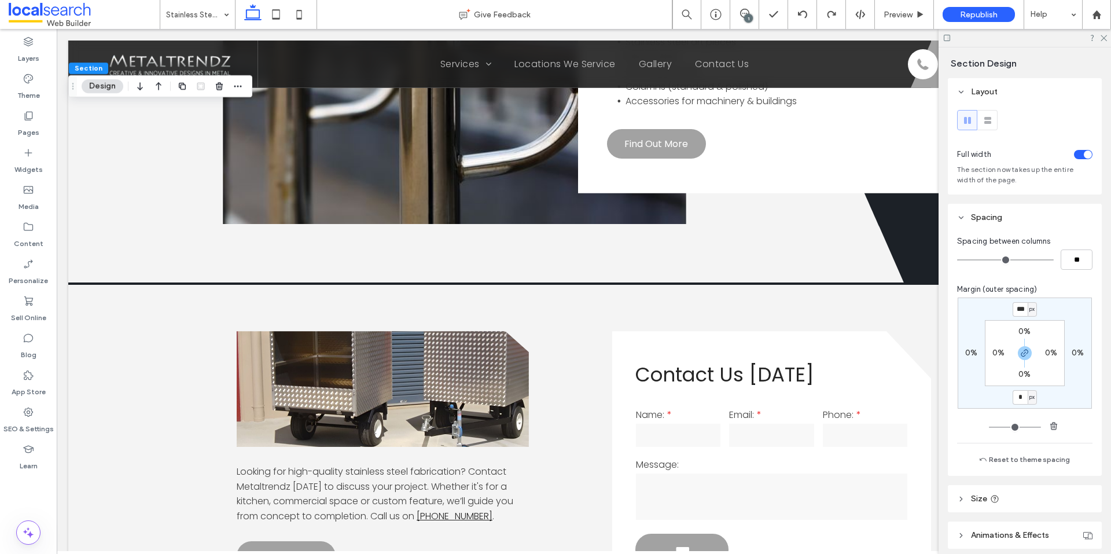
type input "*"
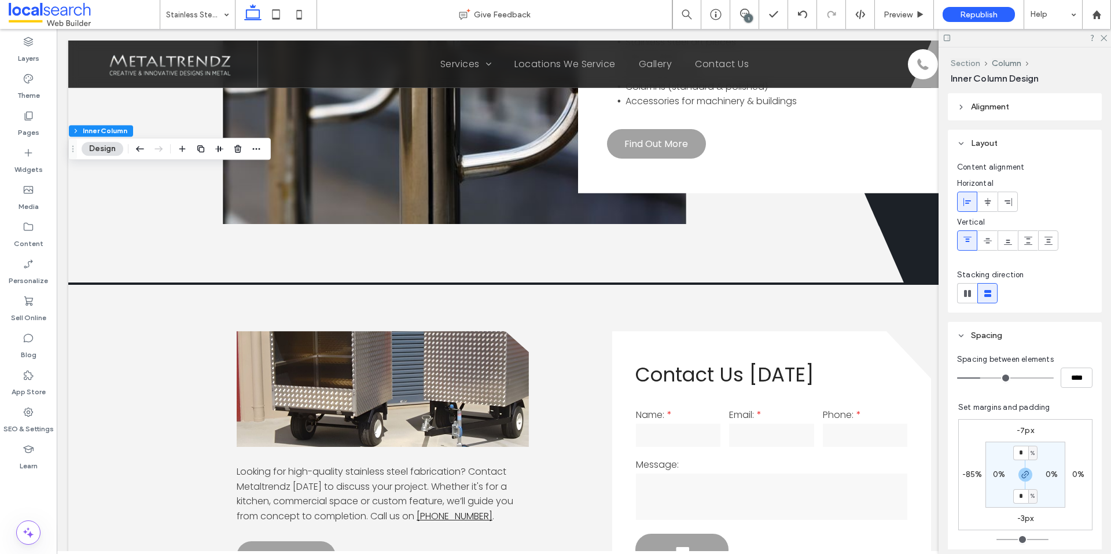
click at [970, 64] on button "Section" at bounding box center [966, 63] width 30 height 10
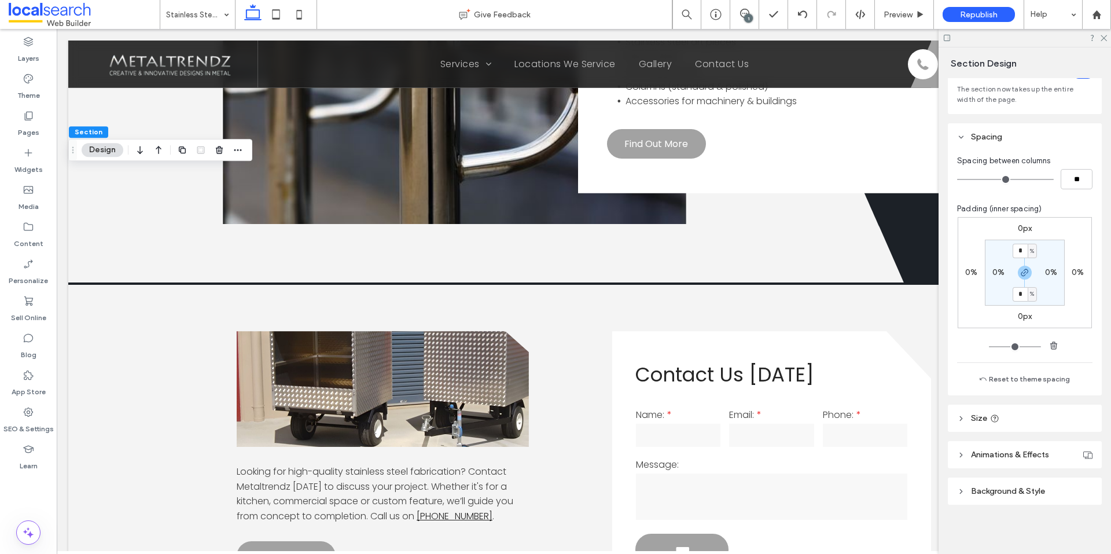
scroll to position [82, 0]
click at [1026, 314] on label "0px" at bounding box center [1025, 315] width 14 height 10
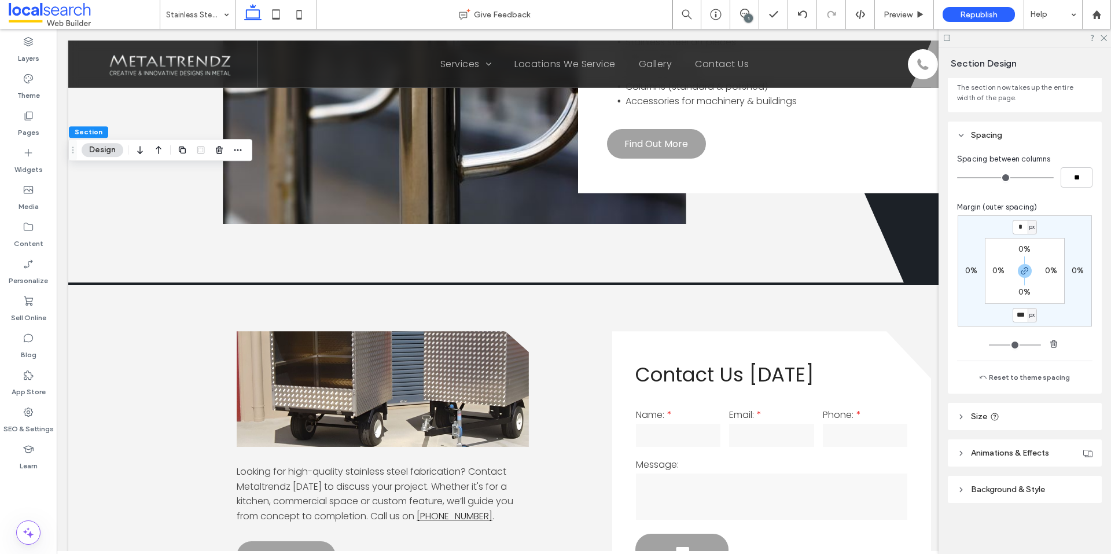
type input "***"
type input "*"
type input "***"
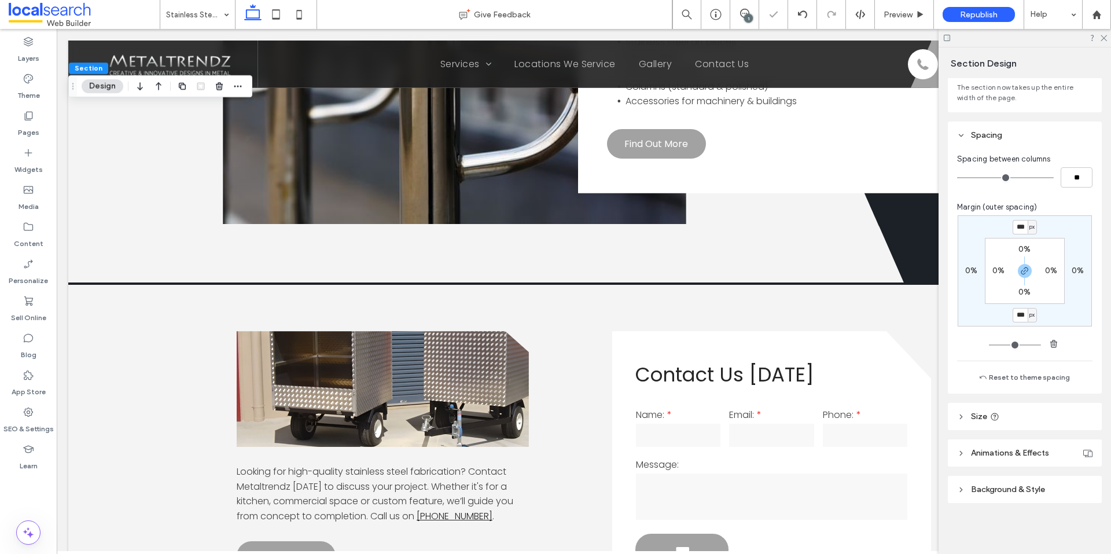
click at [1019, 294] on label "0%" at bounding box center [1024, 292] width 12 height 10
type input "*"
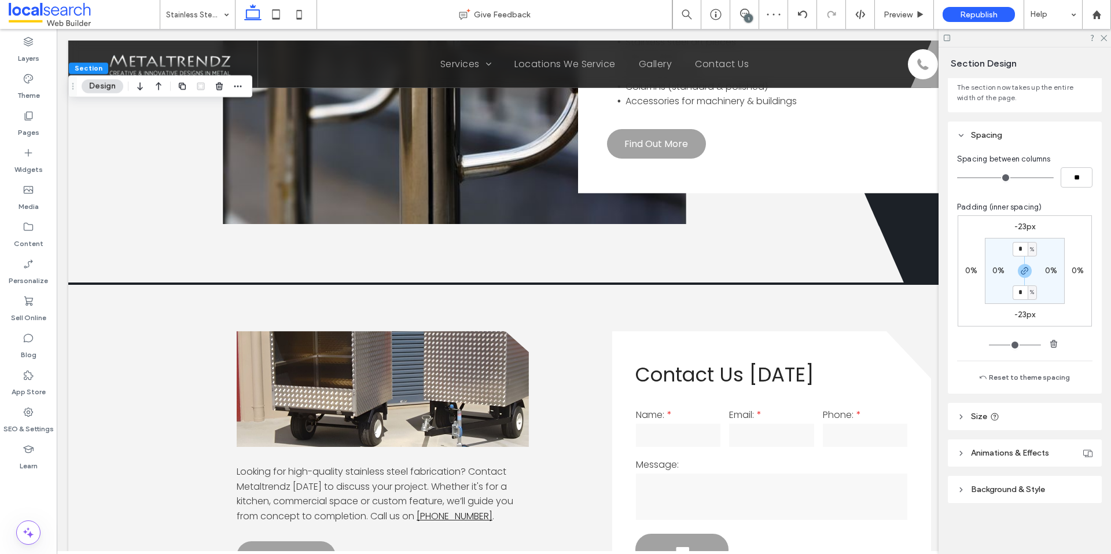
click at [1030, 296] on span "%" at bounding box center [1032, 292] width 4 height 12
click at [1029, 326] on div "%" at bounding box center [1025, 330] width 16 height 20
click at [1022, 296] on input "*" at bounding box center [1019, 292] width 15 height 14
type input "*"
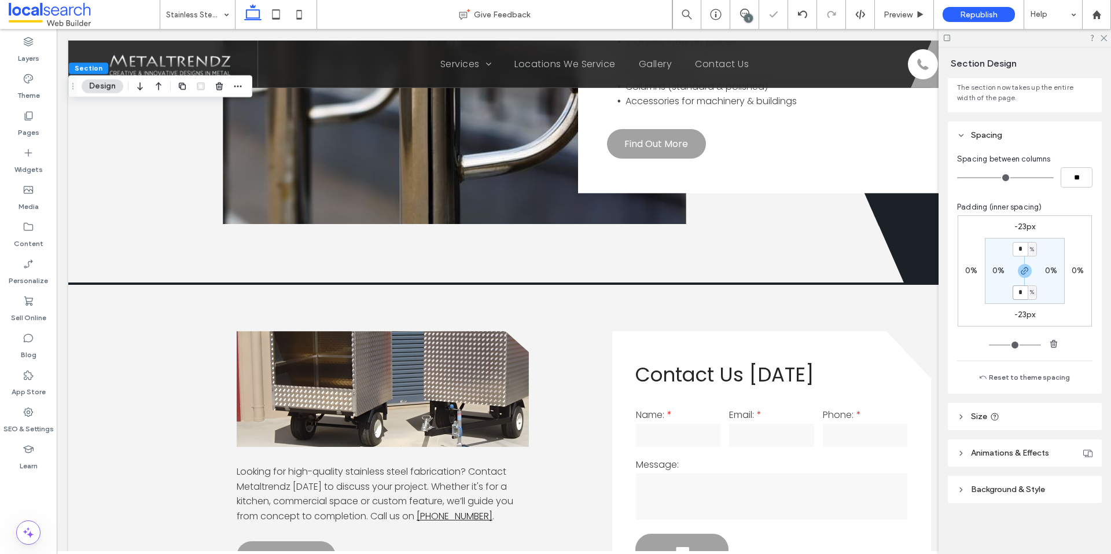
type input "*"
click at [1019, 295] on input "*" at bounding box center [1019, 292] width 15 height 14
type input "*"
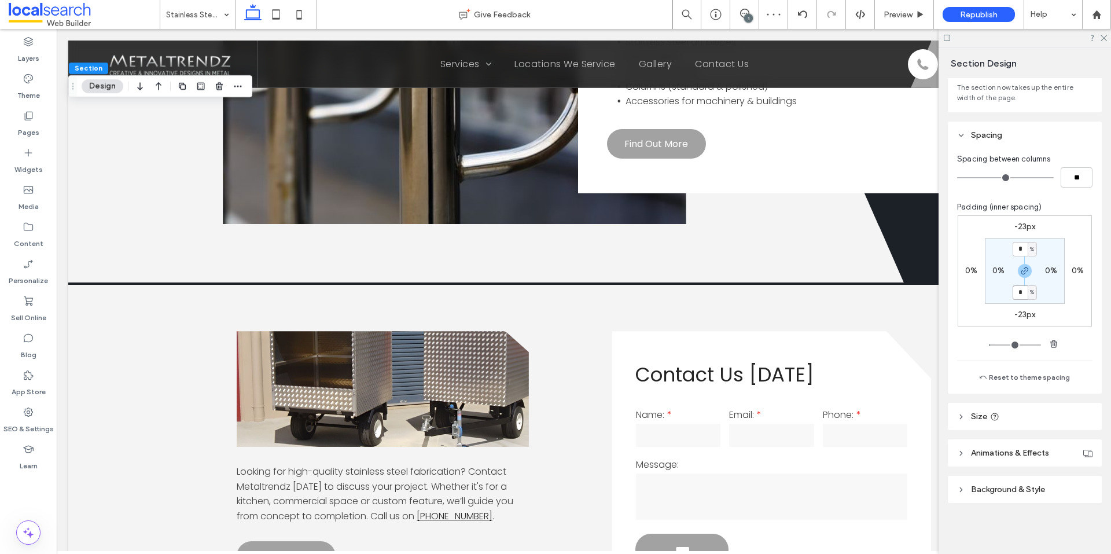
type input "*"
click at [993, 482] on header "Background & Style" at bounding box center [1025, 489] width 154 height 27
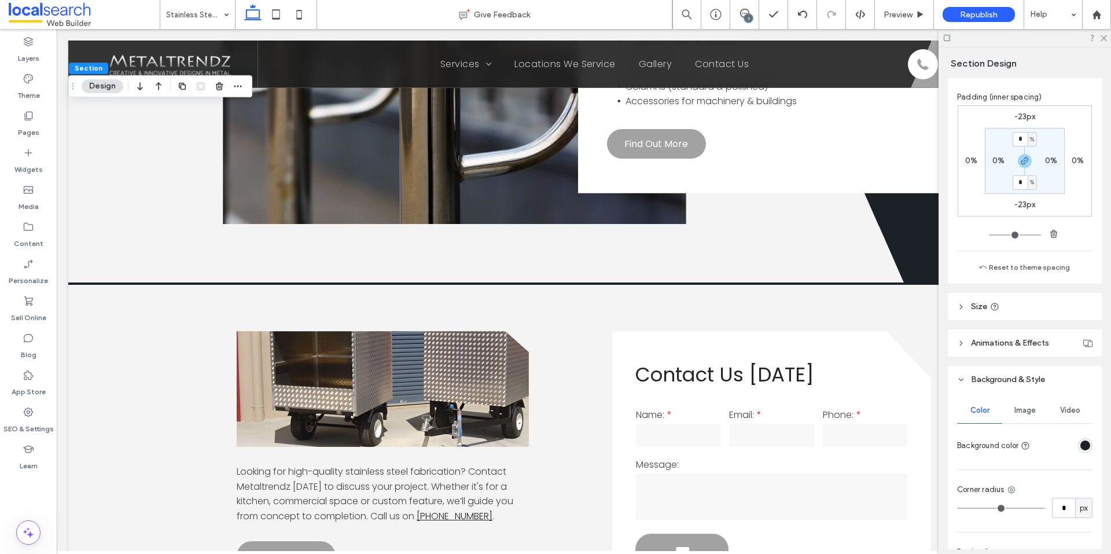
scroll to position [314, 0]
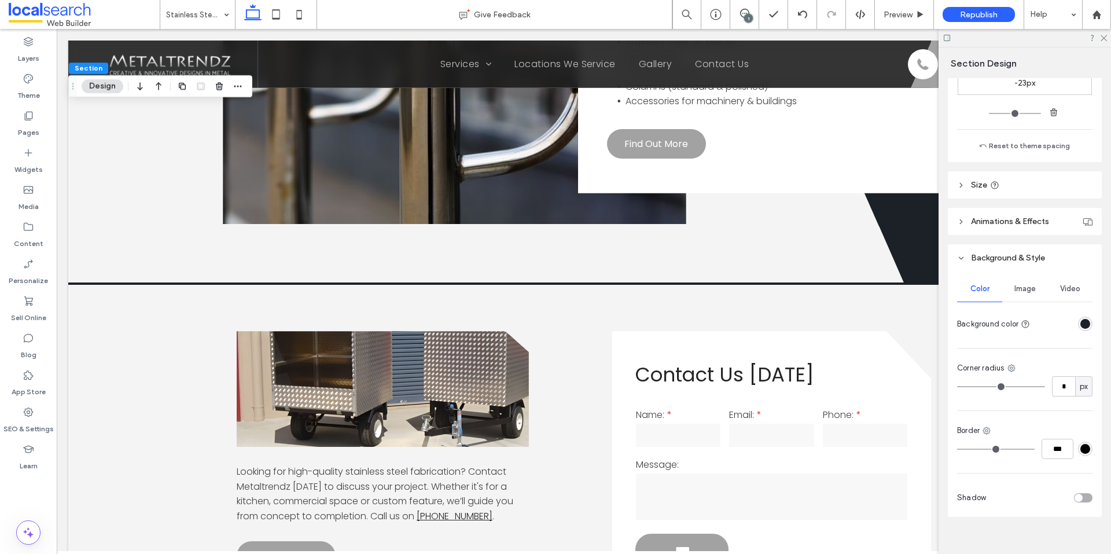
click at [1084, 322] on div "rgba(28,33,39,1)" at bounding box center [1085, 324] width 10 height 10
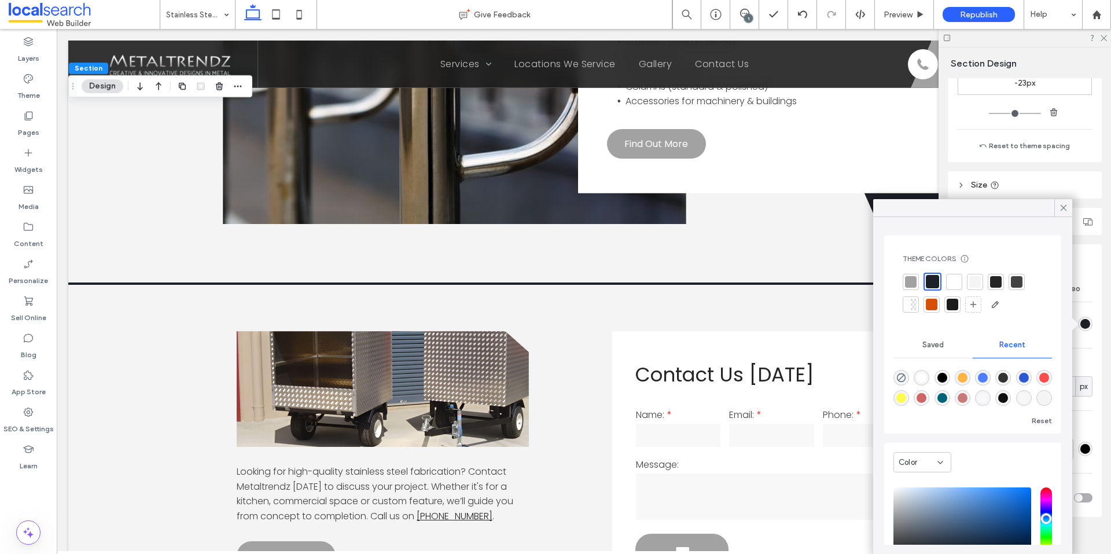
click at [971, 277] on div at bounding box center [975, 282] width 12 height 12
click at [901, 381] on icon "rgba(0, 0, 0, 0)" at bounding box center [901, 378] width 10 height 10
type input "*******"
type input "*"
type input "**"
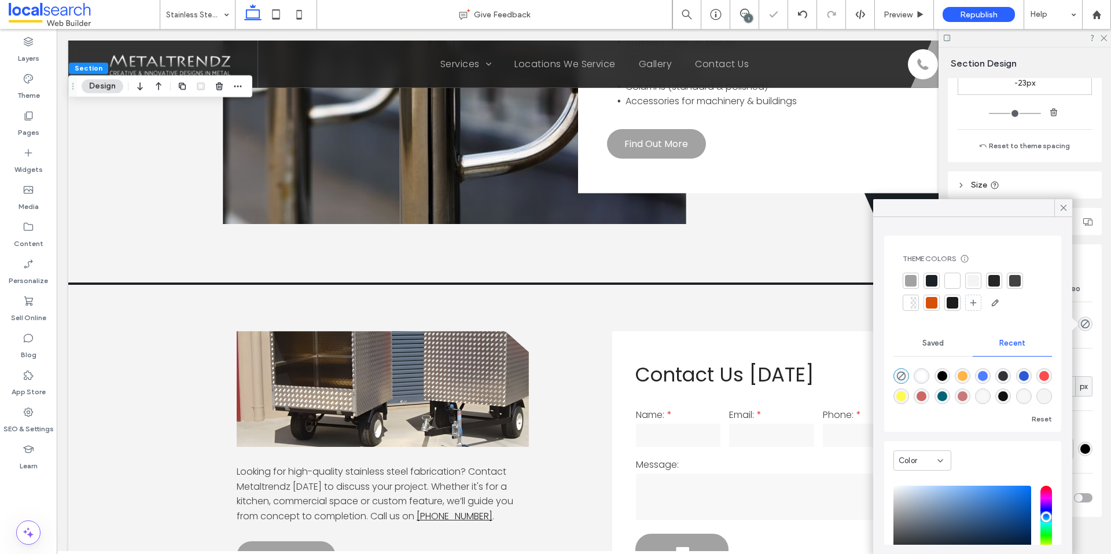
click at [931, 285] on div at bounding box center [932, 281] width 12 height 12
click at [1065, 208] on icon at bounding box center [1063, 207] width 10 height 10
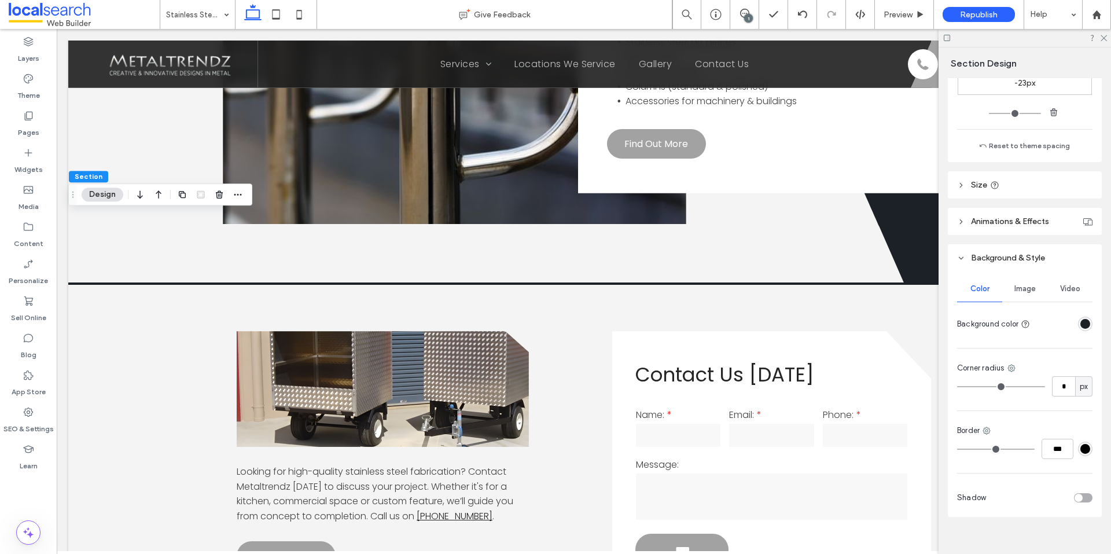
click at [747, 14] on div "1" at bounding box center [748, 18] width 9 height 9
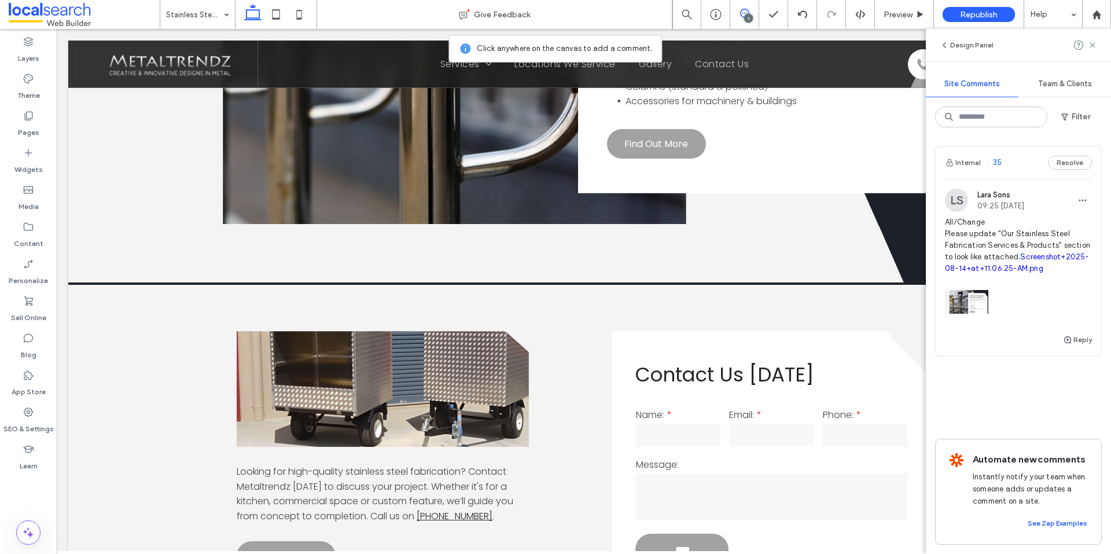
click at [1012, 249] on span "All/Change Please update "Our Stainless Steel Fabrication Services & Products" …" at bounding box center [1018, 245] width 147 height 58
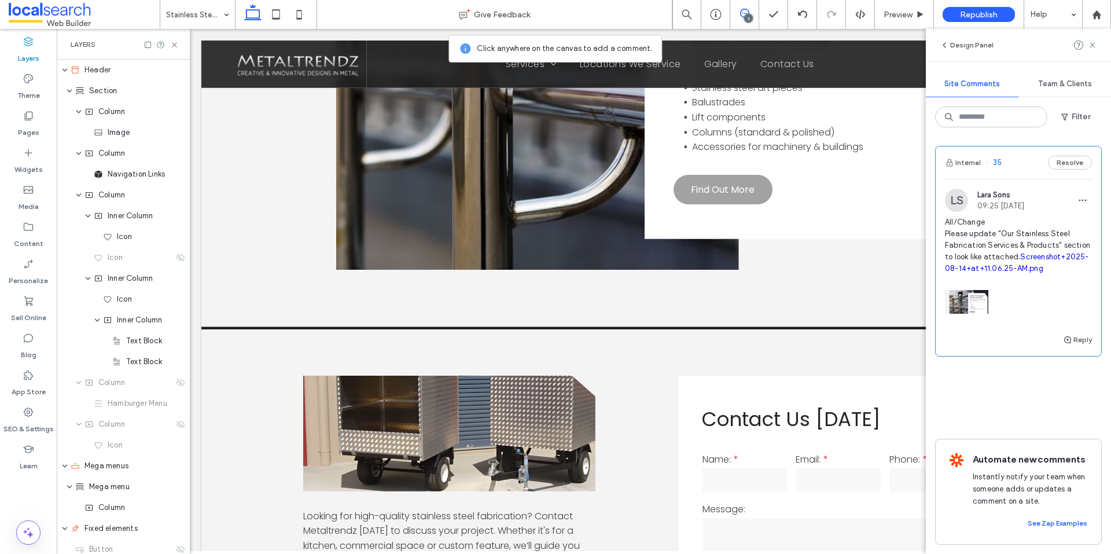
click at [1012, 267] on link "Screenshot+2025-08-14+at+11.06.25-AM.png" at bounding box center [1017, 262] width 144 height 20
click at [177, 45] on icon at bounding box center [174, 44] width 9 height 9
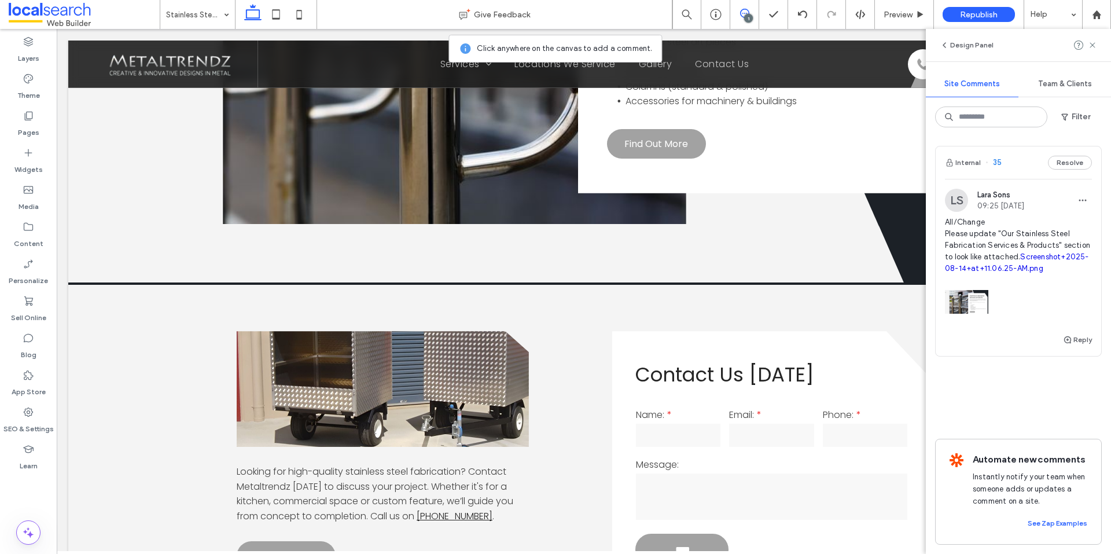
click at [743, 13] on icon at bounding box center [744, 13] width 9 height 9
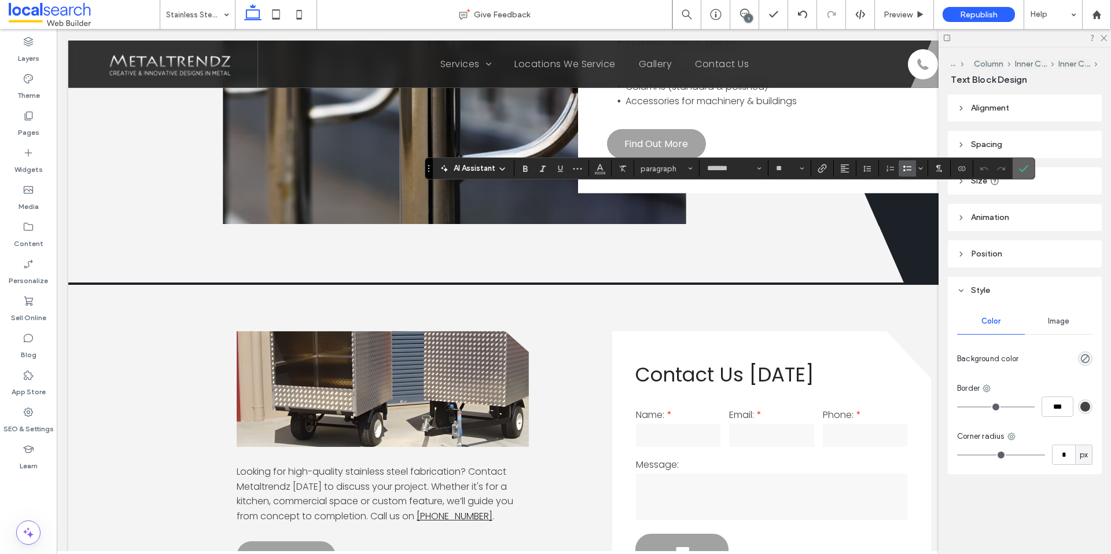
click at [1025, 168] on use "Confirm" at bounding box center [1023, 168] width 9 height 7
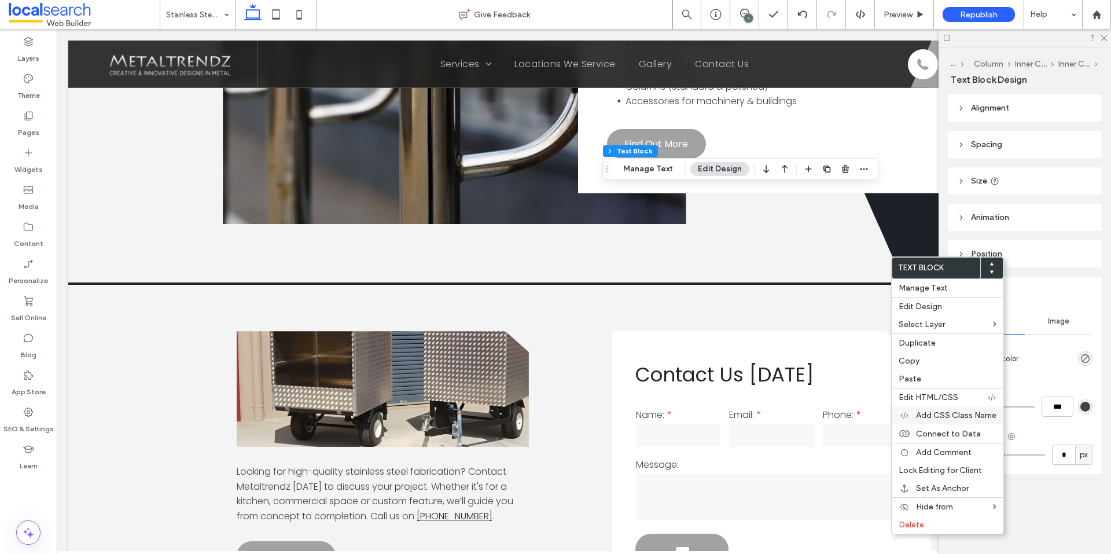
click at [939, 418] on span "Add CSS Class Name" at bounding box center [956, 415] width 80 height 10
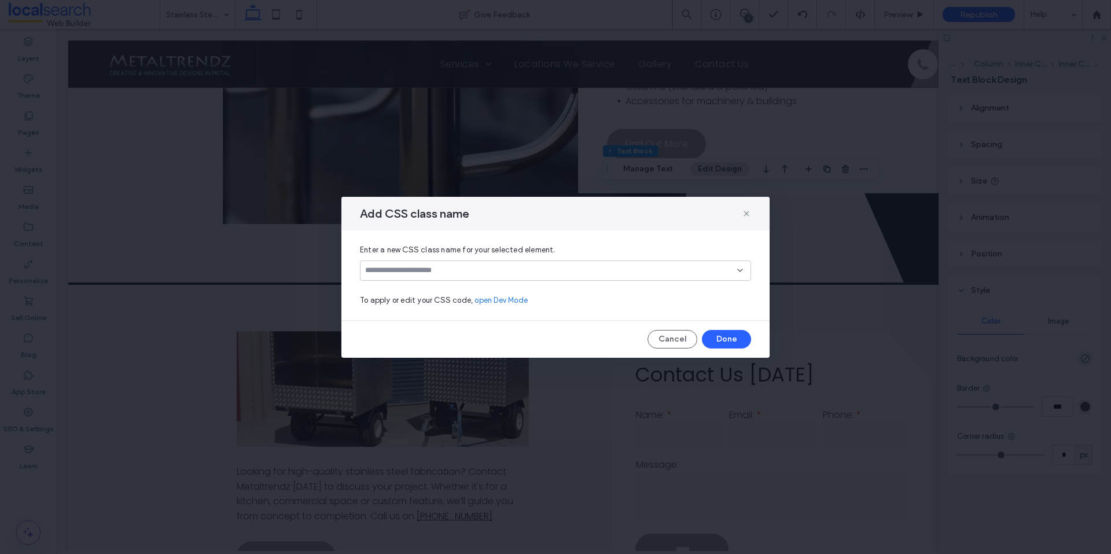
click at [505, 270] on input at bounding box center [551, 270] width 372 height 9
type input "***"
click at [745, 211] on icon at bounding box center [746, 213] width 9 height 9
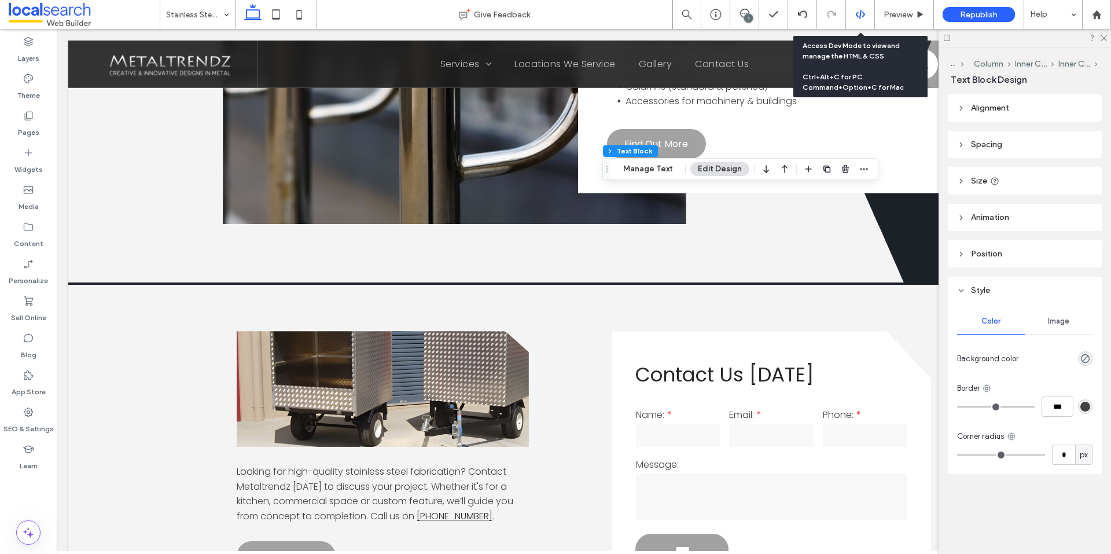
click at [867, 14] on div at bounding box center [860, 14] width 28 height 10
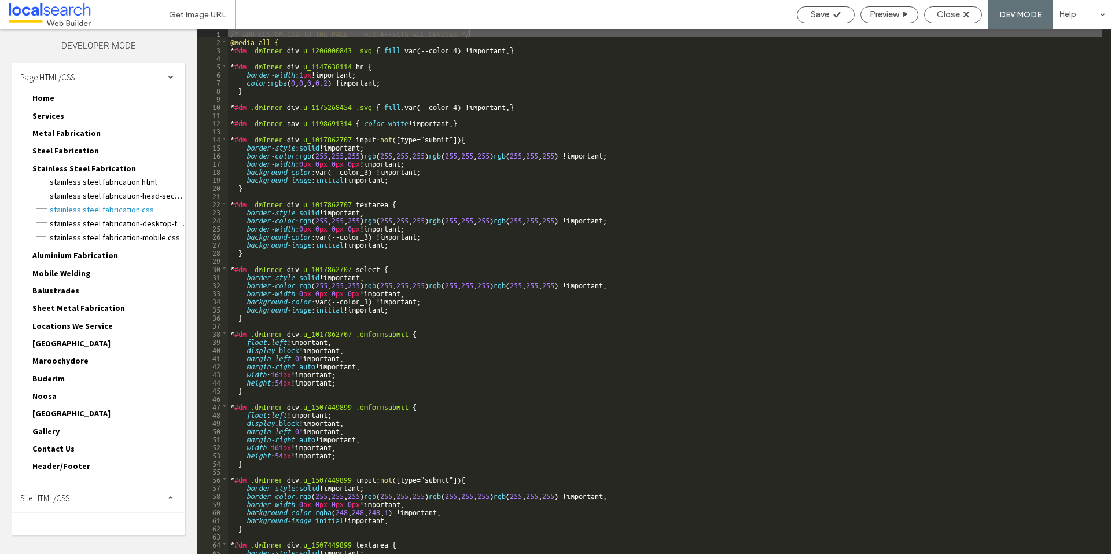
click at [112, 488] on div "Site HTML/CSS" at bounding box center [99, 497] width 174 height 29
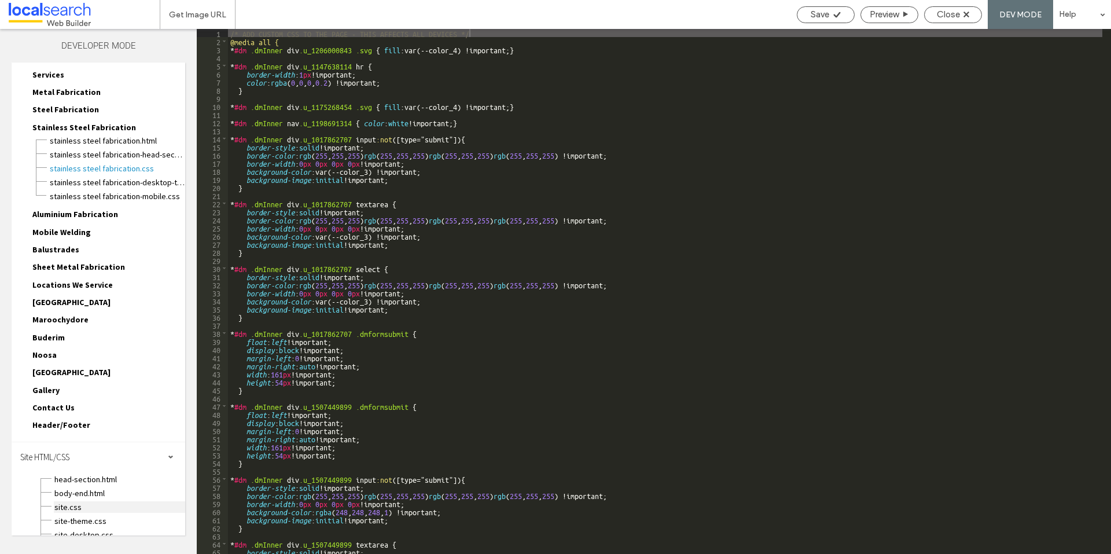
scroll to position [82, 0]
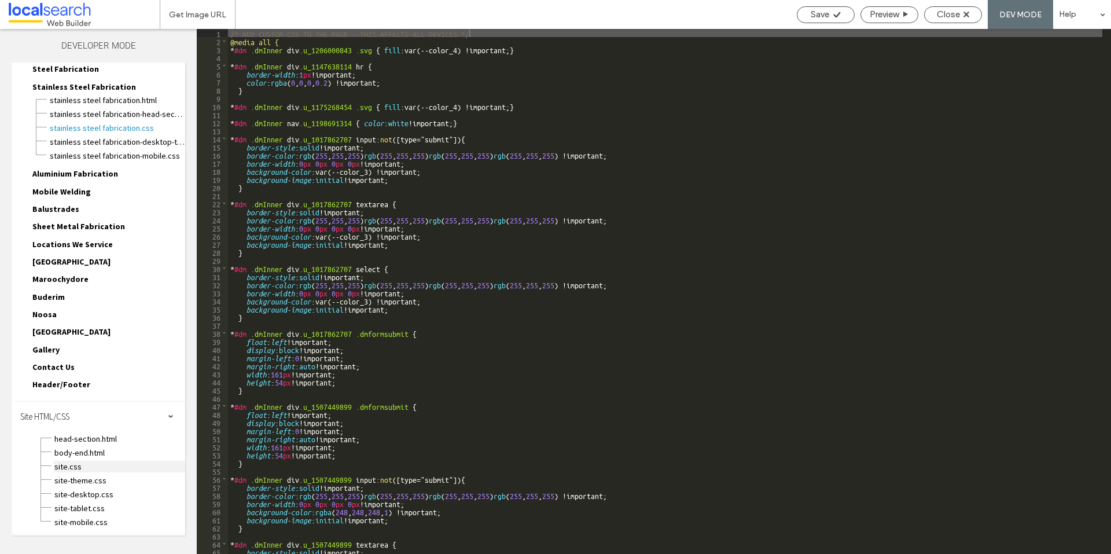
click at [101, 469] on span "site.css" at bounding box center [119, 467] width 131 height 12
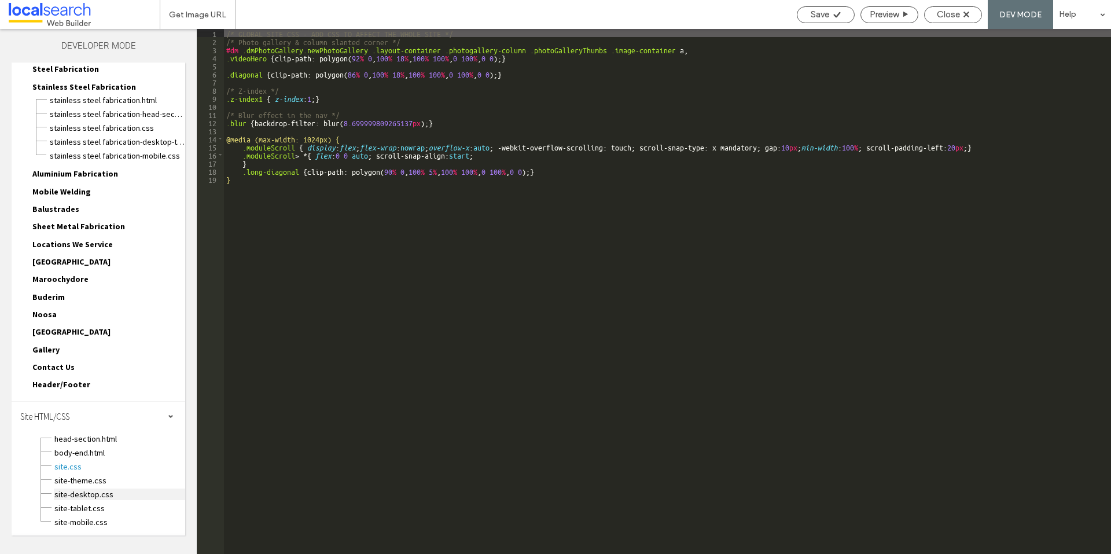
click at [65, 492] on span "site-desktop.css" at bounding box center [119, 494] width 131 height 12
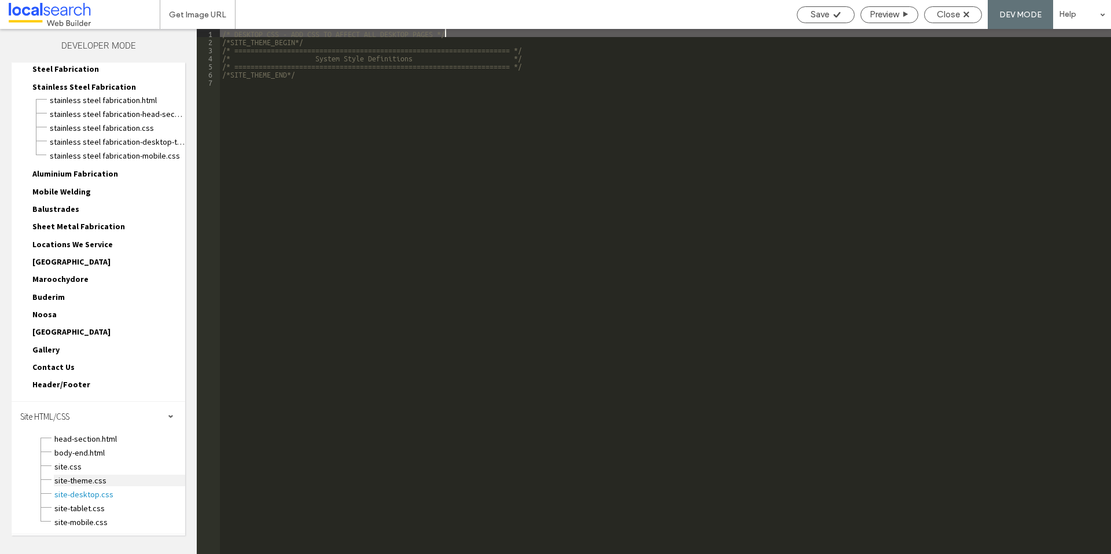
click at [72, 479] on span "site-theme.css" at bounding box center [119, 480] width 131 height 12
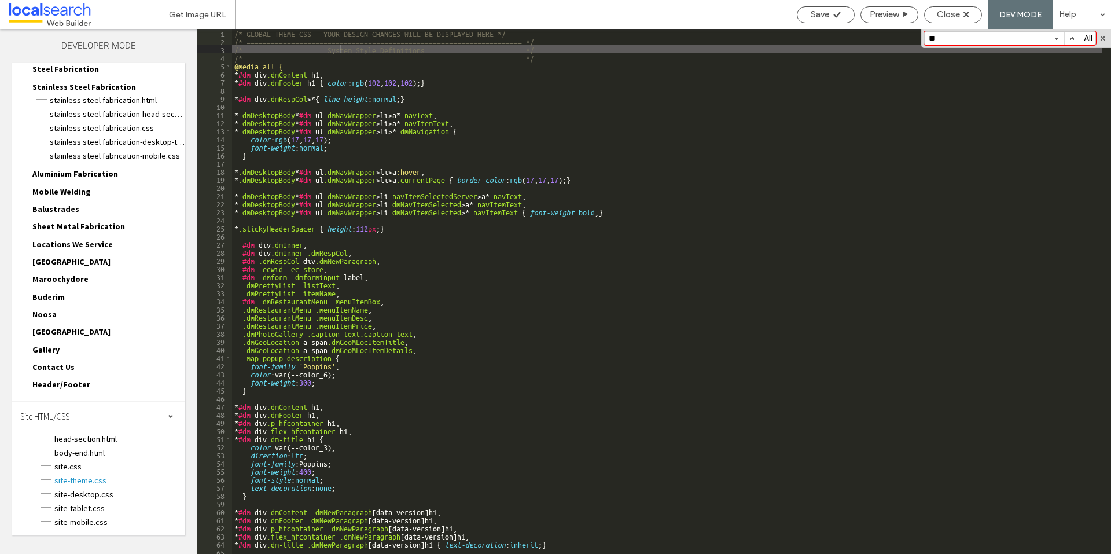
type input "*"
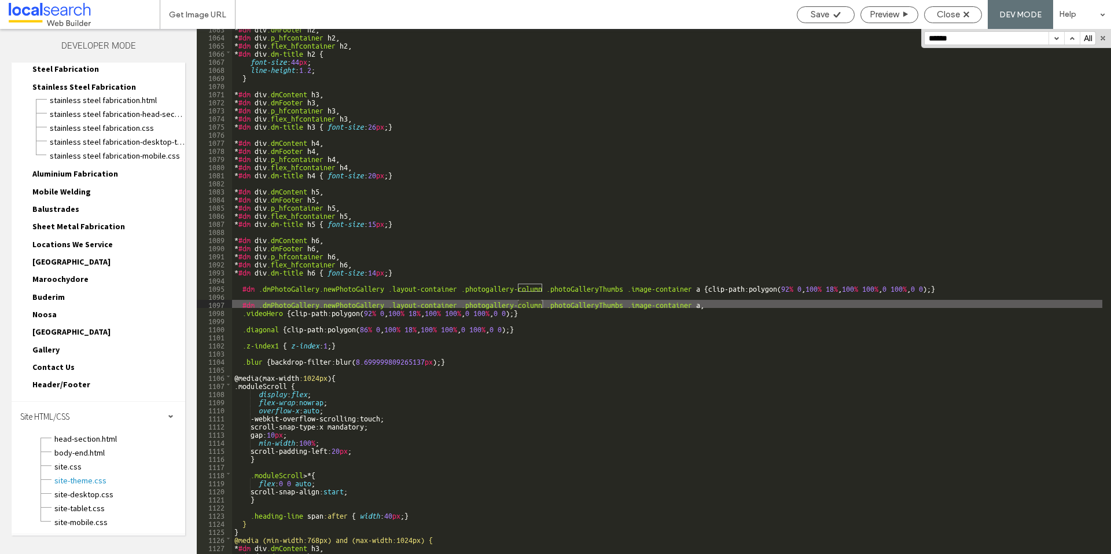
scroll to position [9571, 0]
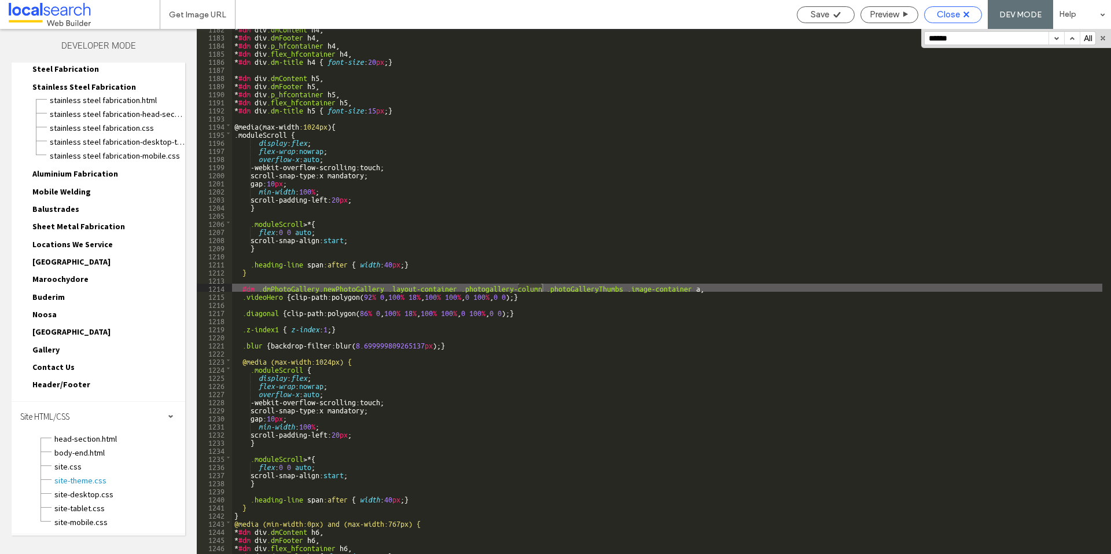
type input "******"
click at [946, 16] on span "Close" at bounding box center [948, 14] width 23 height 10
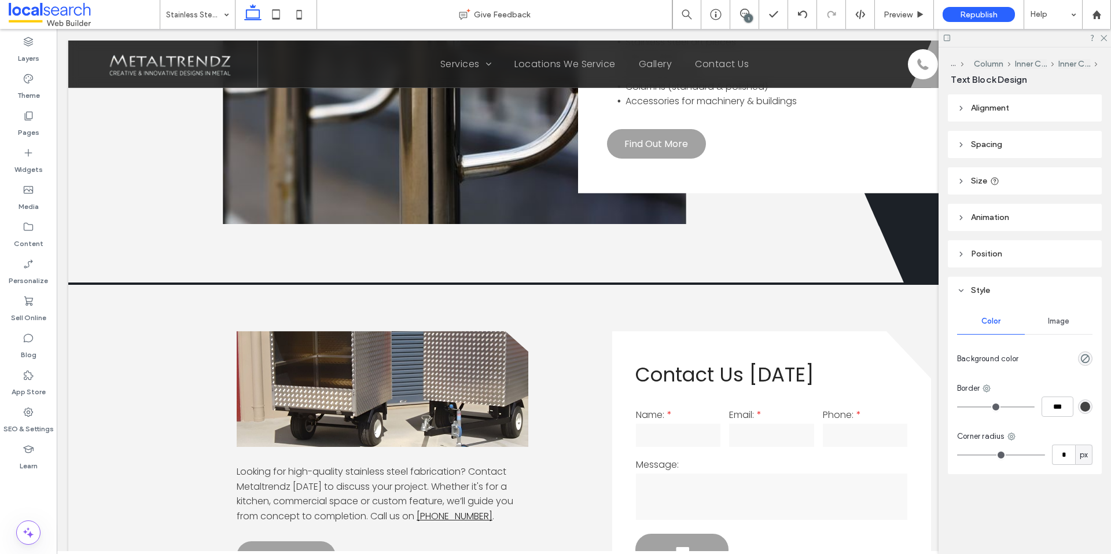
type input "*******"
type input "**"
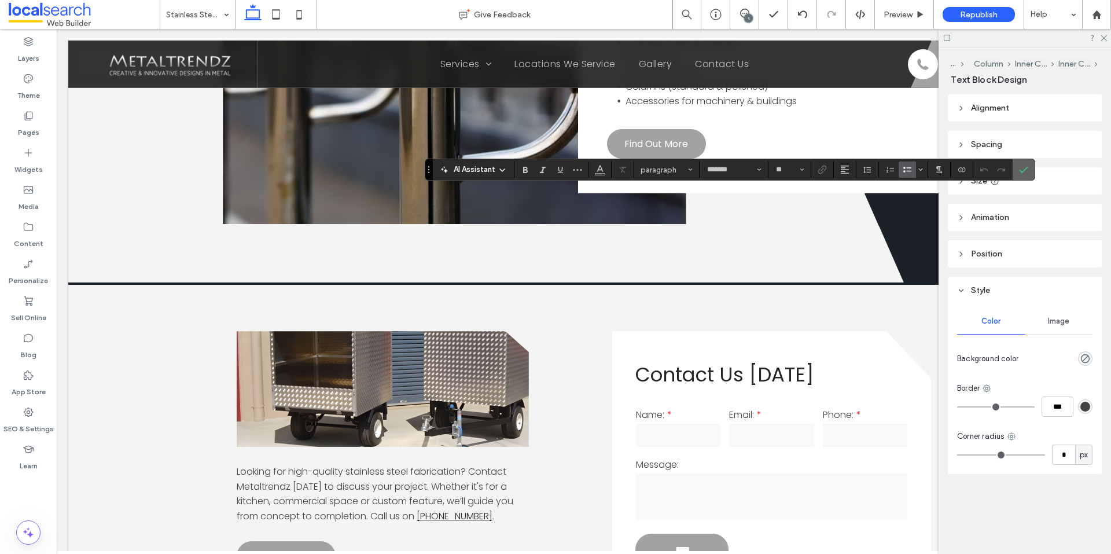
click at [1019, 167] on icon "Confirm" at bounding box center [1023, 169] width 9 height 9
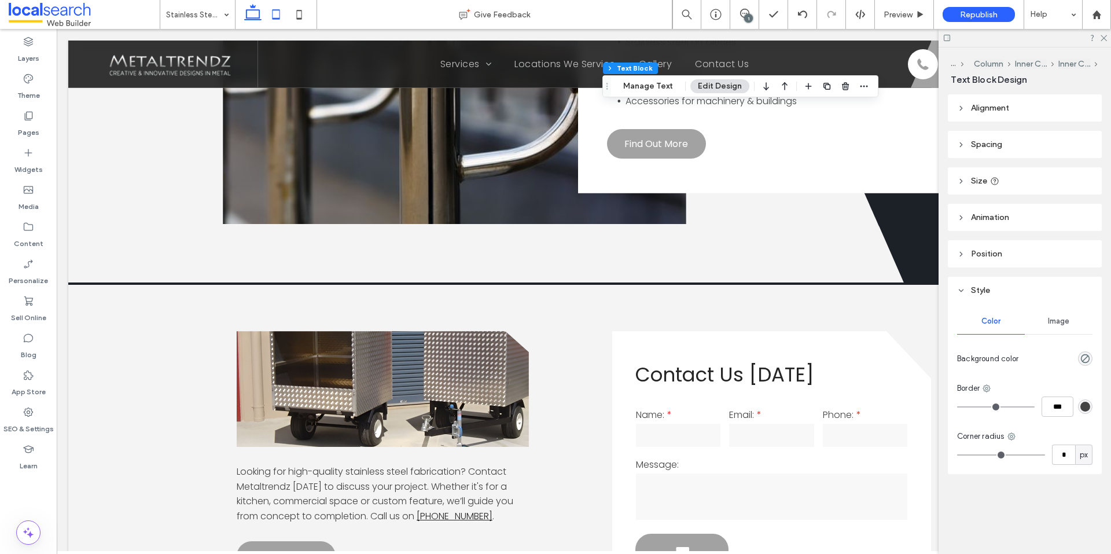
click at [277, 19] on use at bounding box center [276, 14] width 8 height 10
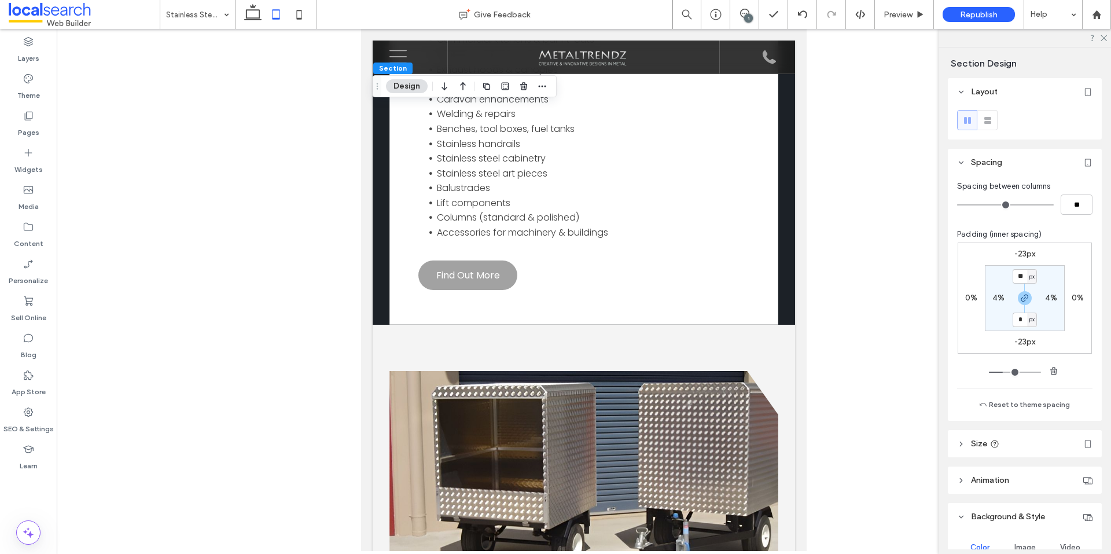
click at [1021, 339] on label "-23px" at bounding box center [1024, 342] width 21 height 10
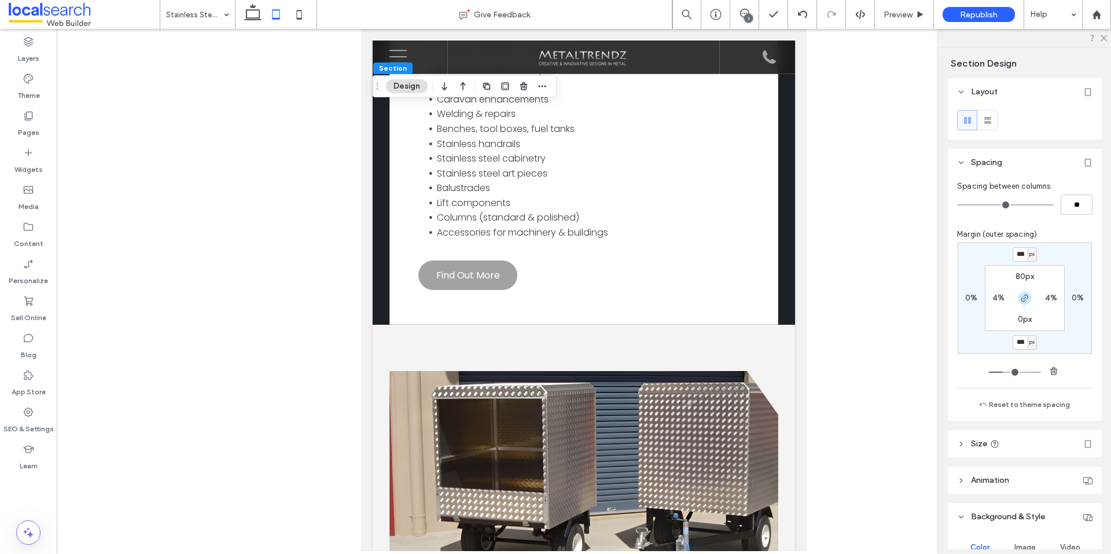
click at [1027, 296] on span "button" at bounding box center [1025, 298] width 14 height 14
type input "*"
click at [1017, 333] on div "-23px 0% *** px 0% 80px 4% 0px 4%" at bounding box center [1024, 297] width 134 height 111
click at [1021, 343] on input "***" at bounding box center [1019, 342] width 15 height 14
type input "*"
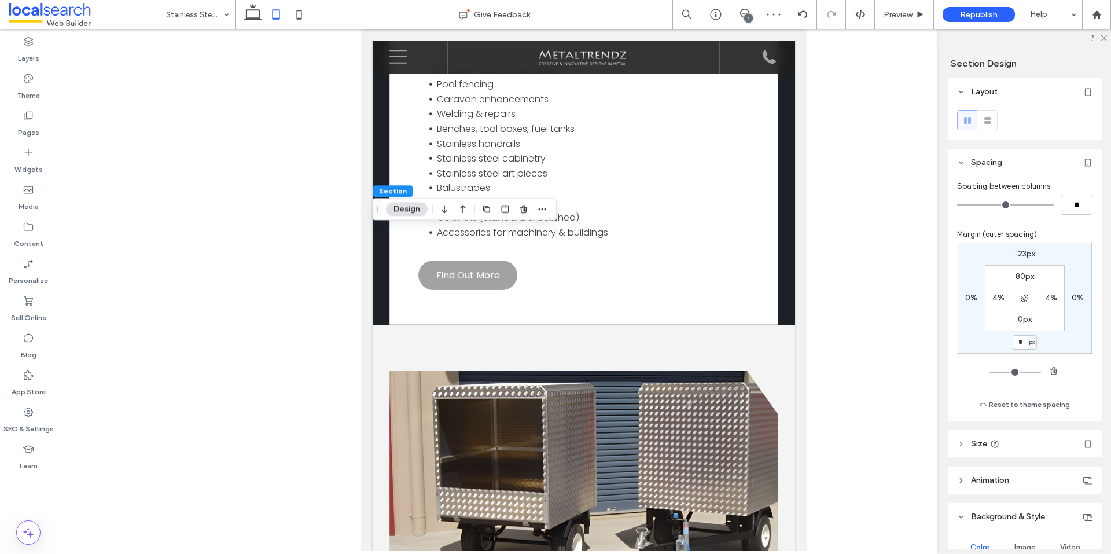
click at [1019, 247] on div "-23px 0% * px 0% 80px 4% 0px 4%" at bounding box center [1024, 297] width 134 height 111
click at [1023, 254] on label "-23px" at bounding box center [1024, 254] width 21 height 10
type input "*"
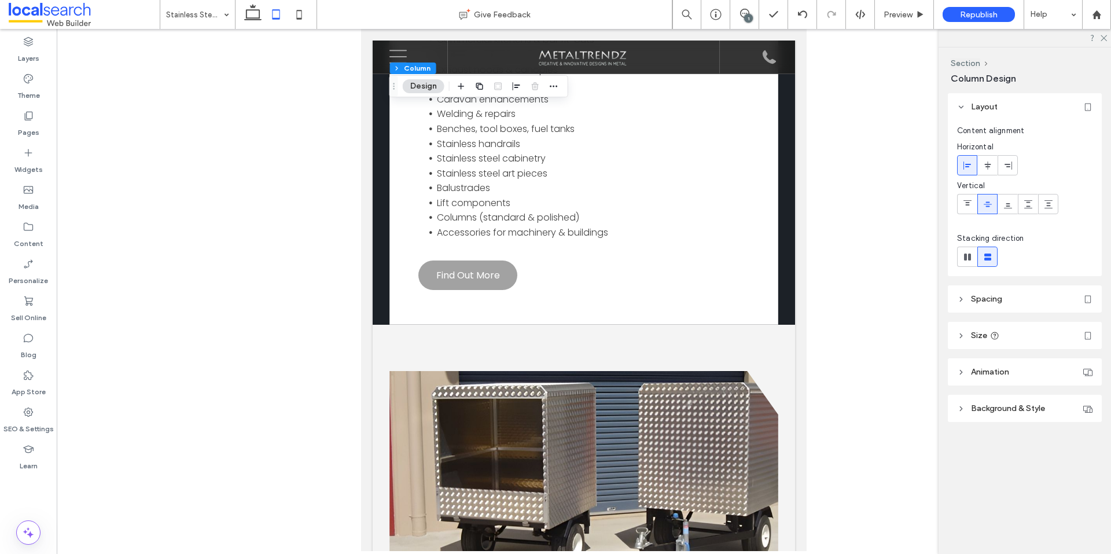
click at [1001, 293] on header "Spacing" at bounding box center [1025, 298] width 154 height 27
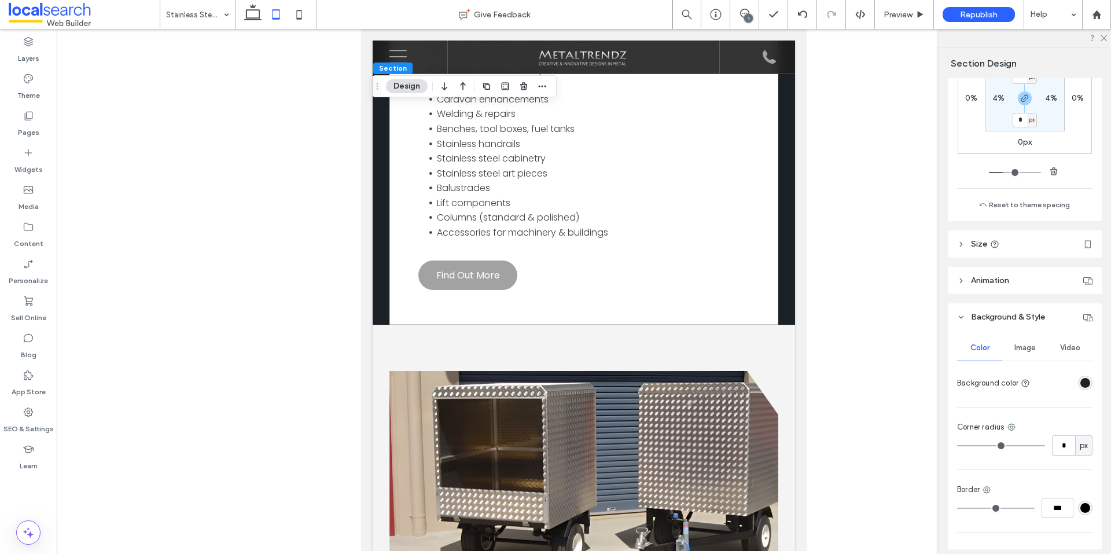
scroll to position [157, 0]
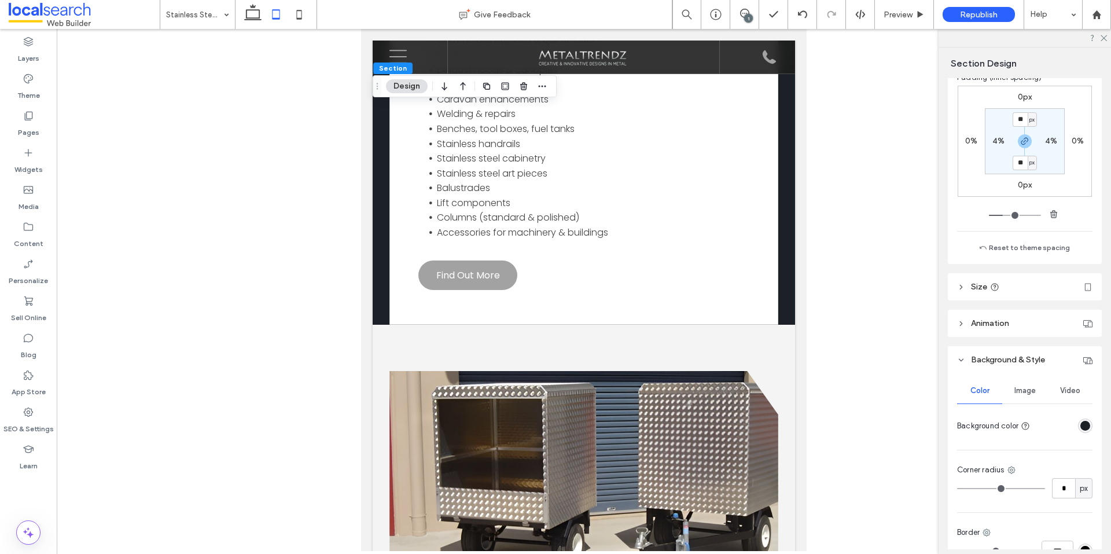
type input "**"
click at [299, 10] on icon at bounding box center [299, 14] width 23 height 23
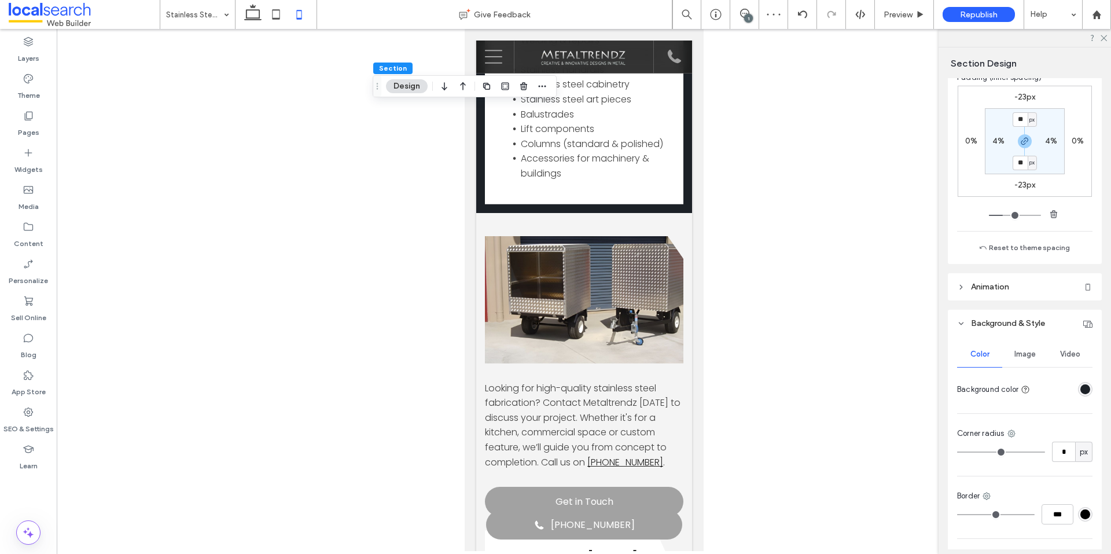
type input "**"
type input "*"
click at [1023, 183] on label "-23px" at bounding box center [1024, 185] width 21 height 10
type input "*"
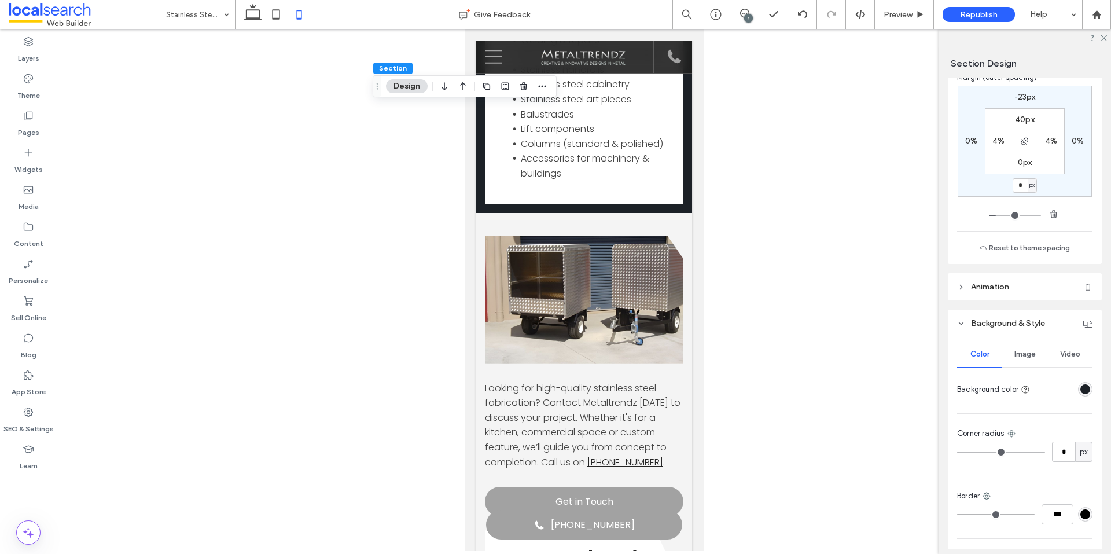
type input "*"
click at [1018, 94] on label "-23px" at bounding box center [1024, 97] width 21 height 10
type input "*"
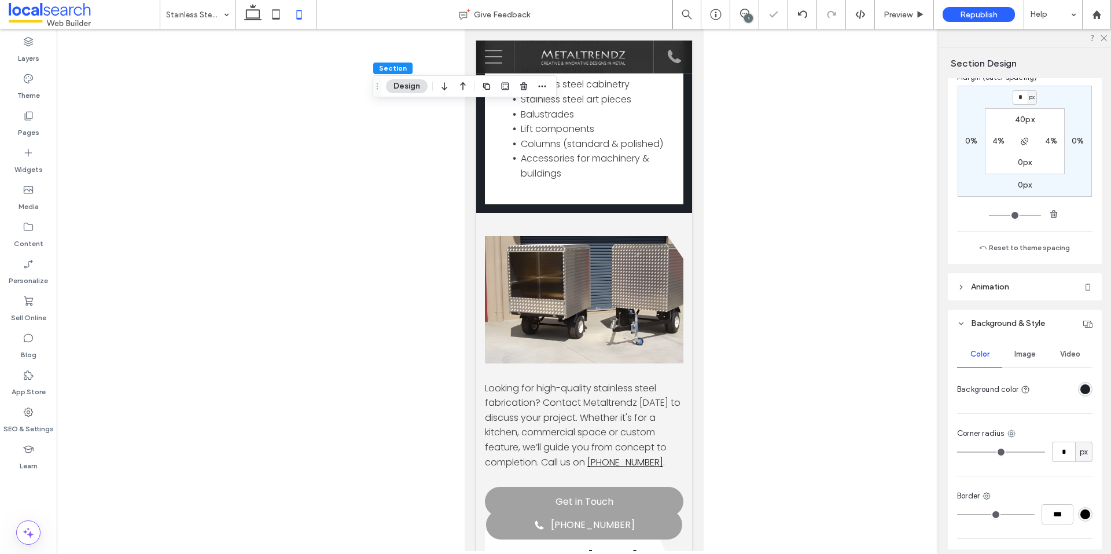
click at [1018, 159] on label "0px" at bounding box center [1025, 162] width 14 height 10
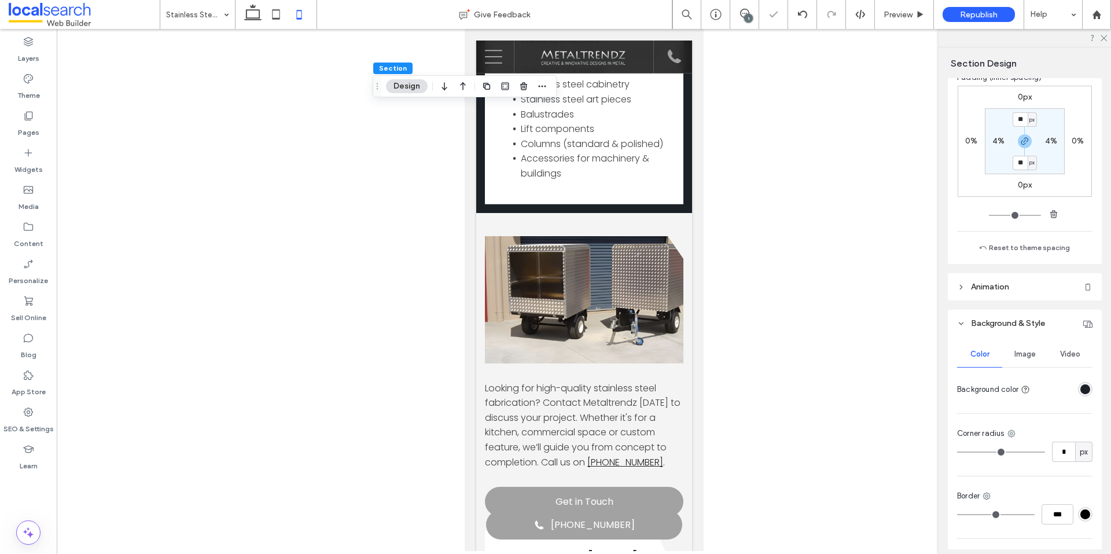
type input "**"
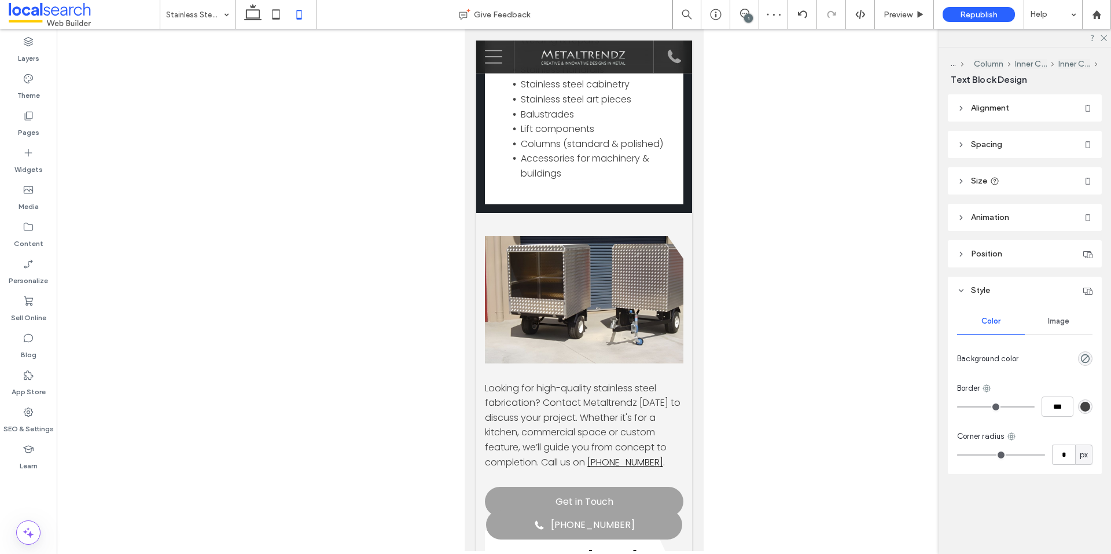
type input "*******"
type input "**"
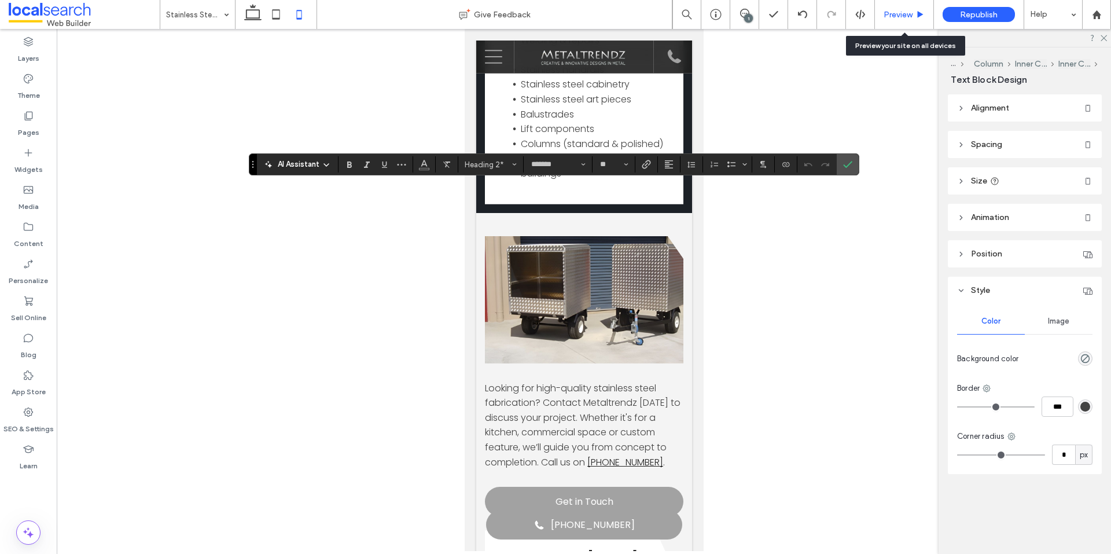
click at [894, 19] on span "Preview" at bounding box center [897, 15] width 29 height 10
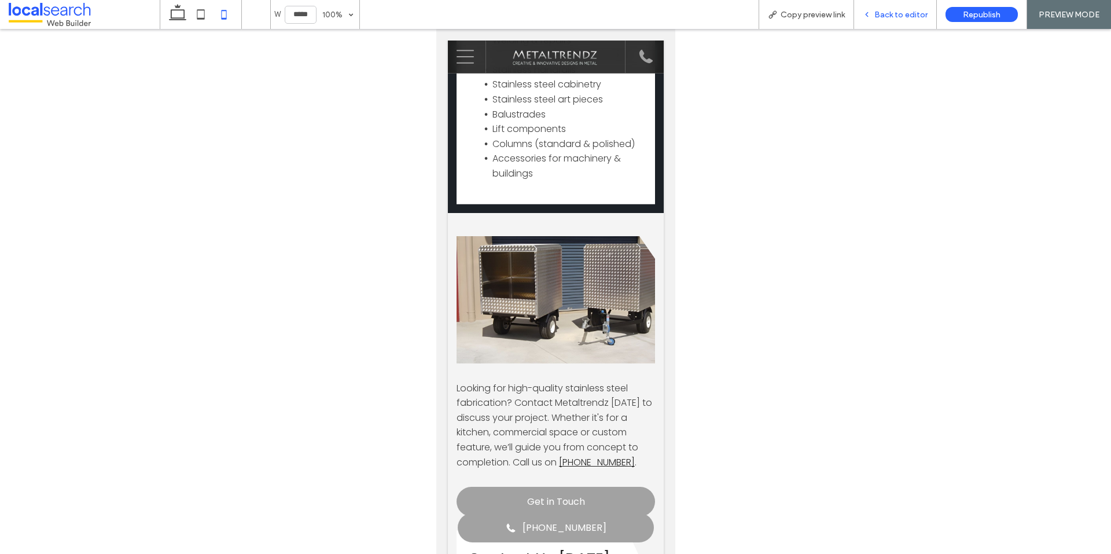
click at [888, 23] on div "Back to editor" at bounding box center [895, 14] width 83 height 29
click at [874, 12] on div "Back to editor" at bounding box center [895, 15] width 82 height 10
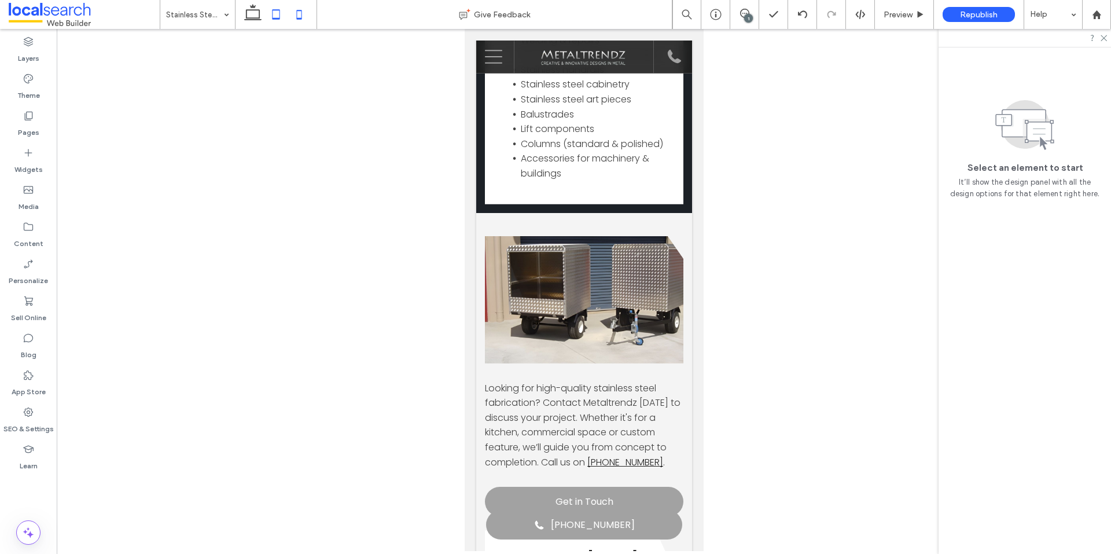
click at [275, 17] on icon at bounding box center [275, 14] width 23 height 23
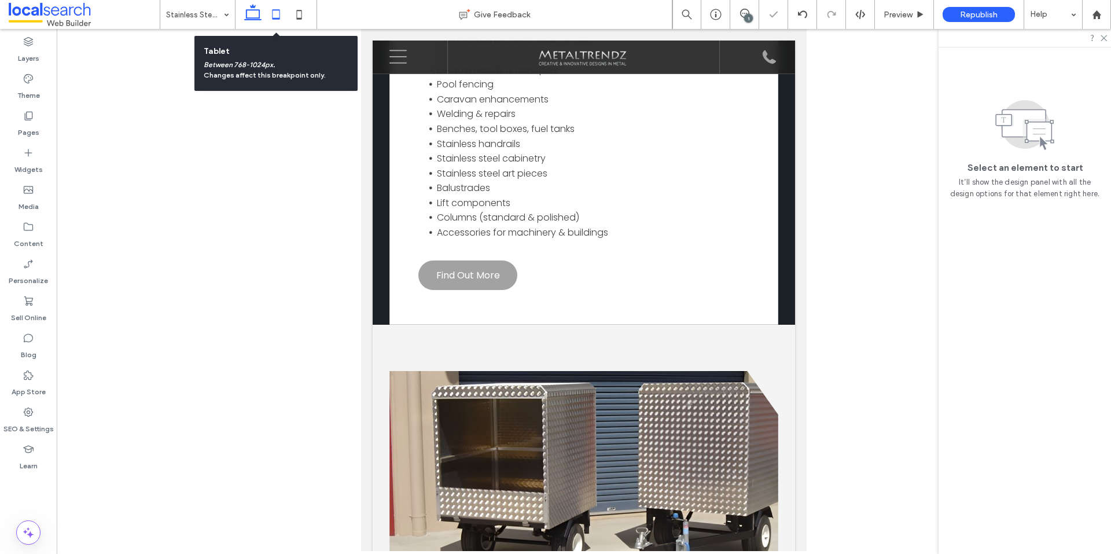
click at [255, 15] on icon at bounding box center [252, 14] width 23 height 23
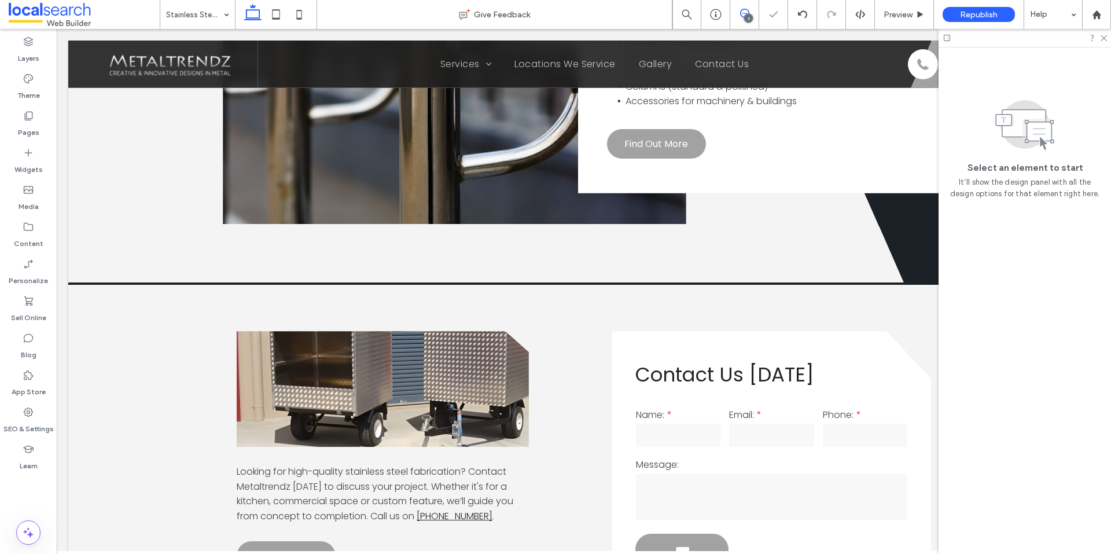
click at [747, 12] on icon at bounding box center [744, 13] width 9 height 9
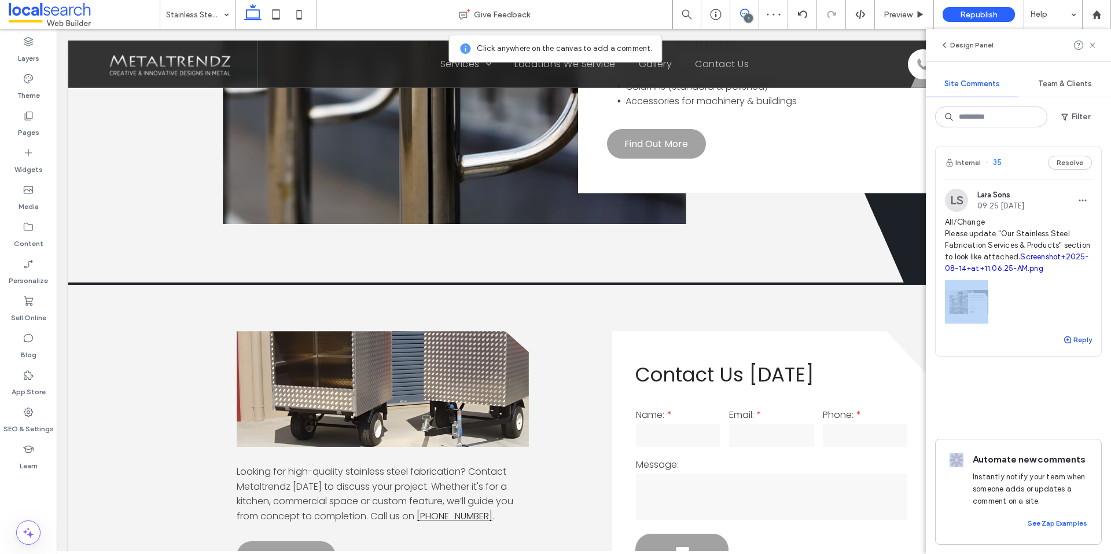
click at [1068, 333] on div "Internal 35 Resolve LS Lara Sons 09:25 Aug 14 2025 All/Change Please update "Ou…" at bounding box center [1017, 250] width 165 height 209
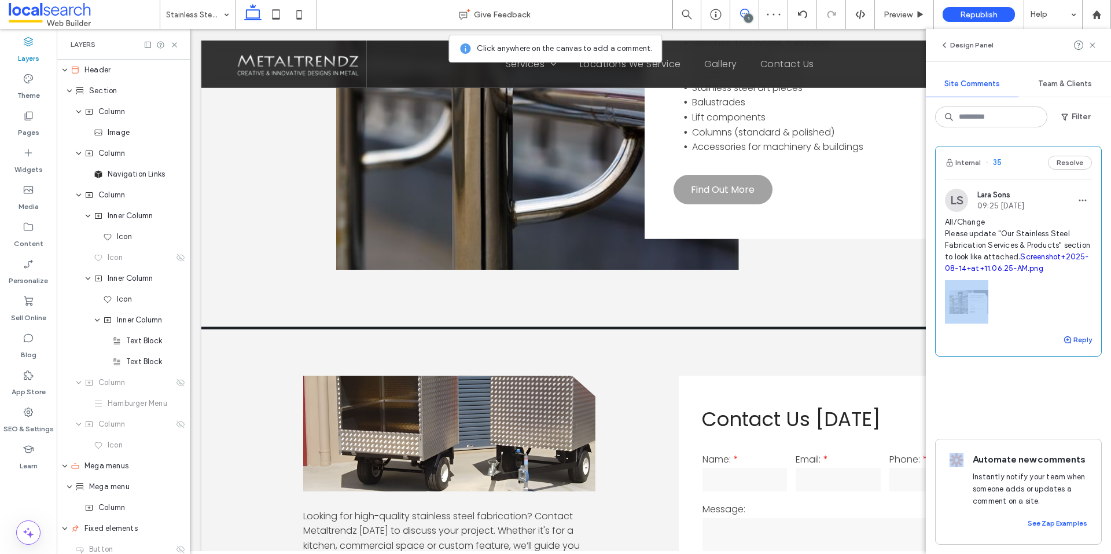
click at [1081, 337] on button "Reply" at bounding box center [1077, 340] width 29 height 14
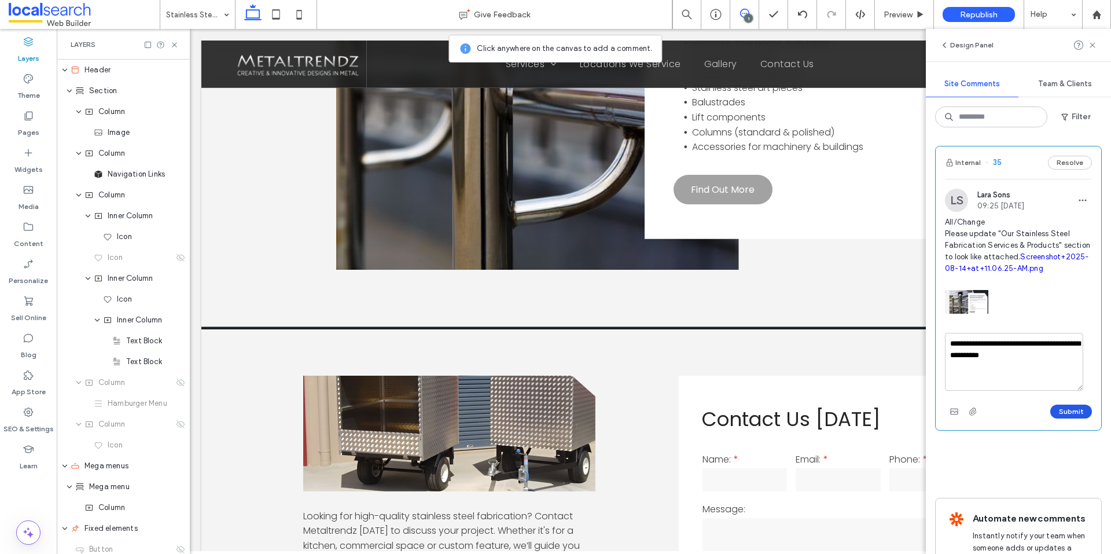
type textarea "**********"
click at [1059, 418] on button "Submit" at bounding box center [1071, 411] width 42 height 14
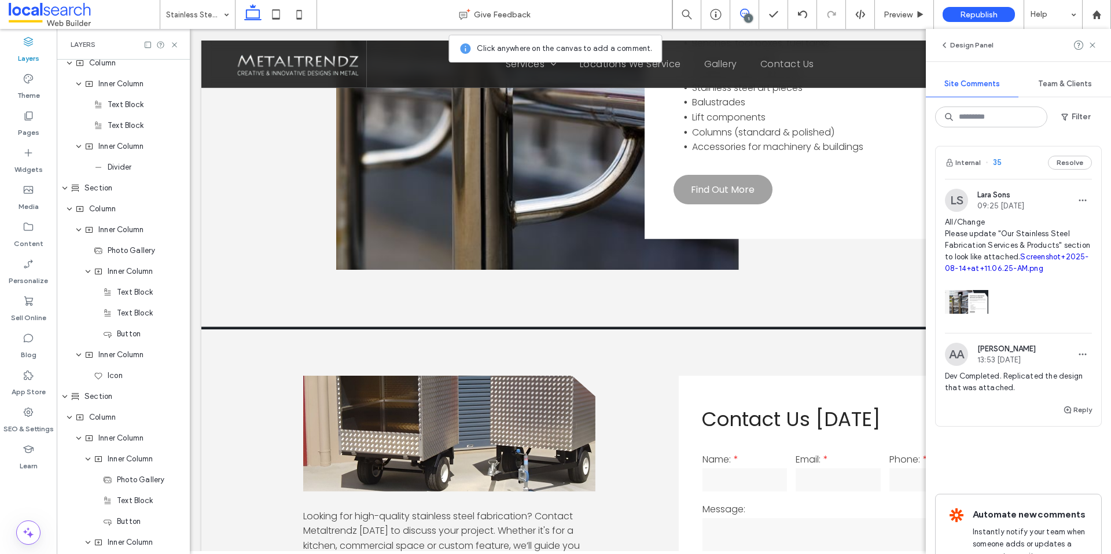
scroll to position [1562, 0]
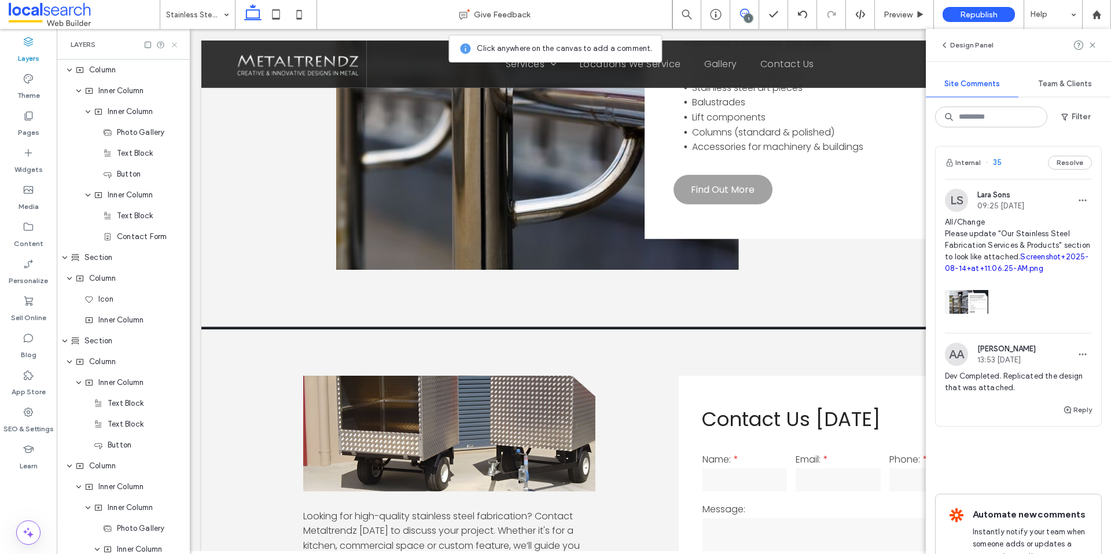
click at [177, 45] on icon at bounding box center [174, 44] width 9 height 9
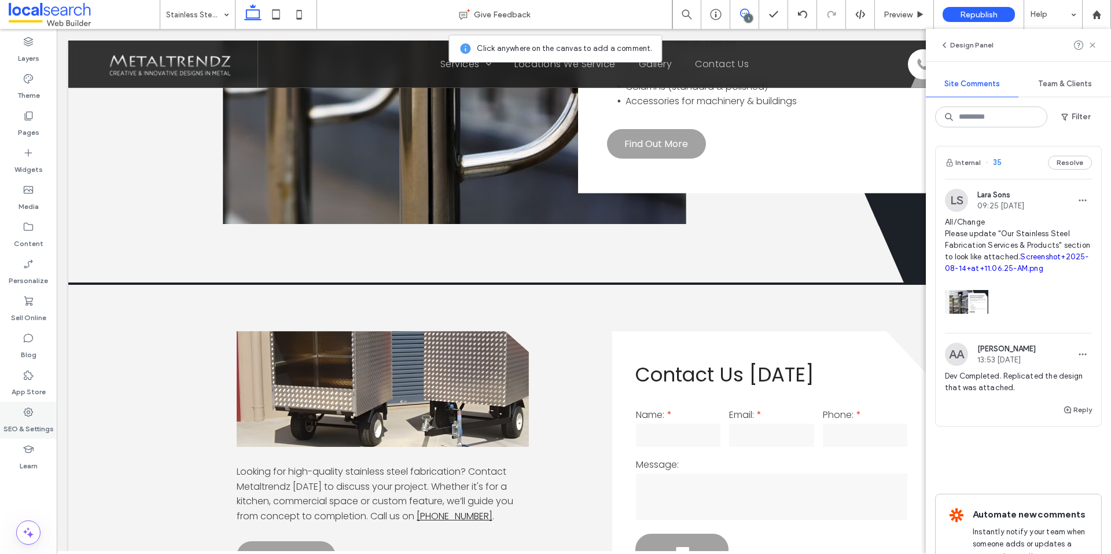
click at [34, 411] on div "SEO & Settings" at bounding box center [28, 419] width 57 height 37
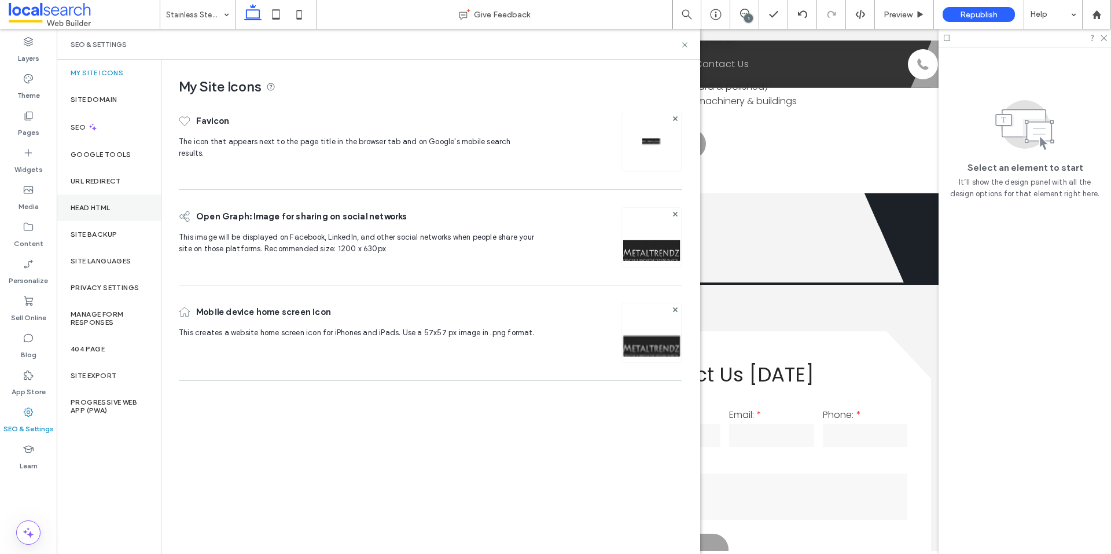
click at [131, 212] on div "Head HTML" at bounding box center [109, 207] width 104 height 27
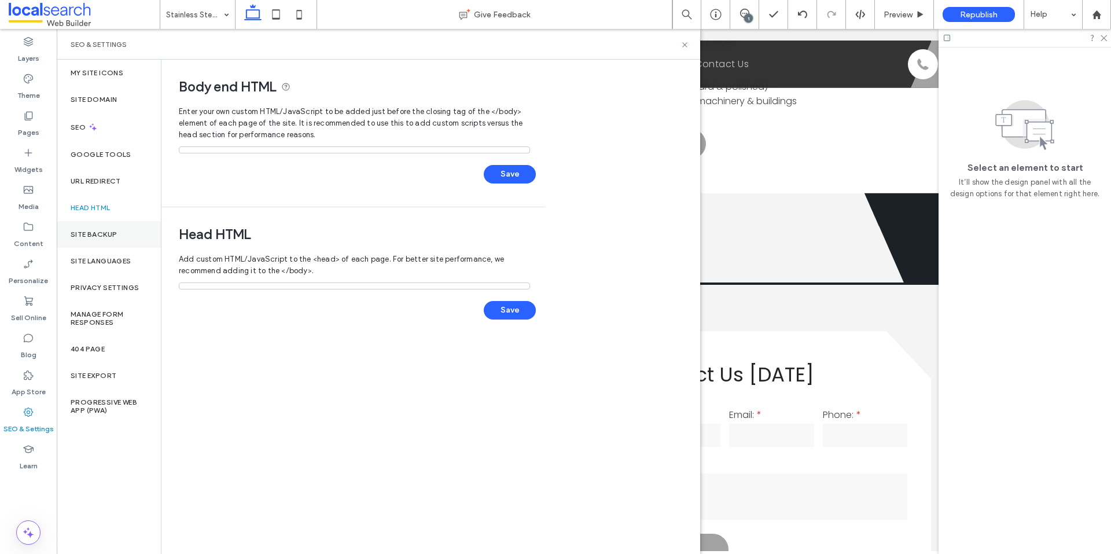
click at [131, 229] on div "Site Backup" at bounding box center [109, 234] width 104 height 27
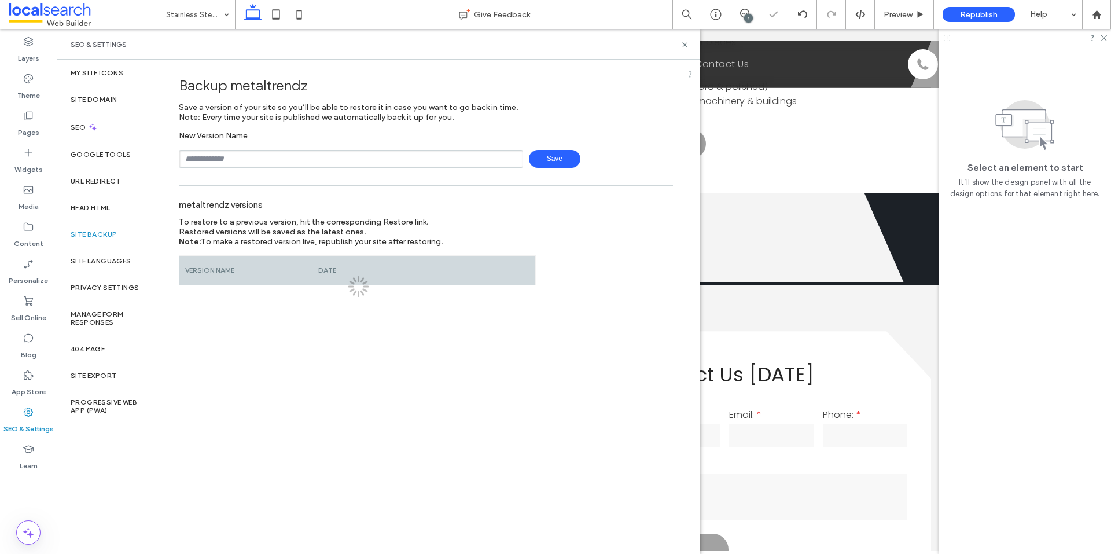
click at [287, 145] on div "New Version Name Save" at bounding box center [426, 149] width 494 height 37
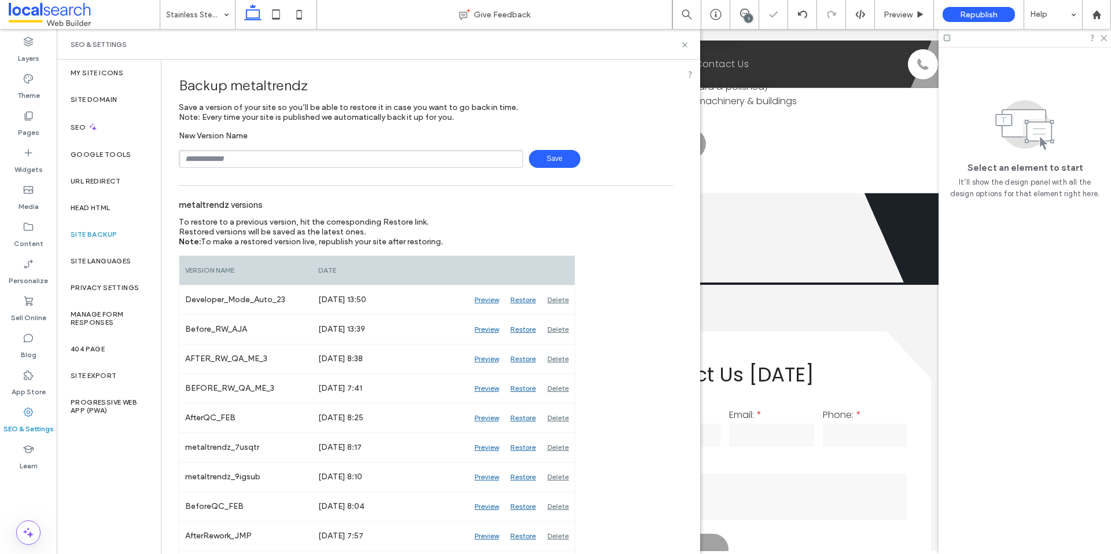
click at [286, 157] on input "text" at bounding box center [351, 159] width 344 height 18
type input "**********"
click at [537, 157] on span "Save" at bounding box center [554, 159] width 51 height 18
click at [883, 14] on span "Preview" at bounding box center [897, 15] width 29 height 10
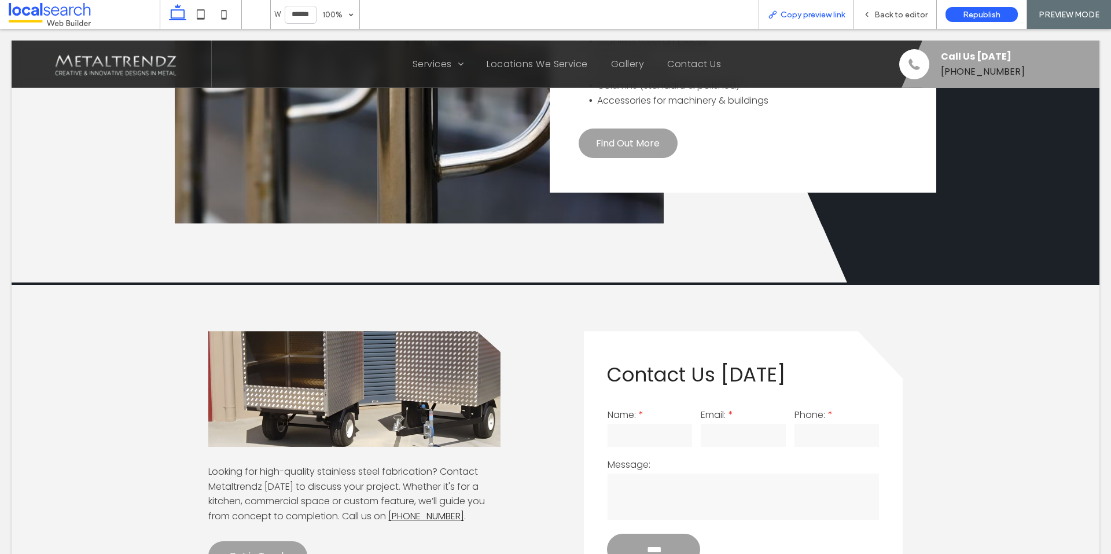
click at [805, 17] on span "Copy preview link" at bounding box center [812, 15] width 64 height 10
click at [784, 10] on span "Copy preview link" at bounding box center [812, 15] width 64 height 10
click at [883, 17] on span "Back to editor" at bounding box center [900, 15] width 53 height 10
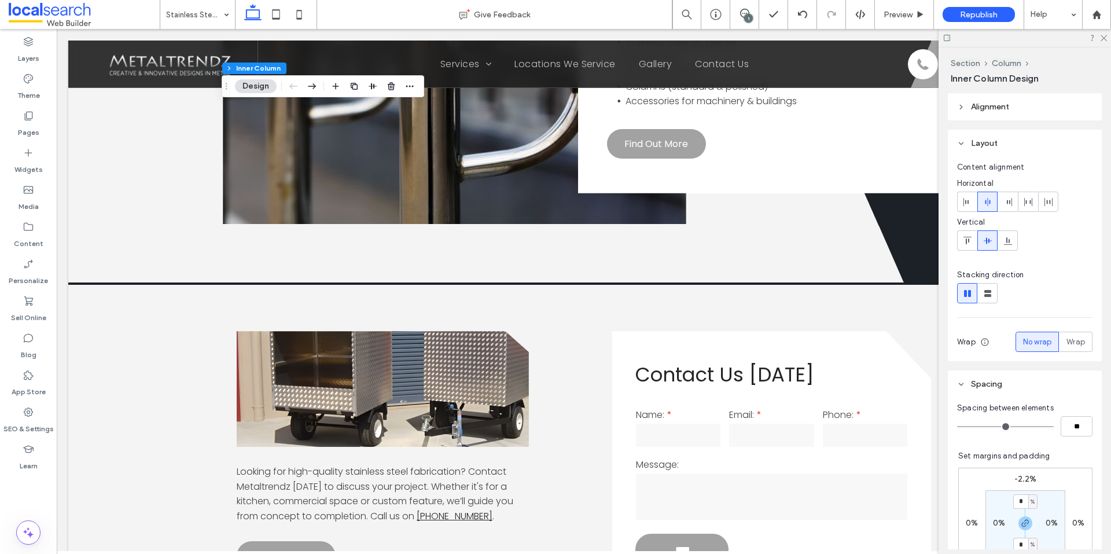
scroll to position [266, 0]
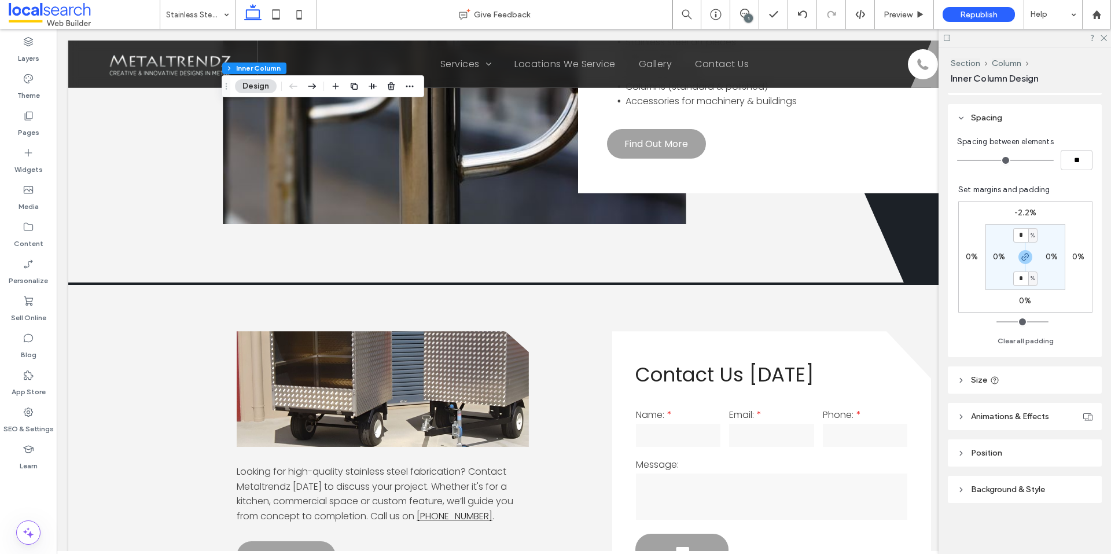
drag, startPoint x: 985, startPoint y: 491, endPoint x: 1009, endPoint y: 450, distance: 46.9
click at [985, 491] on span "Background & Style" at bounding box center [1008, 489] width 74 height 10
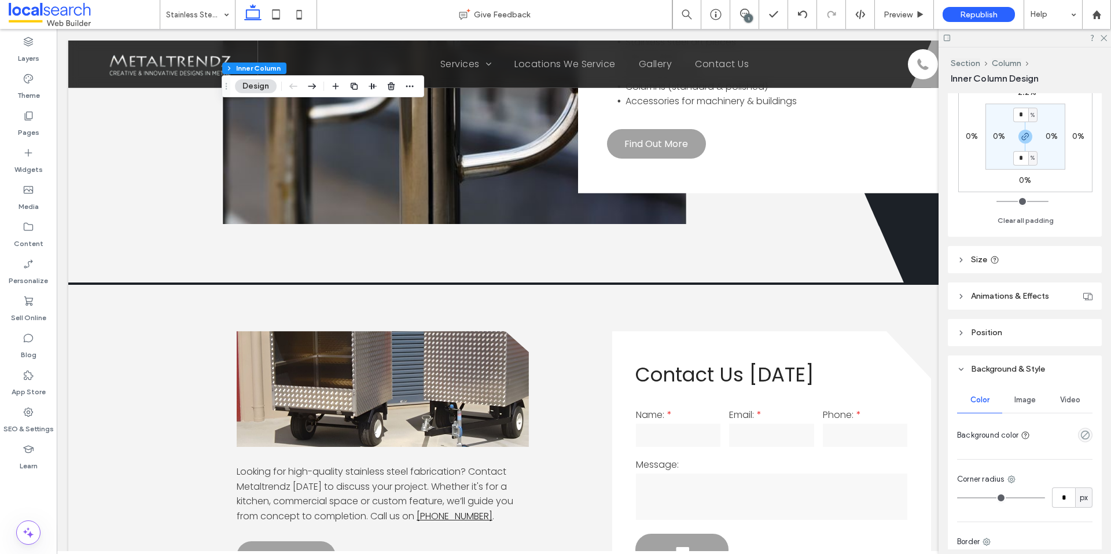
scroll to position [511, 0]
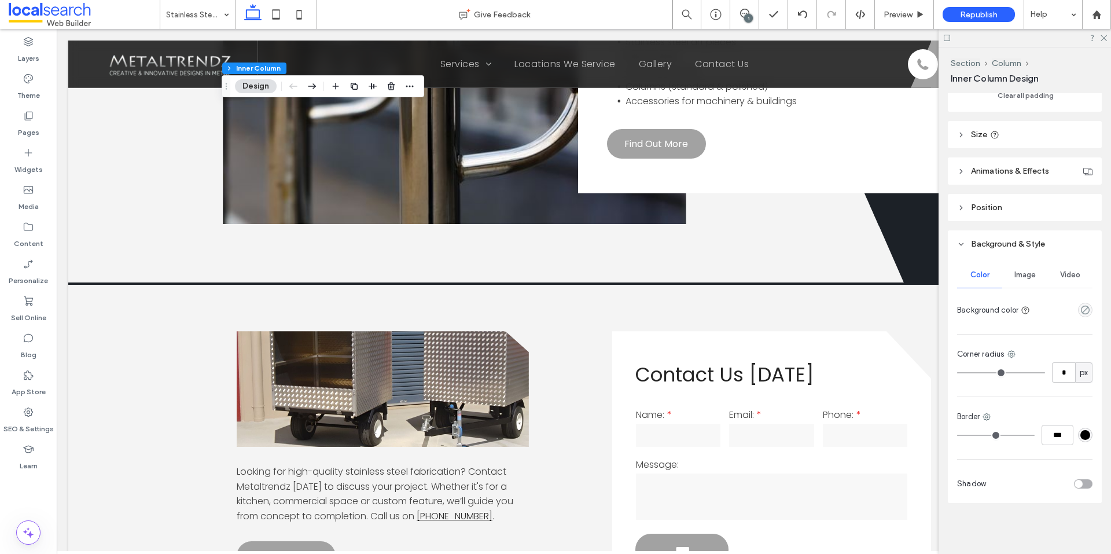
click at [1021, 278] on span "Image" at bounding box center [1024, 274] width 21 height 9
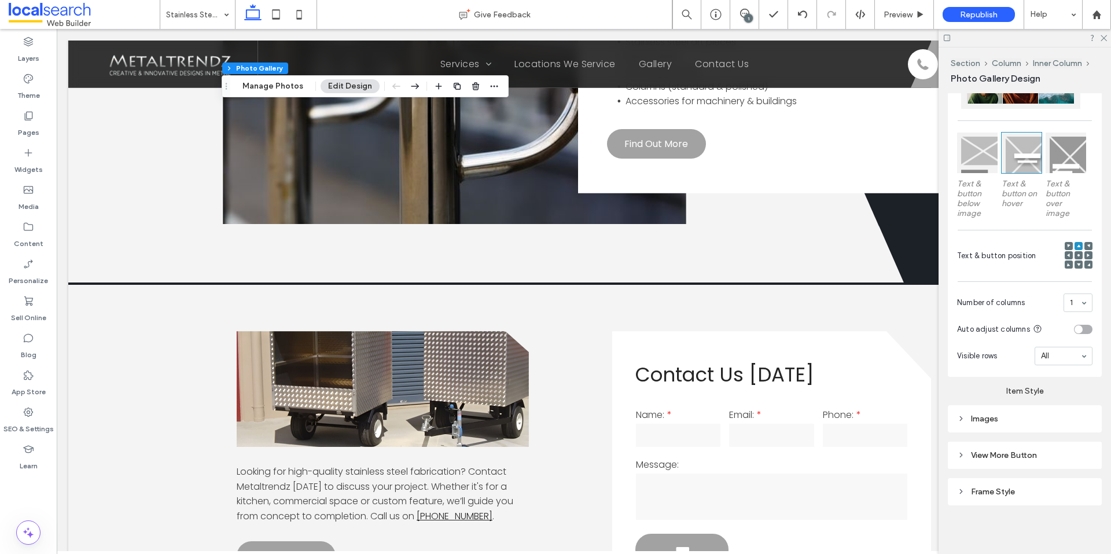
scroll to position [316, 0]
click at [266, 86] on button "Manage Photos" at bounding box center [273, 86] width 76 height 14
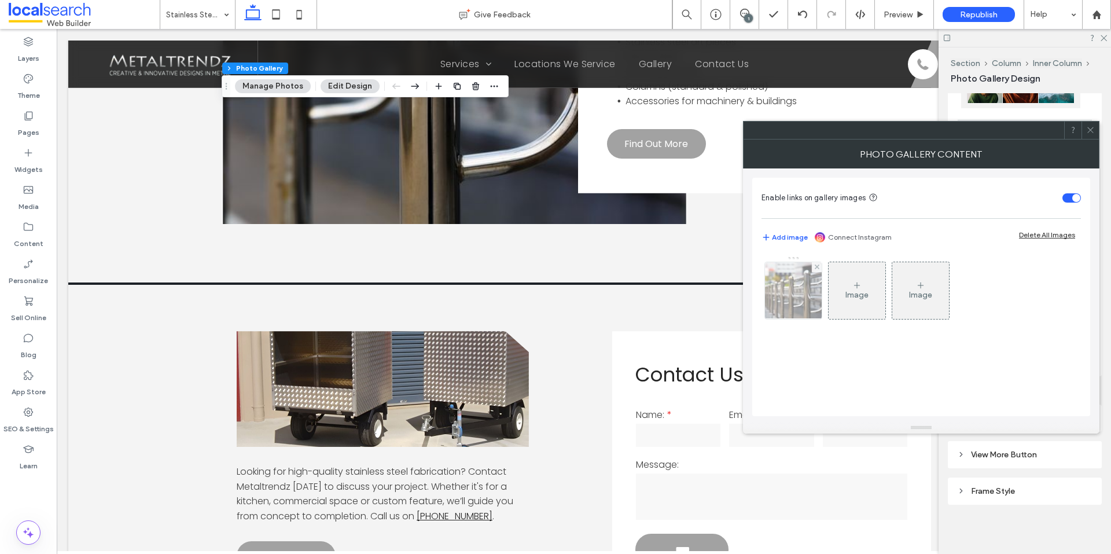
click at [795, 301] on div at bounding box center [793, 290] width 57 height 57
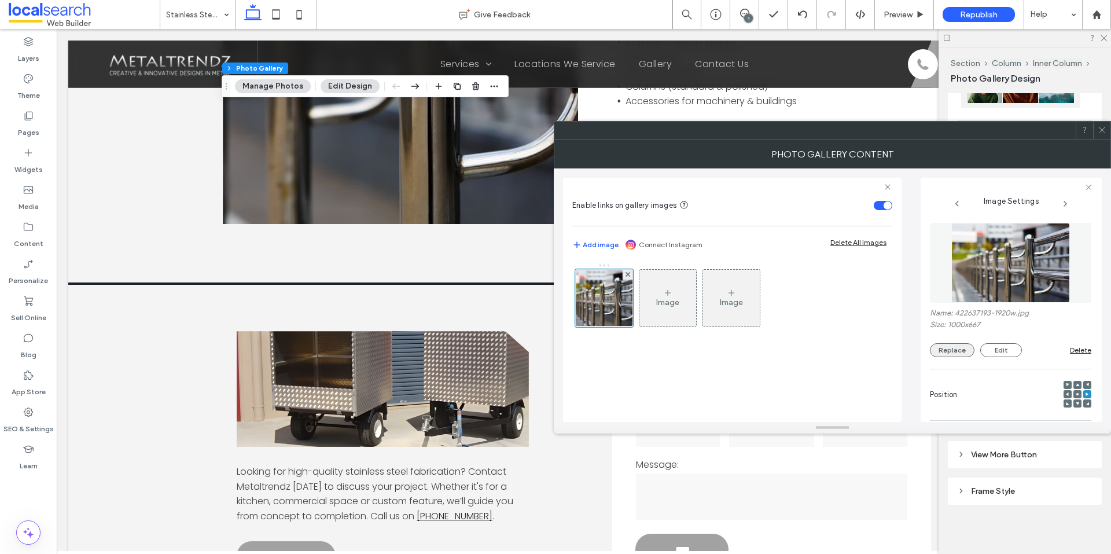
click at [951, 347] on button "Replace" at bounding box center [952, 350] width 45 height 14
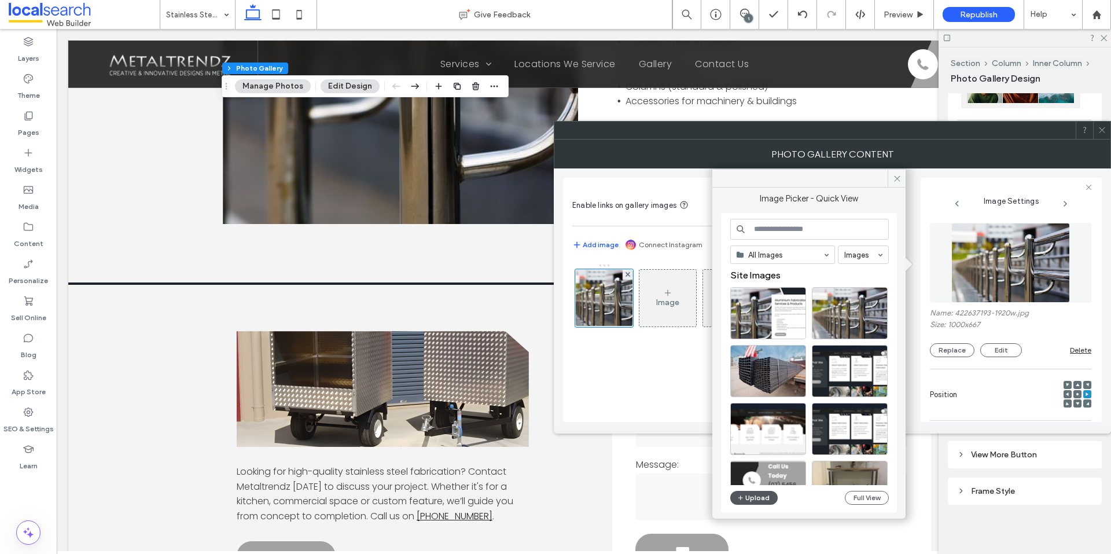
click at [754, 492] on button "Upload" at bounding box center [753, 498] width 47 height 14
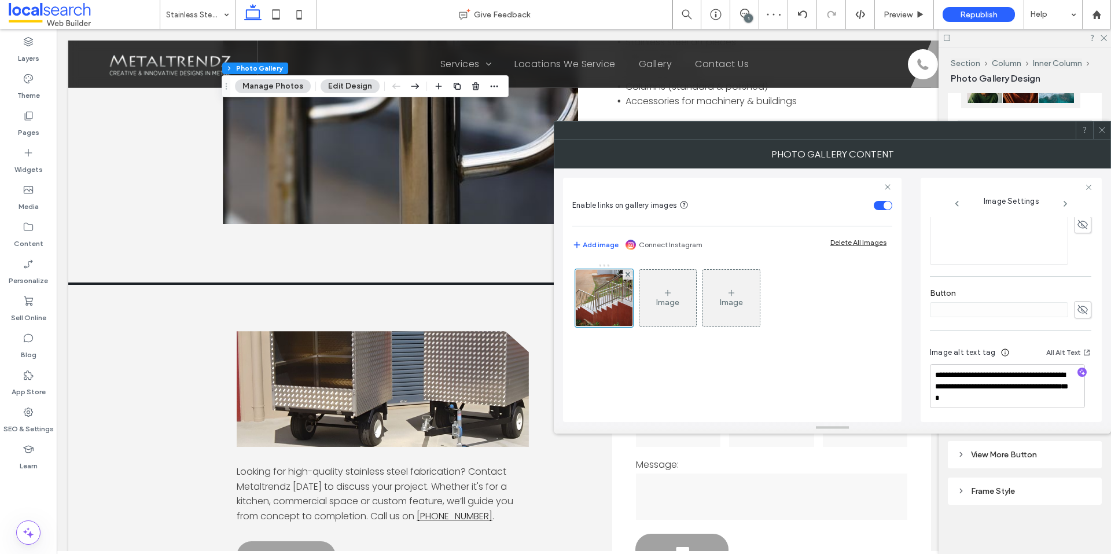
scroll to position [342, 0]
drag, startPoint x: 1048, startPoint y: 395, endPoint x: 1036, endPoint y: 384, distance: 16.4
click at [1036, 384] on textarea "**********" at bounding box center [1007, 385] width 155 height 44
click at [1080, 367] on span "button" at bounding box center [1081, 370] width 9 height 9
drag, startPoint x: 1002, startPoint y: 401, endPoint x: 955, endPoint y: 374, distance: 54.4
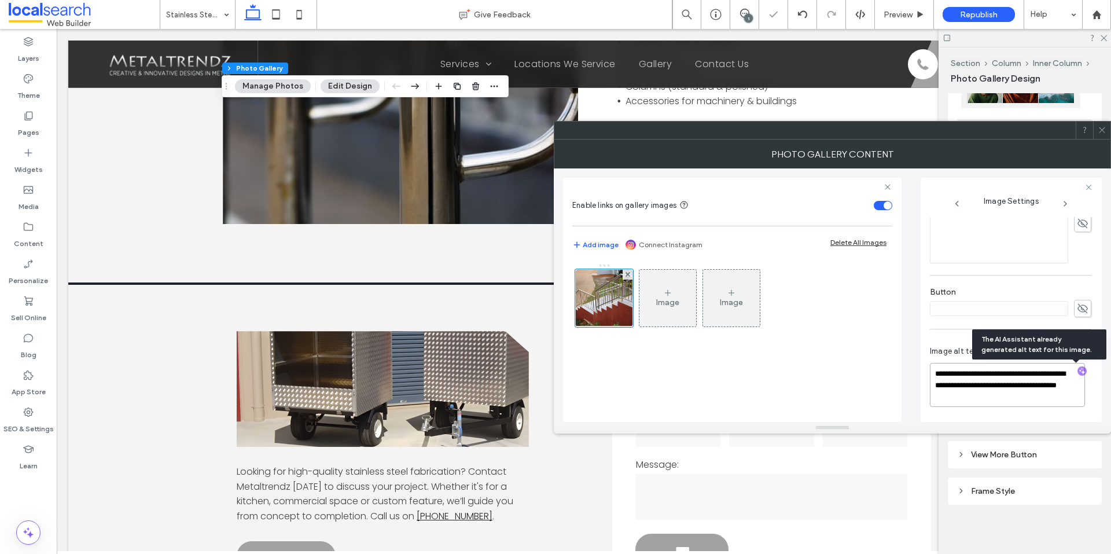
click at [955, 374] on textarea "**********" at bounding box center [1007, 385] width 155 height 44
click at [1052, 393] on textarea "**********" at bounding box center [1007, 385] width 155 height 44
drag, startPoint x: 1039, startPoint y: 397, endPoint x: 915, endPoint y: 387, distance: 124.2
click at [915, 387] on div "**********" at bounding box center [832, 294] width 539 height 253
paste textarea "**********"
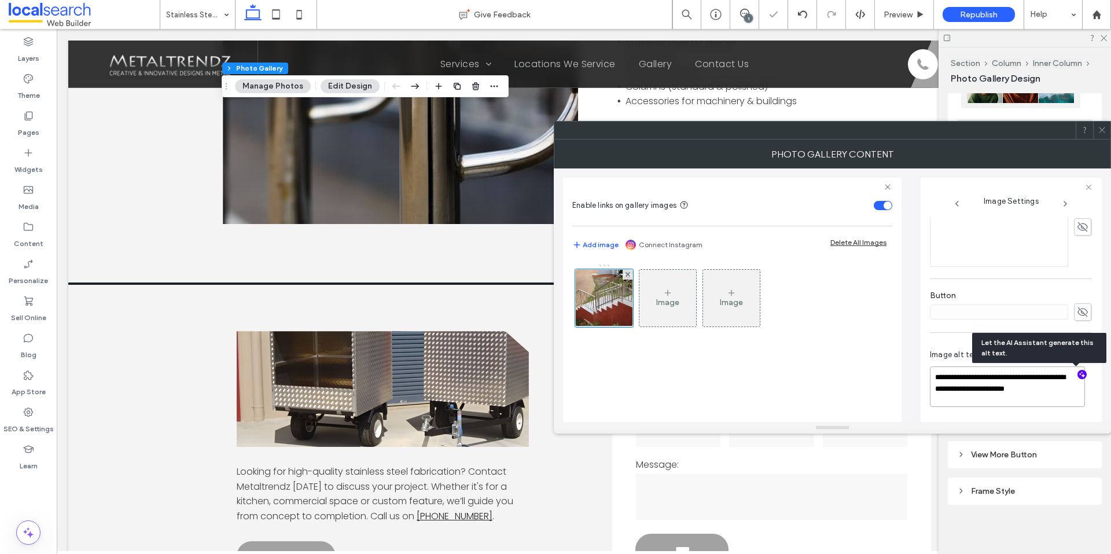
scroll to position [338, 0]
type textarea "**********"
click at [1098, 130] on icon at bounding box center [1101, 130] width 9 height 9
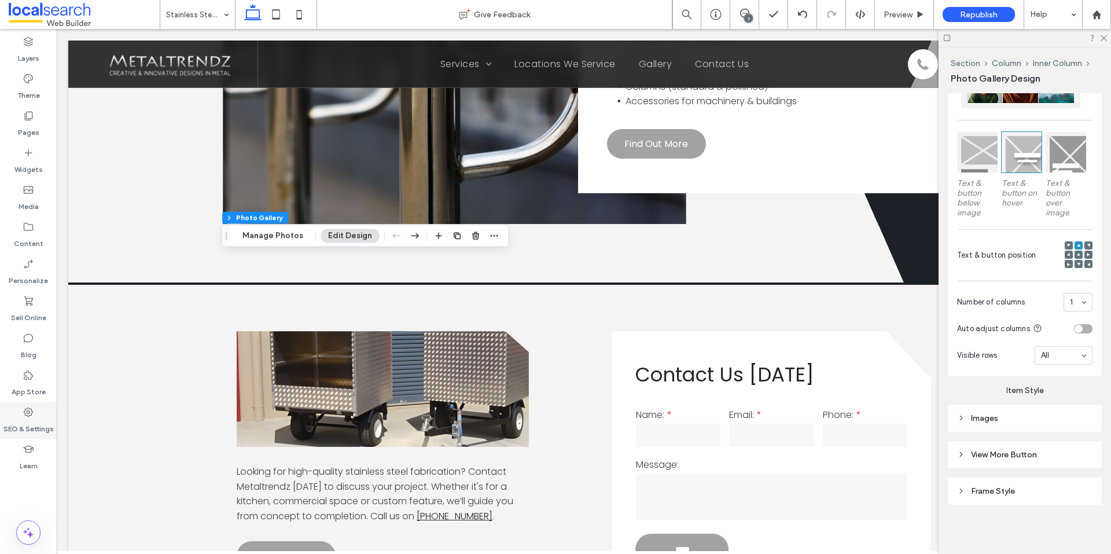
click at [40, 422] on label "SEO & Settings" at bounding box center [28, 426] width 50 height 16
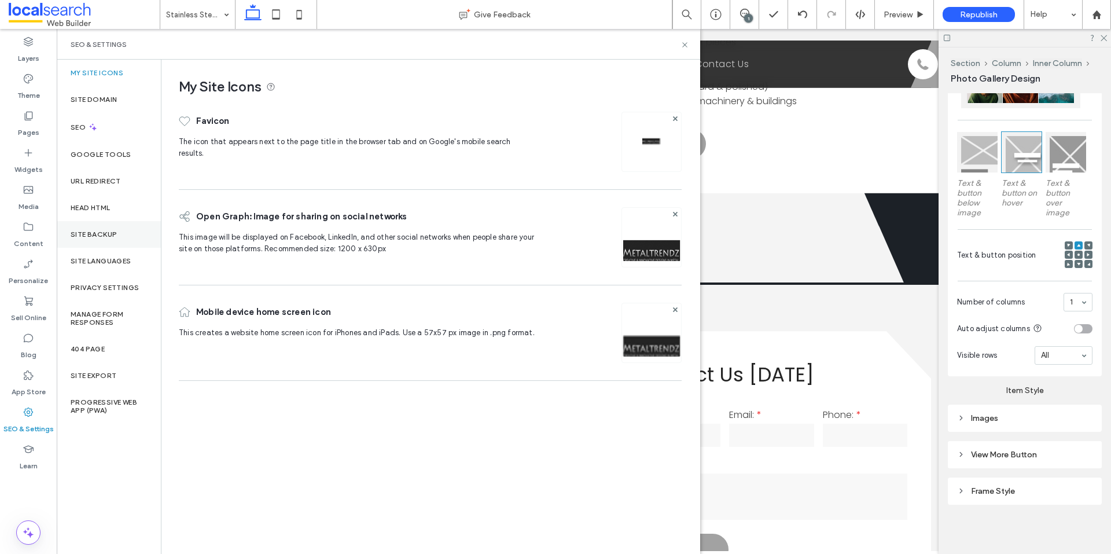
click at [107, 245] on div "Site Backup" at bounding box center [109, 234] width 104 height 27
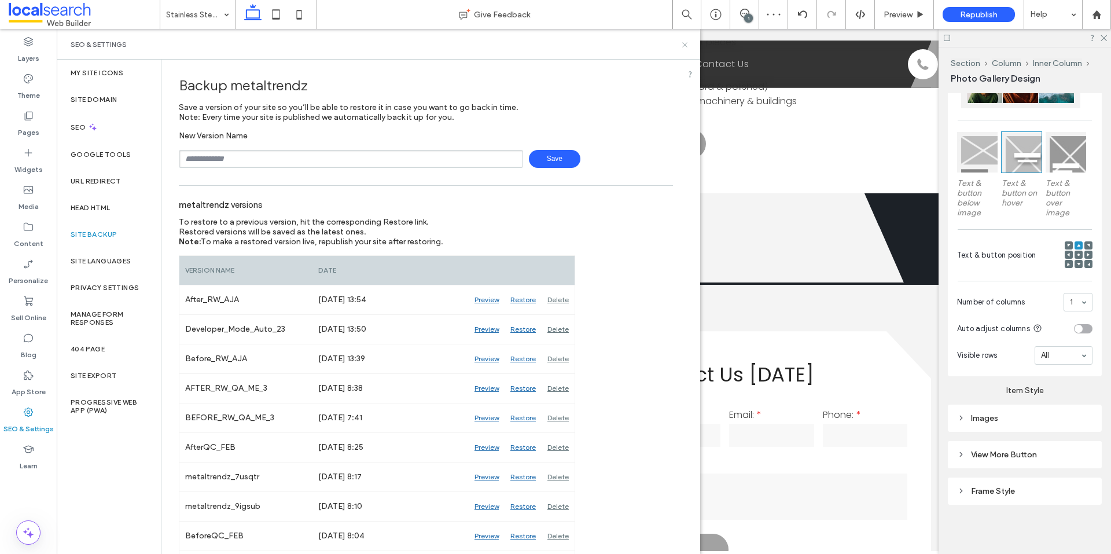
click at [681, 46] on icon at bounding box center [684, 44] width 9 height 9
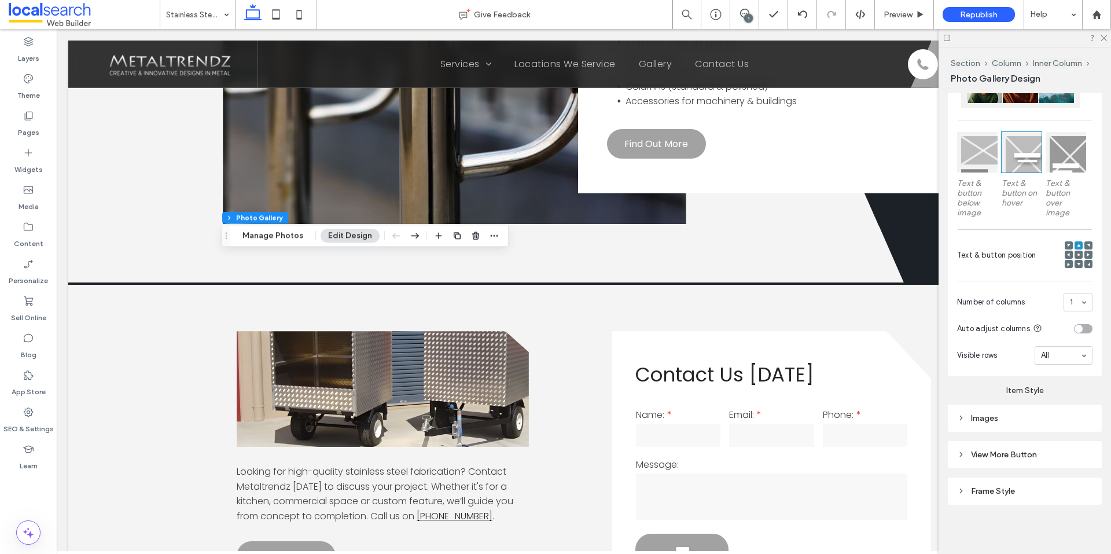
click at [751, 16] on div "1" at bounding box center [748, 18] width 9 height 9
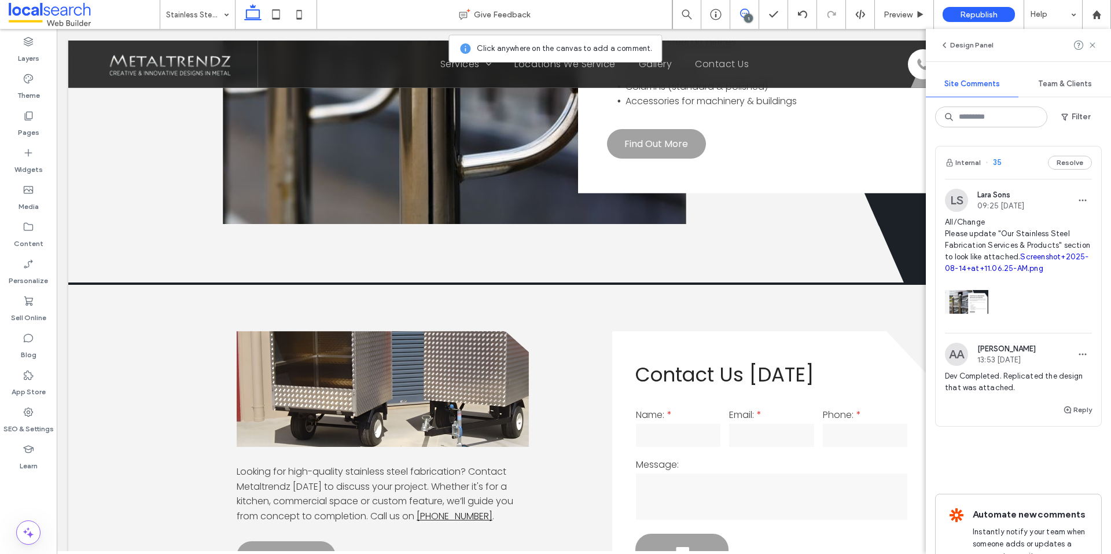
click at [971, 270] on link "Screenshot+2025-08-14+at+11.06.25-AM.png" at bounding box center [1017, 262] width 144 height 20
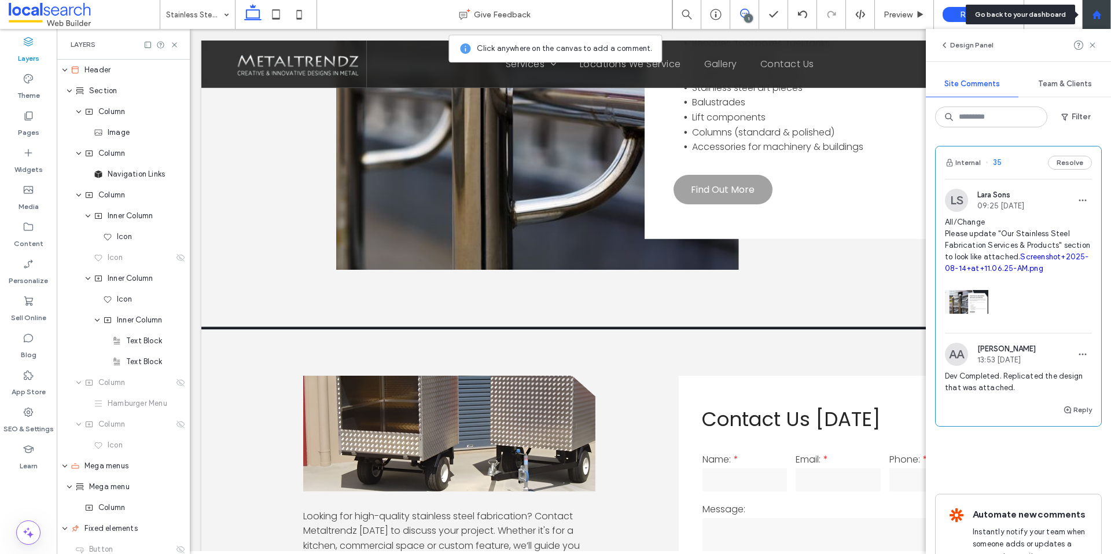
click at [1089, 14] on div at bounding box center [1096, 15] width 28 height 10
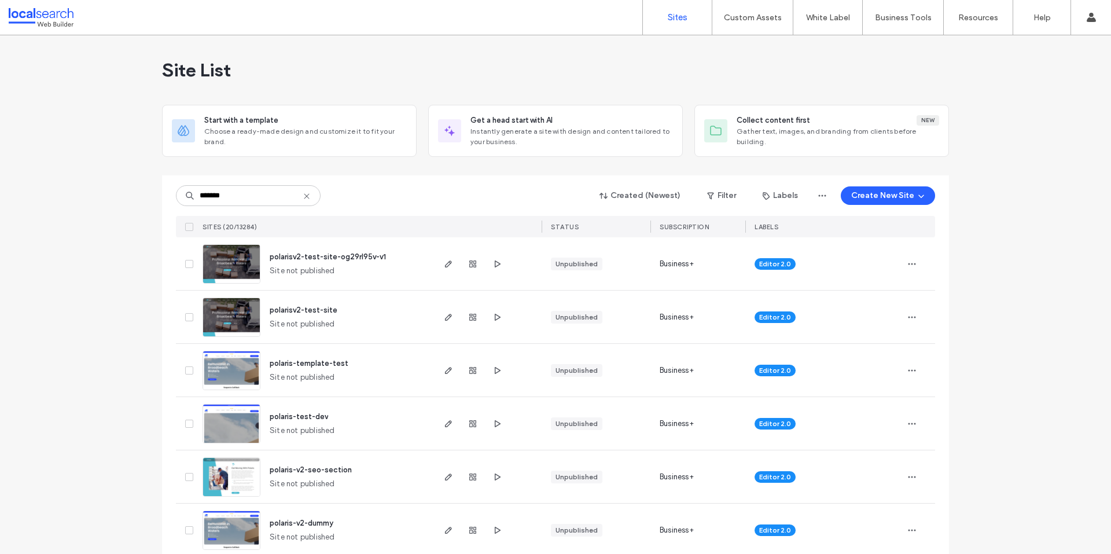
scroll to position [58, 0]
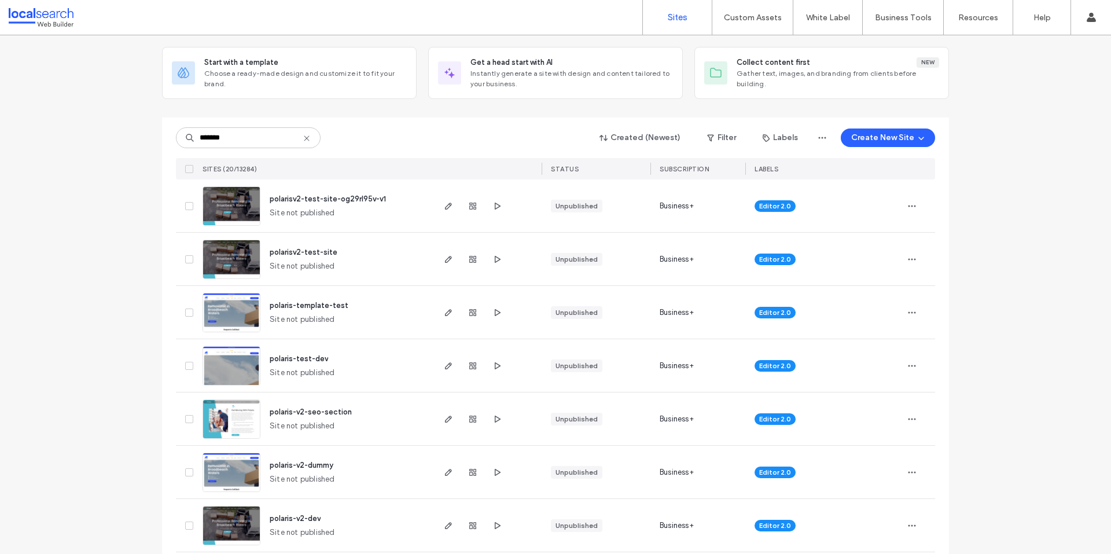
type input "*******"
click at [325, 249] on span "polarisv2-test-site" at bounding box center [304, 252] width 68 height 9
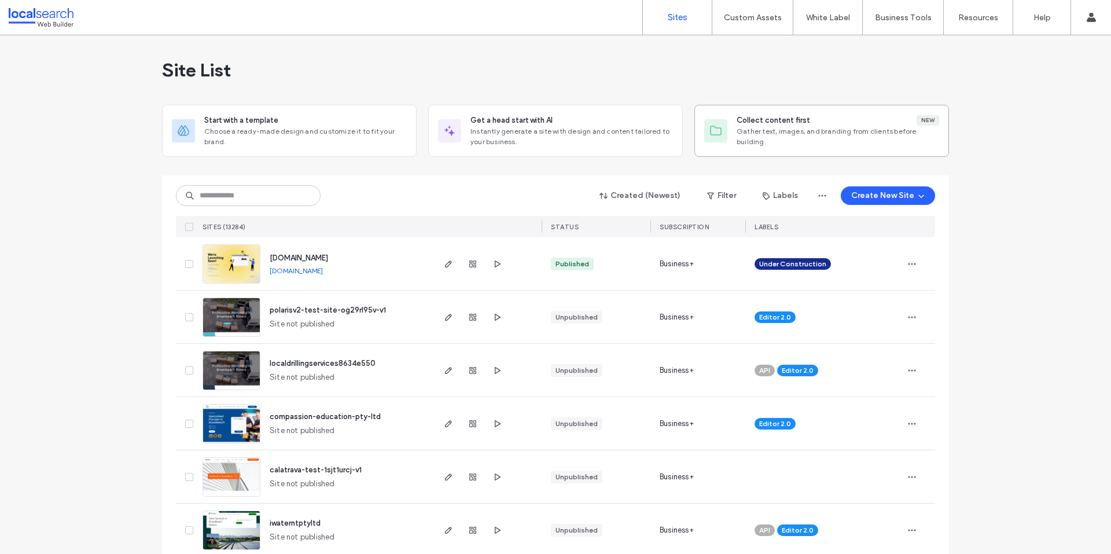
click at [839, 109] on div "Collect content first New Gather text, images, and branding from clients before…" at bounding box center [821, 131] width 255 height 52
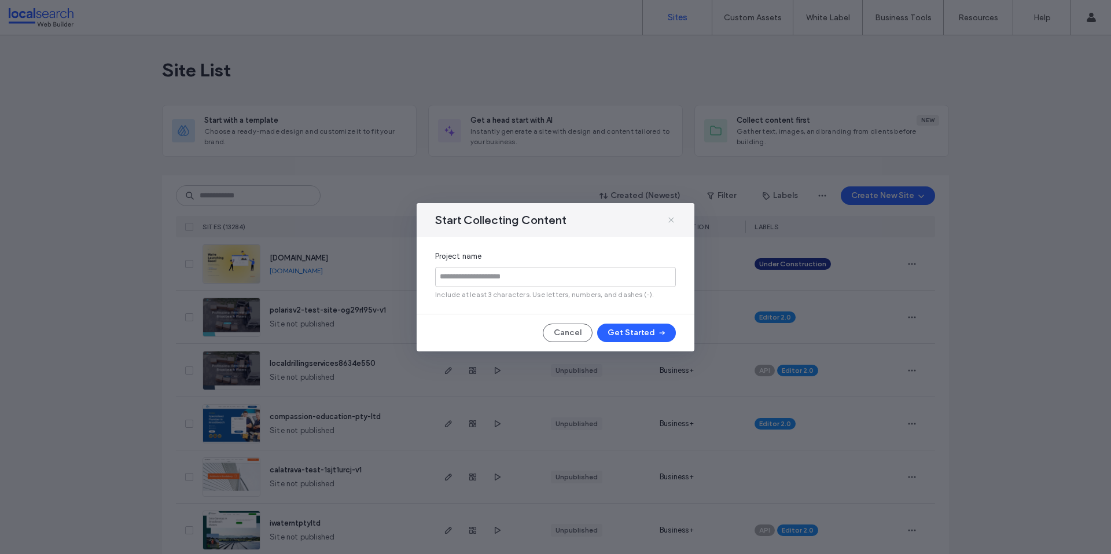
click at [672, 219] on use at bounding box center [670, 219] width 5 height 5
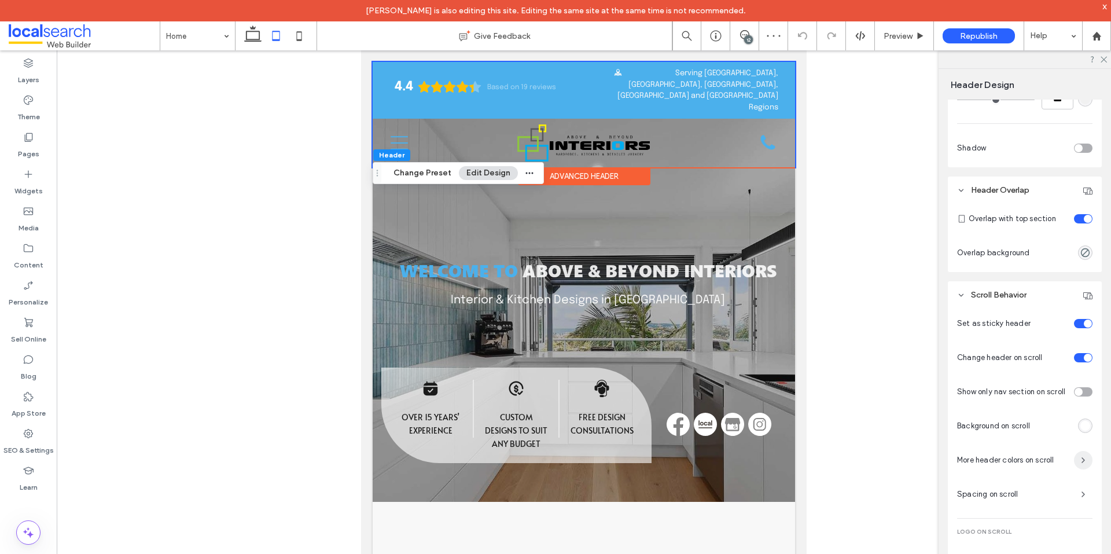
scroll to position [463, 0]
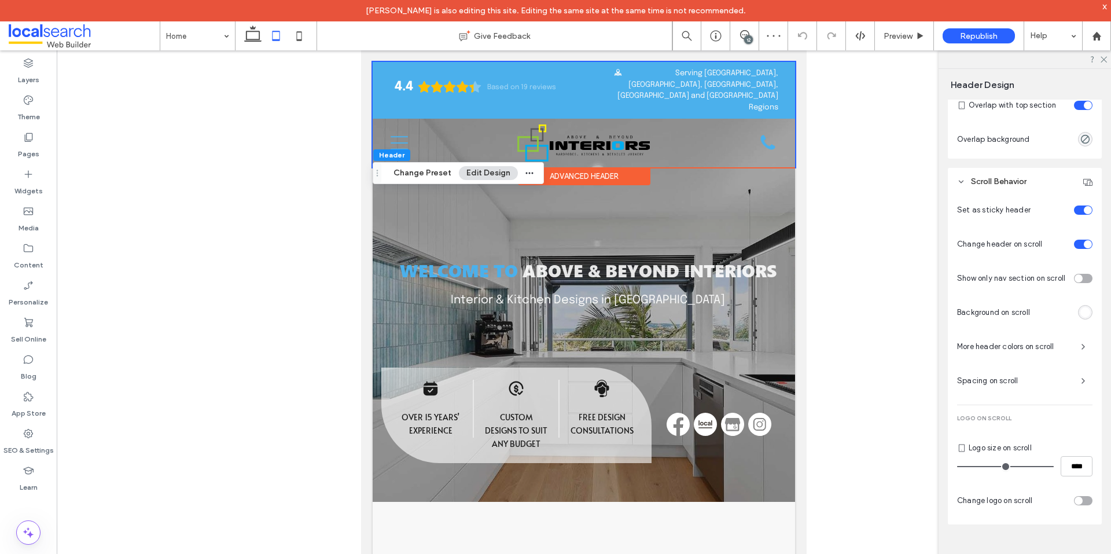
click at [1042, 341] on span "More header colors on scroll" at bounding box center [1014, 347] width 115 height 12
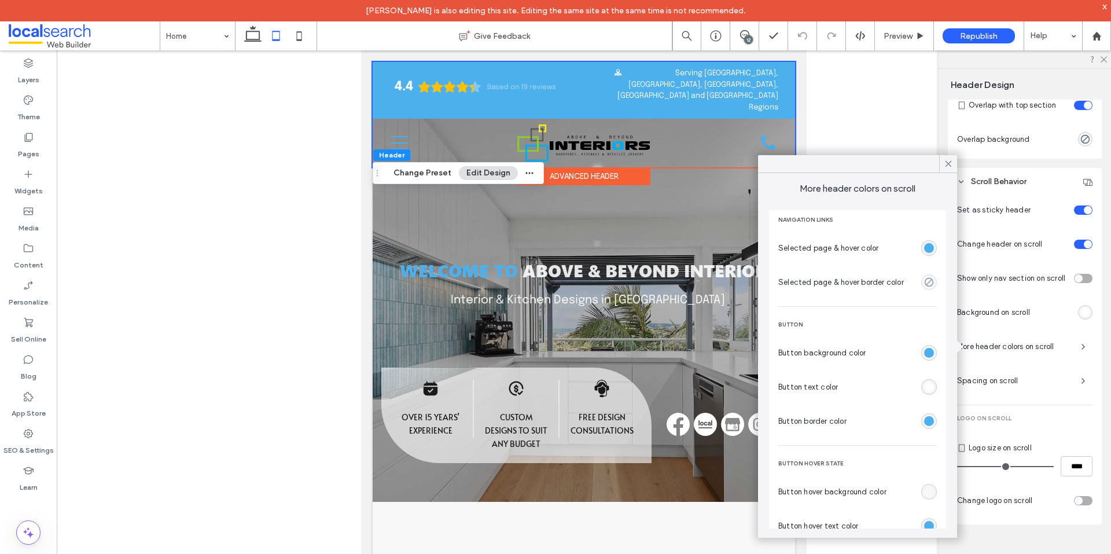
scroll to position [226, 0]
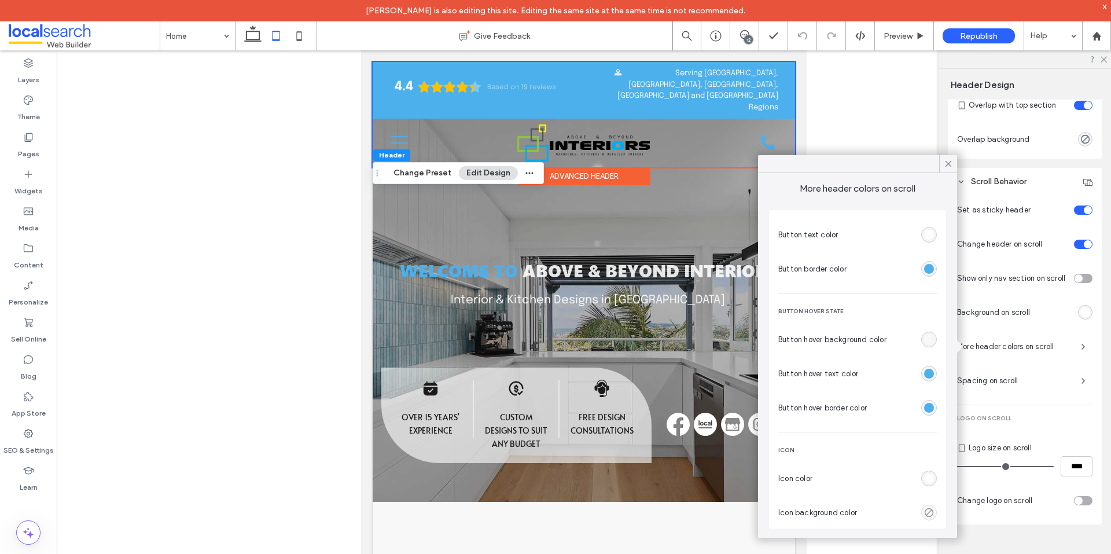
click at [924, 481] on div "rgba(255,255,255,0.88)" at bounding box center [929, 478] width 10 height 10
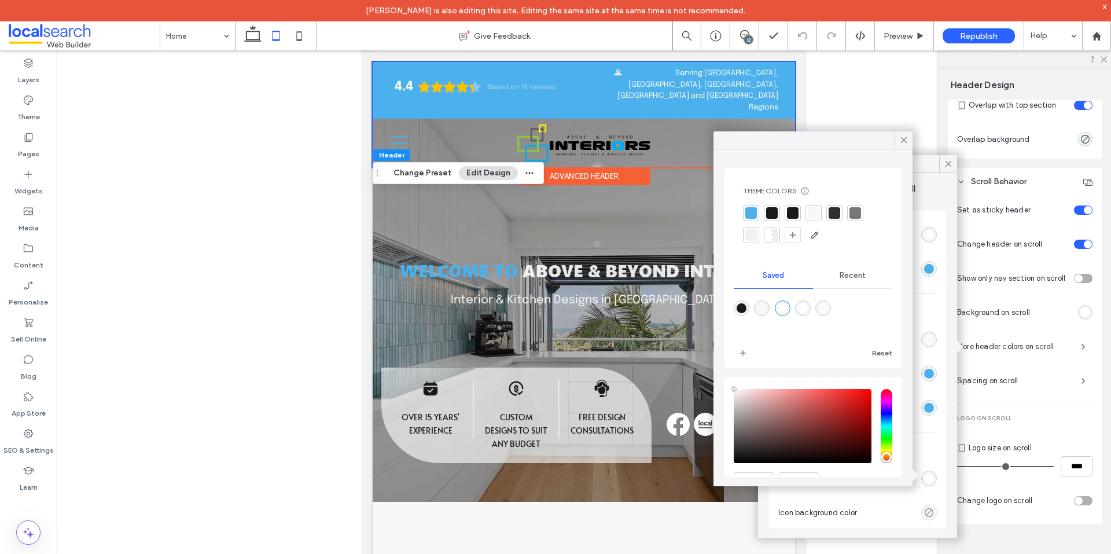
click at [752, 210] on div at bounding box center [751, 213] width 12 height 12
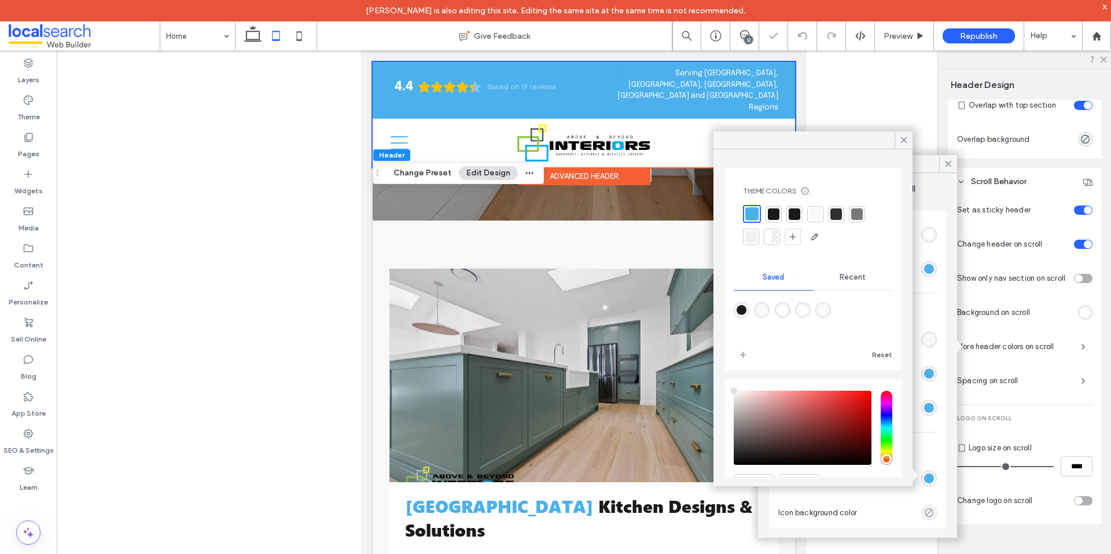
scroll to position [289, 0]
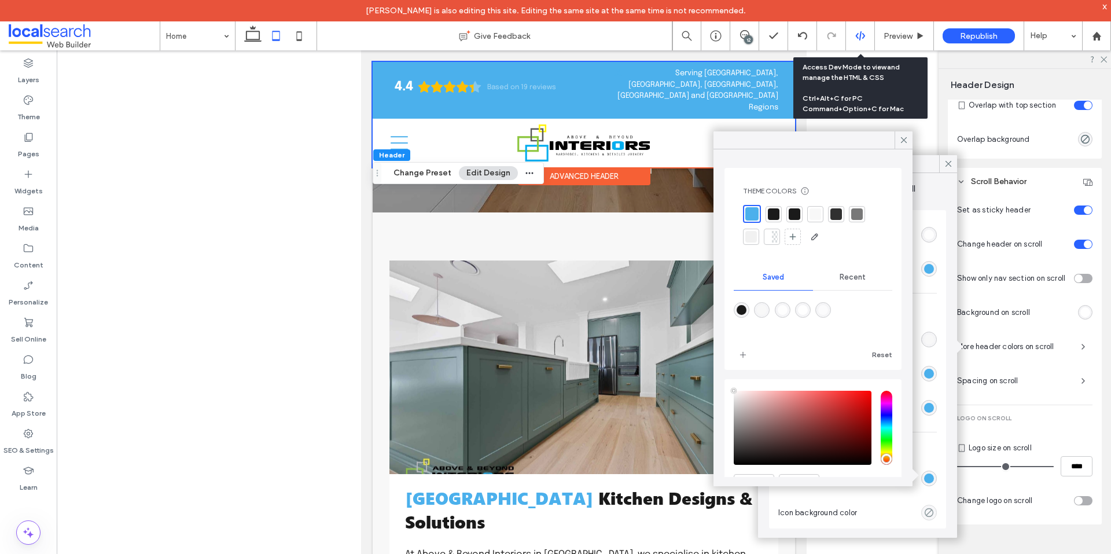
click at [853, 38] on div at bounding box center [860, 36] width 28 height 10
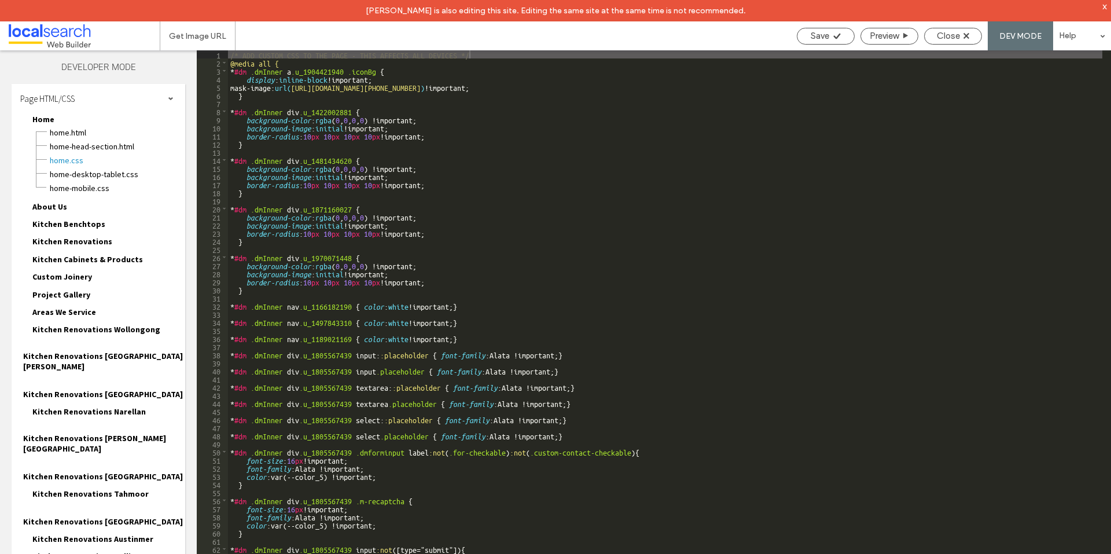
scroll to position [31, 0]
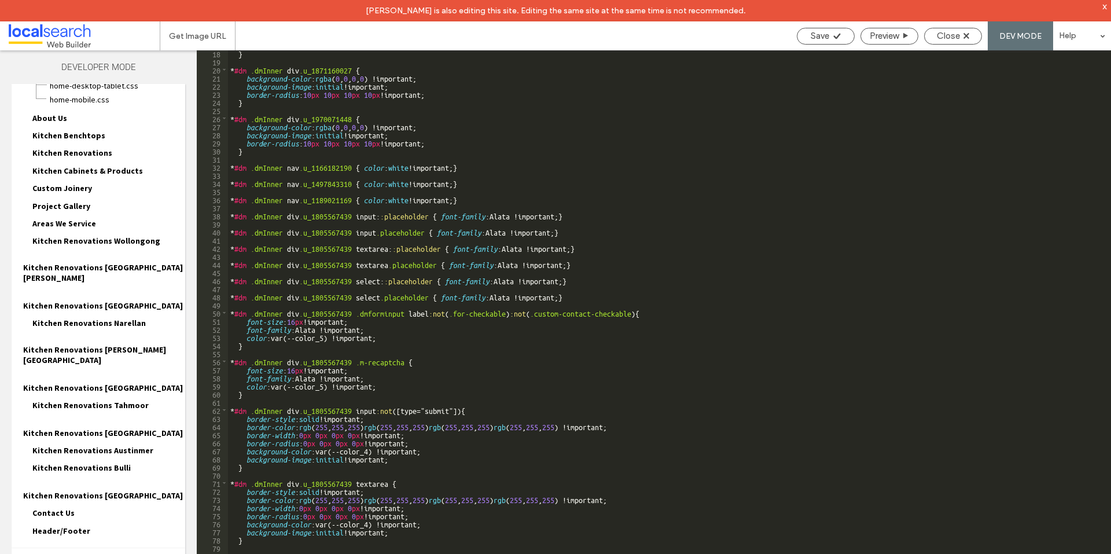
scroll to position [139, 0]
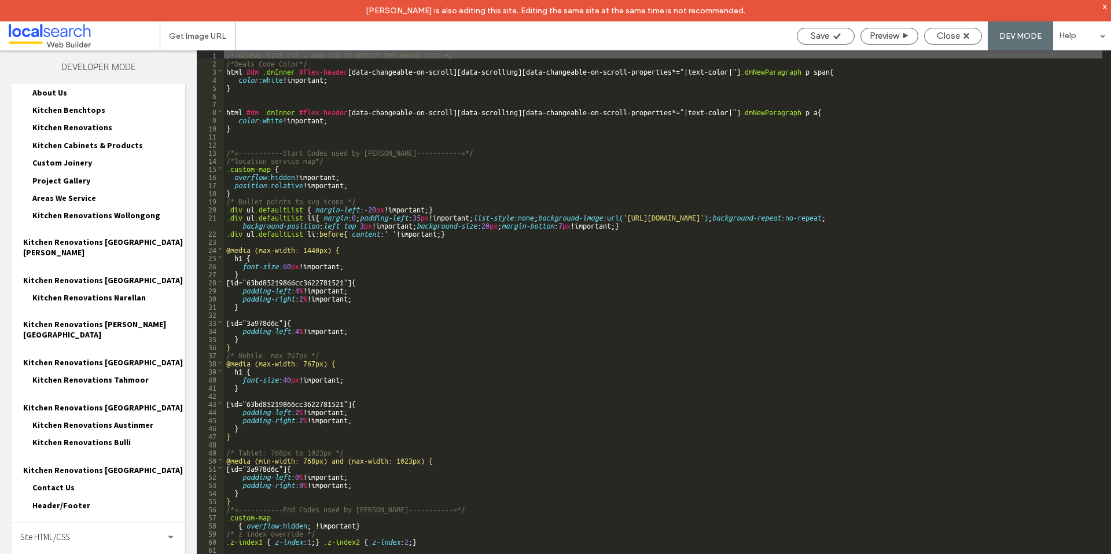
scroll to position [135, 0]
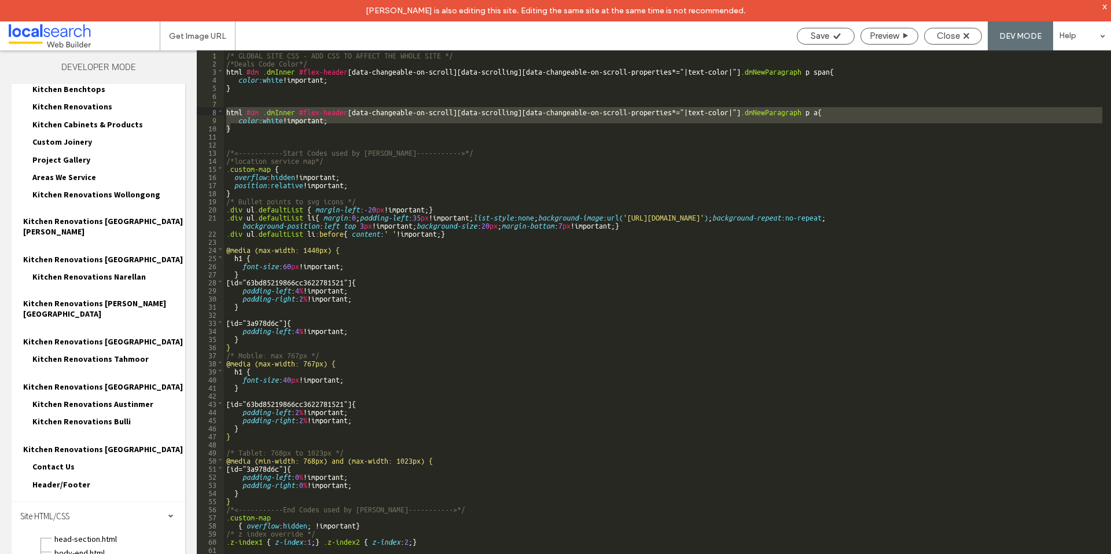
drag, startPoint x: 237, startPoint y: 130, endPoint x: 227, endPoint y: 114, distance: 18.8
click at [227, 114] on div "/* GLOBAL SITE CSS - ADD CSS TO AFFECT THE WHOLE SITE */ /*Deals Code Color*/ h…" at bounding box center [663, 320] width 878 height 541
click at [259, 132] on div "/* GLOBAL SITE CSS - ADD CSS TO AFFECT THE WHOLE SITE */ /*Deals Code Color*/ h…" at bounding box center [663, 320] width 878 height 541
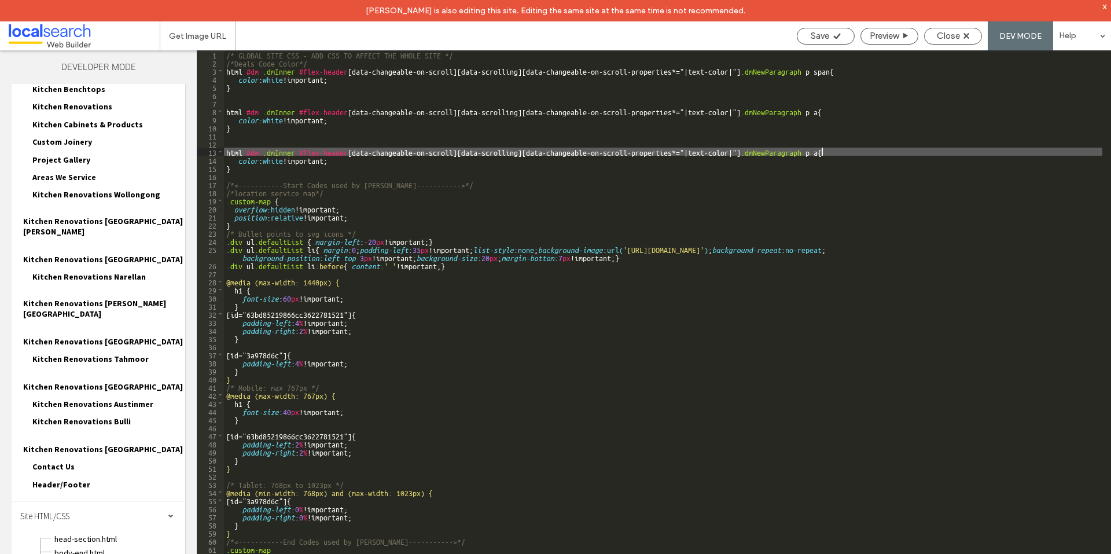
click at [820, 154] on div "/* GLOBAL SITE CSS - ADD CSS TO AFFECT THE WHOLE SITE */ /*Deals Code Color*/ h…" at bounding box center [663, 320] width 878 height 541
click at [231, 149] on div "/* GLOBAL SITE CSS - ADD CSS TO AFFECT THE WHOLE SITE */ /*Deals Code Color*/ h…" at bounding box center [663, 320] width 878 height 541
drag, startPoint x: 245, startPoint y: 151, endPoint x: 757, endPoint y: 151, distance: 512.6
click at [757, 151] on div "/* GLOBAL SITE CSS - ADD CSS TO AFFECT THE WHOLE SITE */ /*Deals Code Color*/ h…" at bounding box center [663, 320] width 878 height 541
click at [804, 150] on div "/* GLOBAL SITE CSS - ADD CSS TO AFFECT THE WHOLE SITE */ /*Deals Code Color*/ h…" at bounding box center [663, 320] width 878 height 541
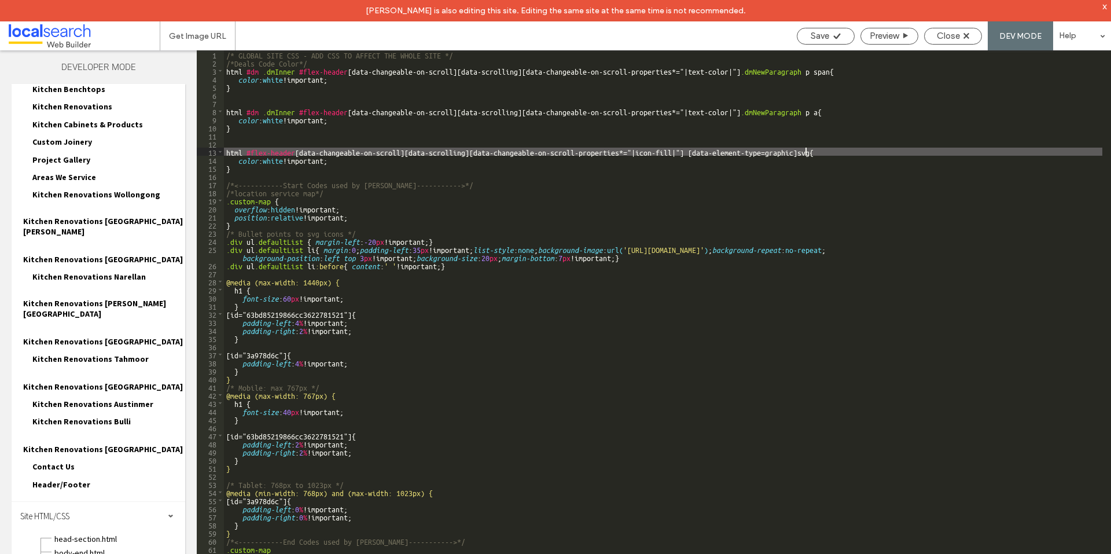
drag, startPoint x: 852, startPoint y: 153, endPoint x: 846, endPoint y: 153, distance: 6.4
click at [852, 153] on div "/* GLOBAL SITE CSS - ADD CSS TO AFFECT THE WHOLE SITE */ /*Deals Code Color*/ h…" at bounding box center [663, 320] width 878 height 541
click at [827, 36] on span "Save" at bounding box center [820, 36] width 19 height 10
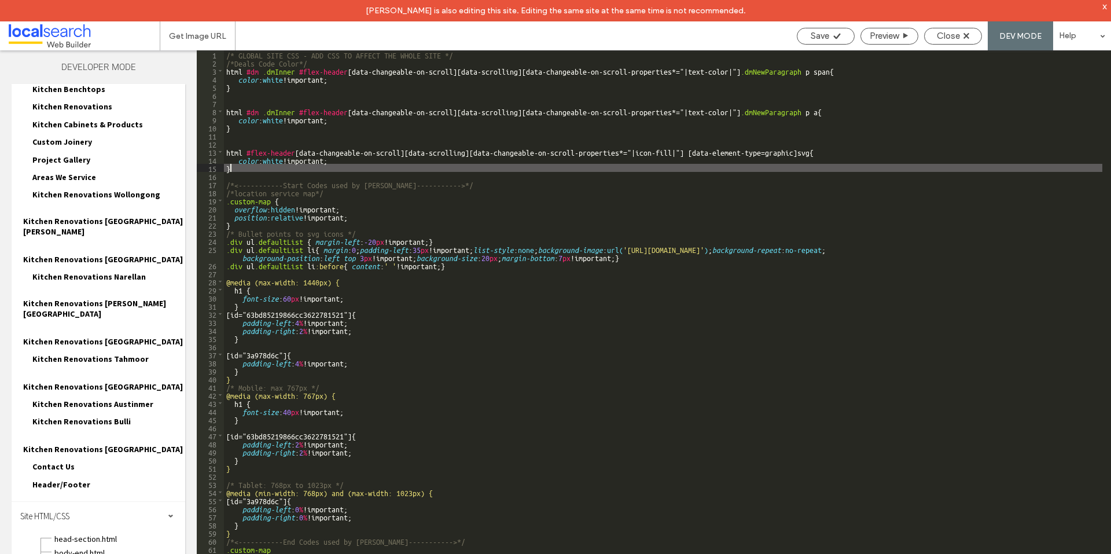
click at [264, 166] on div "/* GLOBAL SITE CSS - ADD CSS TO AFFECT THE WHOLE SITE */ /*Deals Code Color*/ h…" at bounding box center [663, 320] width 878 height 541
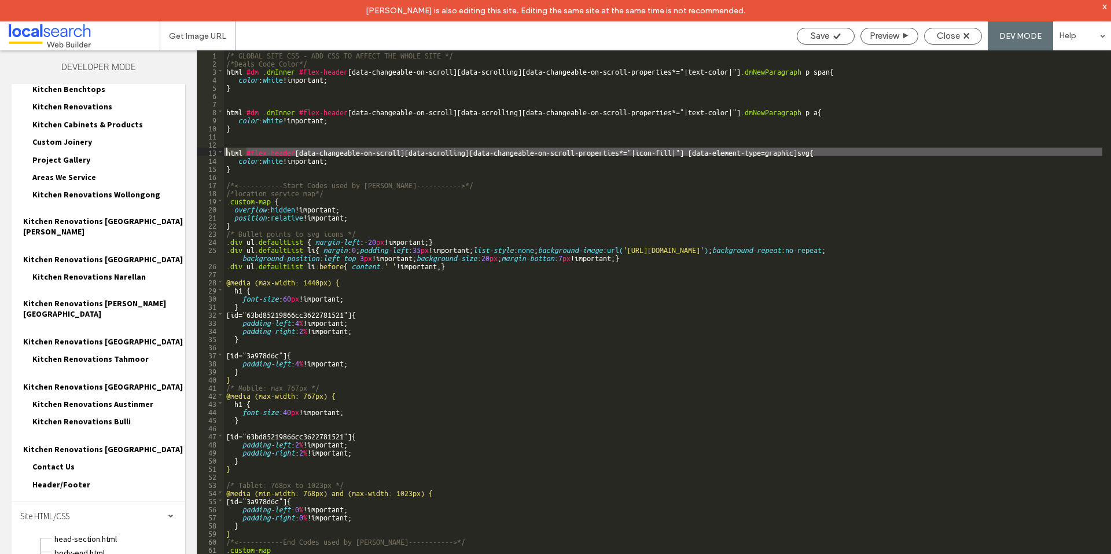
drag, startPoint x: 245, startPoint y: 150, endPoint x: 205, endPoint y: 152, distance: 39.4
click at [205, 152] on div "** 1 2 3 4 5 6 7 8 9 10 11 12 13 14 15 16 17 18 19 20 21 22 23 24 25 26 27 28 2…" at bounding box center [654, 312] width 914 height 525
click at [814, 34] on span "Save" at bounding box center [820, 36] width 19 height 10
click at [248, 161] on div "/* GLOBAL SITE CSS - ADD CSS TO AFFECT THE WHOLE SITE */ /*Deals Code Color*/ h…" at bounding box center [663, 320] width 878 height 541
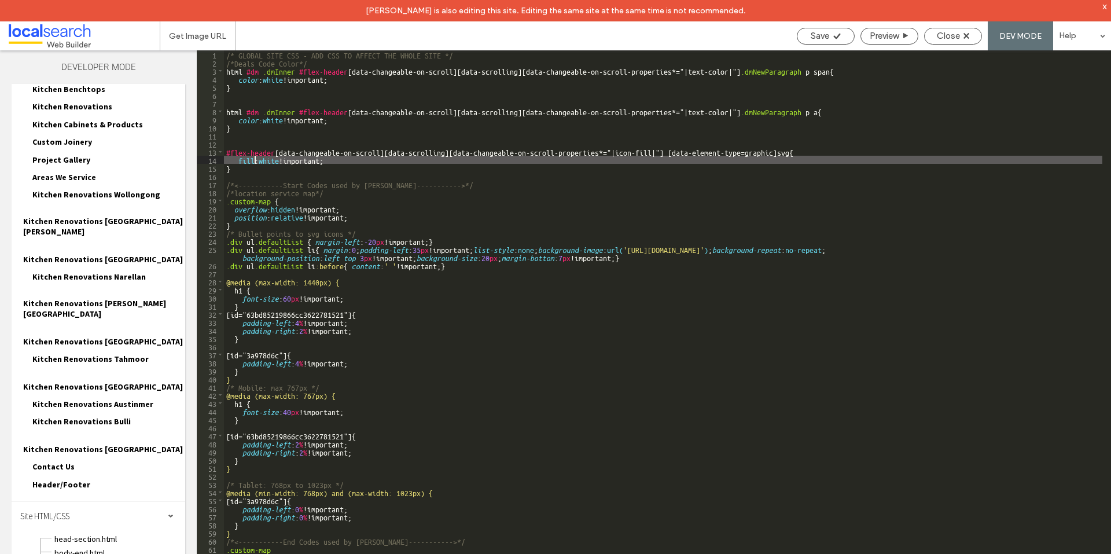
click at [229, 150] on div "/* GLOBAL SITE CSS - ADD CSS TO AFFECT THE WHOLE SITE */ /*Deals Code Color*/ h…" at bounding box center [663, 320] width 878 height 541
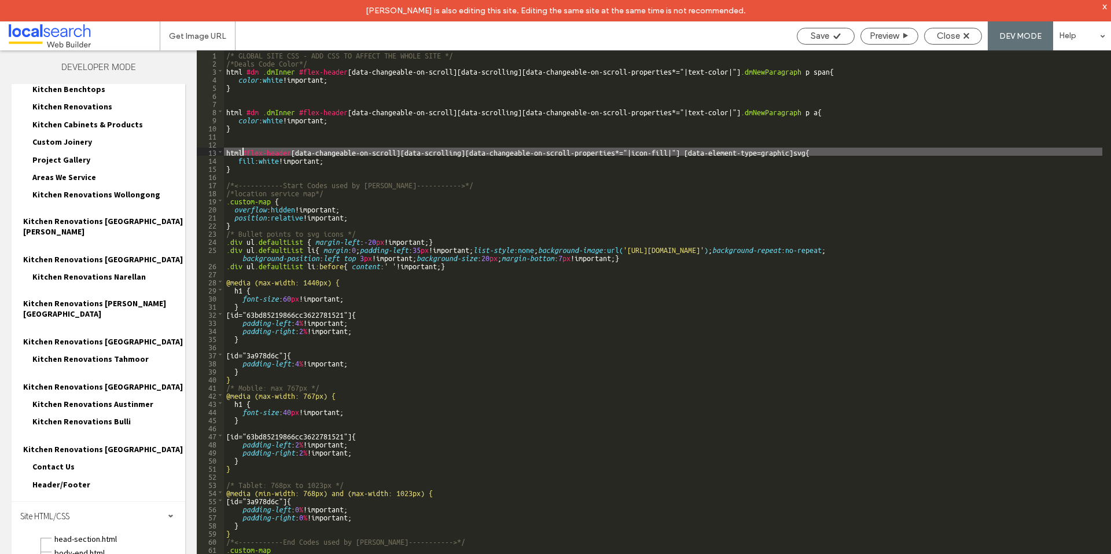
type textarea "**"
click at [817, 35] on span "Save" at bounding box center [820, 36] width 19 height 10
click at [731, 182] on div "/* GLOBAL SITE CSS - ADD CSS TO AFFECT THE WHOLE SITE */ /*Deals Code Color*/ h…" at bounding box center [663, 320] width 878 height 541
click at [805, 150] on div "/* GLOBAL SITE CSS - ADD CSS TO AFFECT THE WHOLE SITE */ /*Deals Code Color*/ h…" at bounding box center [663, 320] width 878 height 541
click at [800, 150] on div "/* GLOBAL SITE CSS - ADD CSS TO AFFECT THE WHOLE SITE */ /*Deals Code Color*/ h…" at bounding box center [663, 320] width 878 height 541
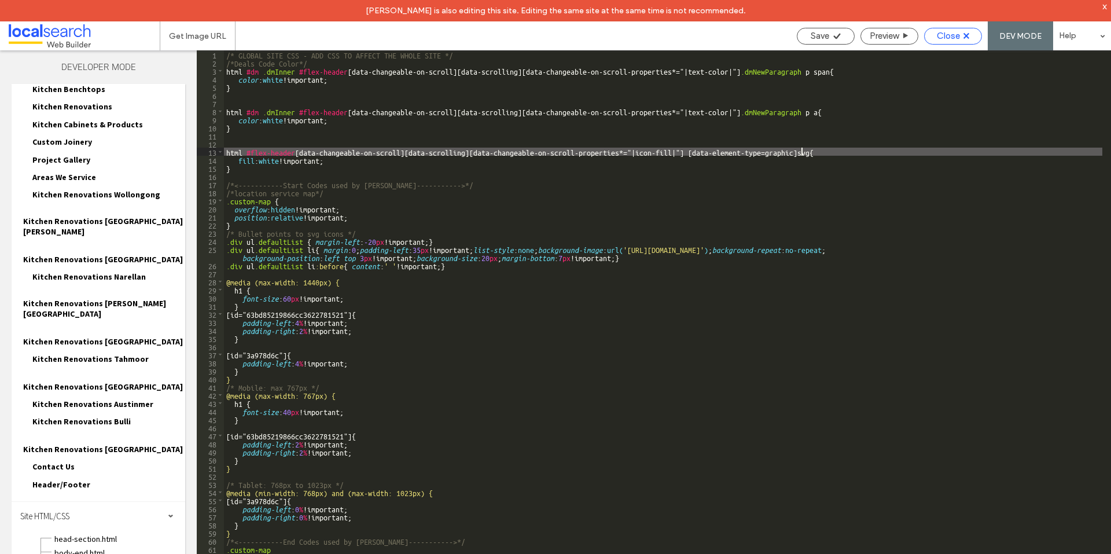
click at [953, 40] on span "Close" at bounding box center [948, 36] width 23 height 10
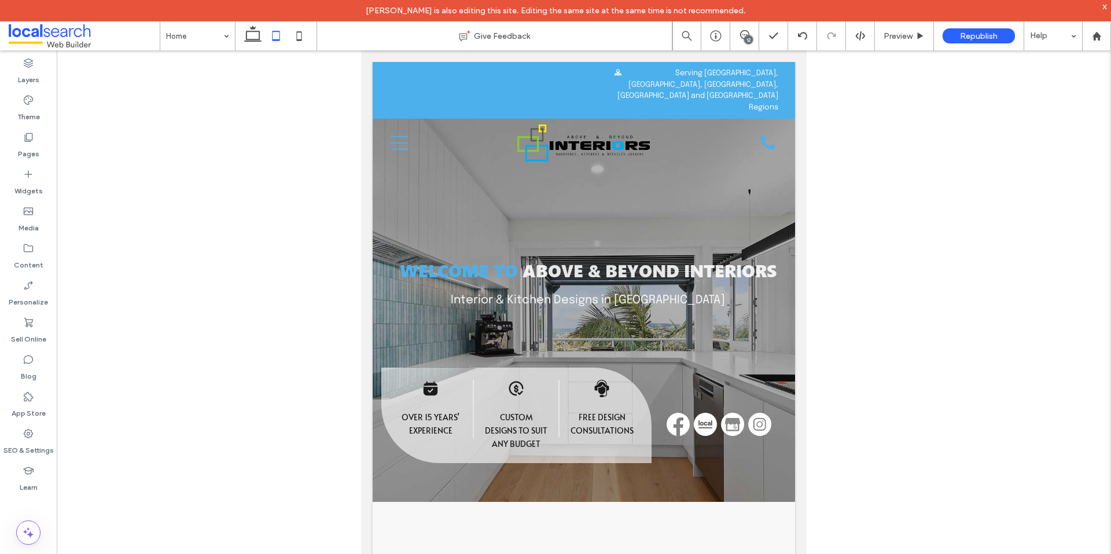
scroll to position [0, 380]
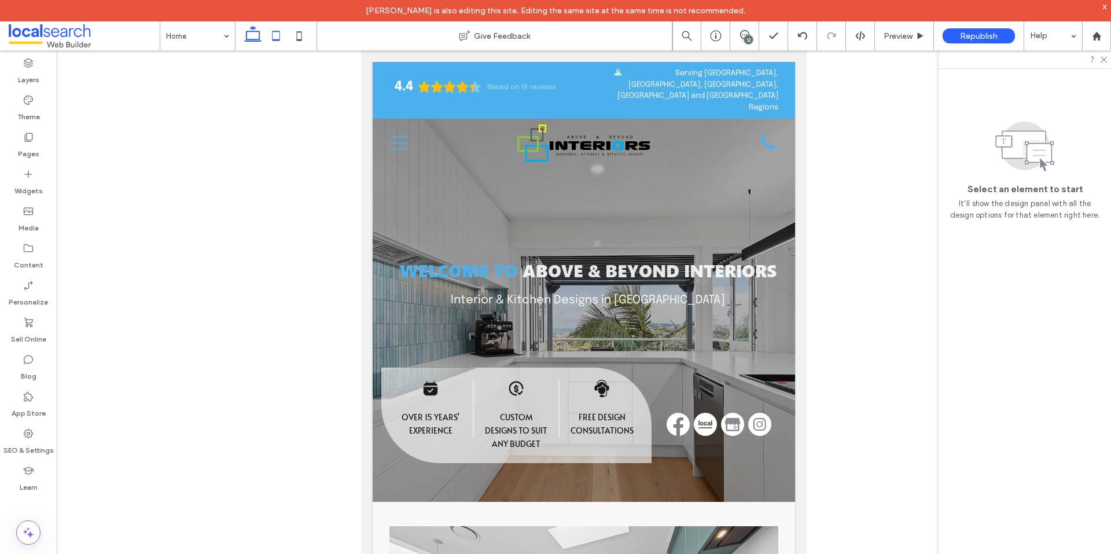
click at [251, 36] on icon at bounding box center [252, 35] width 23 height 23
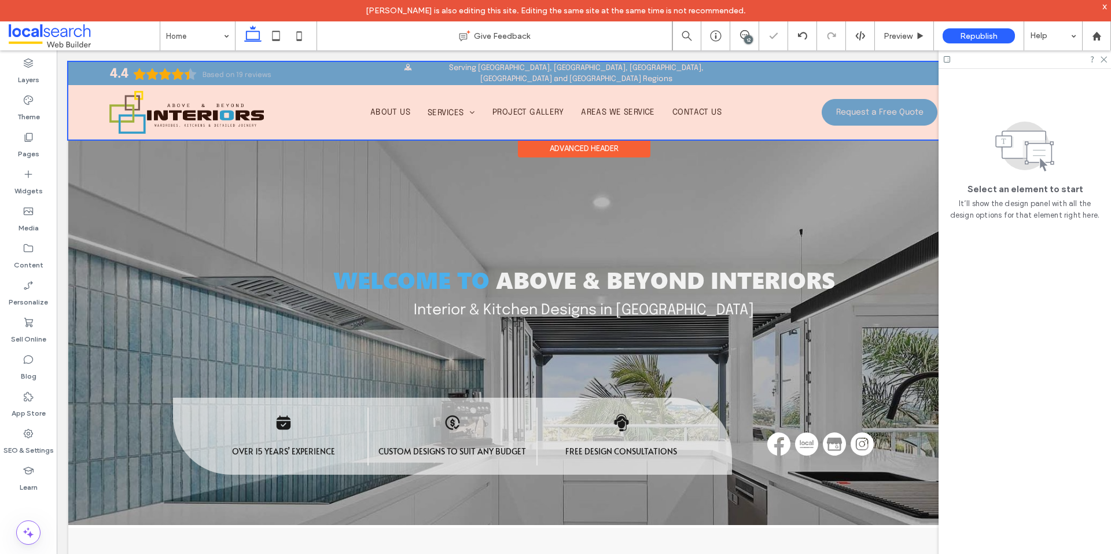
scroll to position [258, 0]
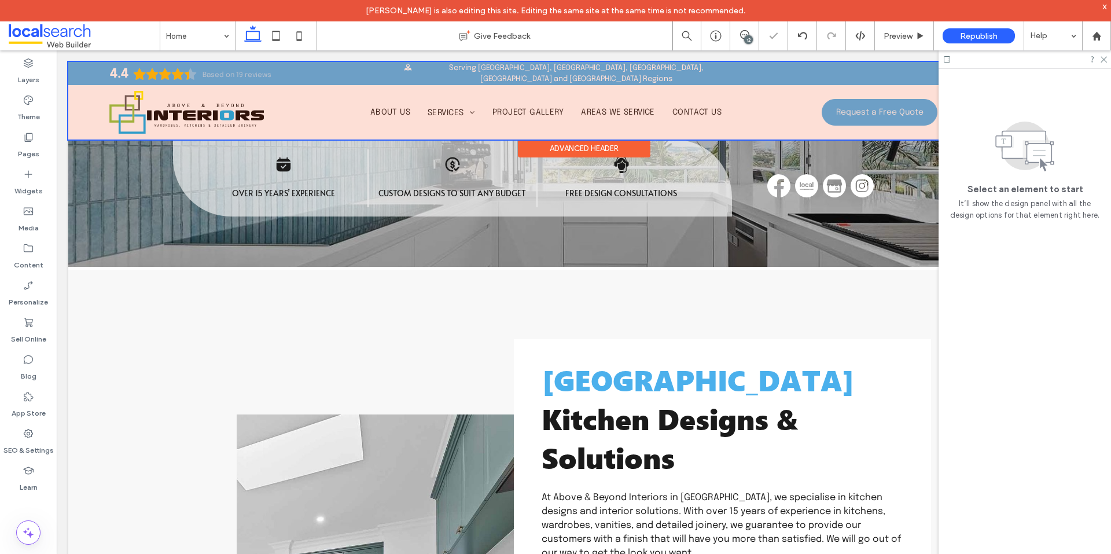
click at [757, 69] on div at bounding box center [583, 101] width 1031 height 78
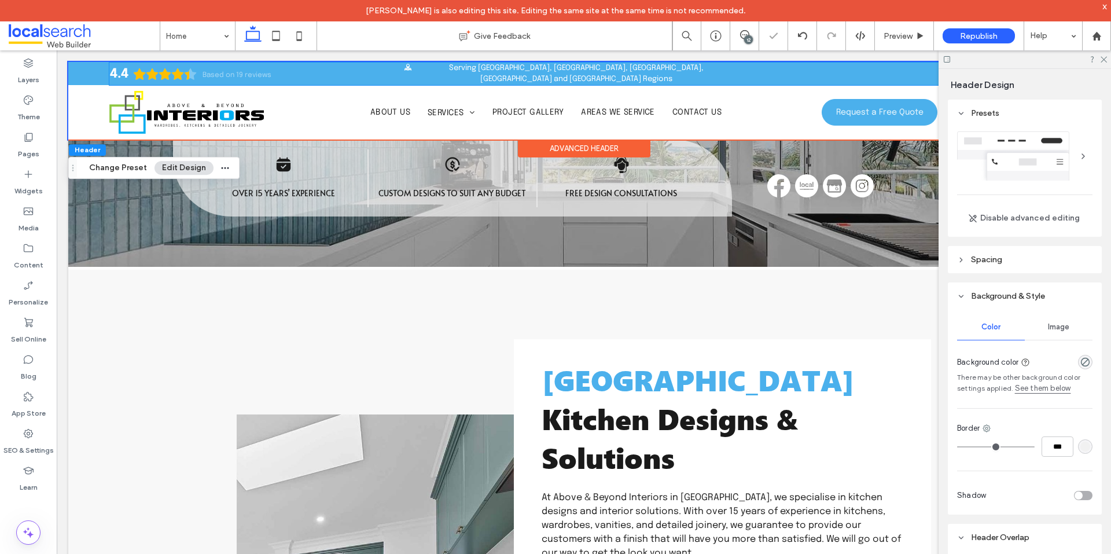
click at [757, 69] on div "Map Icon Serving Sydney, Southern Highlands, Blue Mountains, Macarthur and Camd…" at bounding box center [569, 73] width 458 height 23
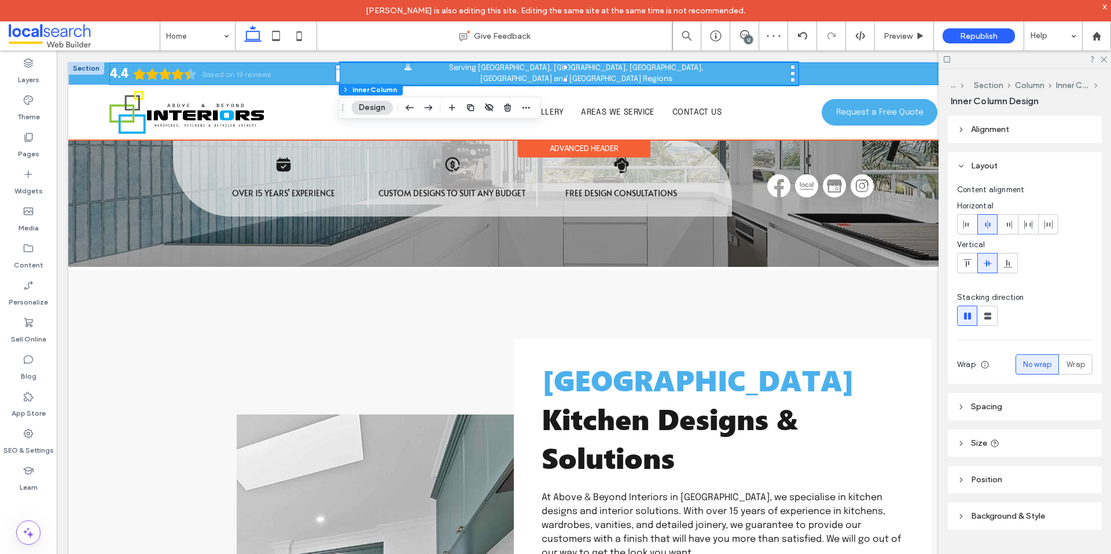
click at [822, 75] on div "4.4 Based on 19 reviews Map Icon Serving Sydney, Southern Highlands, Blue Mount…" at bounding box center [583, 73] width 948 height 23
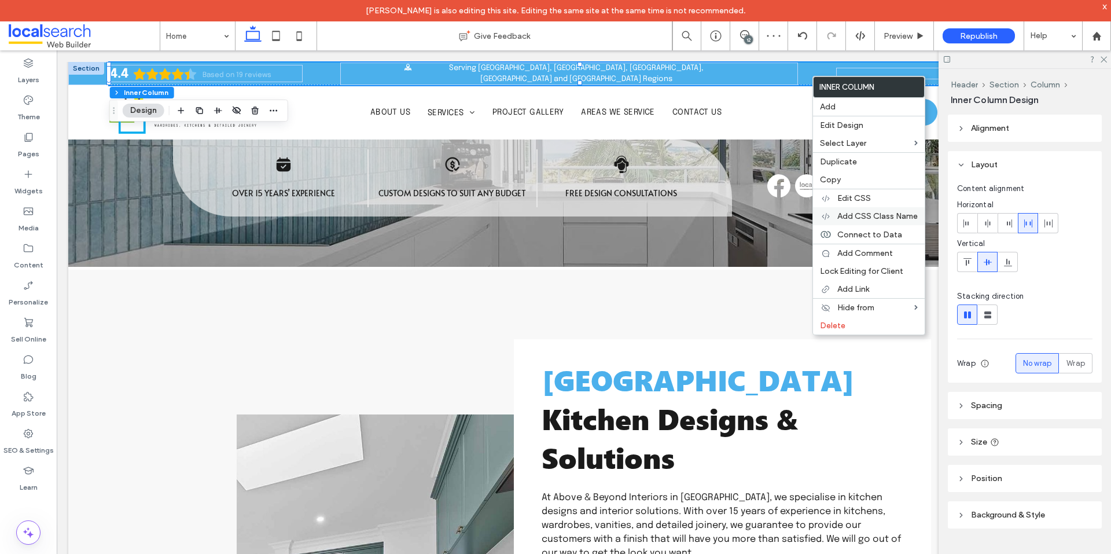
click at [881, 220] on span "Add CSS Class Name" at bounding box center [877, 216] width 80 height 10
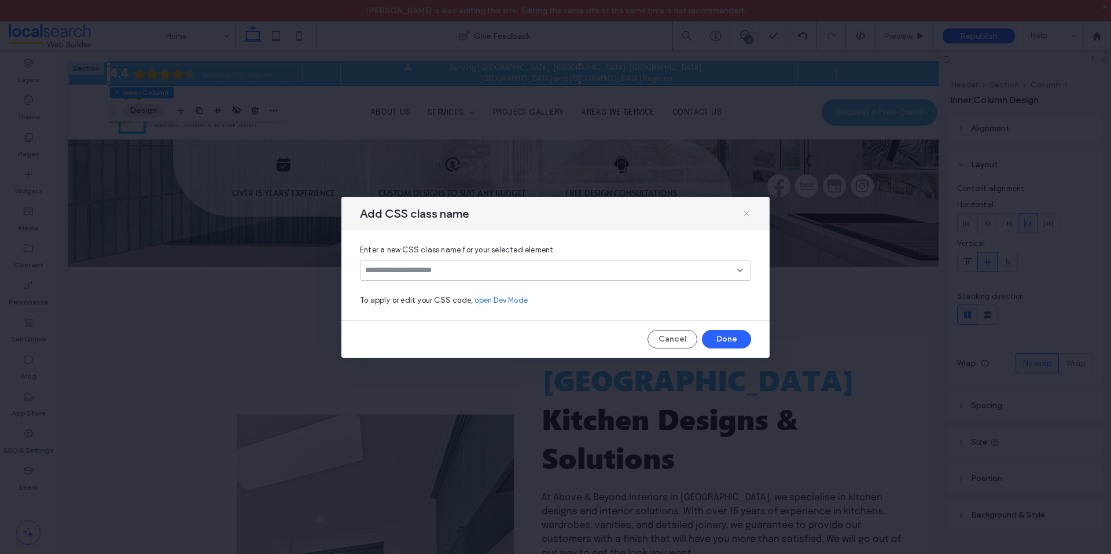
click at [745, 215] on use at bounding box center [745, 213] width 5 height 5
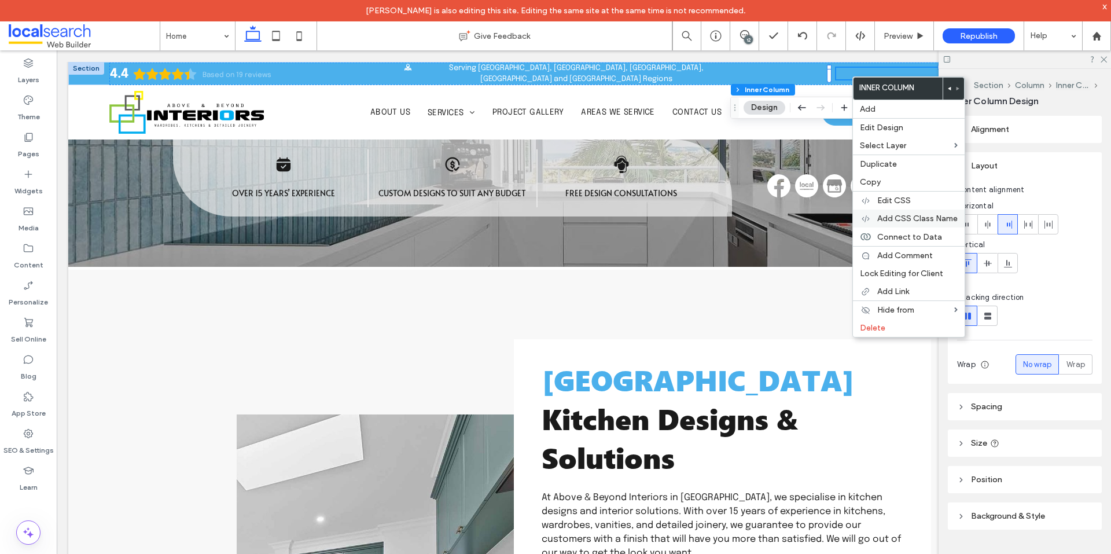
click at [897, 223] on span "Add CSS Class Name" at bounding box center [917, 218] width 80 height 10
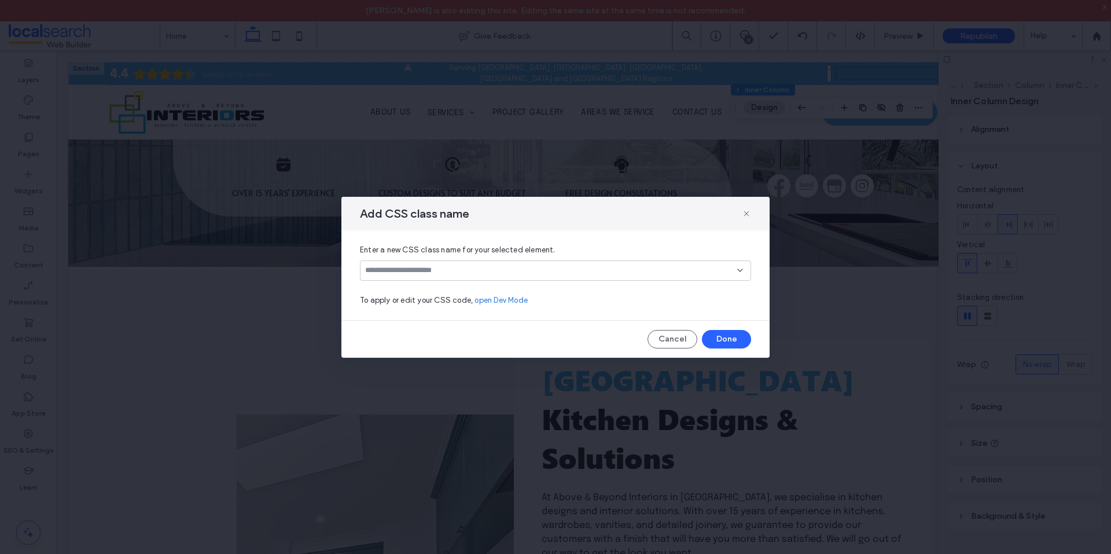
click at [473, 271] on input at bounding box center [551, 270] width 372 height 9
type input "******"
type input "**********"
click at [563, 290] on div "Create "iconchange"" at bounding box center [556, 289] width 380 height 9
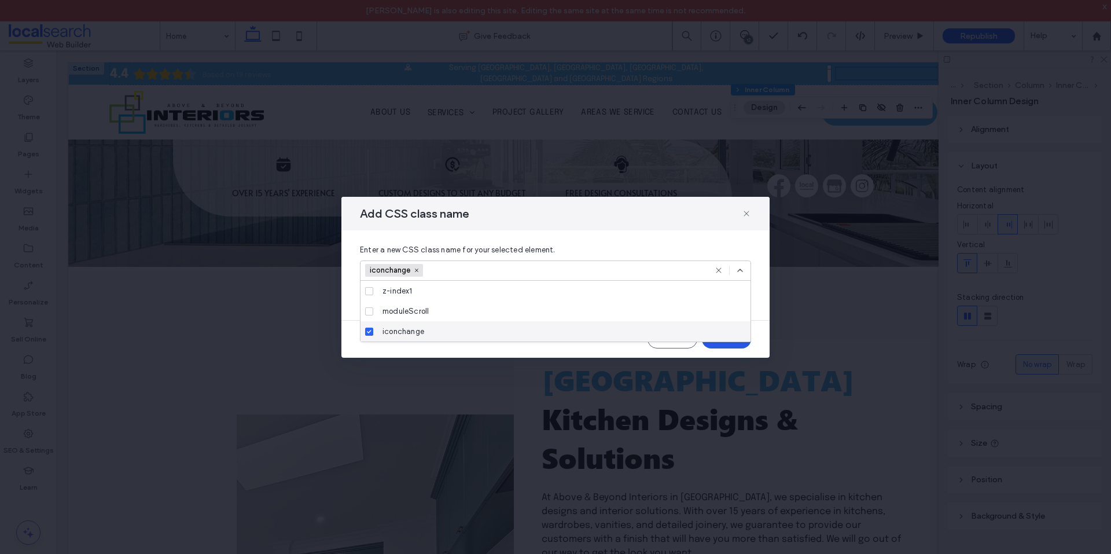
click at [713, 346] on button "Done" at bounding box center [726, 339] width 49 height 19
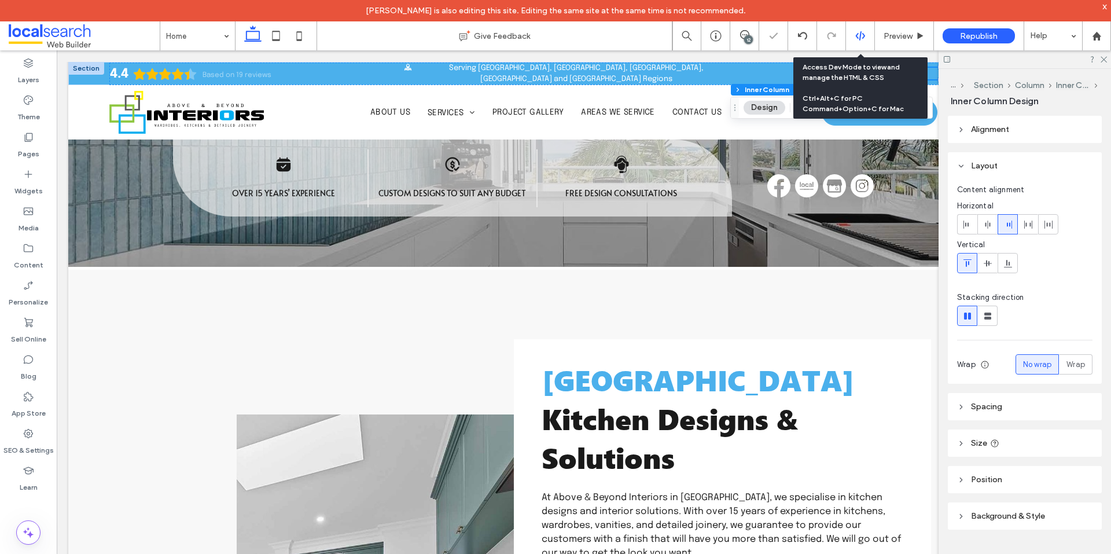
click at [856, 36] on use at bounding box center [859, 35] width 9 height 9
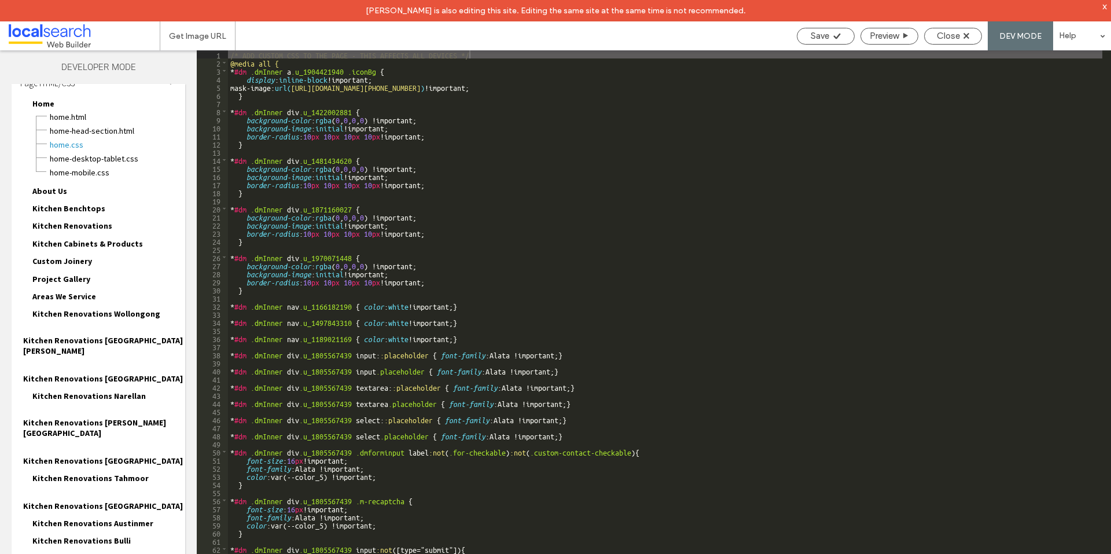
scroll to position [31, 0]
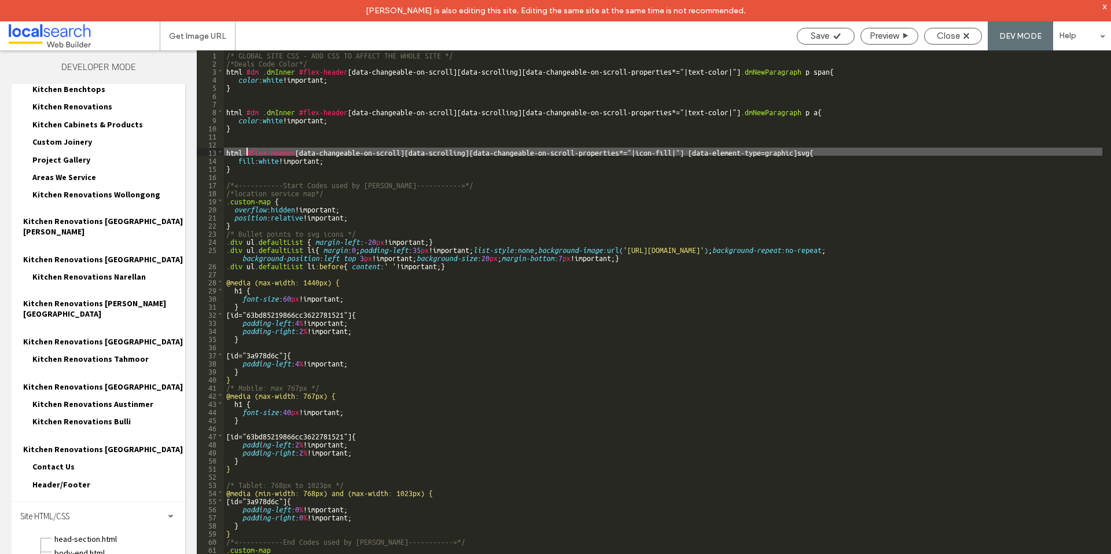
click at [246, 148] on div "/* GLOBAL SITE CSS - ADD CSS TO AFFECT THE WHOLE SITE */ /*Deals Code Color*/ h…" at bounding box center [663, 320] width 878 height 541
click at [832, 37] on icon at bounding box center [836, 36] width 9 height 9
click at [291, 147] on div "/* GLOBAL SITE CSS - ADD CSS TO AFFECT THE WHOLE SITE */ /*Deals Code Color*/ h…" at bounding box center [663, 320] width 878 height 541
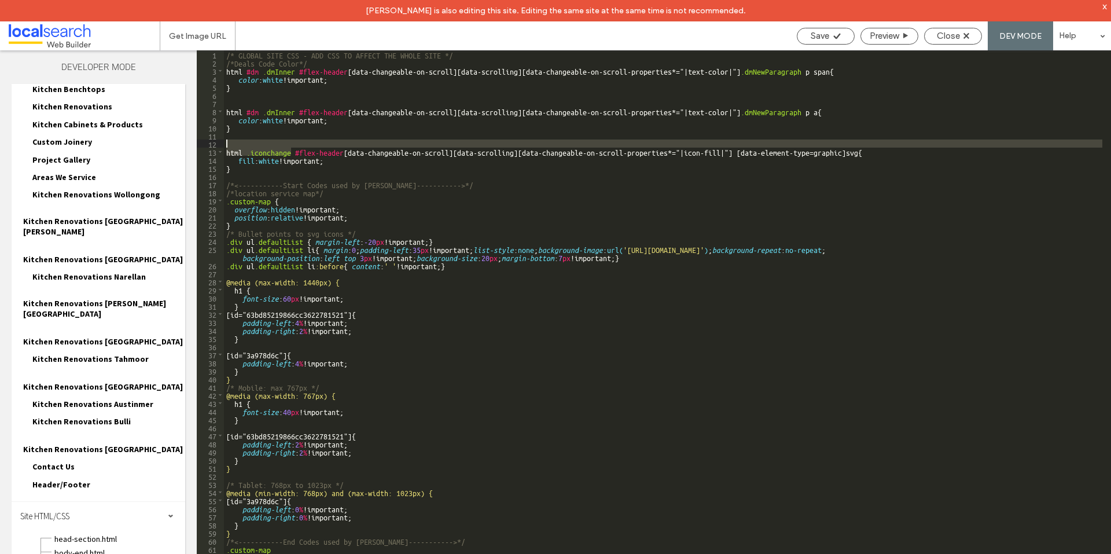
click at [293, 150] on div "/* GLOBAL SITE CSS - ADD CSS TO AFFECT THE WHOLE SITE */ /*Deals Code Color*/ h…" at bounding box center [663, 320] width 878 height 541
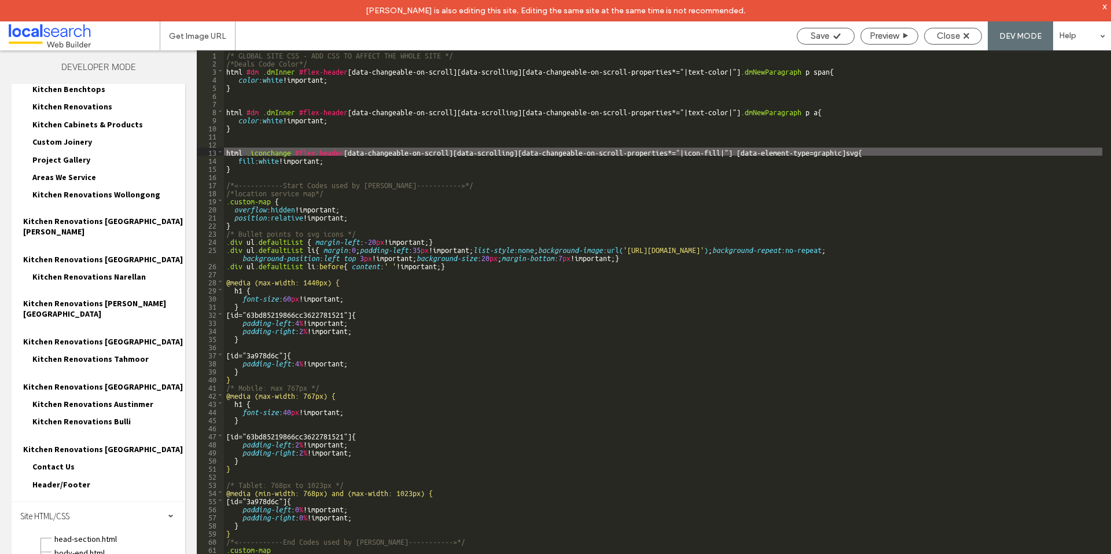
click at [248, 151] on div "/* GLOBAL SITE CSS - ADD CSS TO AFFECT THE WHOLE SITE */ /*Deals Code Color*/ h…" at bounding box center [663, 320] width 878 height 541
paste textarea
click at [814, 35] on span "Save" at bounding box center [820, 36] width 19 height 10
click at [284, 152] on div "/* GLOBAL SITE CSS - ADD CSS TO AFFECT THE WHOLE SITE */ /*Deals Code Color*/ h…" at bounding box center [663, 320] width 878 height 541
drag, startPoint x: 292, startPoint y: 152, endPoint x: 246, endPoint y: 153, distance: 45.7
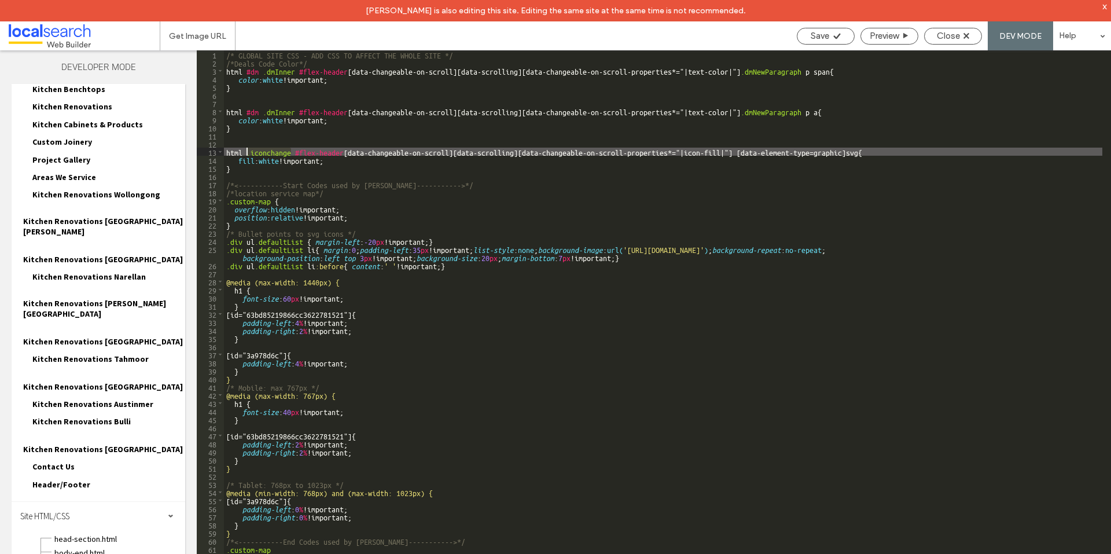
click at [246, 153] on div "/* GLOBAL SITE CSS - ADD CSS TO AFFECT THE WHOLE SITE */ /*Deals Code Color*/ h…" at bounding box center [663, 320] width 878 height 541
click at [801, 148] on div "/* GLOBAL SITE CSS - ADD CSS TO AFFECT THE WHOLE SITE */ /*Deals Code Color*/ h…" at bounding box center [663, 320] width 878 height 541
paste textarea
click at [827, 34] on span "Save" at bounding box center [820, 36] width 19 height 10
click at [269, 155] on div "/* GLOBAL SITE CSS - ADD CSS TO AFFECT THE WHOLE SITE */ /*Deals Code Color*/ h…" at bounding box center [663, 320] width 878 height 541
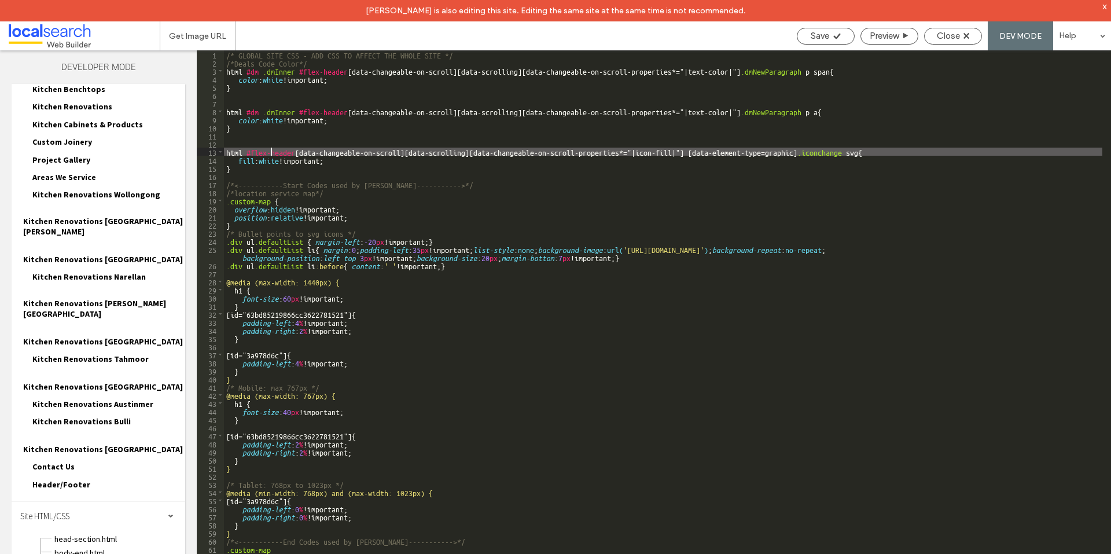
click at [833, 139] on div "/* GLOBAL SITE CSS - ADD CSS TO AFFECT THE WHOLE SITE */ /*Deals Code Color*/ h…" at bounding box center [663, 320] width 878 height 541
drag, startPoint x: 801, startPoint y: 154, endPoint x: 846, endPoint y: 152, distance: 45.2
click at [846, 152] on div "/* GLOBAL SITE CSS - ADD CSS TO AFFECT THE WHOLE SITE */ /*Deals Code Color*/ h…" at bounding box center [663, 320] width 878 height 541
click at [801, 156] on div "/* GLOBAL SITE CSS - ADD CSS TO AFFECT THE WHOLE SITE */ /*Deals Code Color*/ h…" at bounding box center [663, 320] width 878 height 541
click at [894, 148] on div "/* GLOBAL SITE CSS - ADD CSS TO AFFECT THE WHOLE SITE */ /*Deals Code Color*/ h…" at bounding box center [663, 320] width 878 height 541
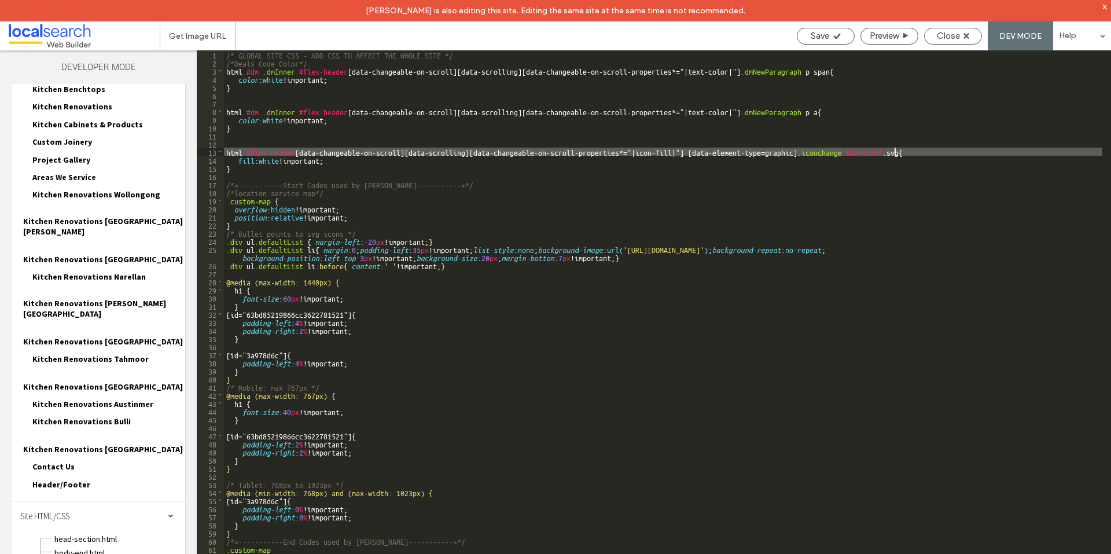
paste textarea
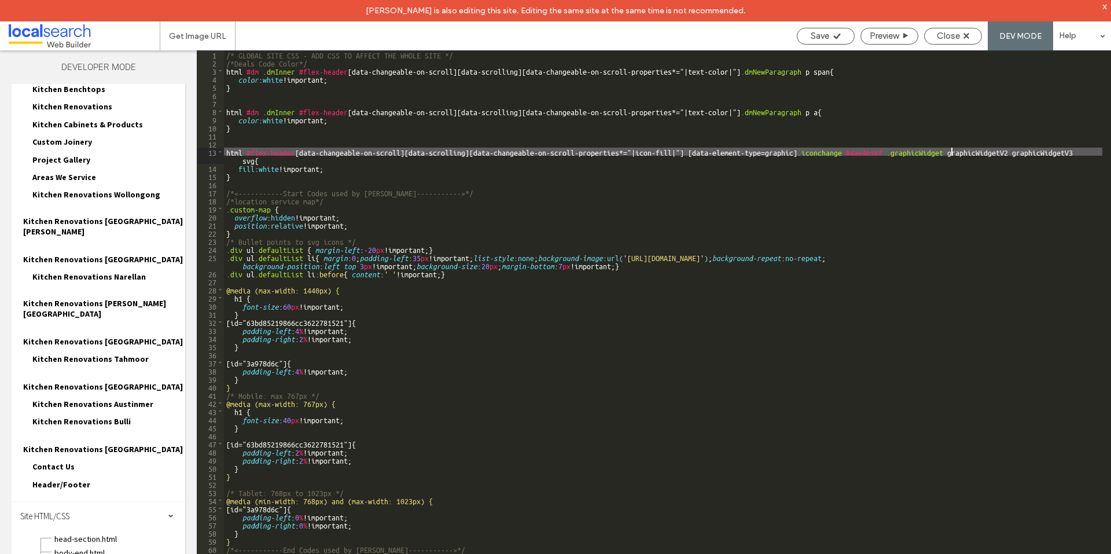
click at [950, 152] on div "/* GLOBAL SITE CSS - ADD CSS TO AFFECT THE WHOLE SITE */ /*Deals Code Color*/ h…" at bounding box center [663, 320] width 878 height 541
click at [1016, 148] on div "/* GLOBAL SITE CSS - ADD CSS TO AFFECT THE WHOLE SITE */ /*Deals Code Color*/ h…" at bounding box center [663, 320] width 878 height 541
click at [827, 38] on span "Save" at bounding box center [820, 36] width 19 height 10
click at [865, 178] on div "/* GLOBAL SITE CSS - ADD CSS TO AFFECT THE WHOLE SITE */ /*Deals Code Color*/ h…" at bounding box center [663, 320] width 878 height 541
drag, startPoint x: 802, startPoint y: 152, endPoint x: 1096, endPoint y: 152, distance: 293.3
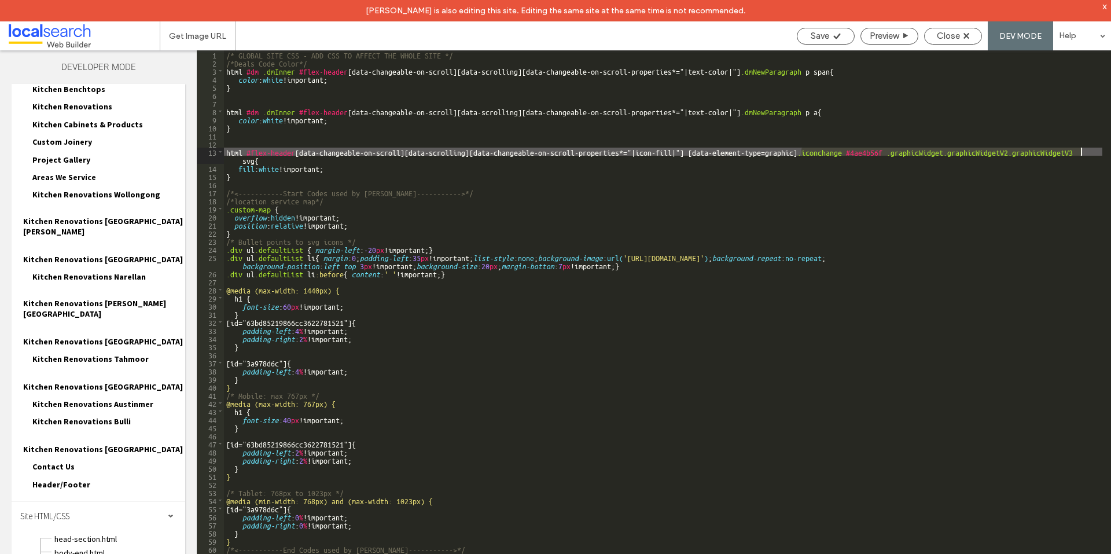
click at [1096, 152] on div "/* GLOBAL SITE CSS - ADD CSS TO AFFECT THE WHOLE SITE */ /*Deals Code Color*/ h…" at bounding box center [663, 320] width 878 height 541
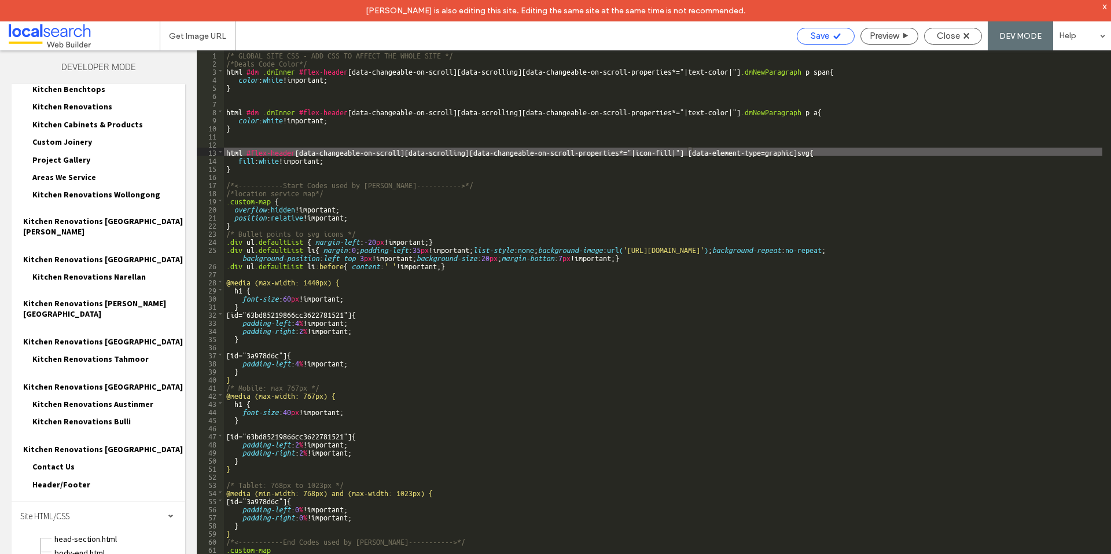
click at [838, 32] on icon at bounding box center [836, 36] width 9 height 9
click at [814, 150] on div "/* GLOBAL SITE CSS - ADD CSS TO AFFECT THE WHOLE SITE */ /*Deals Code Color*/ h…" at bounding box center [663, 320] width 878 height 541
click at [827, 42] on div "Save" at bounding box center [826, 36] width 58 height 17
click at [878, 184] on div "/* GLOBAL SITE CSS - ADD CSS TO AFFECT THE WHOLE SITE */ /*Deals Code Color*/ h…" at bounding box center [663, 320] width 878 height 541
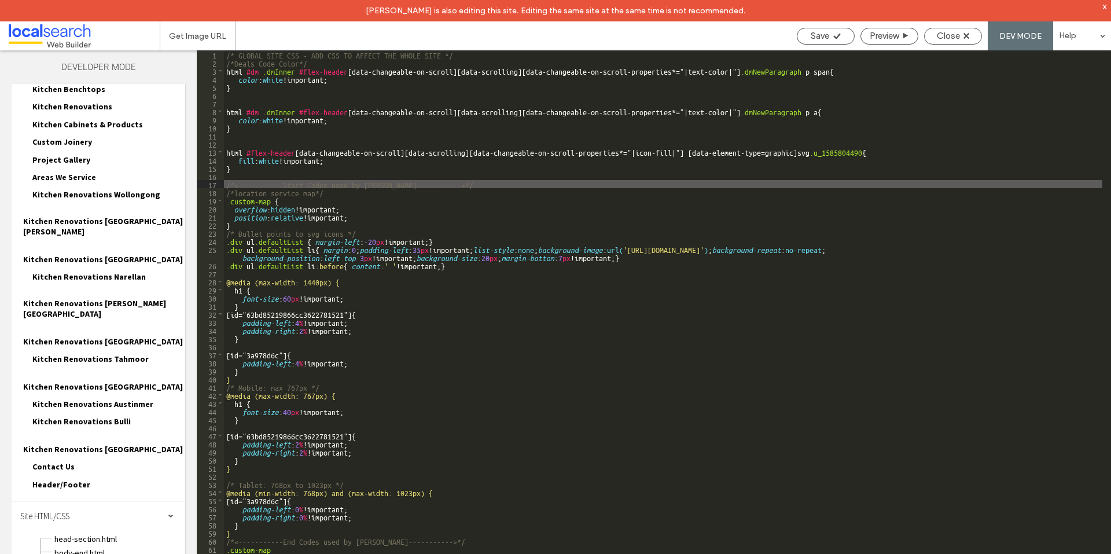
click at [817, 152] on div "/* GLOBAL SITE CSS - ADD CSS TO AFFECT THE WHOLE SITE */ /*Deals Code Color*/ h…" at bounding box center [663, 320] width 878 height 541
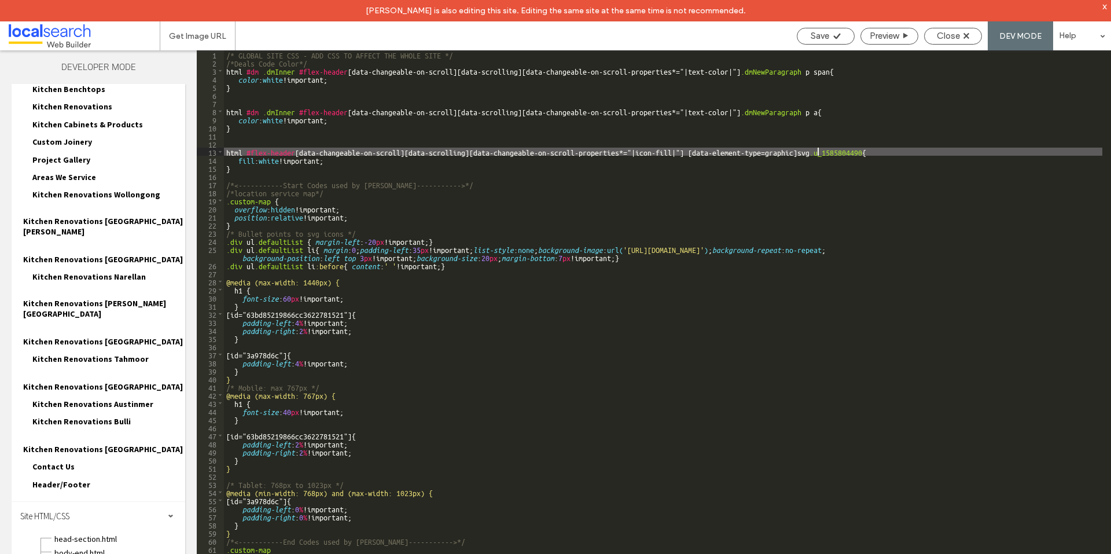
type textarea "**"
click at [812, 33] on span "Save" at bounding box center [820, 36] width 19 height 10
click at [811, 39] on span "Save" at bounding box center [820, 36] width 19 height 10
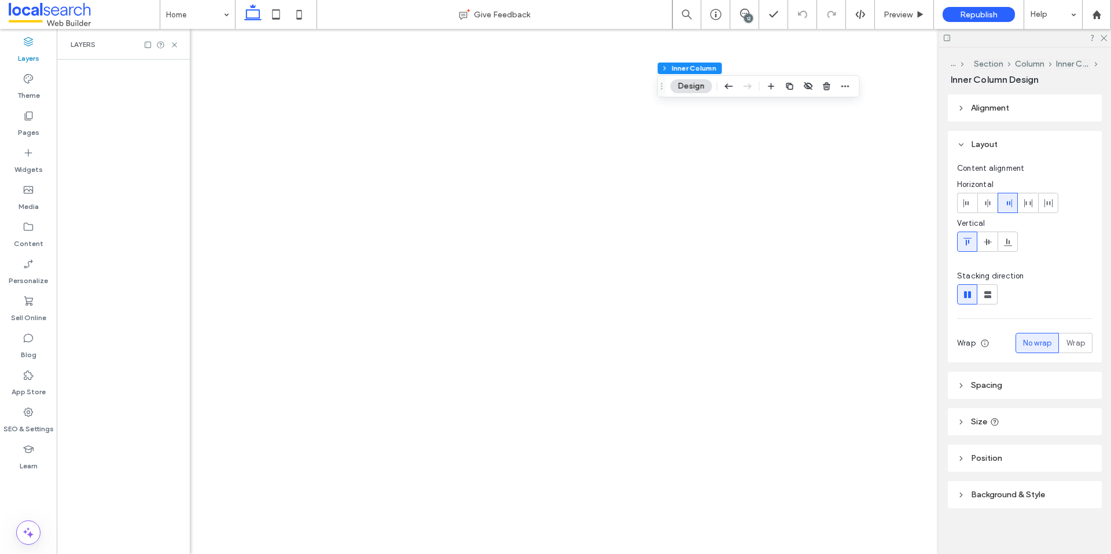
click at [1110, 35] on div at bounding box center [1024, 38] width 172 height 18
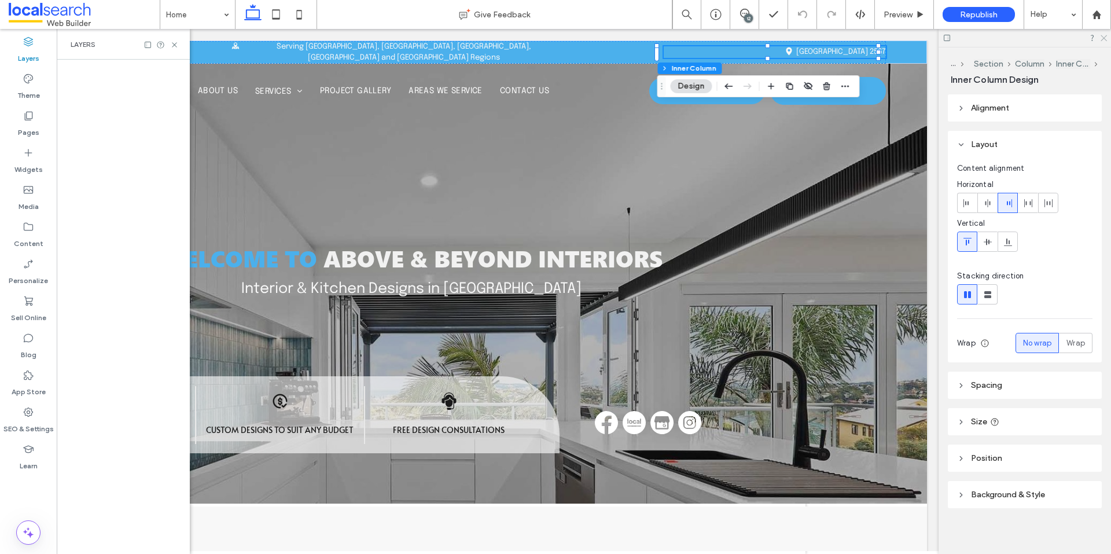
click at [1105, 35] on icon at bounding box center [1103, 38] width 8 height 8
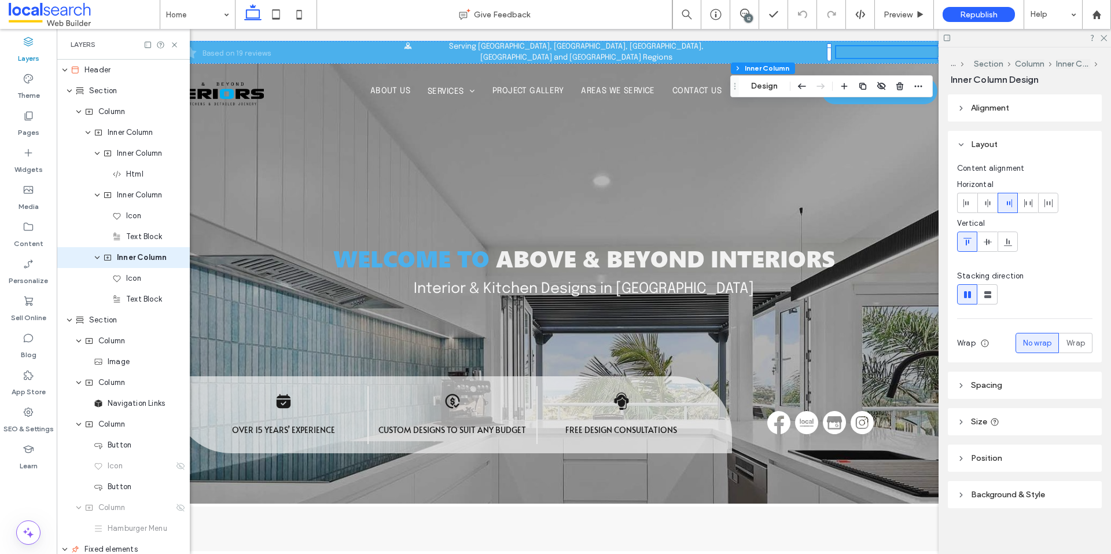
scroll to position [0, 133]
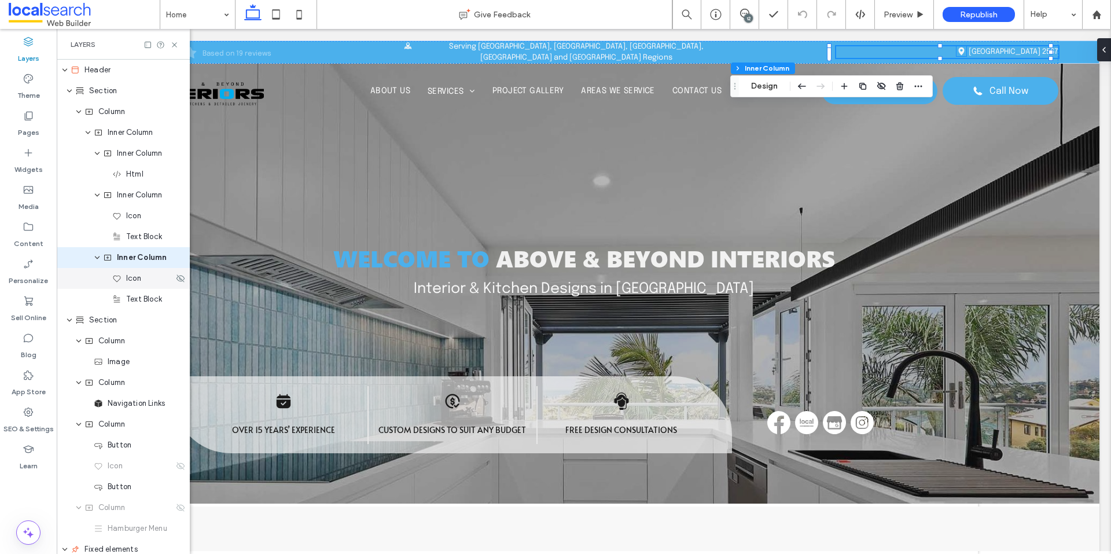
click at [150, 282] on div "Icon" at bounding box center [142, 278] width 61 height 12
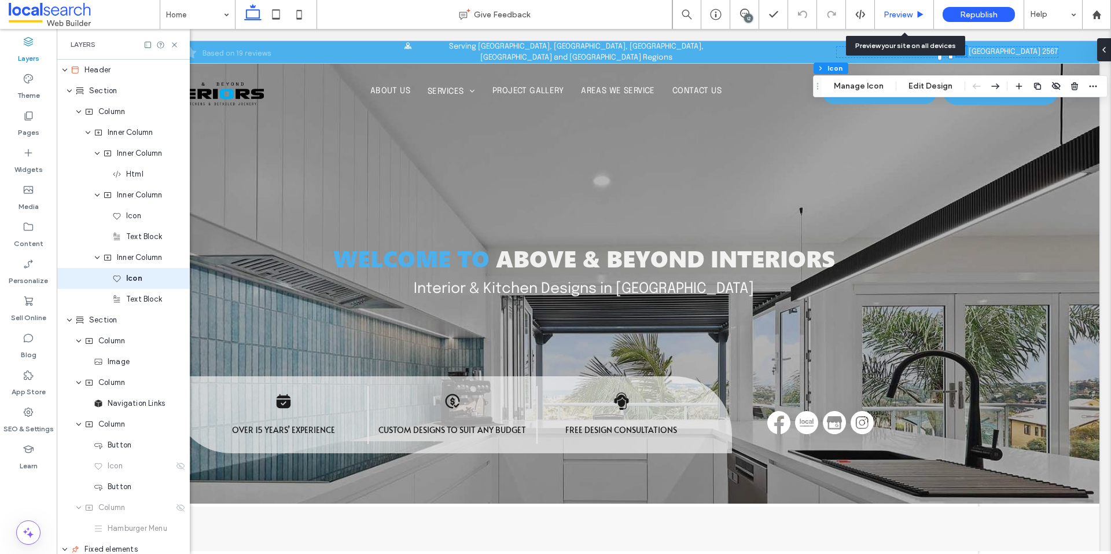
click at [887, 13] on span "Preview" at bounding box center [897, 15] width 29 height 10
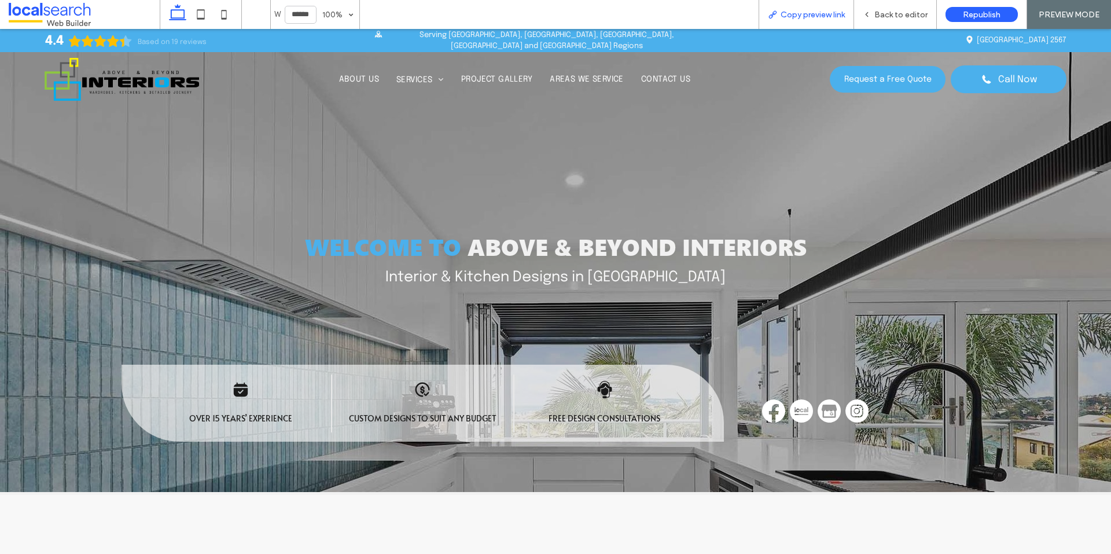
click at [791, 10] on span "Copy preview link" at bounding box center [812, 15] width 64 height 10
click at [877, 12] on span "Back to editor" at bounding box center [900, 15] width 53 height 10
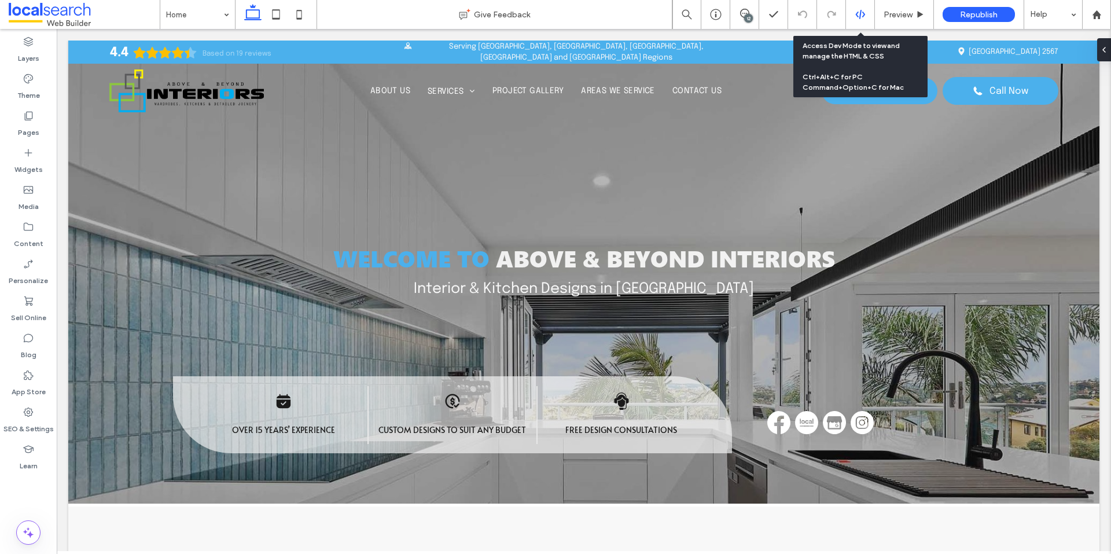
click at [860, 9] on icon at bounding box center [860, 14] width 10 height 10
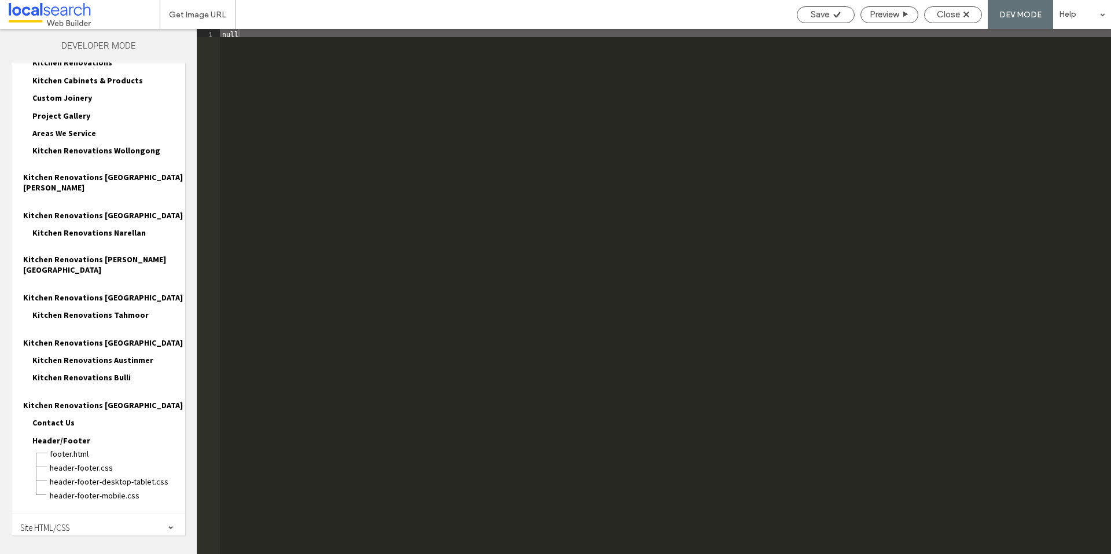
scroll to position [121, 0]
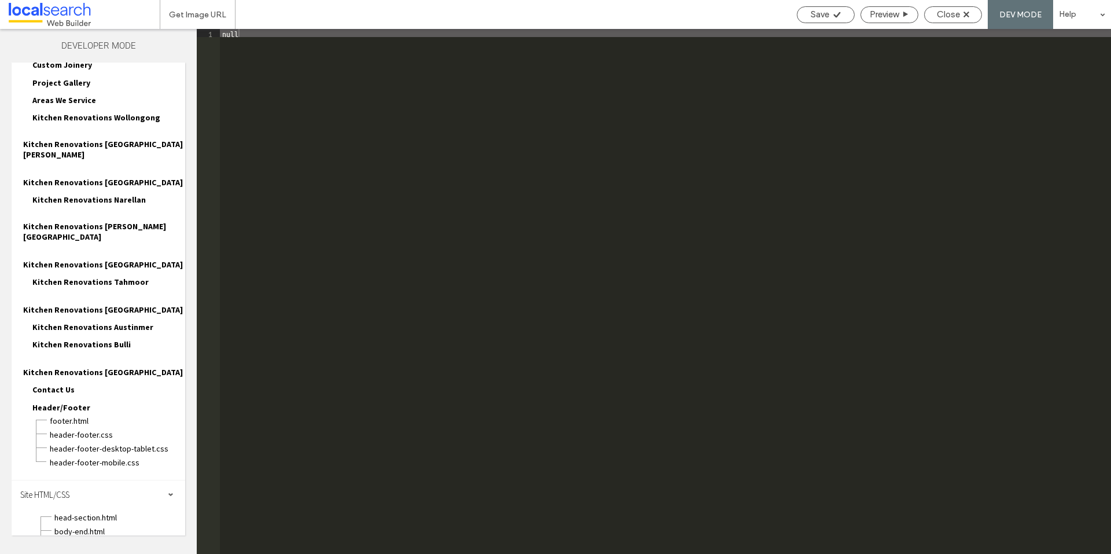
click at [84, 539] on span "site.css" at bounding box center [119, 545] width 131 height 12
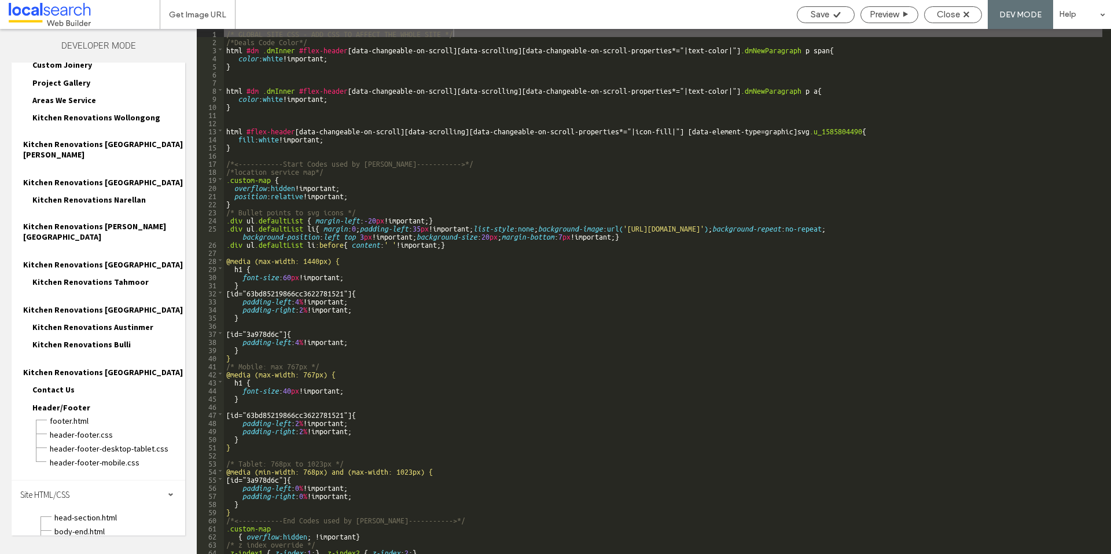
click at [870, 128] on div "/* GLOBAL SITE CSS - ADD CSS TO AFFECT THE WHOLE SITE */ /*Deals Code Color*/ h…" at bounding box center [663, 299] width 878 height 541
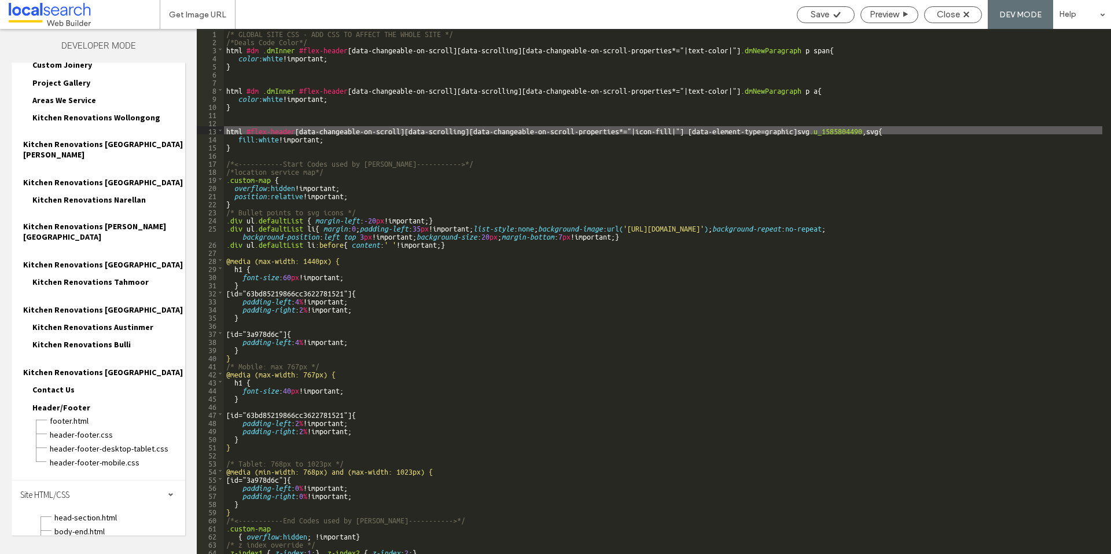
paste textarea
click at [823, 12] on span "Save" at bounding box center [820, 14] width 19 height 10
click at [882, 139] on div "/* GLOBAL SITE CSS - ADD CSS TO AFFECT THE WHOLE SITE */ /*Deals Code Color*/ h…" at bounding box center [663, 299] width 878 height 541
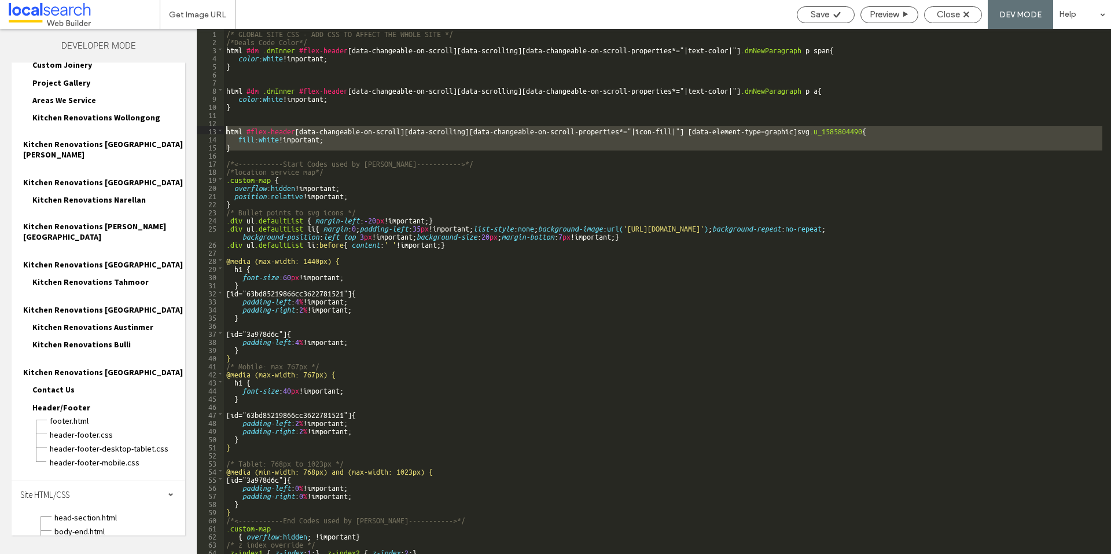
drag, startPoint x: 233, startPoint y: 150, endPoint x: 224, endPoint y: 132, distance: 19.9
click at [224, 132] on div "/* GLOBAL SITE CSS - ADD CSS TO AFFECT THE WHOLE SITE */ /*Deals Code Color*/ h…" at bounding box center [663, 299] width 878 height 541
click at [242, 145] on div "/* GLOBAL SITE CSS - ADD CSS TO AFFECT THE WHOLE SITE */ /*Deals Code Color*/ h…" at bounding box center [663, 291] width 878 height 525
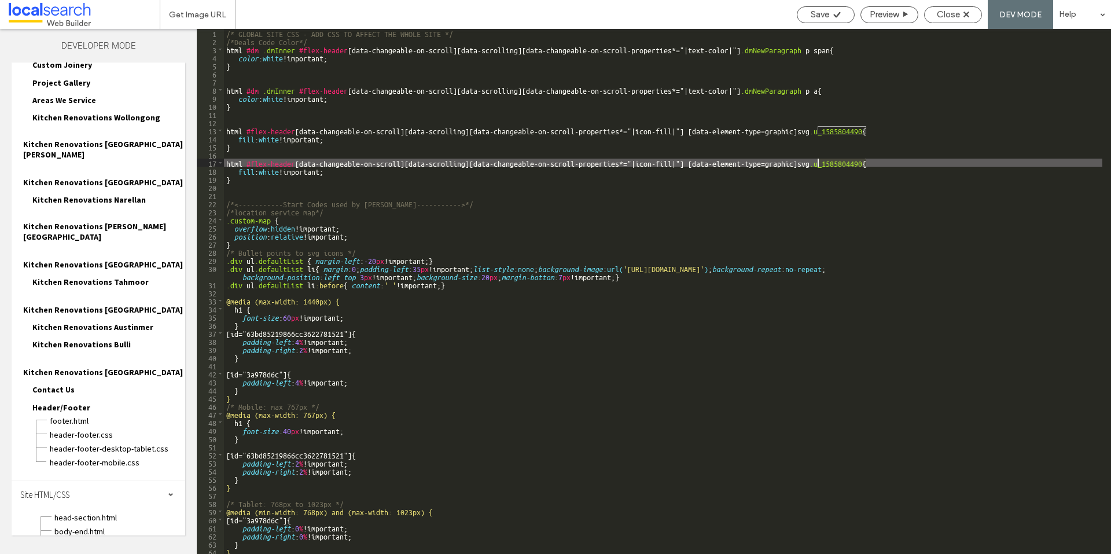
drag, startPoint x: 868, startPoint y: 161, endPoint x: 819, endPoint y: 164, distance: 48.7
click at [819, 164] on div "/* GLOBAL SITE CSS - ADD CSS TO AFFECT THE WHOLE SITE */ /*Deals Code Color*/ h…" at bounding box center [663, 299] width 878 height 541
click at [866, 163] on div "/* GLOBAL SITE CSS - ADD CSS TO AFFECT THE WHOLE SITE */ /*Deals Code Color*/ h…" at bounding box center [663, 291] width 878 height 525
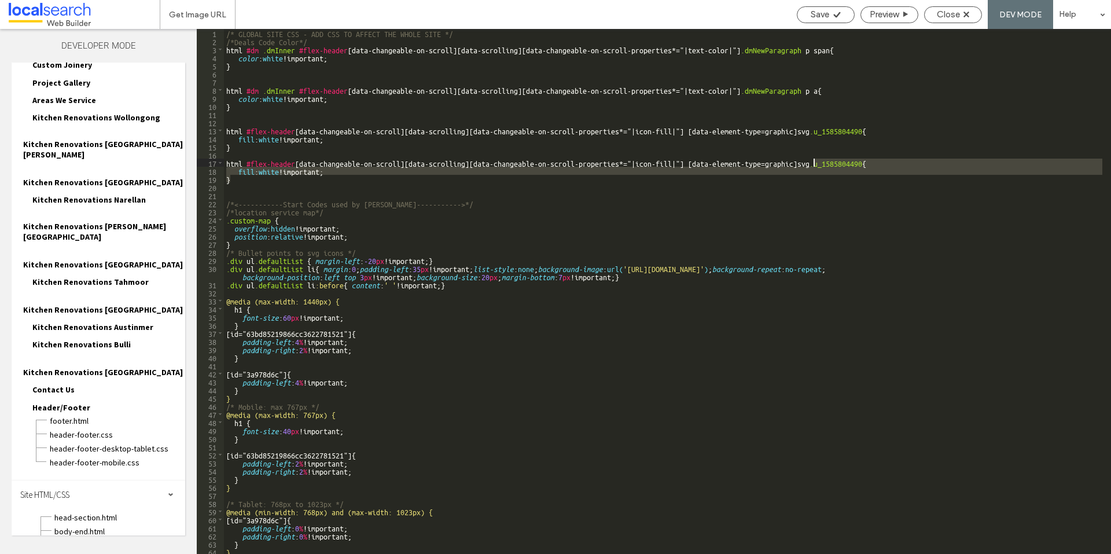
drag, startPoint x: 866, startPoint y: 163, endPoint x: 815, endPoint y: 163, distance: 50.9
click at [815, 163] on div "/* GLOBAL SITE CSS - ADD CSS TO AFFECT THE WHOLE SITE */ /*Deals Code Color*/ h…" at bounding box center [663, 299] width 878 height 541
paste textarea
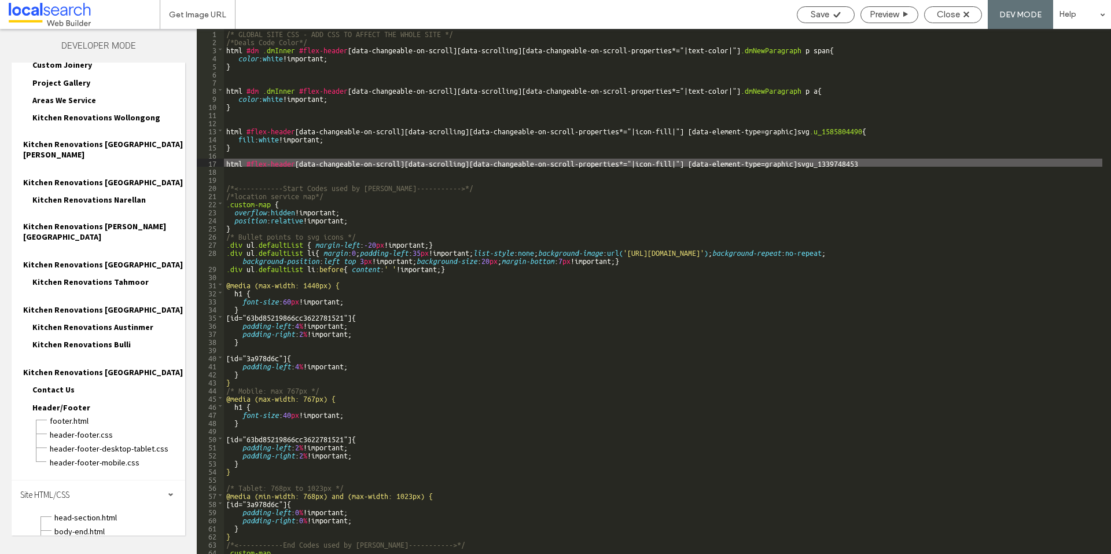
click at [815, 160] on div "/* GLOBAL SITE CSS - ADD CSS TO AFFECT THE WHOLE SITE */ /*Deals Code Color*/ h…" at bounding box center [663, 299] width 878 height 541
type textarea "**"
click at [830, 17] on div "Save" at bounding box center [825, 14] width 57 height 10
click at [376, 171] on div "/* GLOBAL SITE CSS - ADD CSS TO AFFECT THE WHOLE SITE */ /*Deals Code Color*/ h…" at bounding box center [663, 299] width 878 height 541
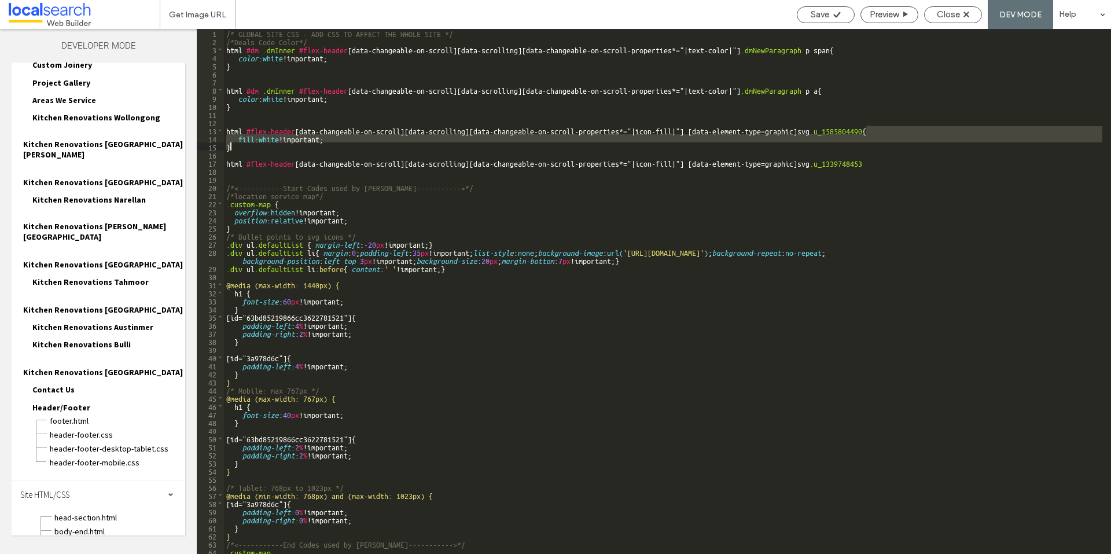
drag, startPoint x: 866, startPoint y: 130, endPoint x: 886, endPoint y: 148, distance: 26.6
click at [886, 148] on div "/* GLOBAL SITE CSS - ADD CSS TO AFFECT THE WHOLE SITE */ /*Deals Code Color*/ h…" at bounding box center [663, 299] width 878 height 541
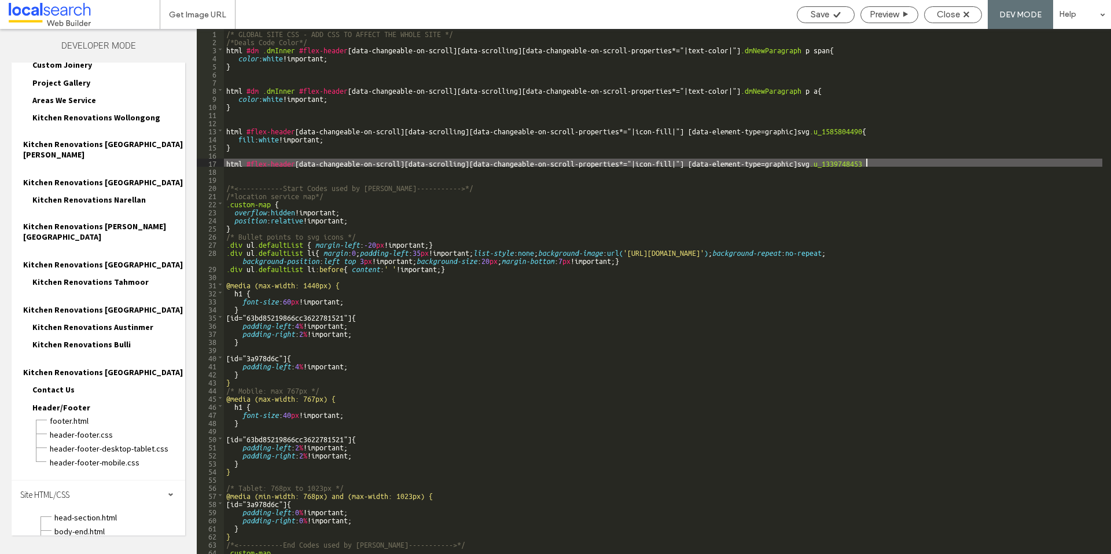
click at [881, 163] on div "/* GLOBAL SITE CSS - ADD CSS TO AFFECT THE WHOLE SITE */ /*Deals Code Color*/ h…" at bounding box center [663, 299] width 878 height 541
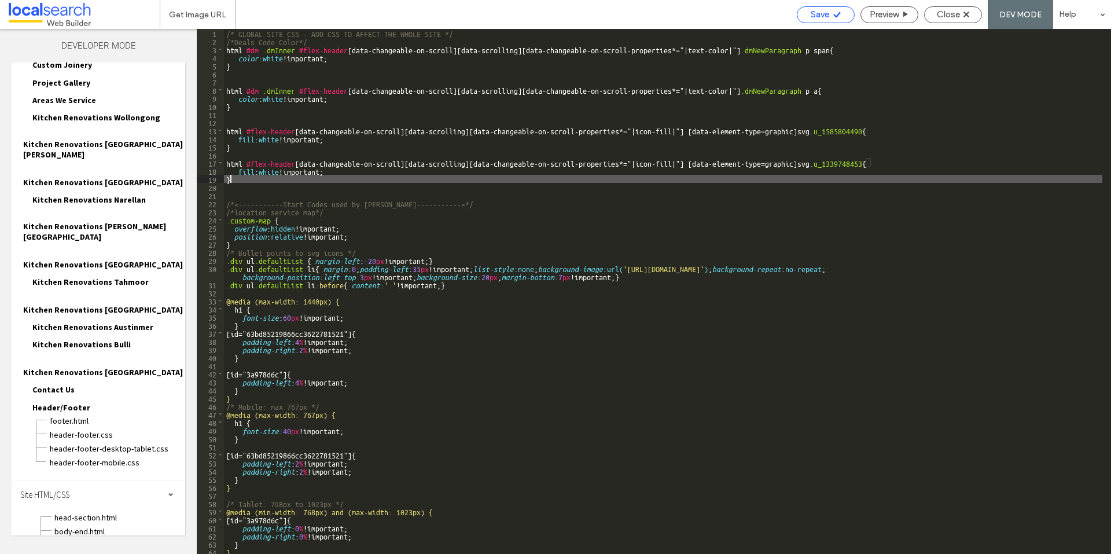
click at [822, 14] on span "Save" at bounding box center [820, 14] width 19 height 10
